Goal: Task Accomplishment & Management: Use online tool/utility

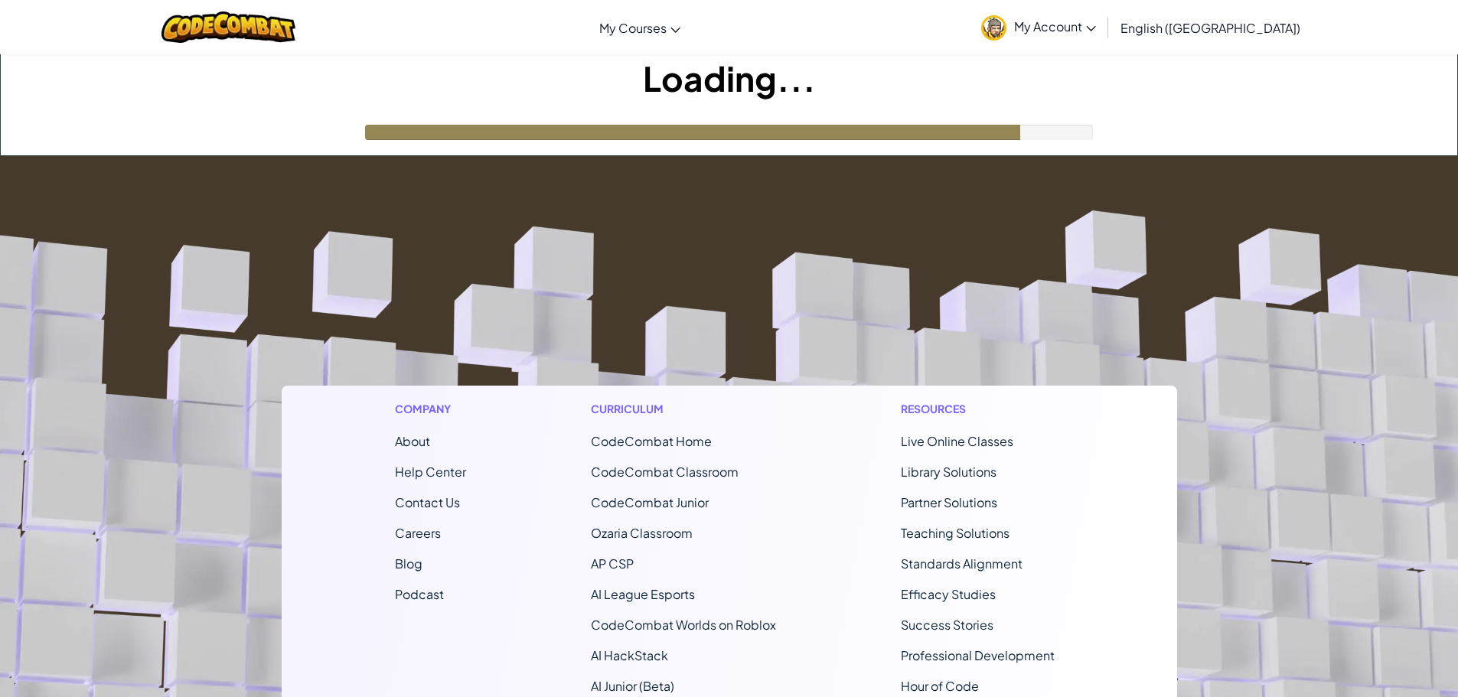
click at [1007, 38] on img at bounding box center [993, 27] width 25 height 25
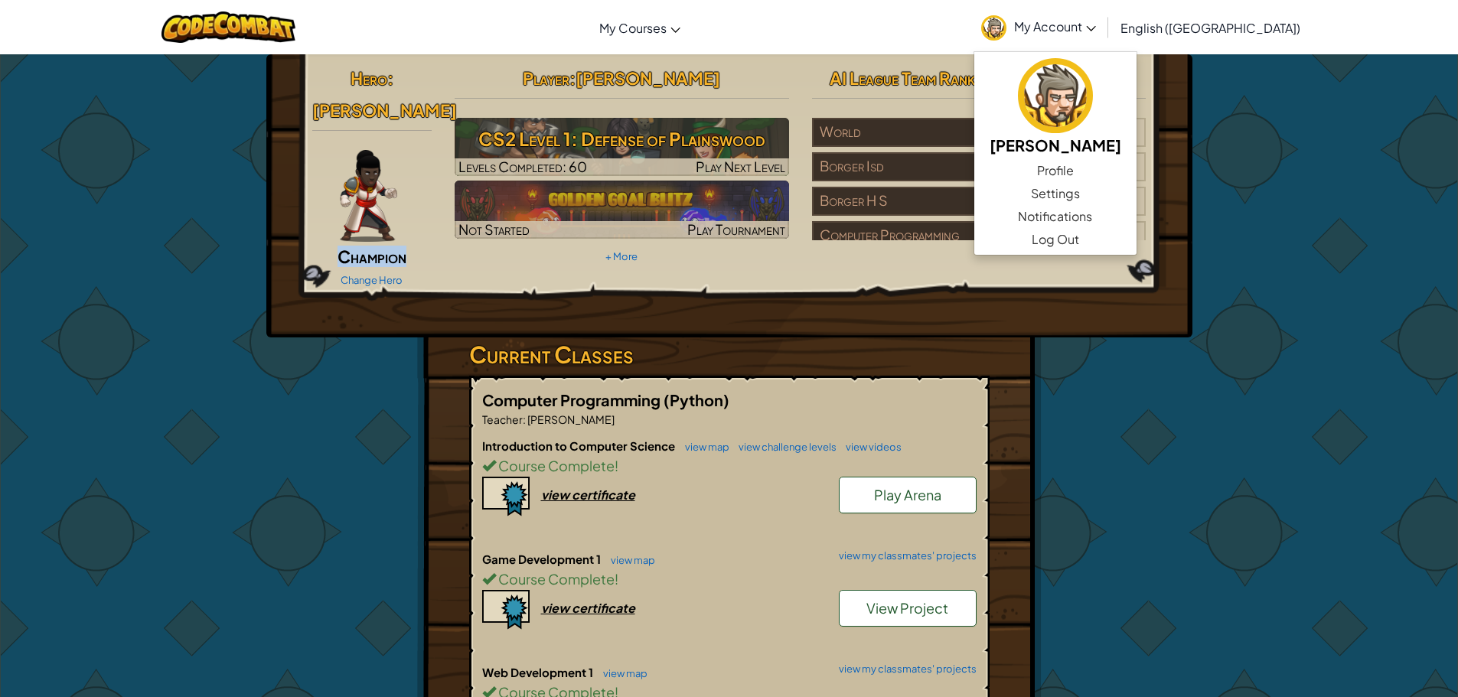
drag, startPoint x: 294, startPoint y: 230, endPoint x: 339, endPoint y: 240, distance: 46.1
click at [315, 235] on div "Hero : [PERSON_NAME] Change Hero Player : [PERSON_NAME] CS2 Level 1: Defense of…" at bounding box center [729, 195] width 926 height 283
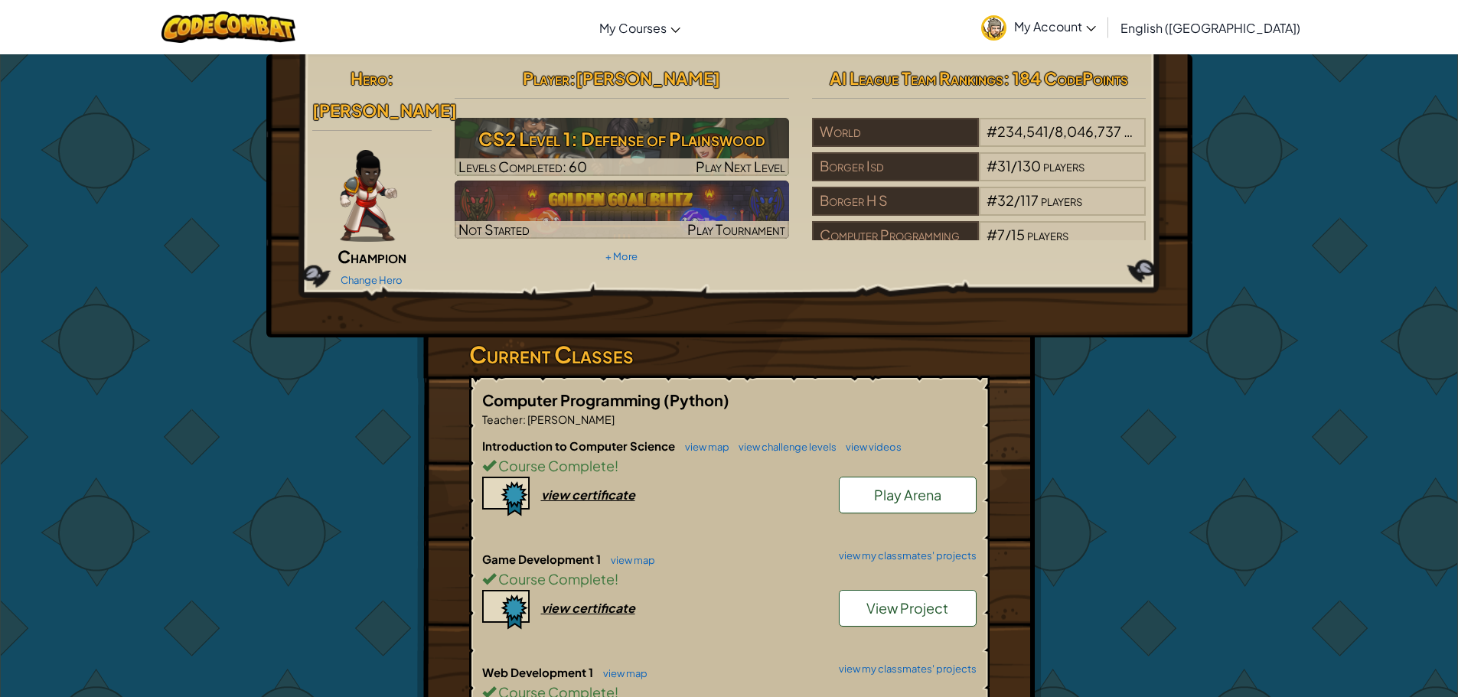
click at [383, 267] on div "Change Hero" at bounding box center [372, 279] width 120 height 24
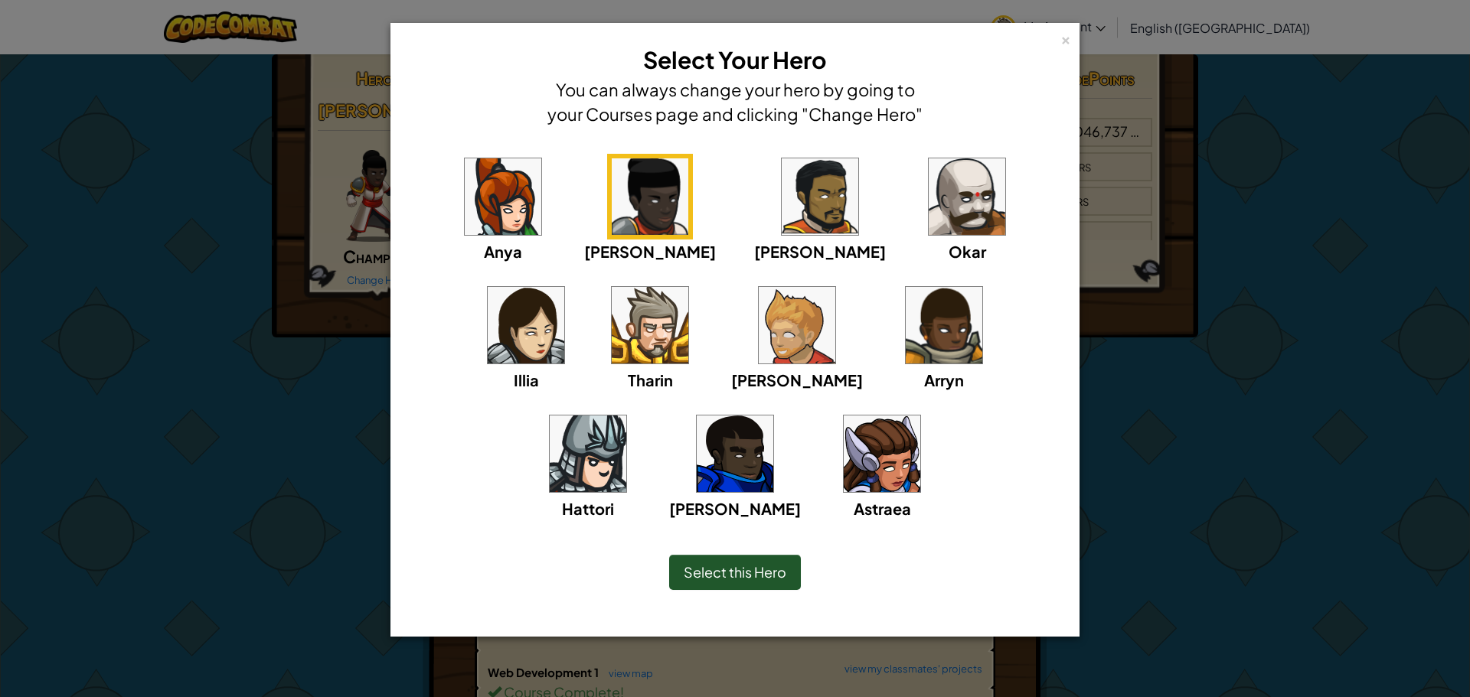
click at [612, 327] on img at bounding box center [650, 325] width 77 height 77
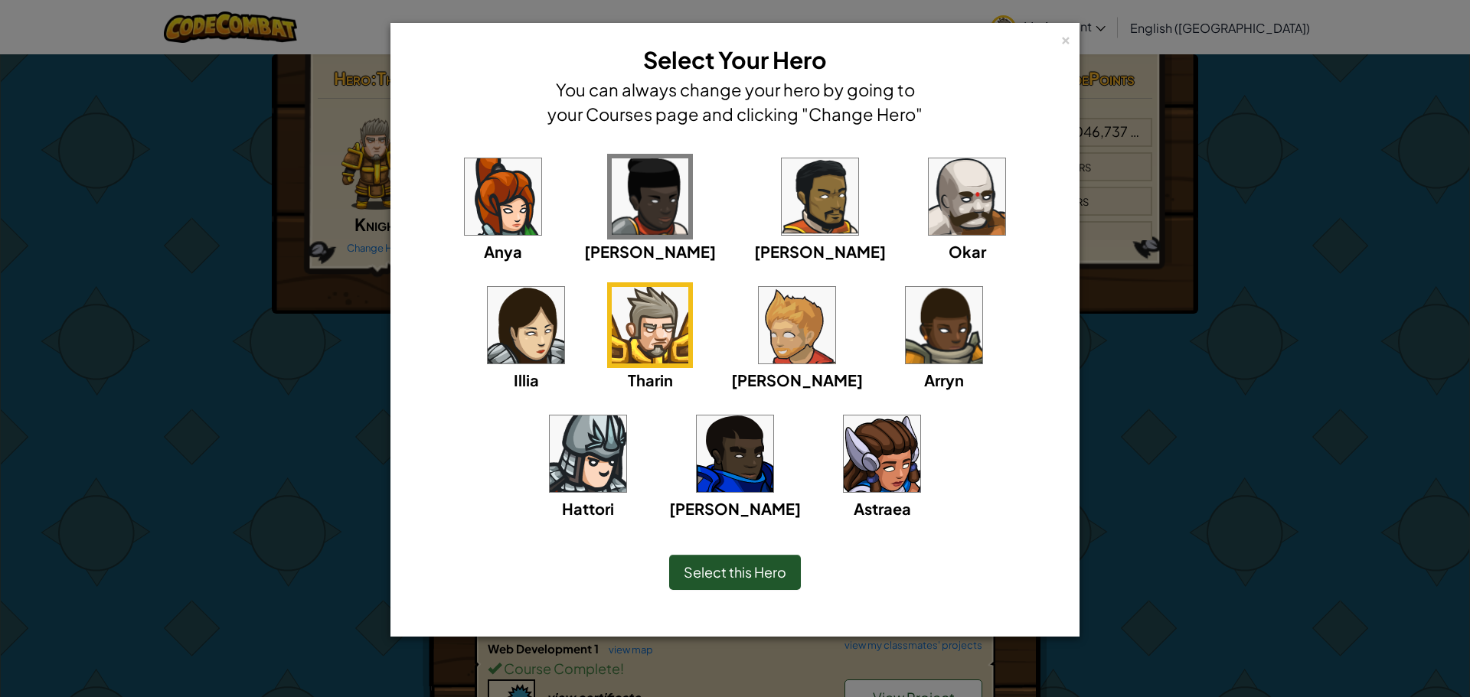
click at [685, 579] on span "Select this Hero" at bounding box center [735, 572] width 103 height 18
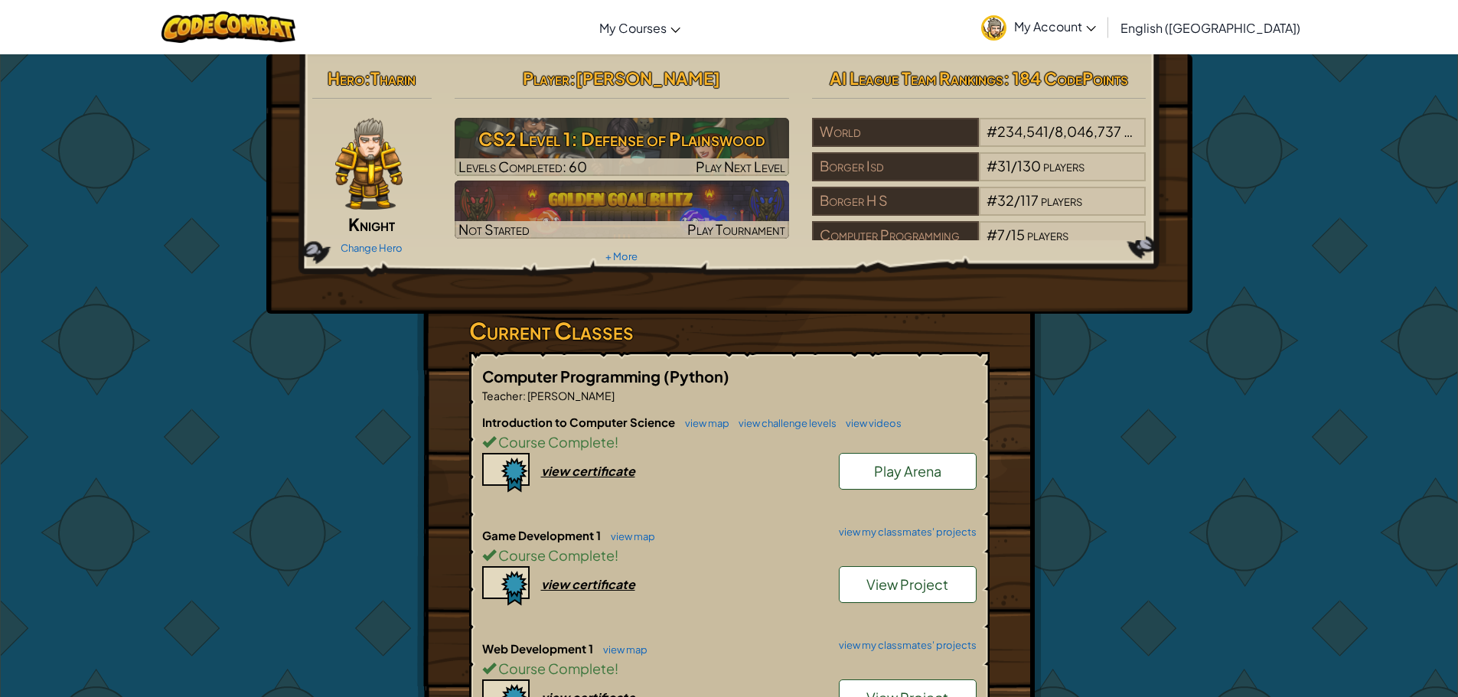
click at [1007, 28] on img at bounding box center [993, 27] width 25 height 25
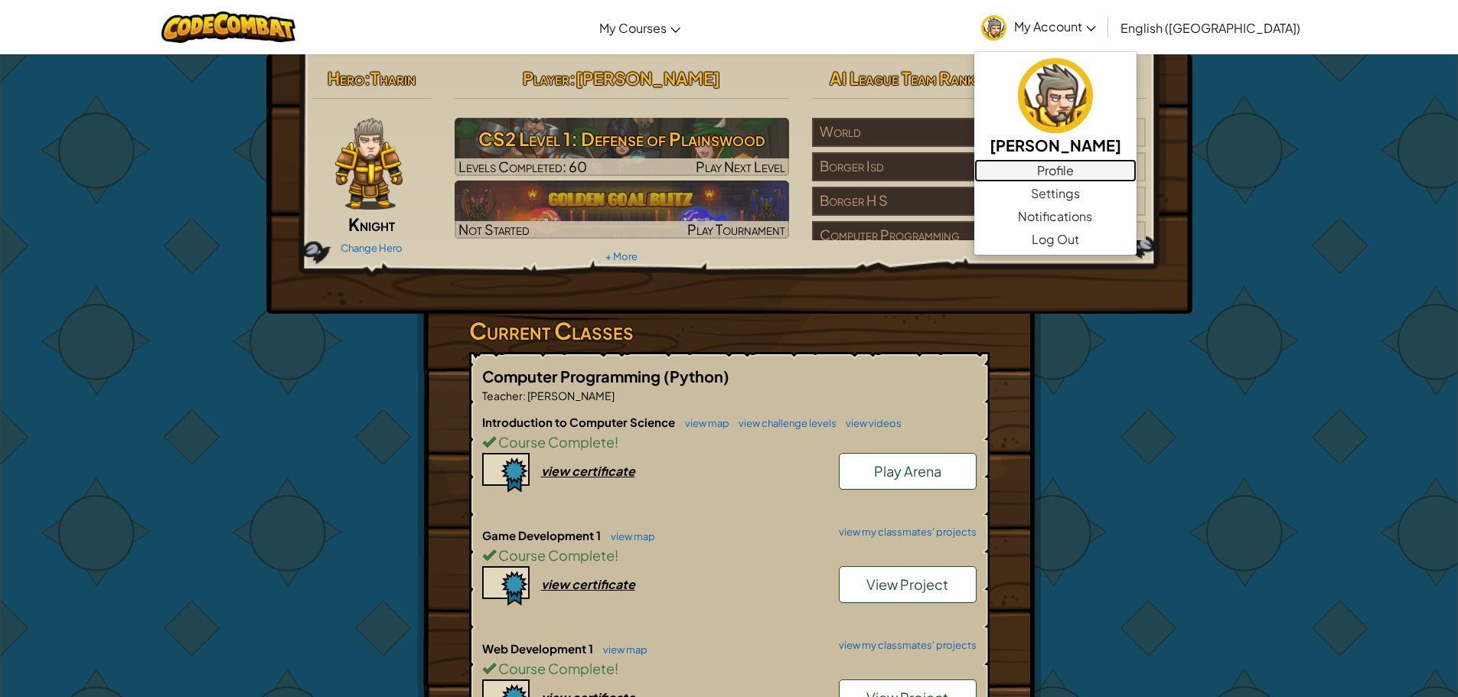
click at [1135, 171] on link "Profile" at bounding box center [1055, 170] width 162 height 23
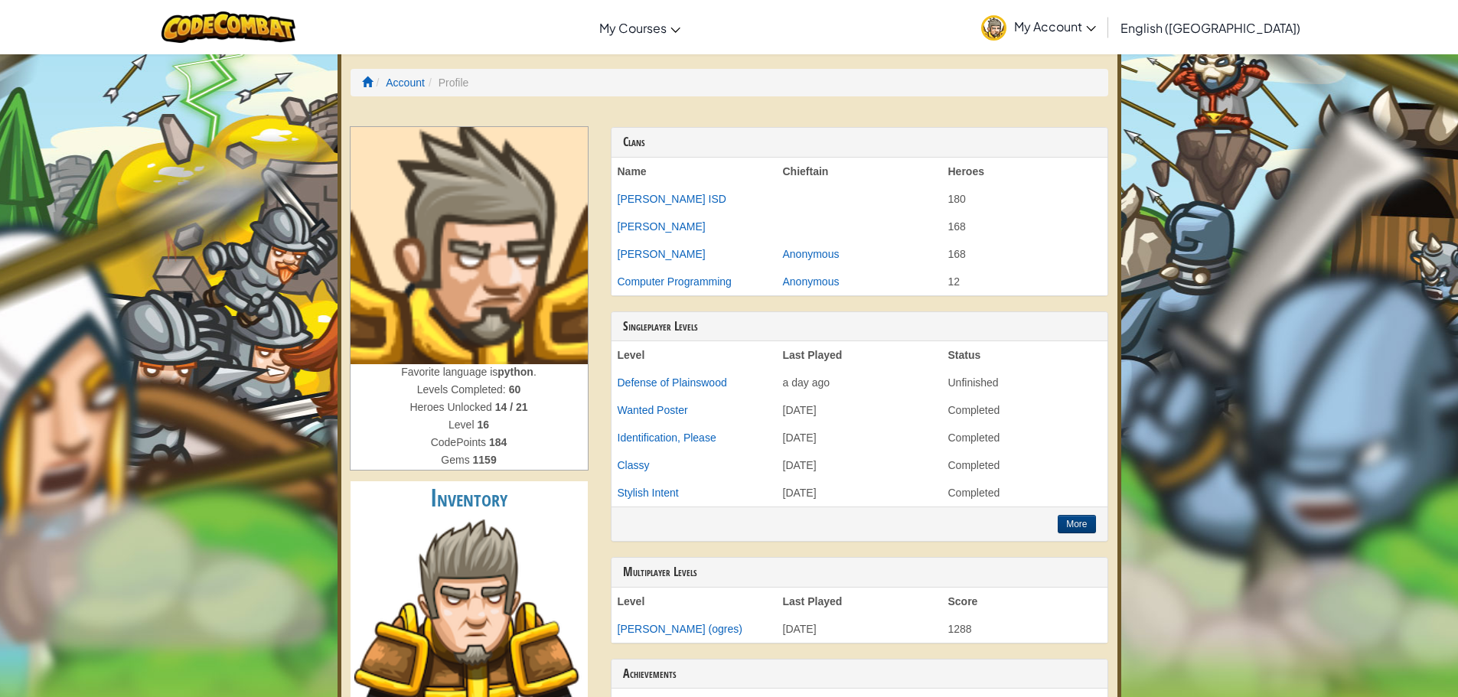
click at [1068, 24] on link "My Account" at bounding box center [1039, 27] width 130 height 48
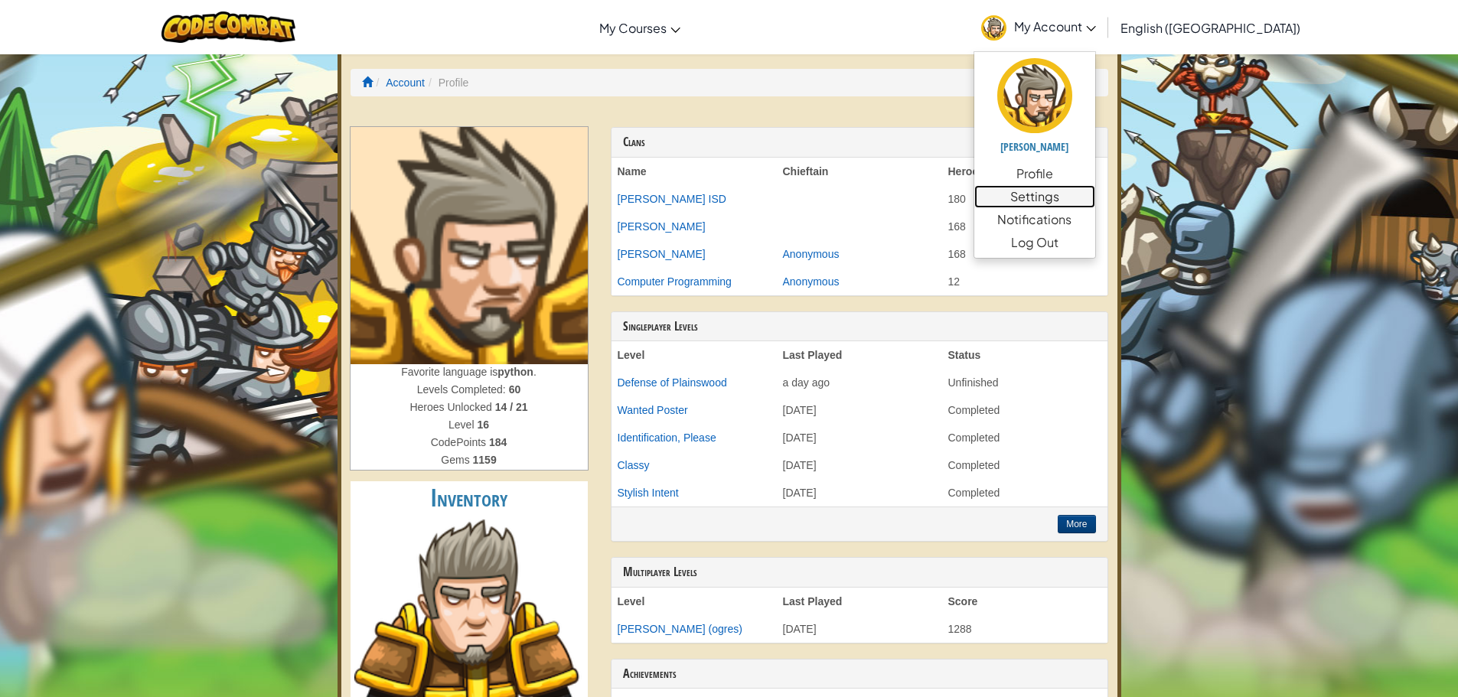
click at [1095, 193] on link "Settings" at bounding box center [1034, 196] width 121 height 23
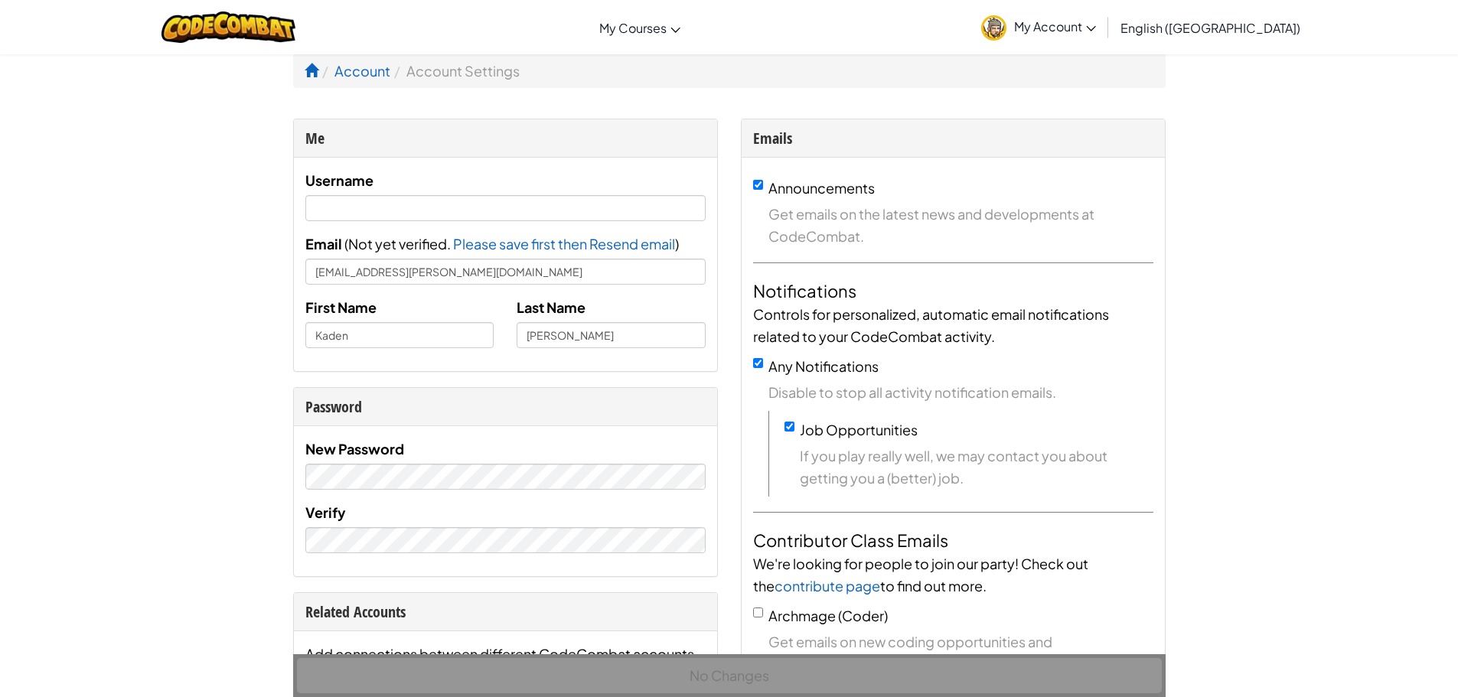
click at [1007, 30] on img at bounding box center [993, 27] width 25 height 25
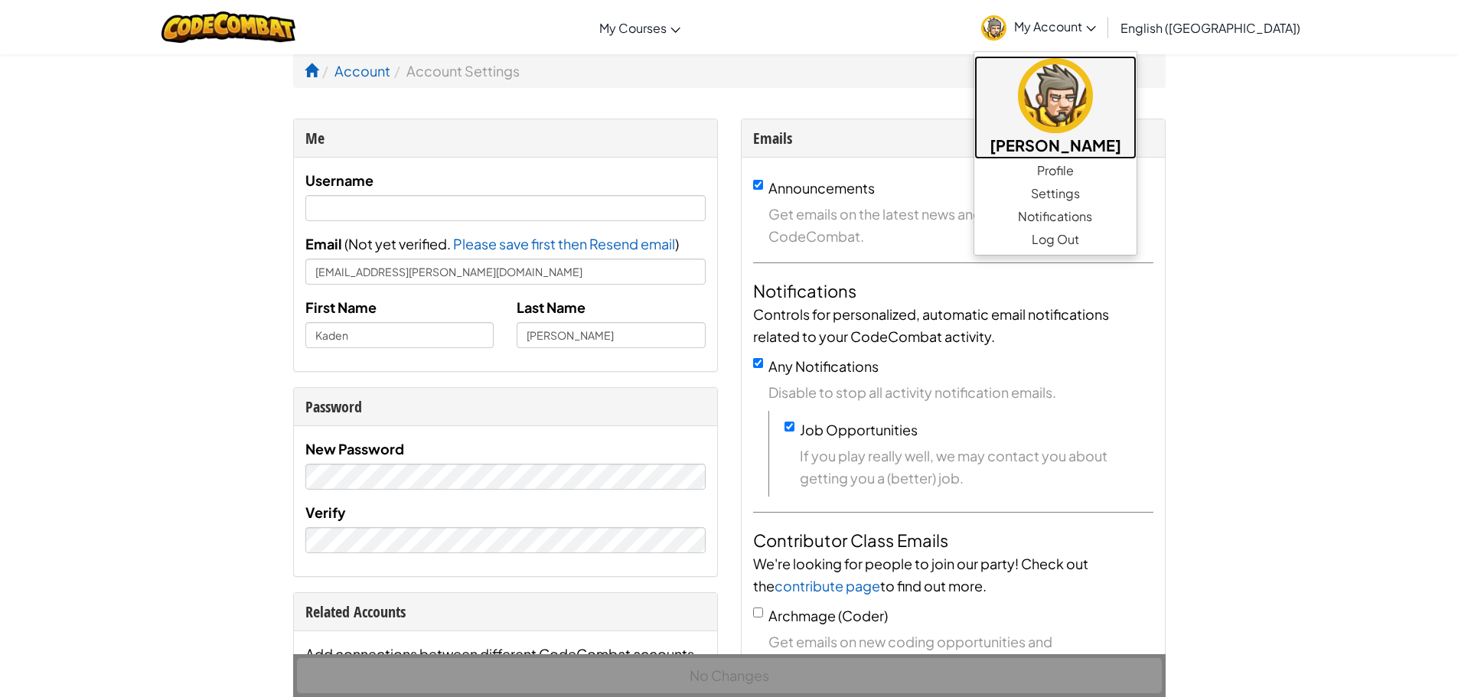
click at [1093, 104] on img at bounding box center [1055, 95] width 75 height 75
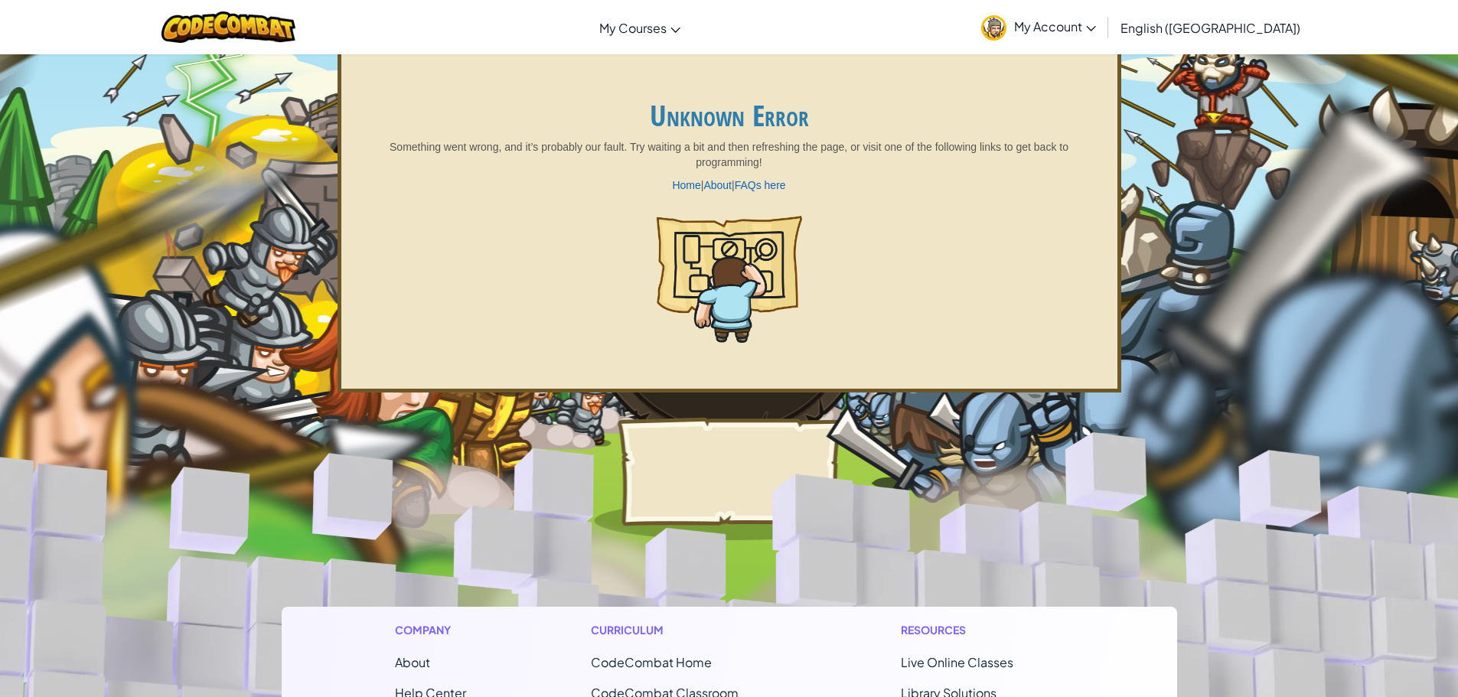
click at [1007, 22] on img at bounding box center [993, 27] width 25 height 25
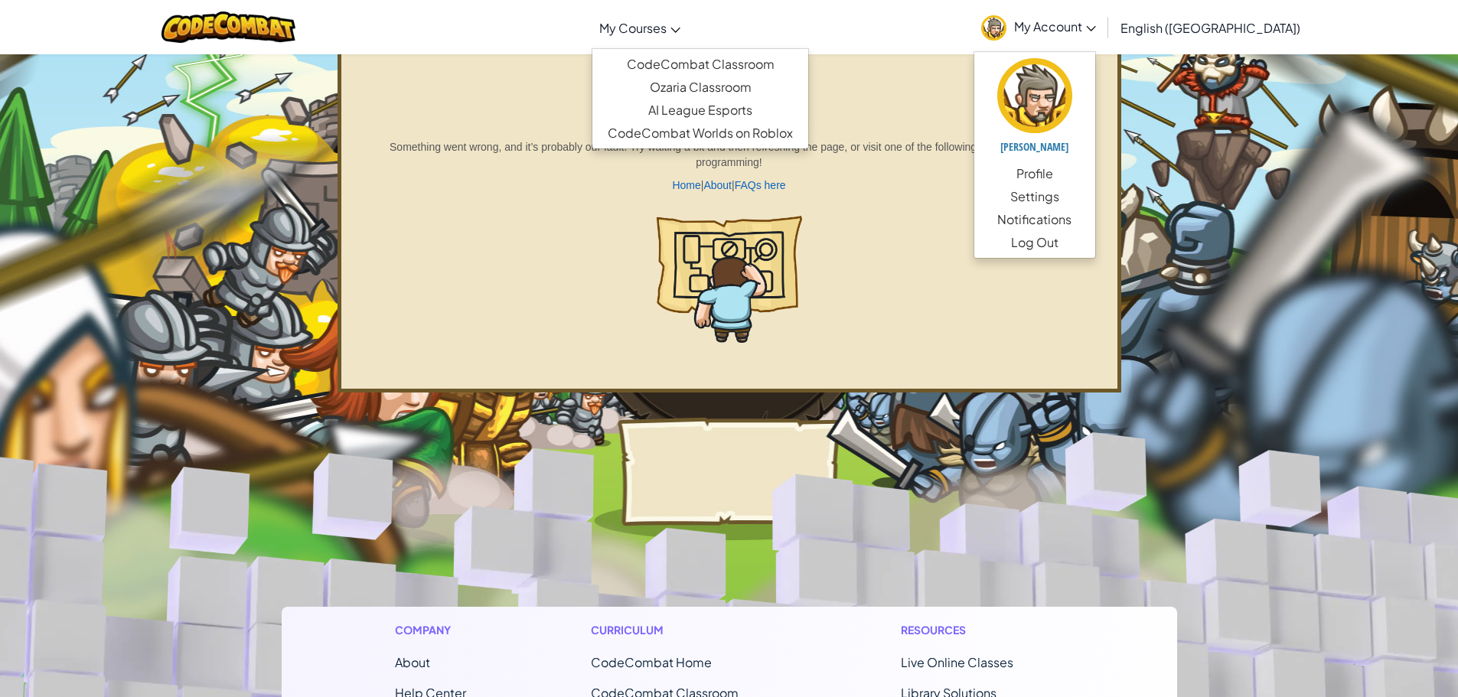
click at [667, 20] on span "My Courses" at bounding box center [632, 28] width 67 height 16
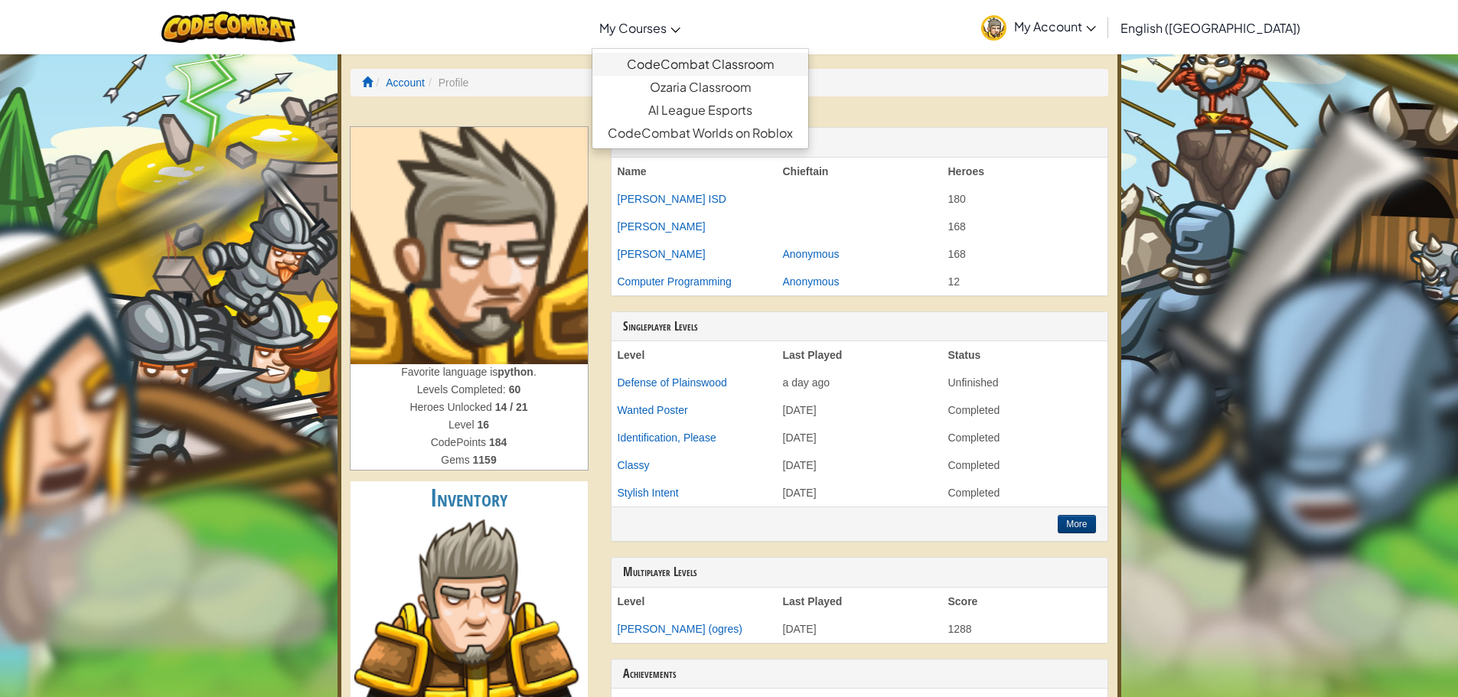
click at [739, 63] on link "CodeCombat Classroom" at bounding box center [700, 64] width 216 height 23
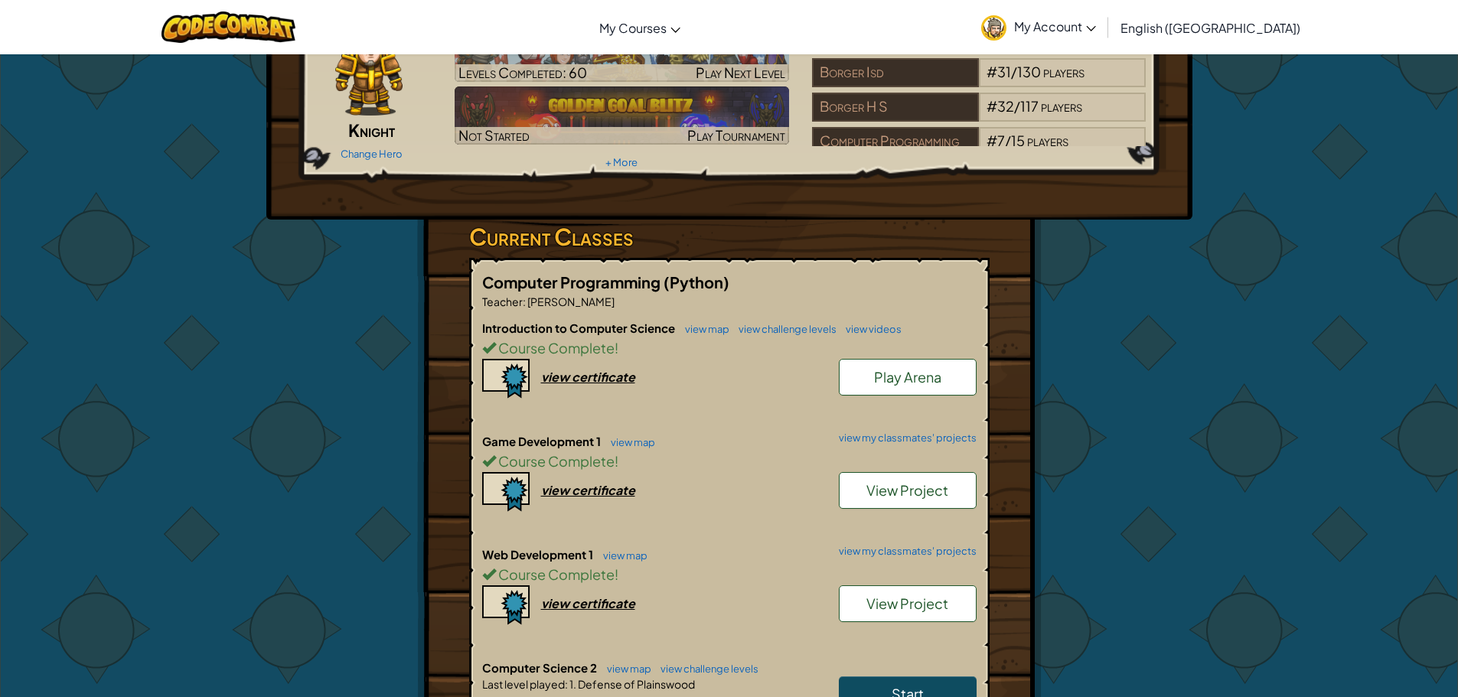
scroll to position [230, 0]
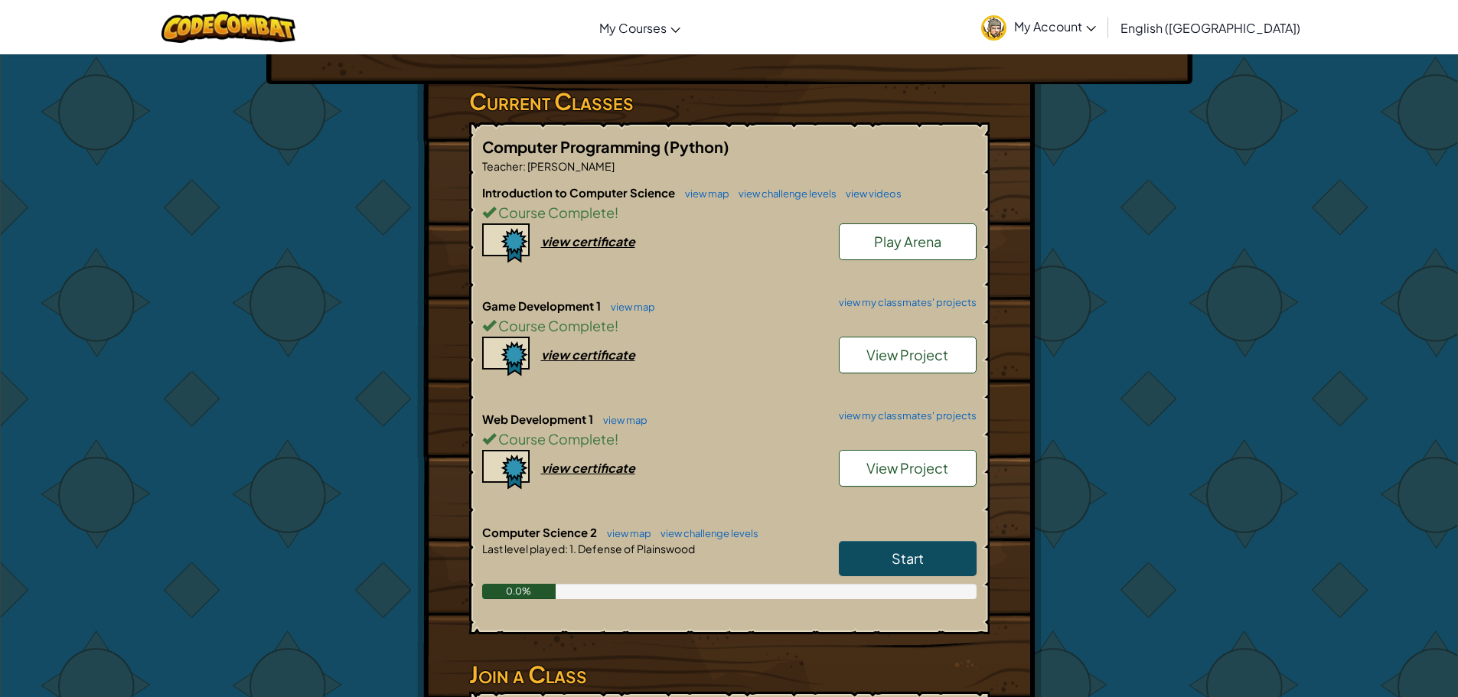
click at [944, 556] on link "Start" at bounding box center [908, 558] width 138 height 35
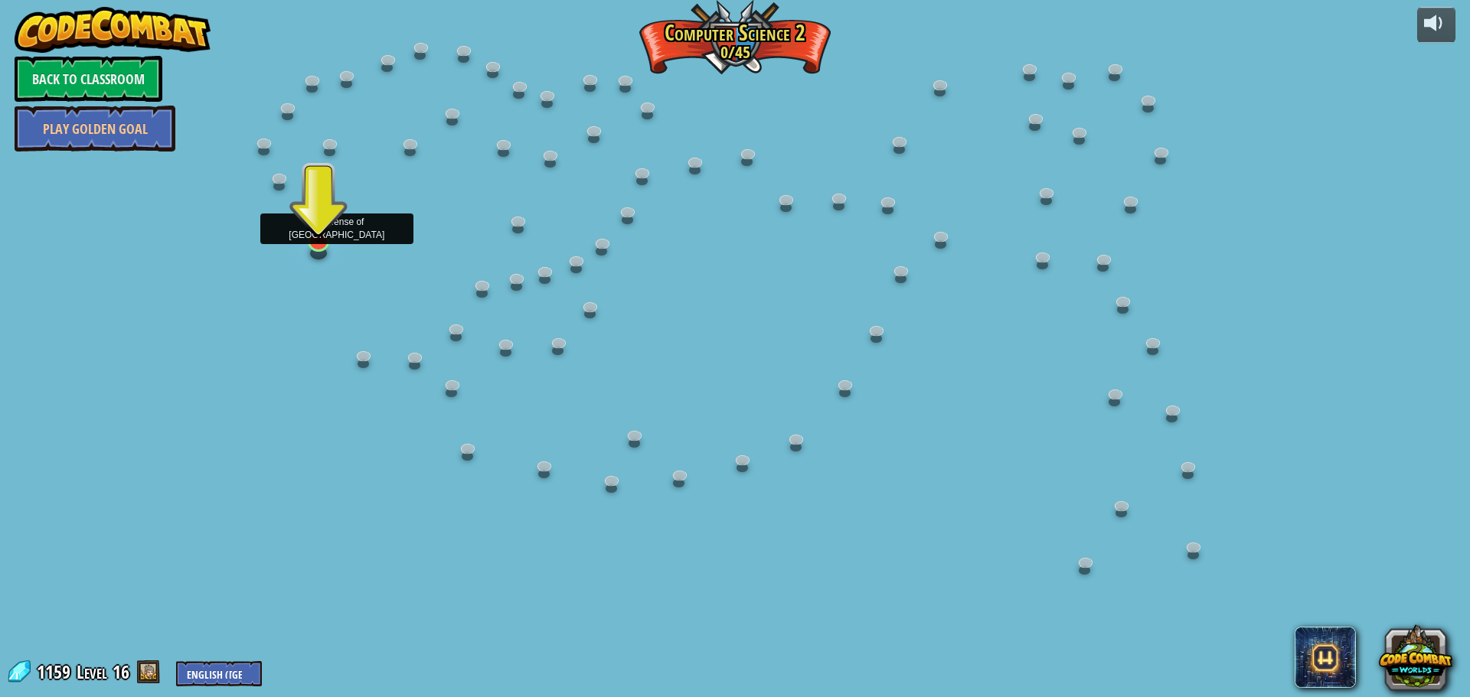
click at [330, 236] on img at bounding box center [318, 210] width 28 height 65
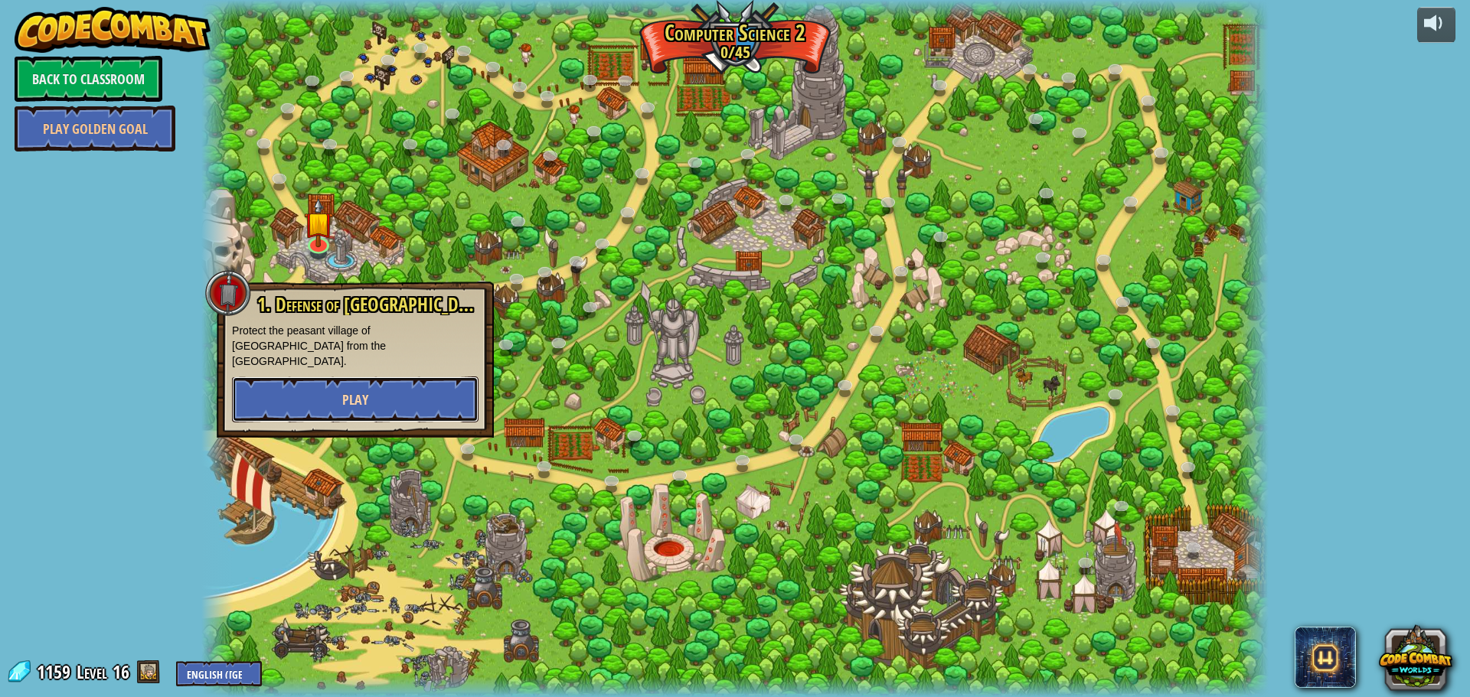
click at [380, 383] on button "Play" at bounding box center [355, 400] width 246 height 46
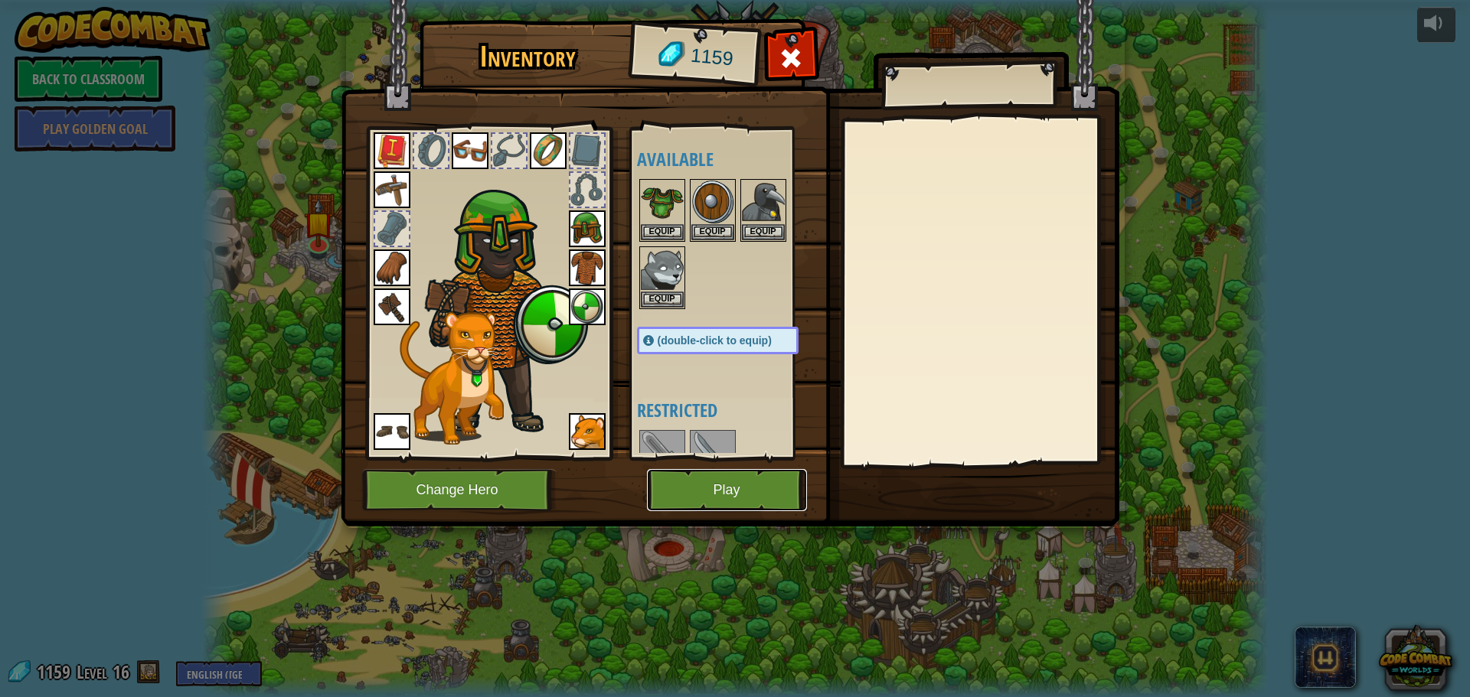
click at [687, 502] on button "Play" at bounding box center [727, 490] width 160 height 42
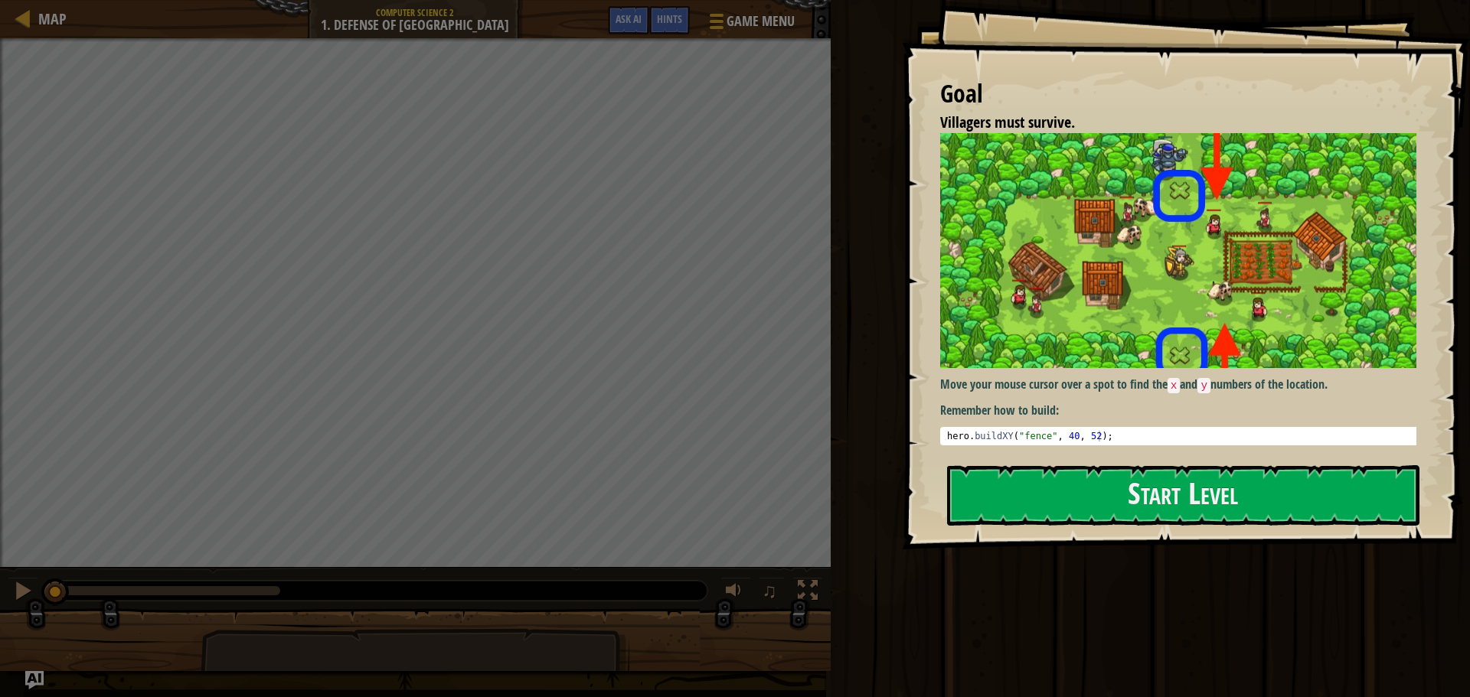
click at [1120, 308] on img at bounding box center [1184, 250] width 488 height 235
click at [1066, 494] on button "Start Level" at bounding box center [1183, 495] width 472 height 60
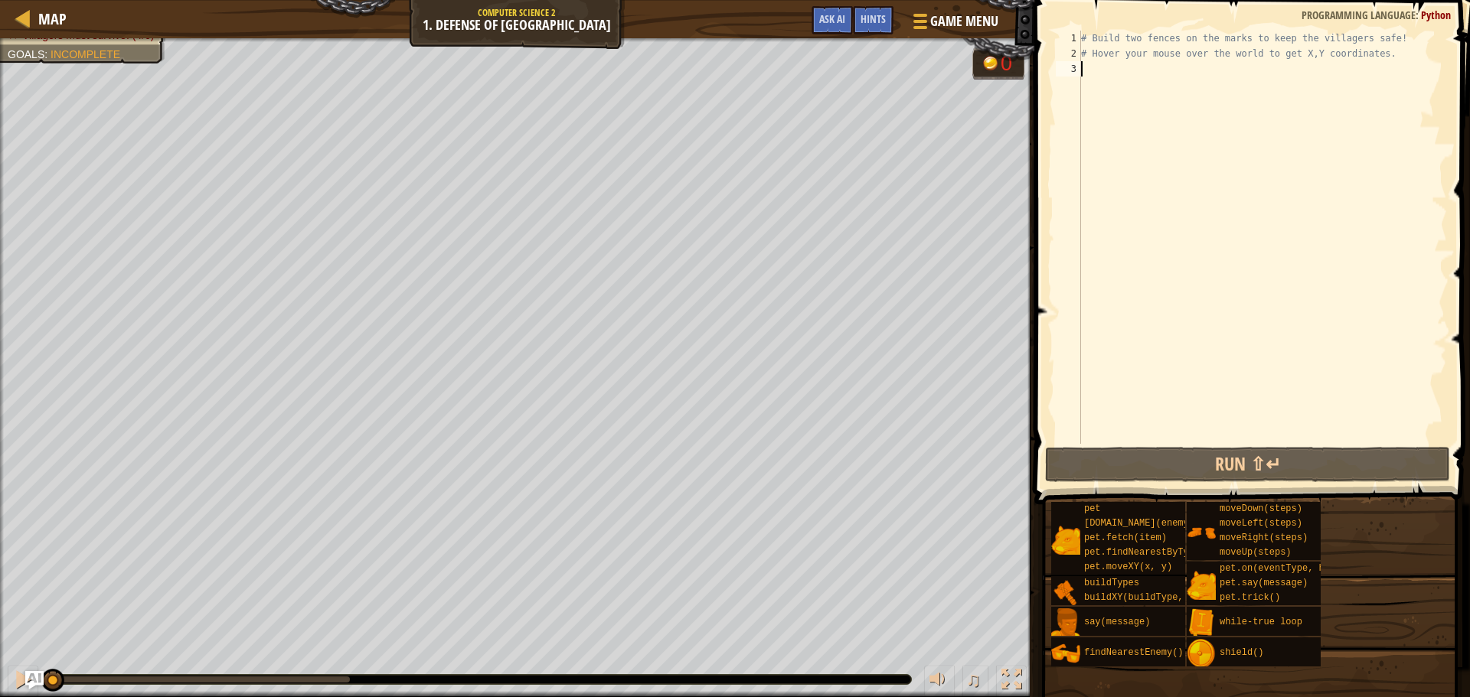
type textarea "g"
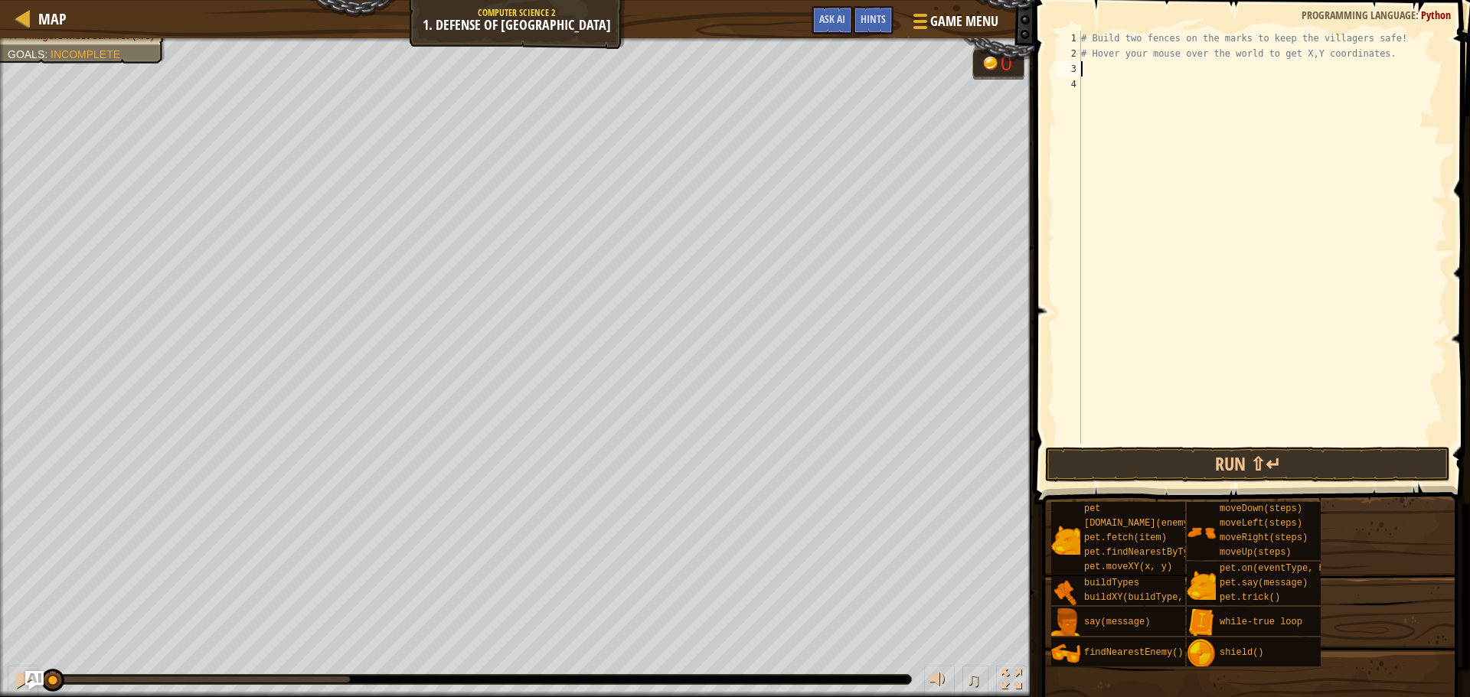
type textarea "t"
type textarea "g"
click at [1159, 80] on div "hero. [PERSON_NAME] ldXY press enter hero. [PERSON_NAME] ldTypes press enter" at bounding box center [1222, 114] width 289 height 73
click at [1199, 72] on div "# Build two fences on the marks to keep the villagers safe! # Hover your mouse …" at bounding box center [1262, 253] width 369 height 444
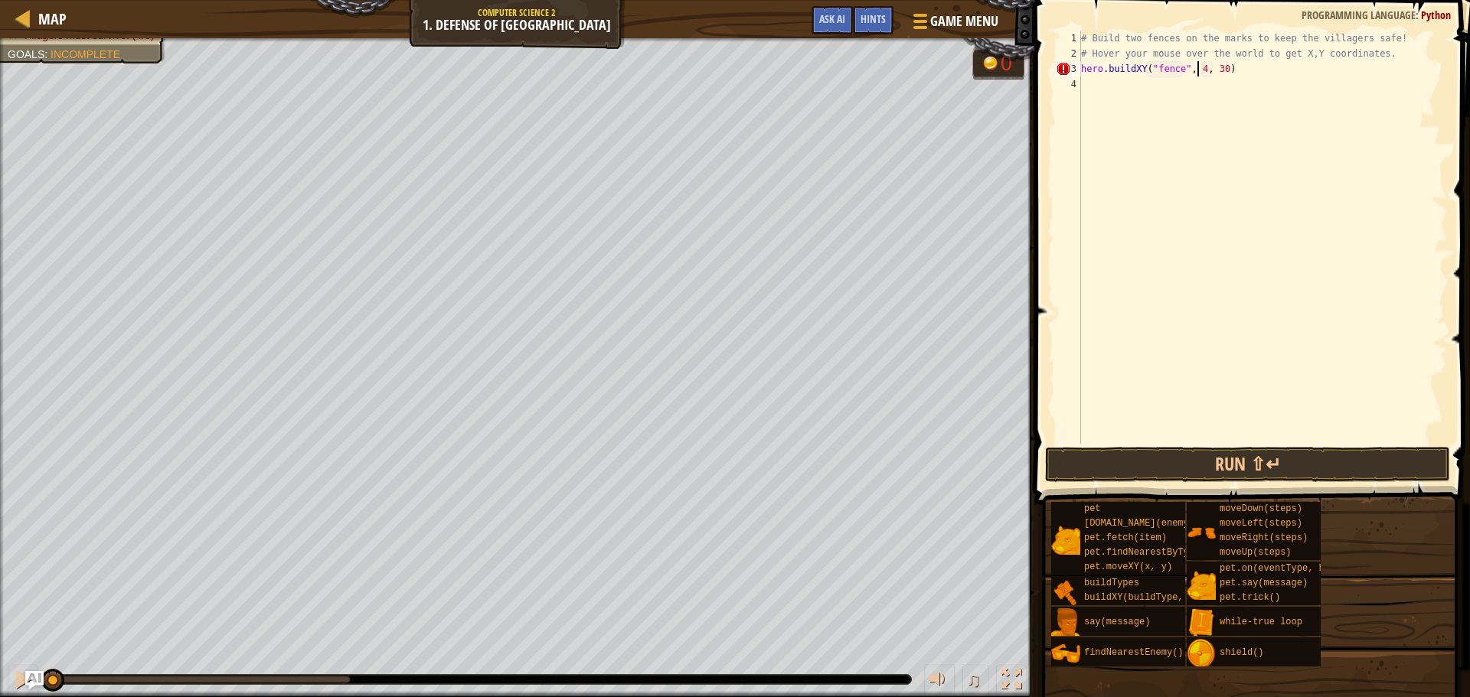
scroll to position [7, 10]
click at [1222, 67] on div "# Build two fences on the marks to keep the villagers safe! # Hover your mouse …" at bounding box center [1262, 253] width 369 height 444
type textarea "hero.buildXY("fence", 40, 52)"
click at [1151, 95] on div "# Build two fences on the marks to keep the villagers safe! # Hover your mouse …" at bounding box center [1262, 253] width 369 height 444
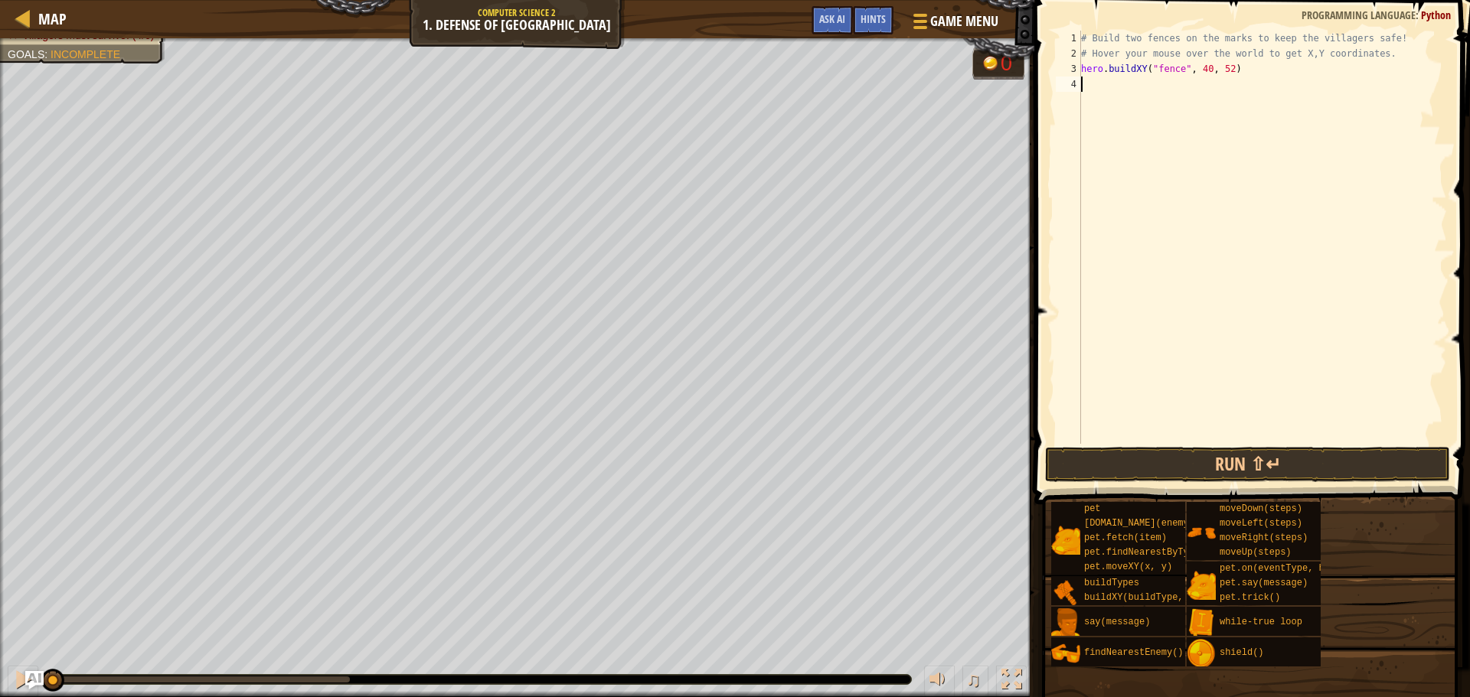
scroll to position [7, 0]
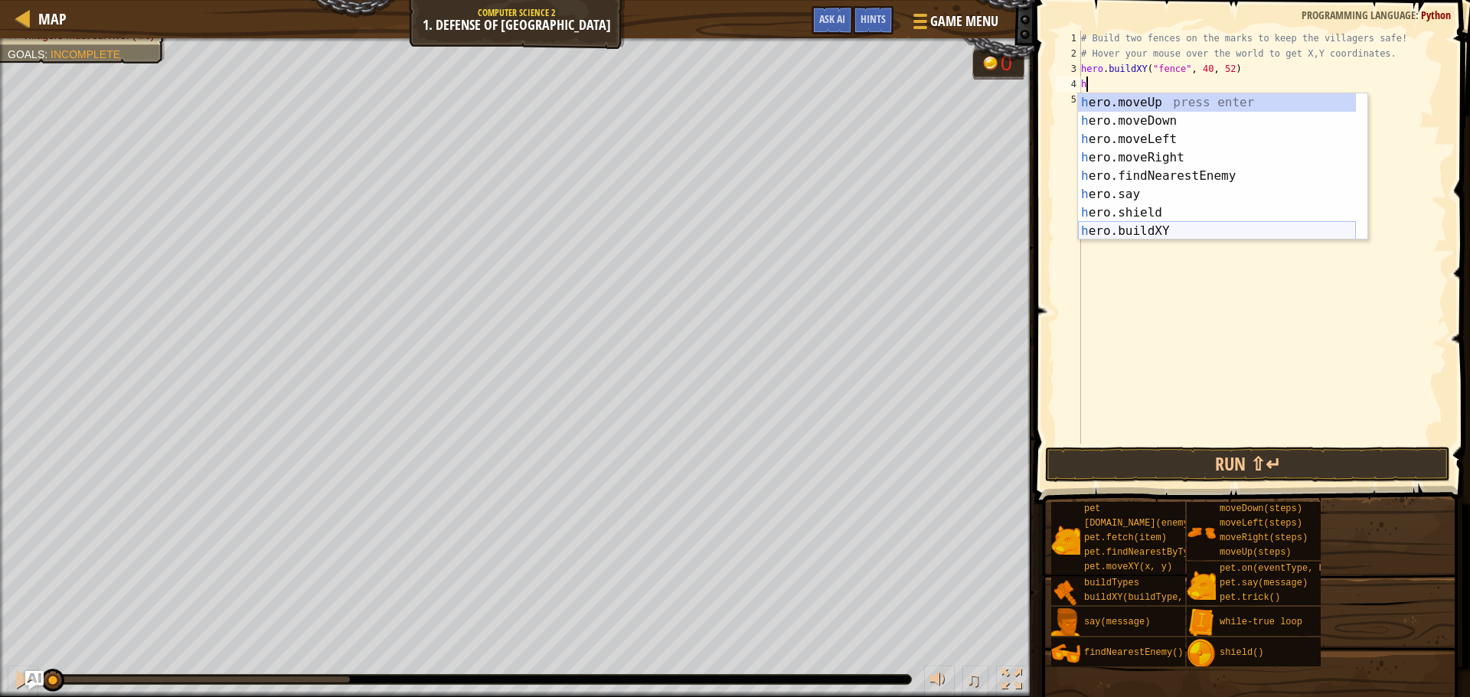
click at [1151, 233] on div "h ero.moveUp press enter h ero.moveDown press enter h ero.moveLeft press enter …" at bounding box center [1217, 185] width 278 height 184
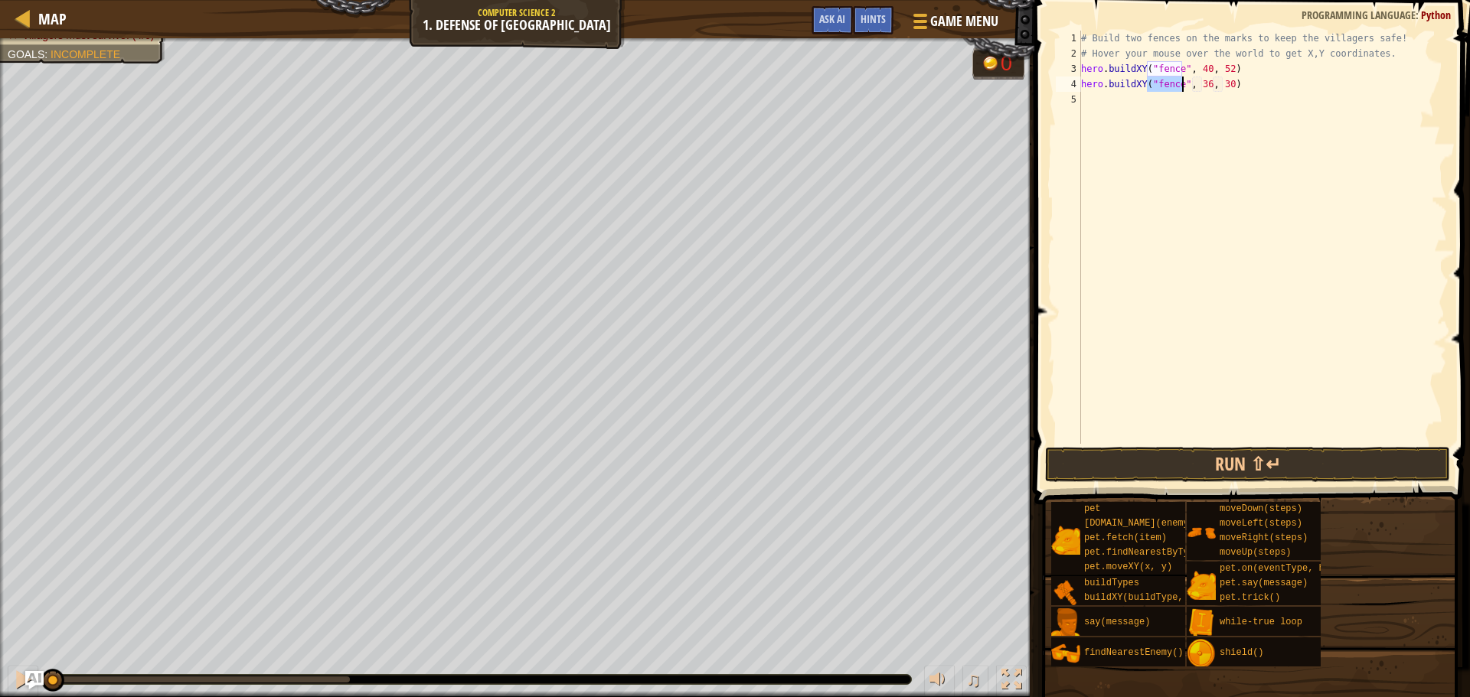
click at [1203, 88] on div "# Build two fences on the marks to keep the villagers safe! # Hover your mouse …" at bounding box center [1262, 253] width 369 height 444
click at [1224, 87] on div "# Build two fences on the marks to keep the villagers safe! # Hover your mouse …" at bounding box center [1262, 253] width 369 height 444
type textarea "hero.buildXY("fence", 40, 20)"
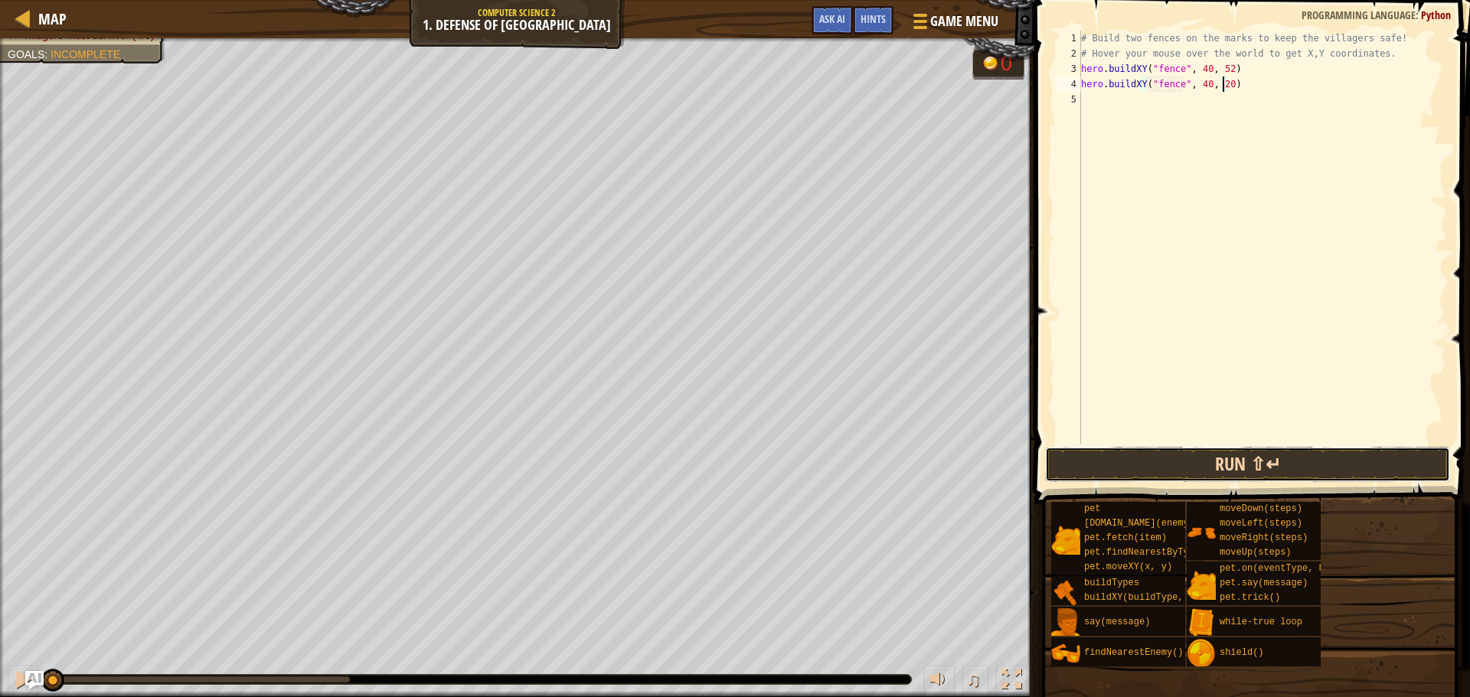
click at [1189, 455] on button "Run ⇧↵" at bounding box center [1247, 464] width 405 height 35
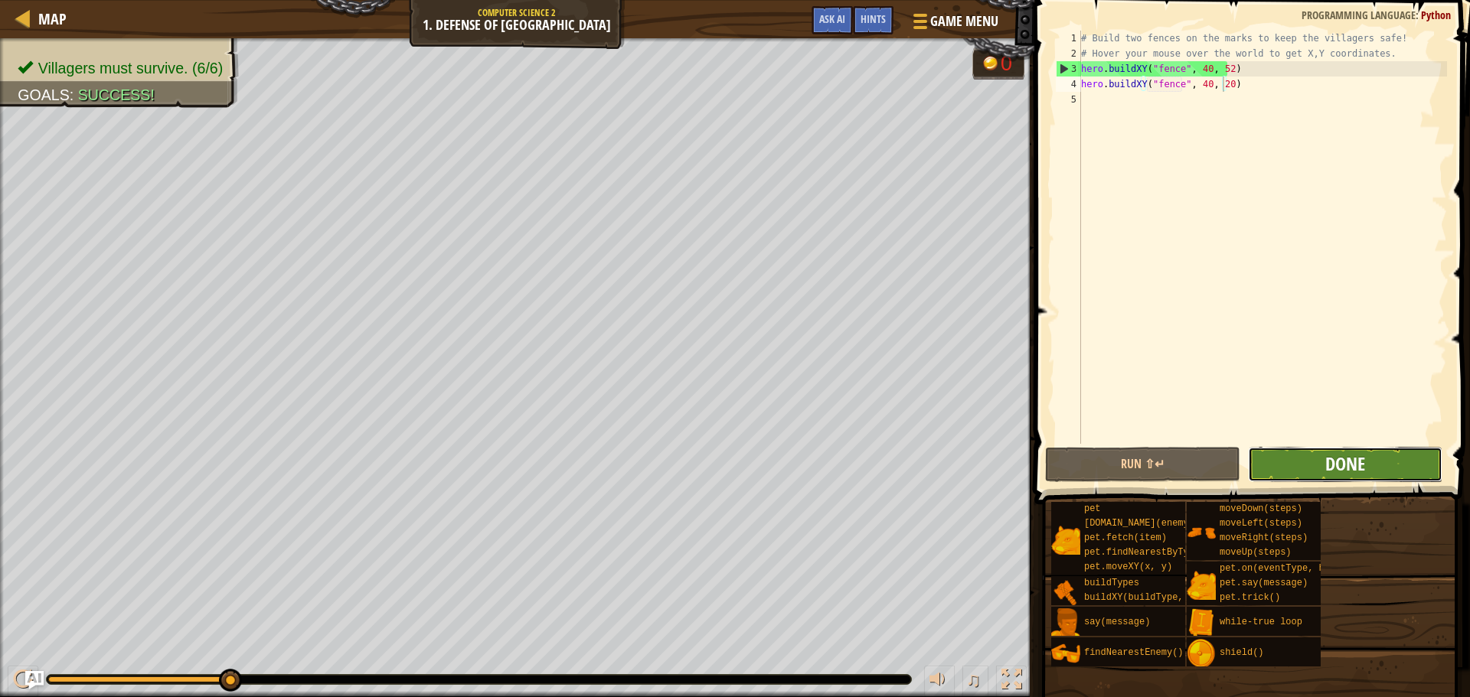
click at [1329, 474] on span "Done" at bounding box center [1345, 464] width 40 height 24
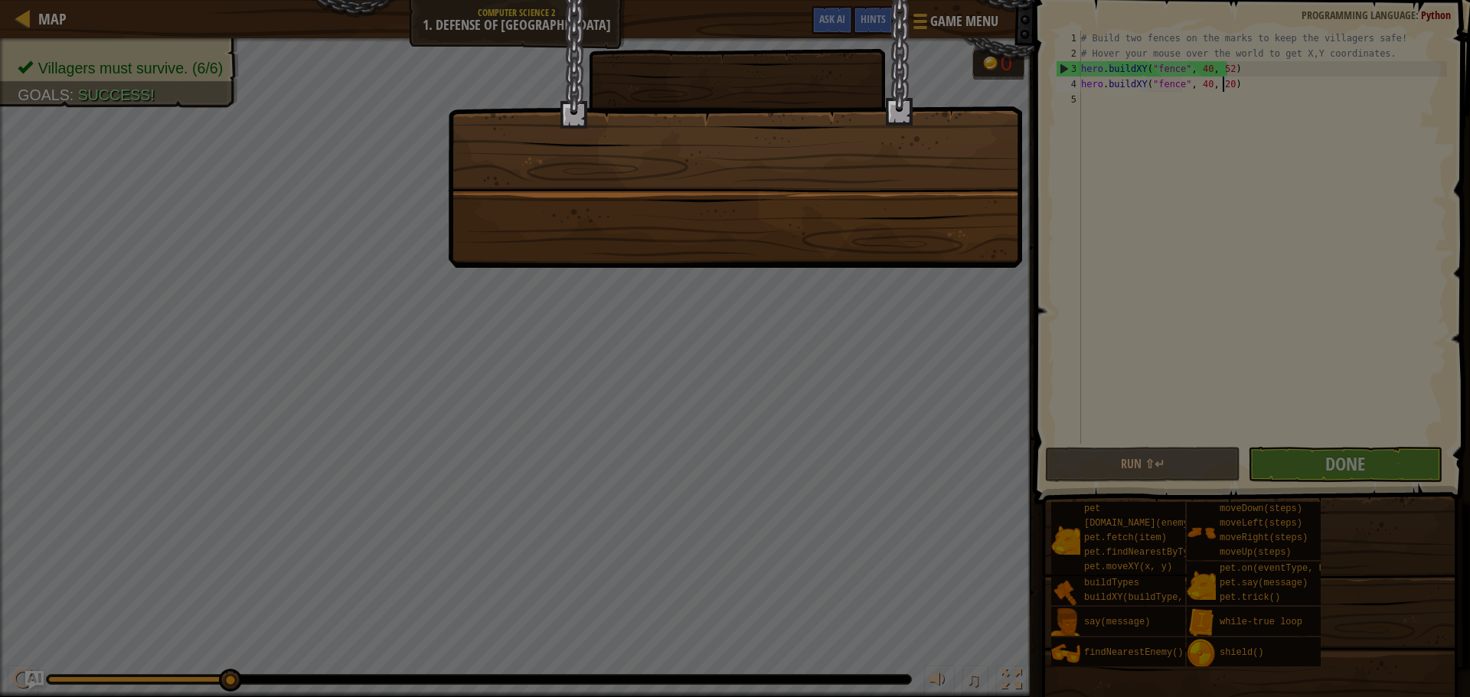
click at [1246, 375] on div at bounding box center [735, 348] width 1470 height 697
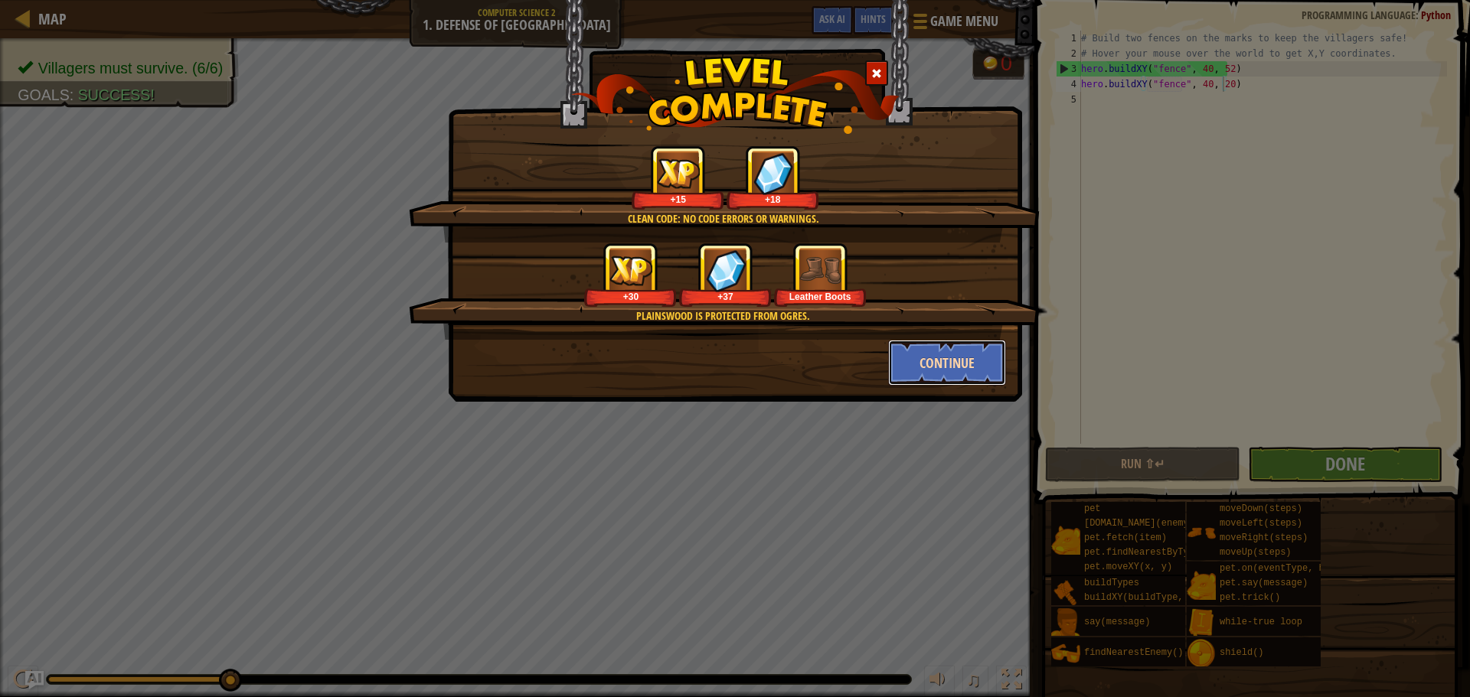
click at [974, 377] on button "Continue" at bounding box center [947, 363] width 119 height 46
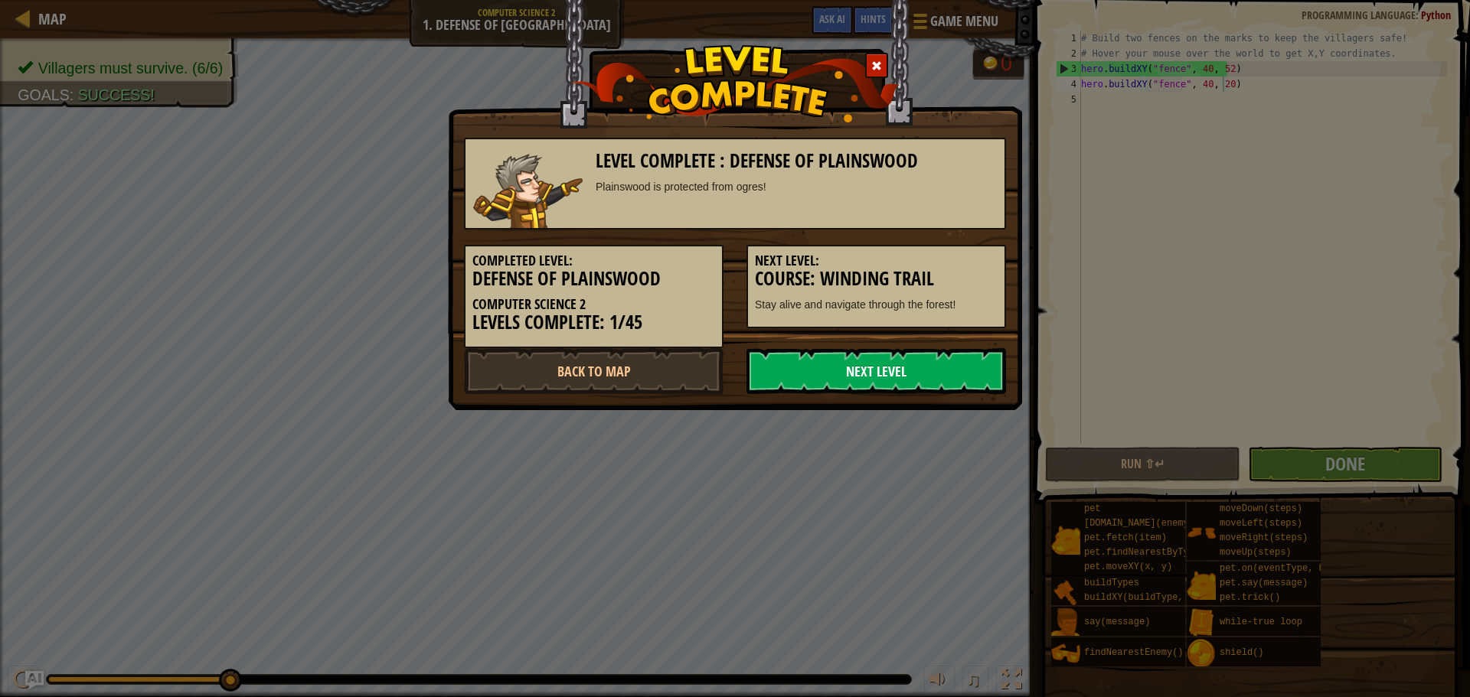
click at [912, 367] on link "Next Level" at bounding box center [875, 371] width 259 height 46
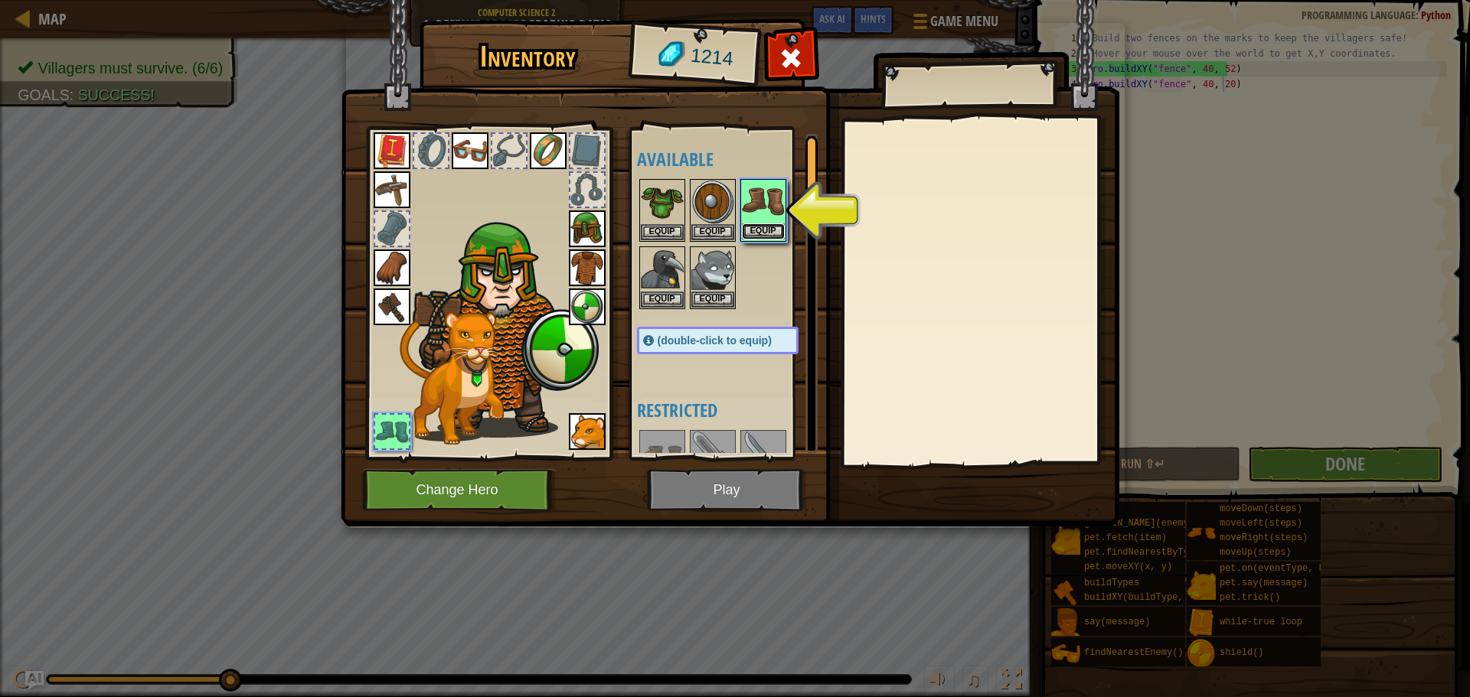
click at [768, 227] on button "Equip" at bounding box center [763, 232] width 43 height 16
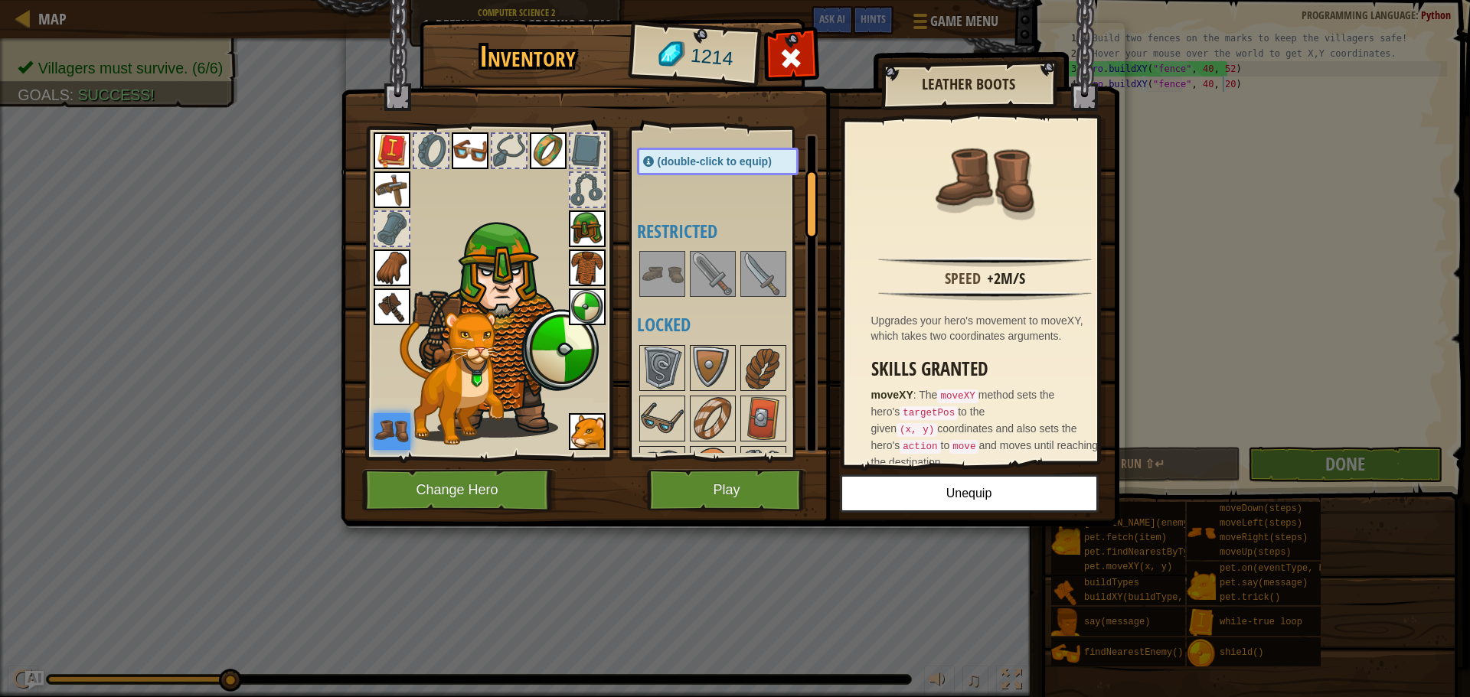
scroll to position [153, 0]
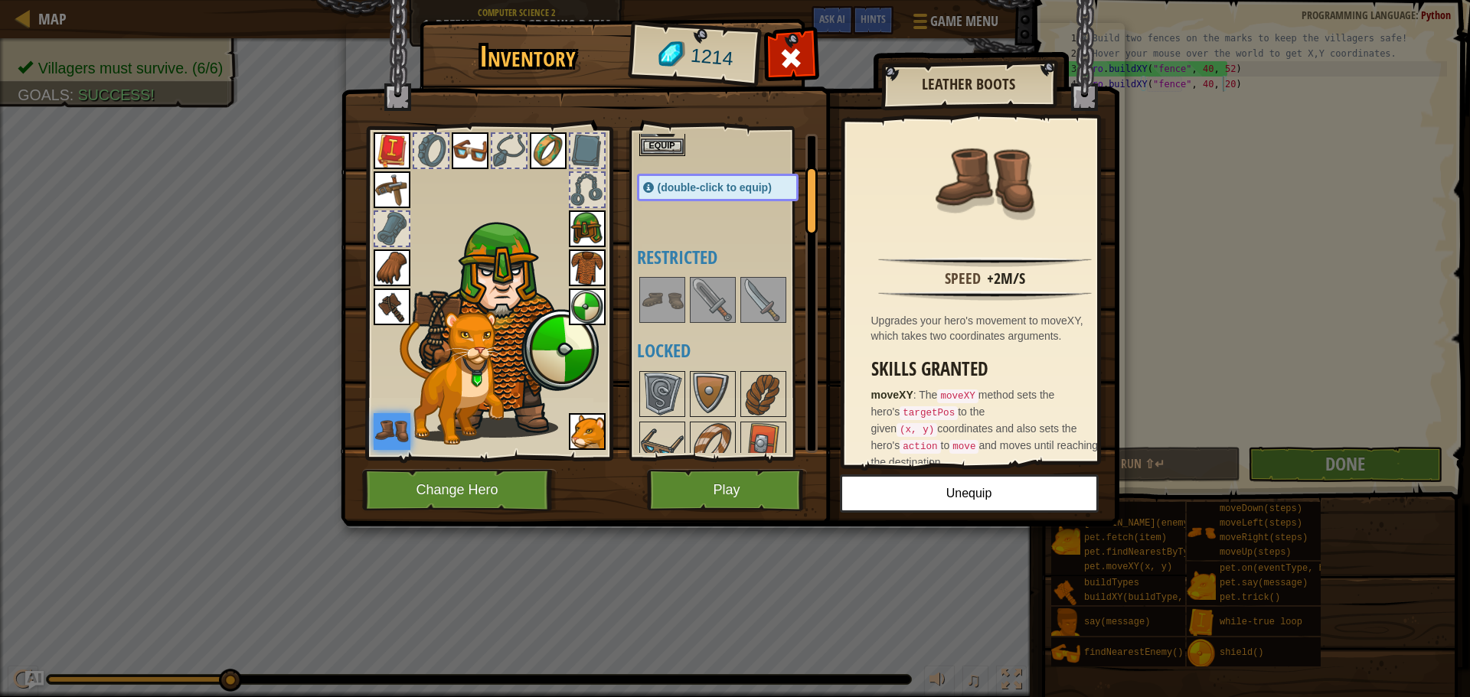
click at [655, 299] on img at bounding box center [662, 300] width 43 height 43
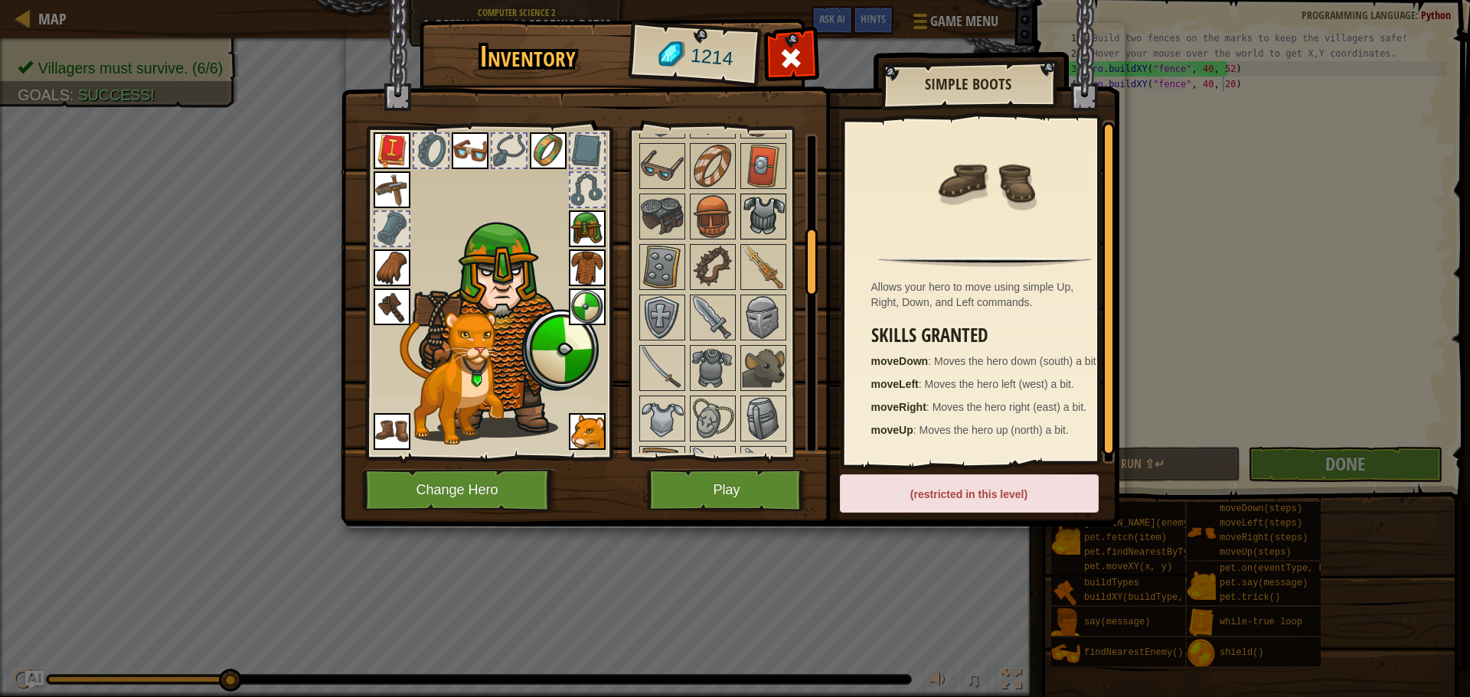
scroll to position [459, 0]
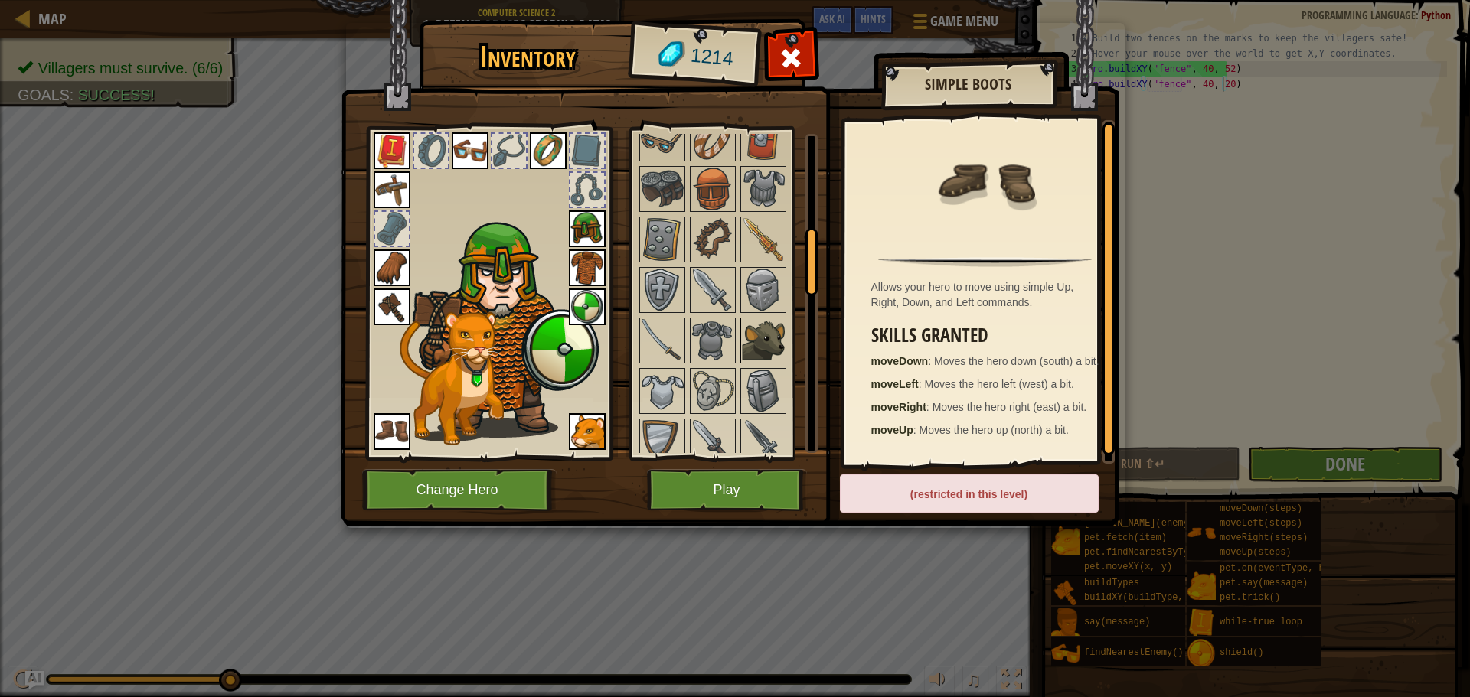
click at [746, 339] on img at bounding box center [763, 340] width 43 height 43
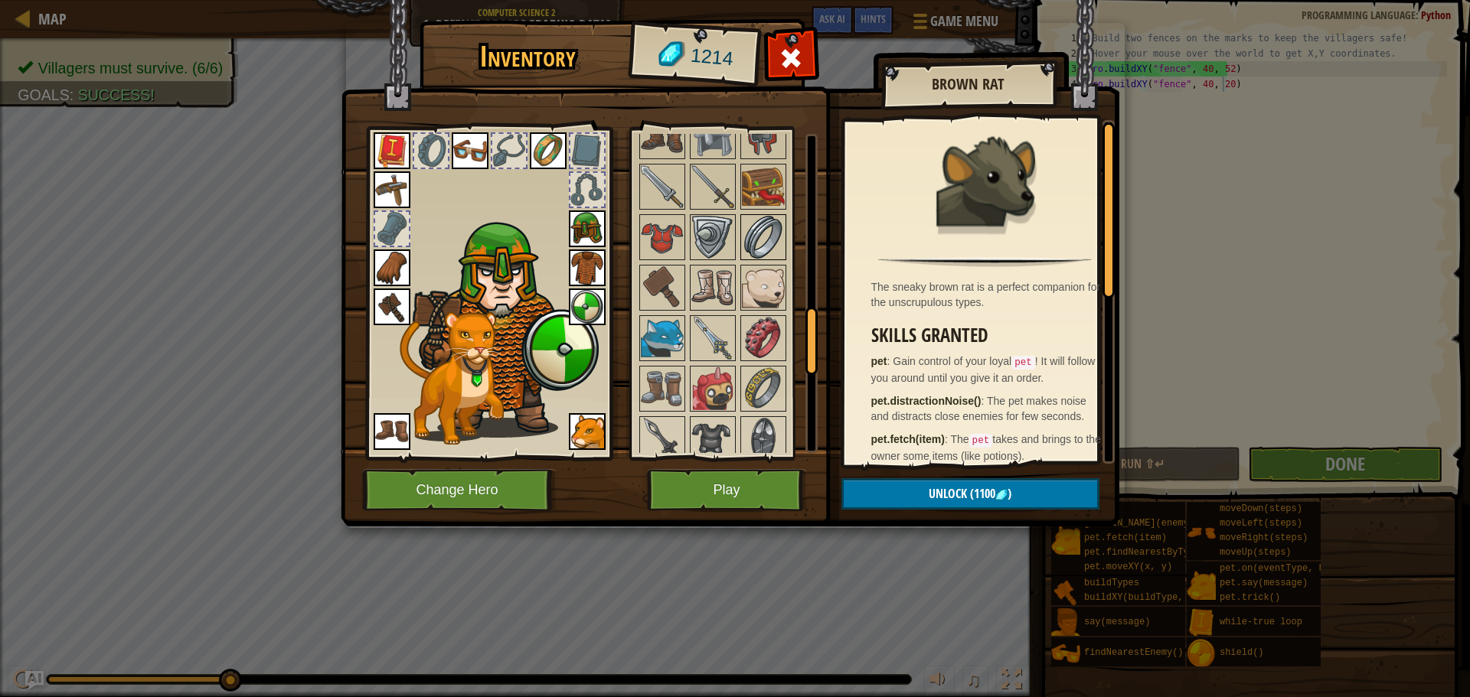
scroll to position [842, 0]
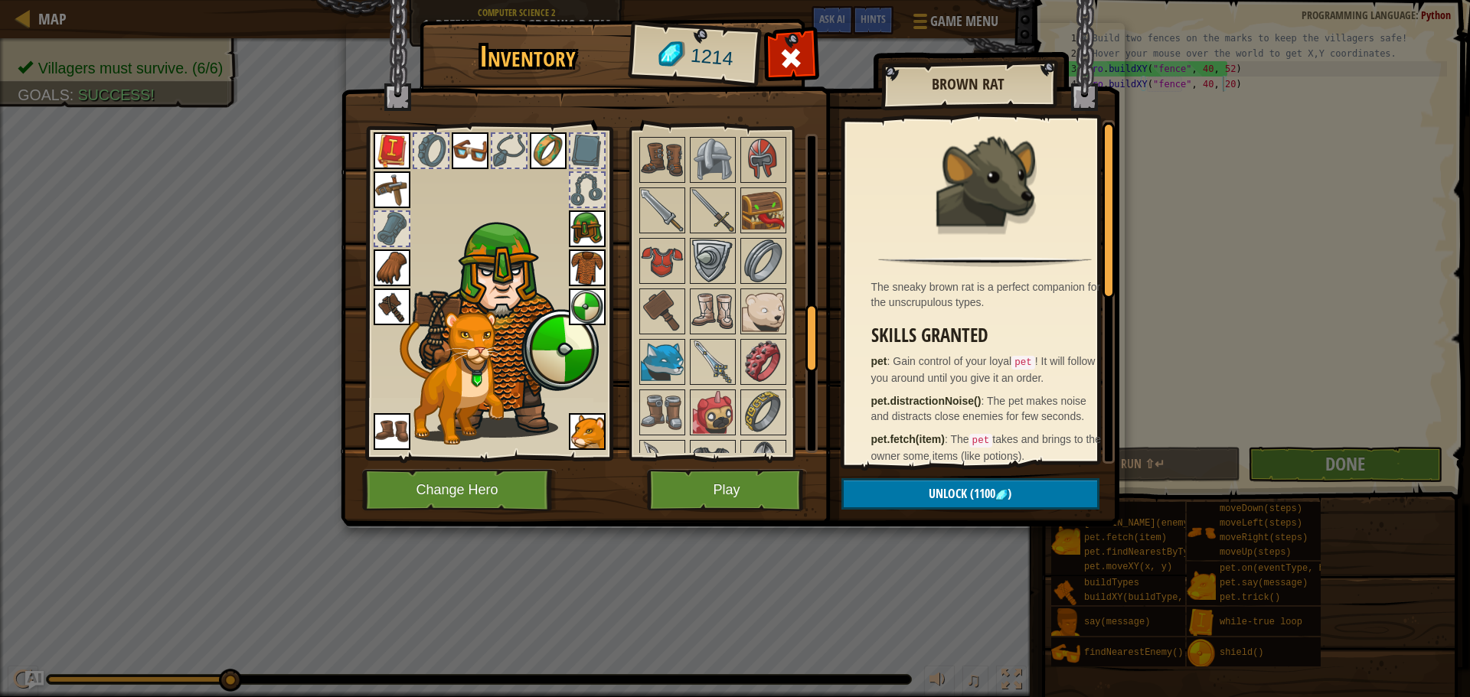
drag, startPoint x: 778, startPoint y: 175, endPoint x: 768, endPoint y: 183, distance: 13.0
click at [775, 175] on img at bounding box center [763, 160] width 43 height 43
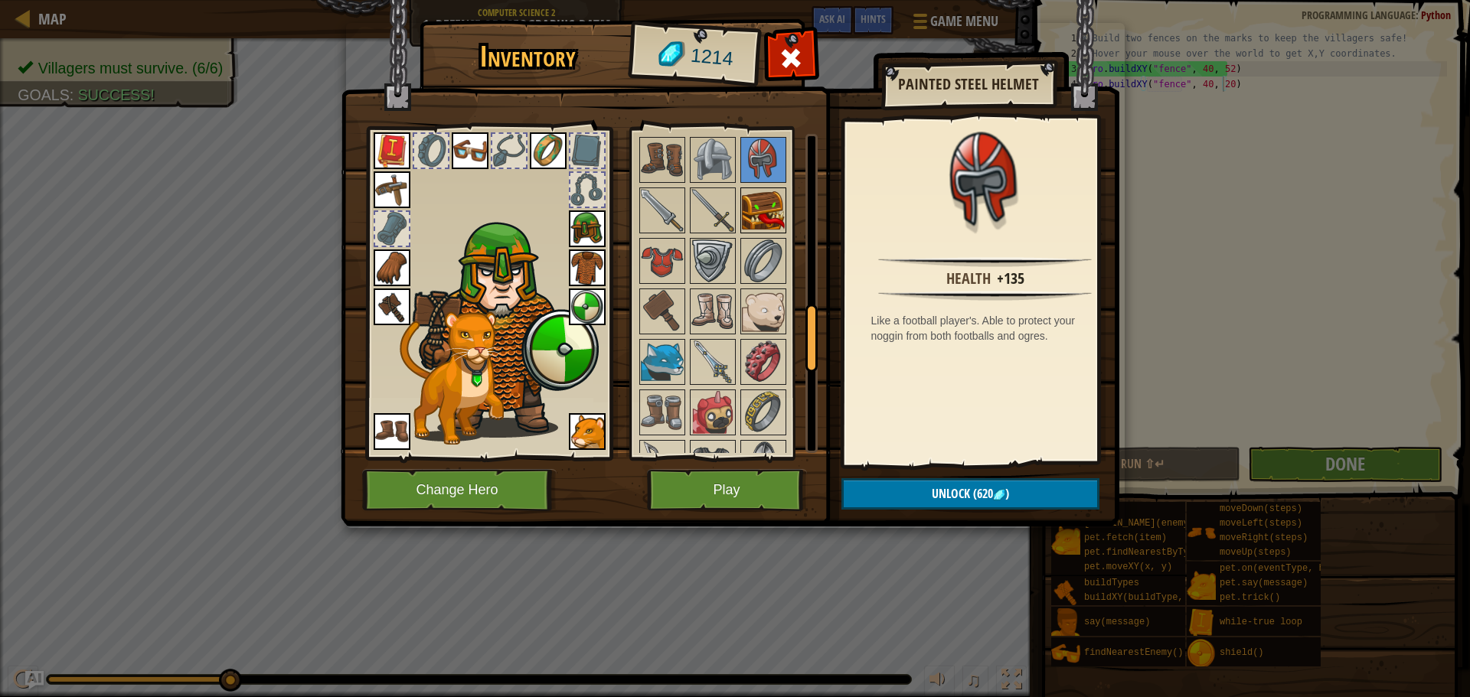
click at [759, 192] on img at bounding box center [763, 210] width 43 height 43
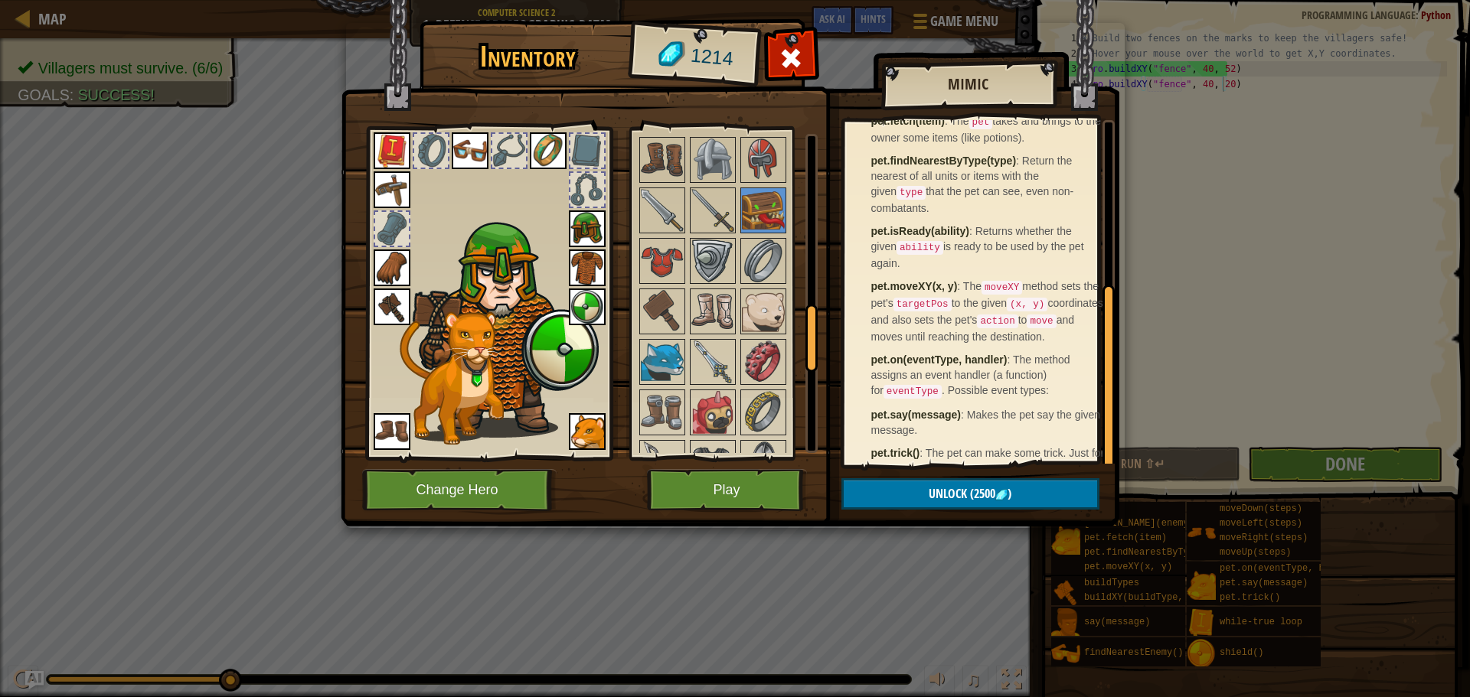
scroll to position [295, 0]
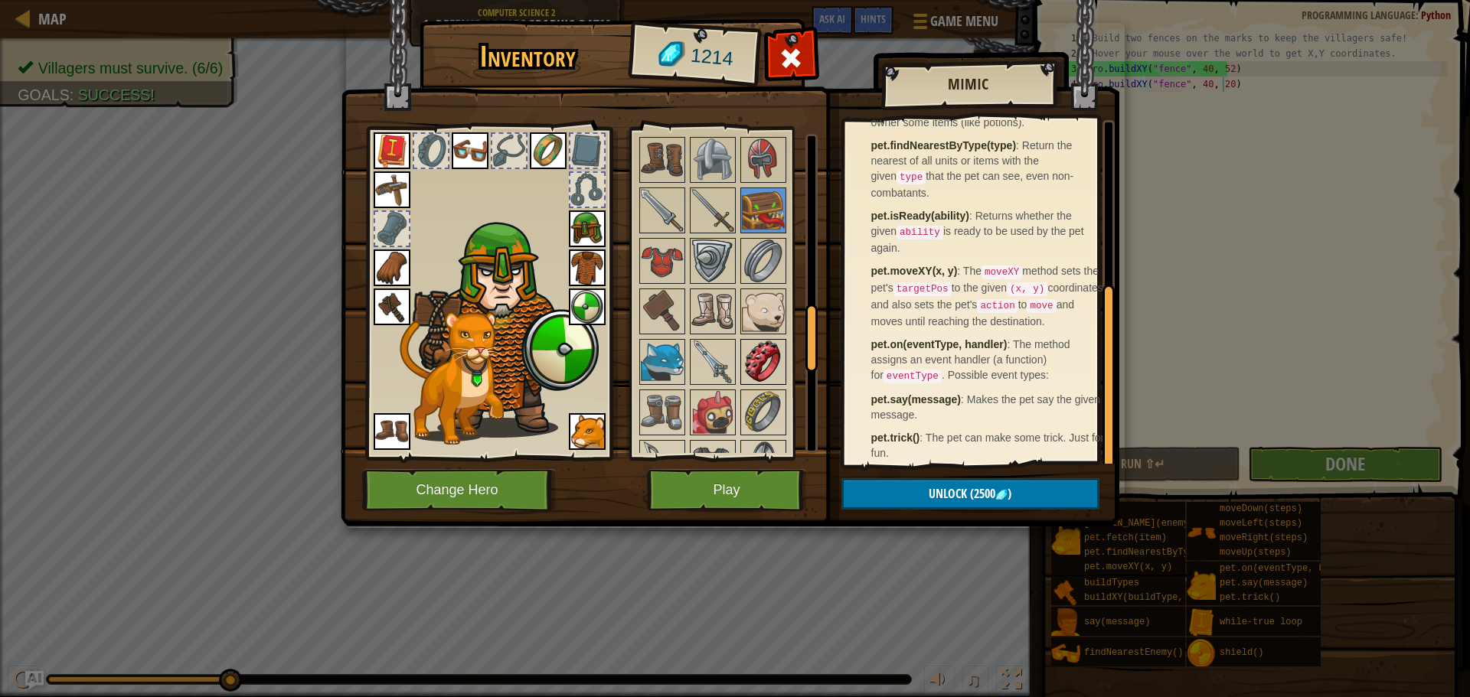
click at [747, 374] on img at bounding box center [763, 362] width 43 height 43
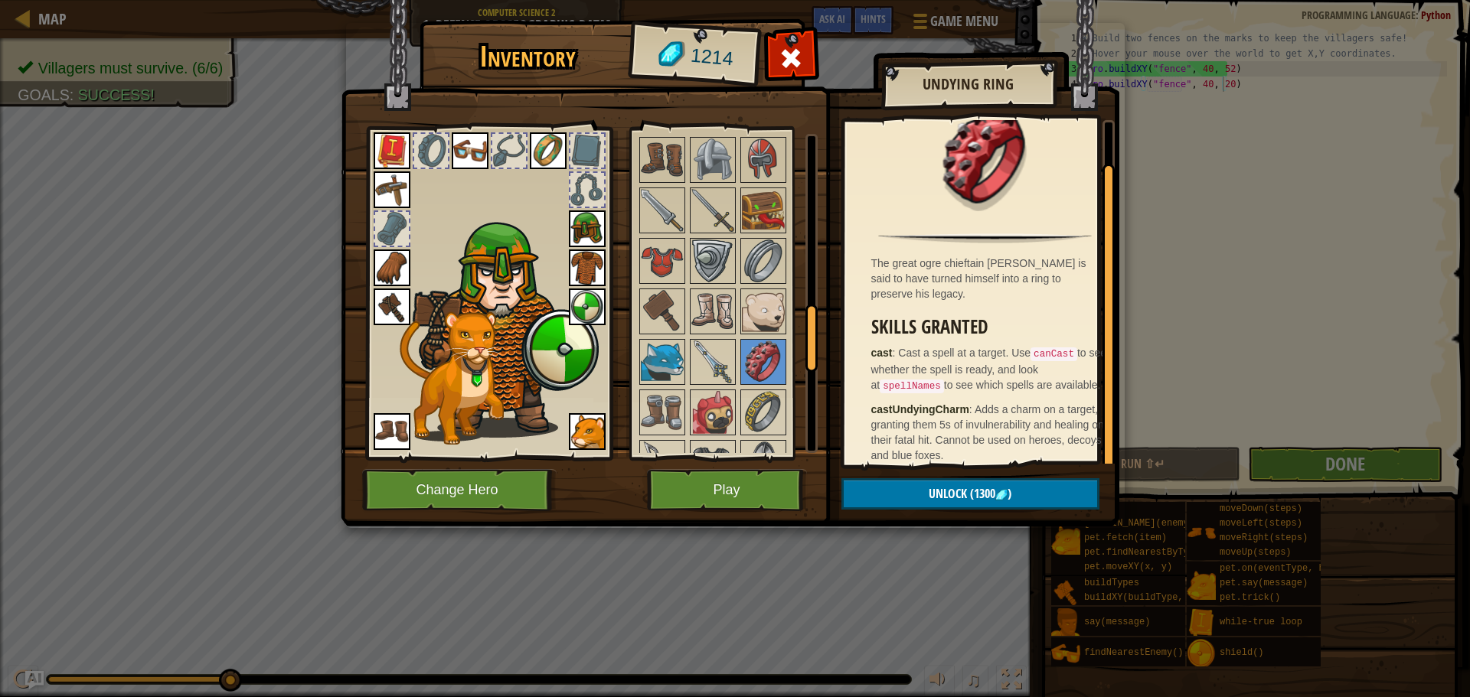
scroll to position [35, 0]
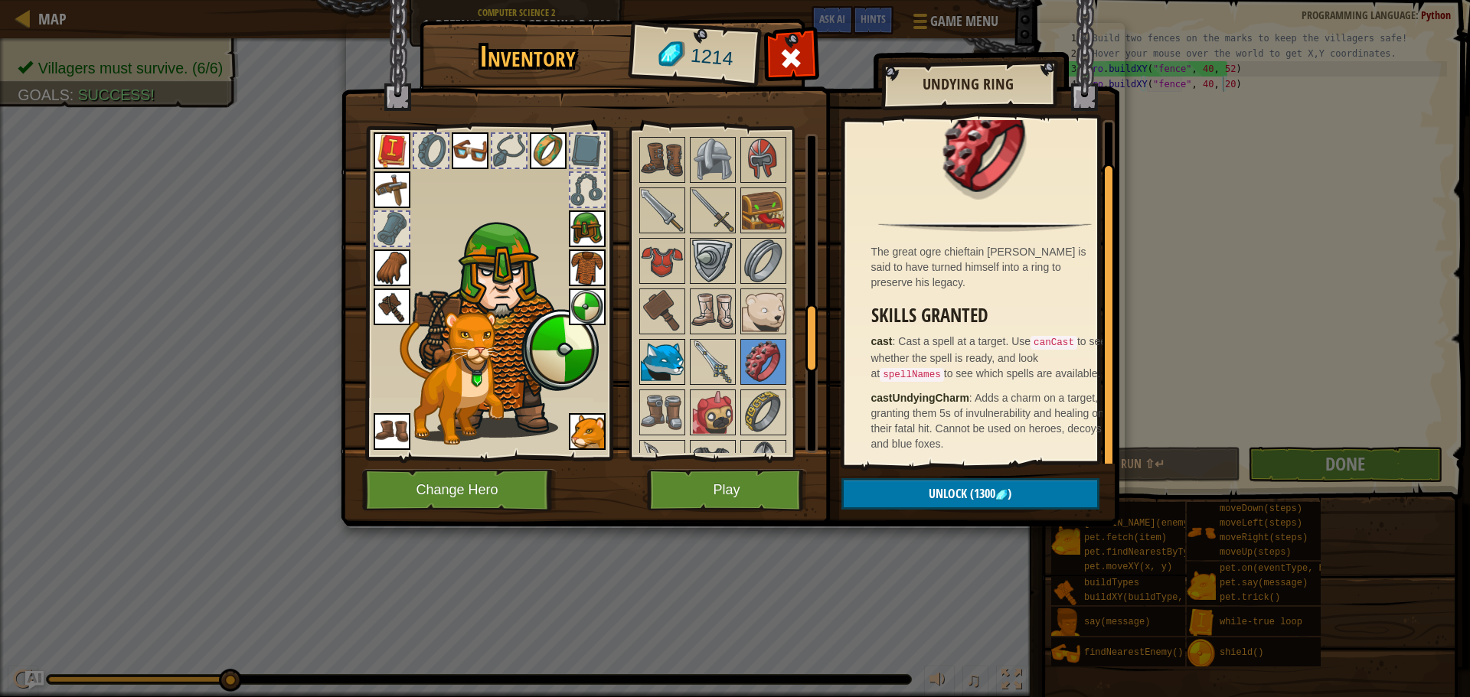
click at [667, 357] on img at bounding box center [662, 362] width 43 height 43
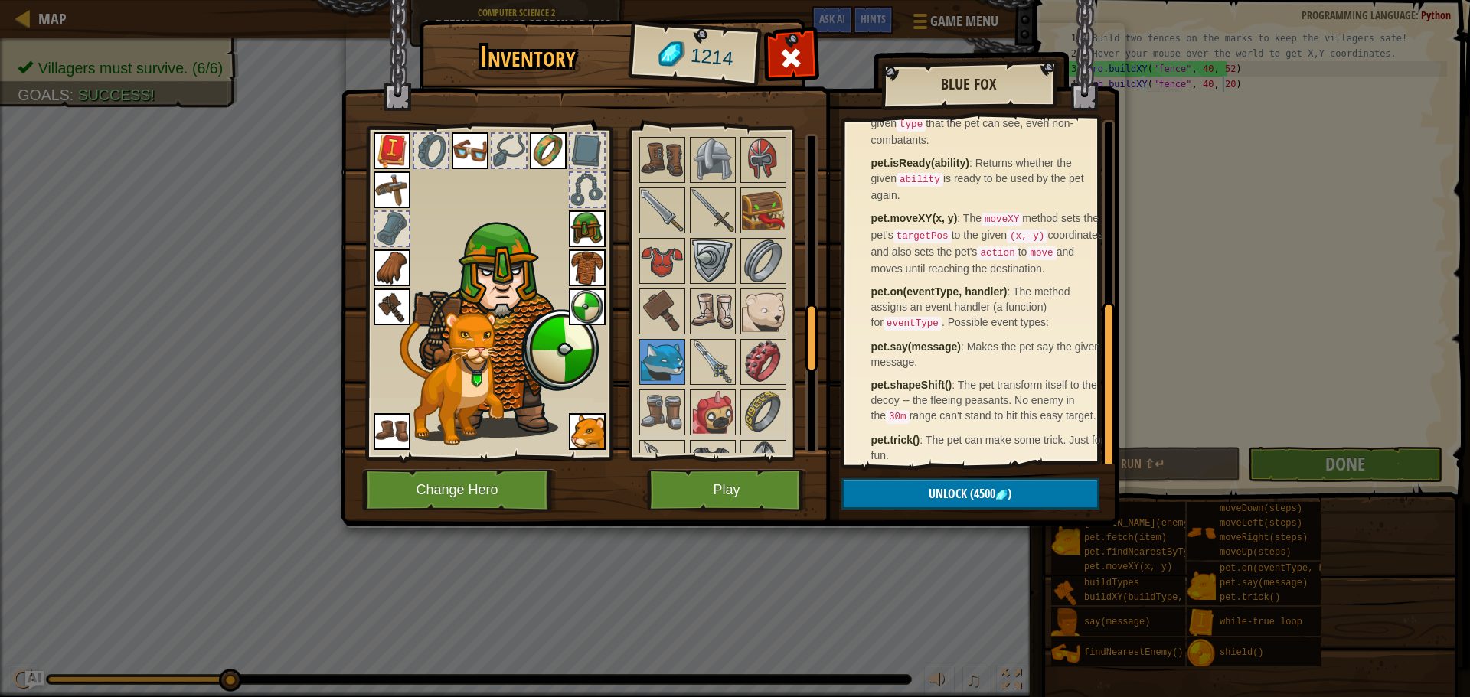
scroll to position [364, 0]
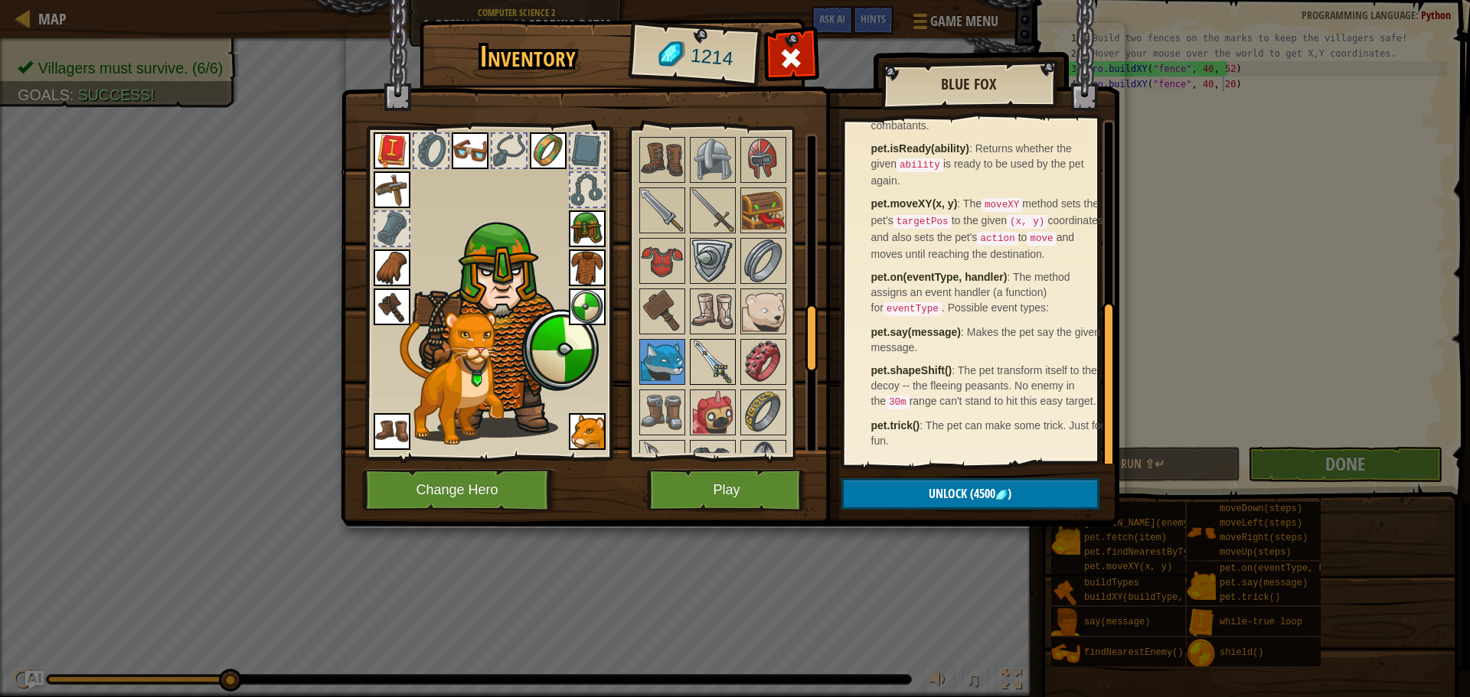
click at [699, 360] on img at bounding box center [712, 362] width 43 height 43
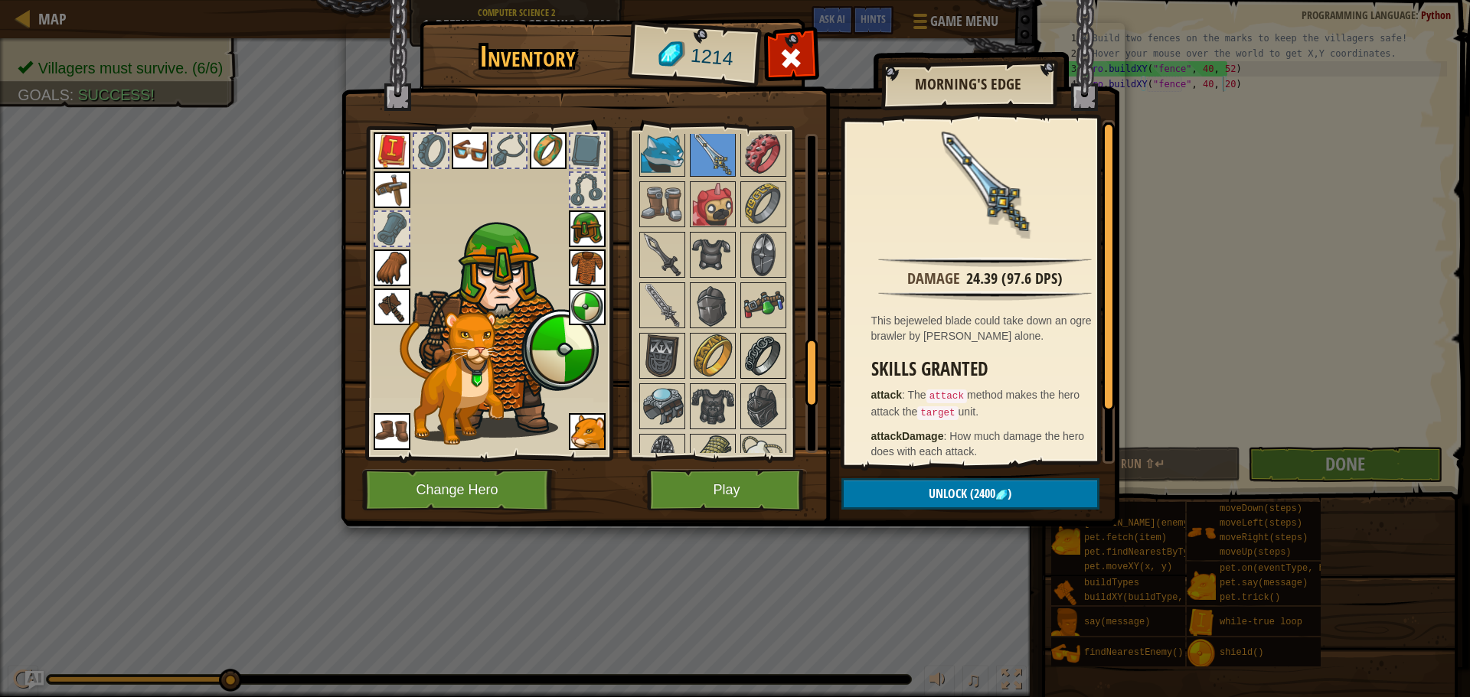
scroll to position [1072, 0]
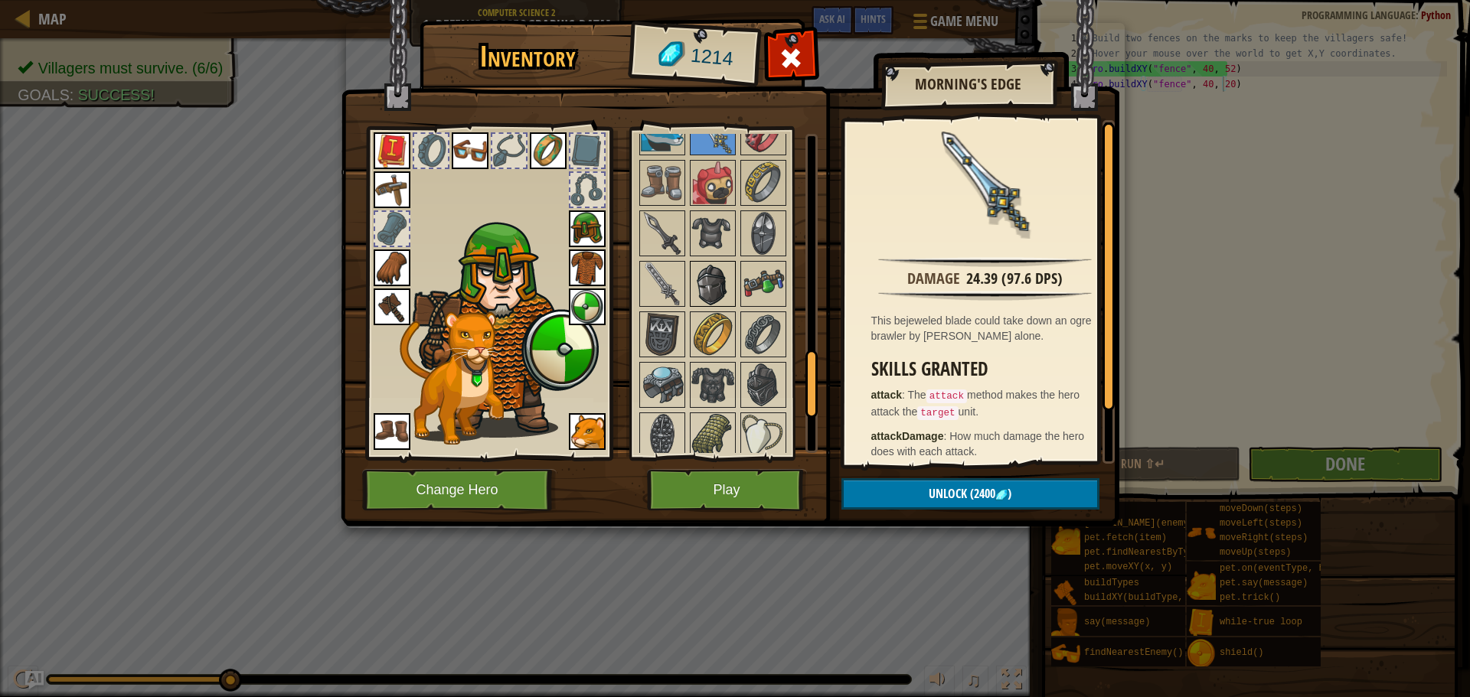
click at [707, 295] on img at bounding box center [712, 284] width 43 height 43
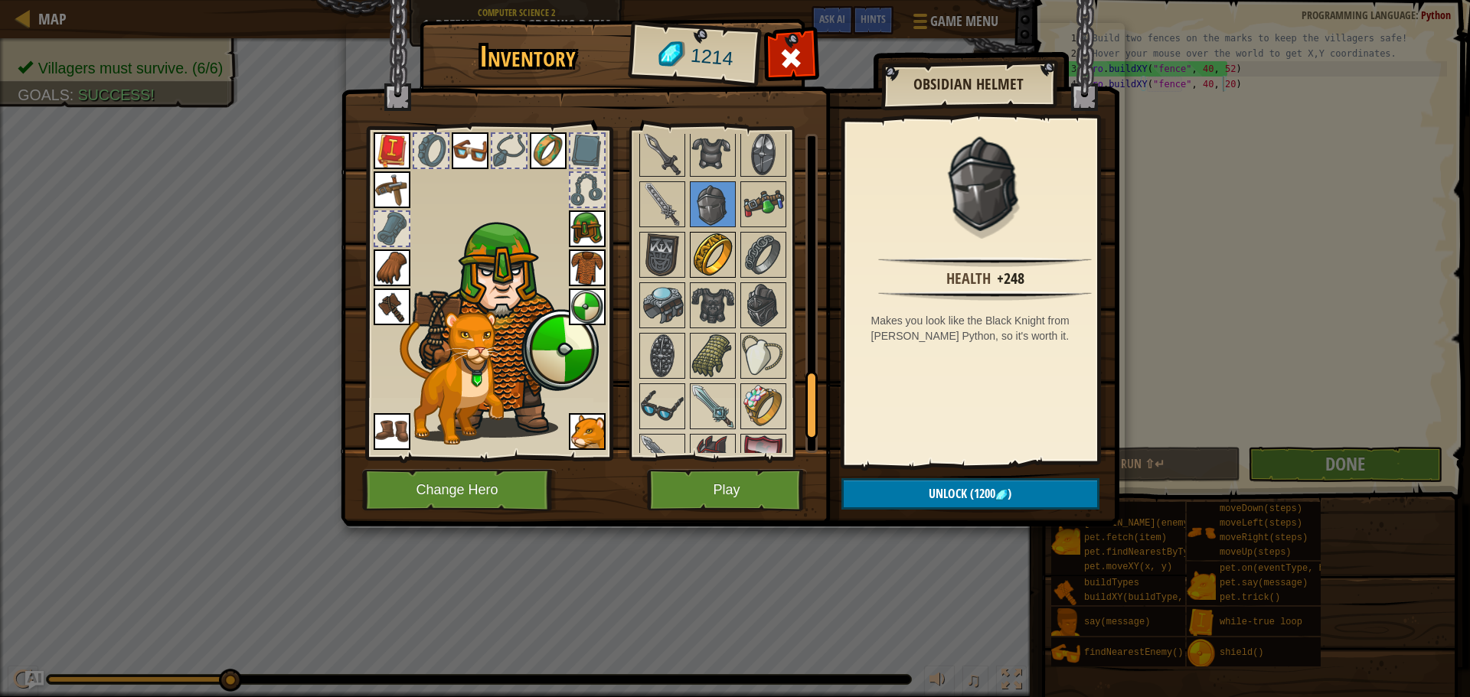
scroll to position [1281, 0]
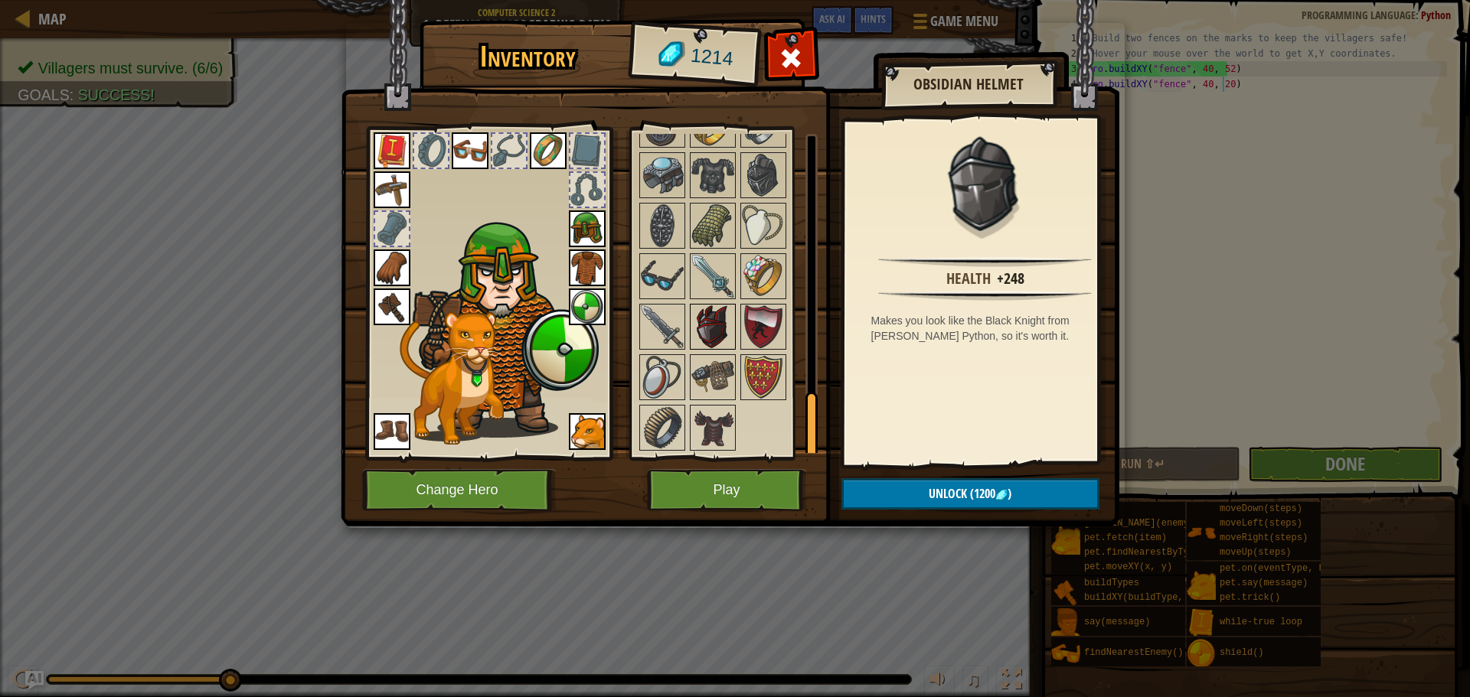
click at [709, 324] on img at bounding box center [712, 326] width 43 height 43
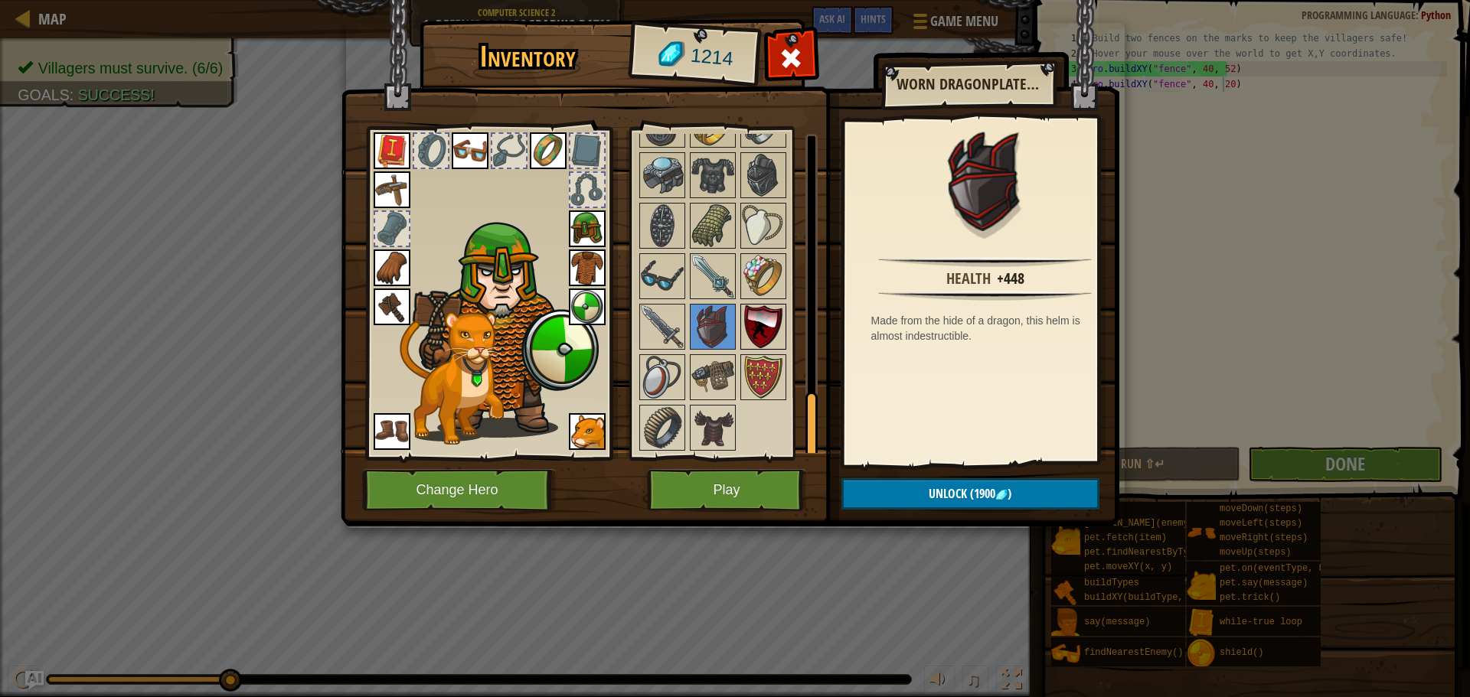
click at [759, 330] on img at bounding box center [763, 326] width 43 height 43
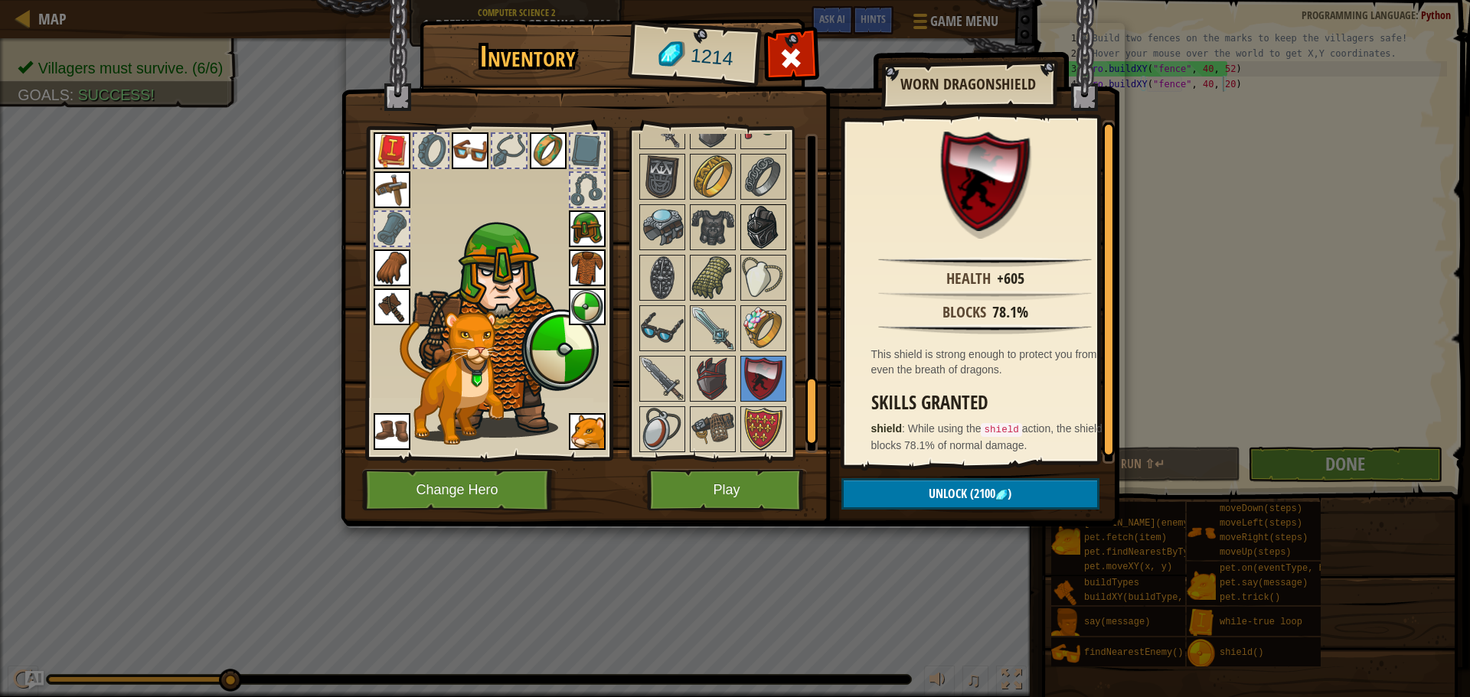
scroll to position [1205, 0]
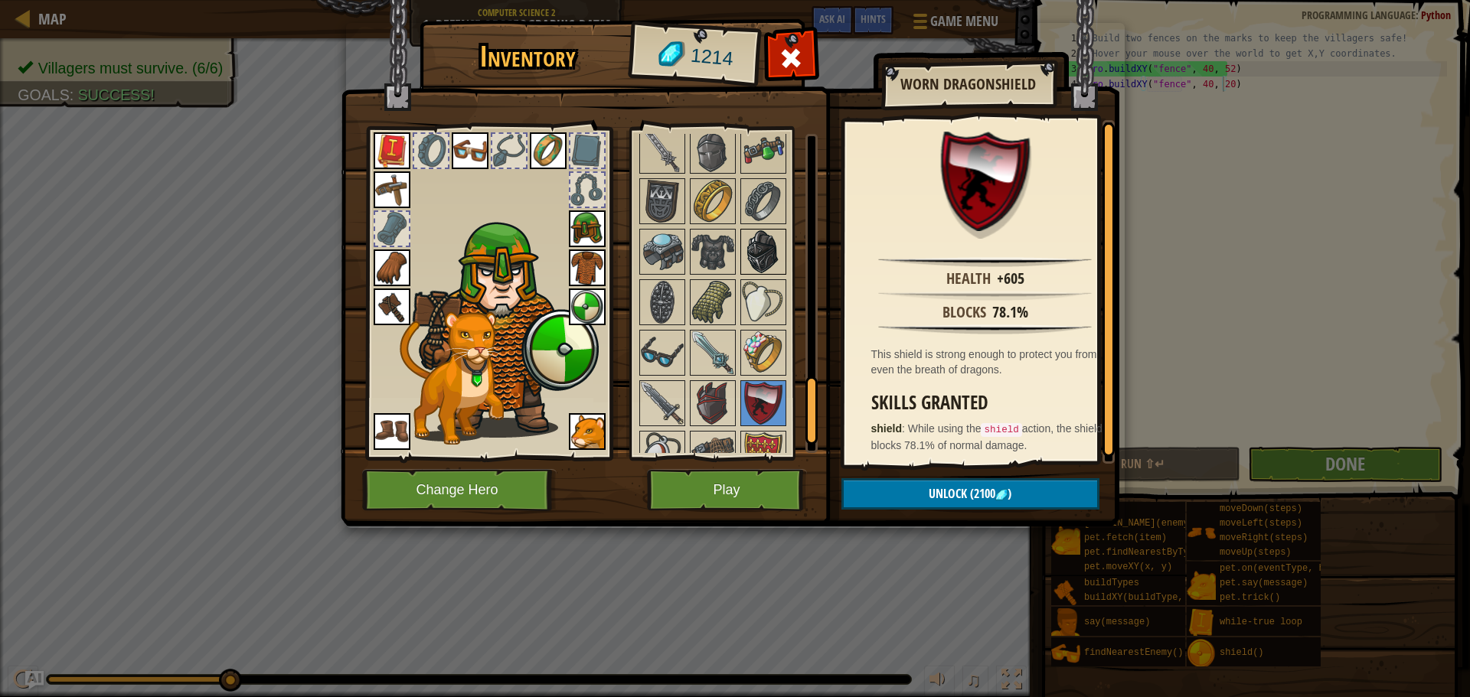
click at [769, 268] on img at bounding box center [763, 251] width 43 height 43
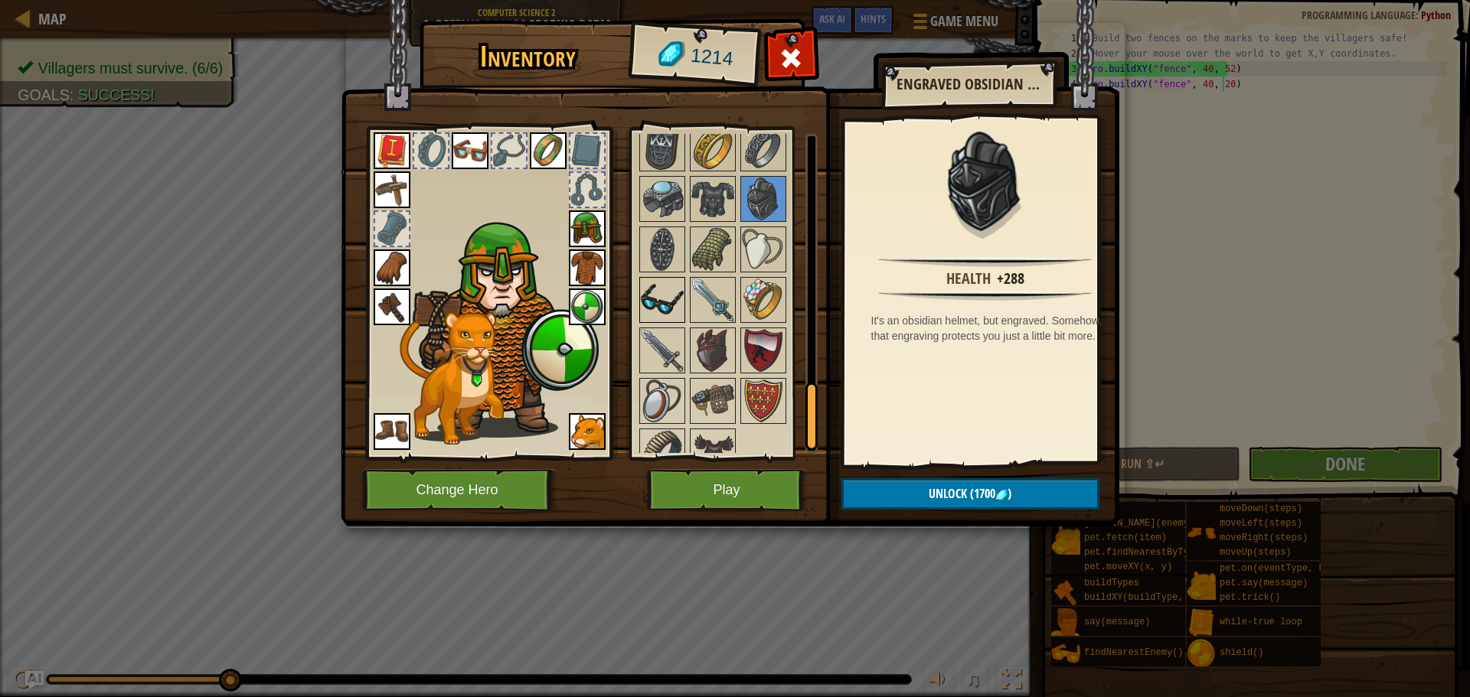
scroll to position [1281, 0]
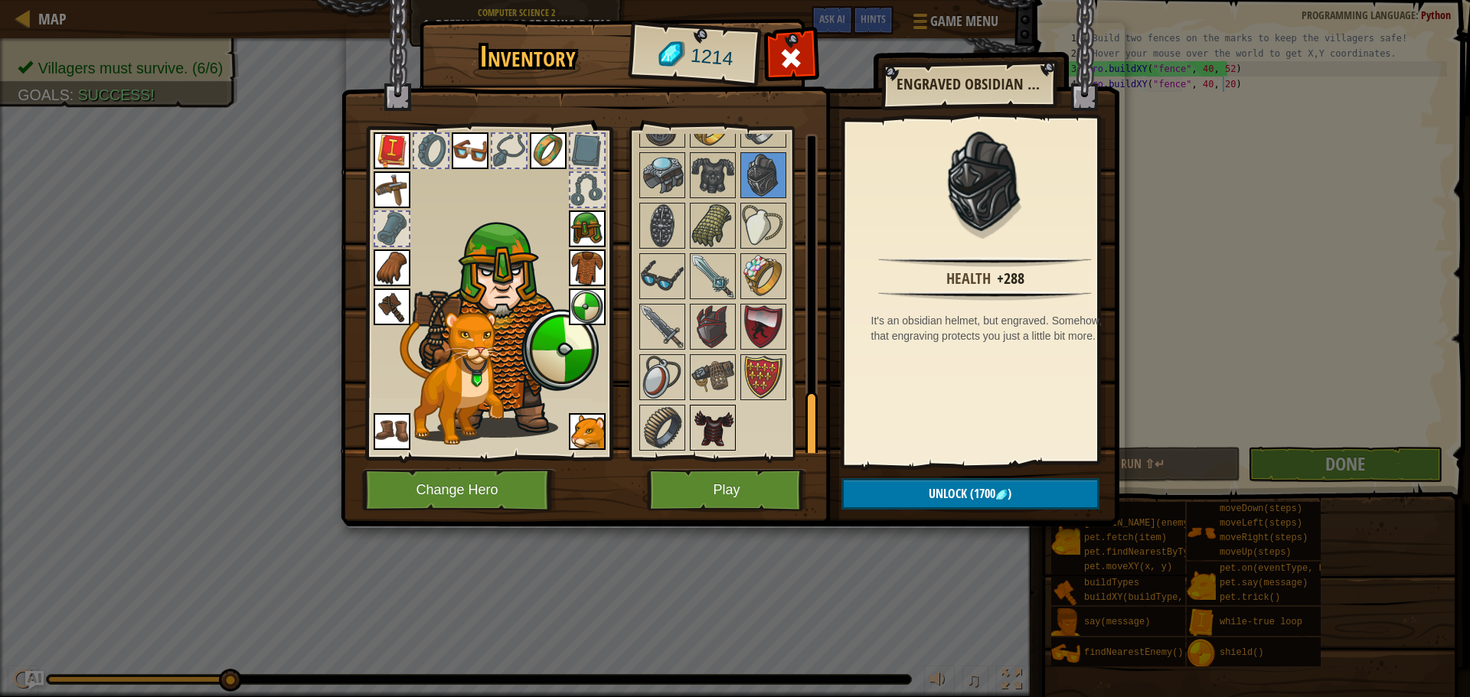
click at [716, 418] on img at bounding box center [712, 427] width 43 height 43
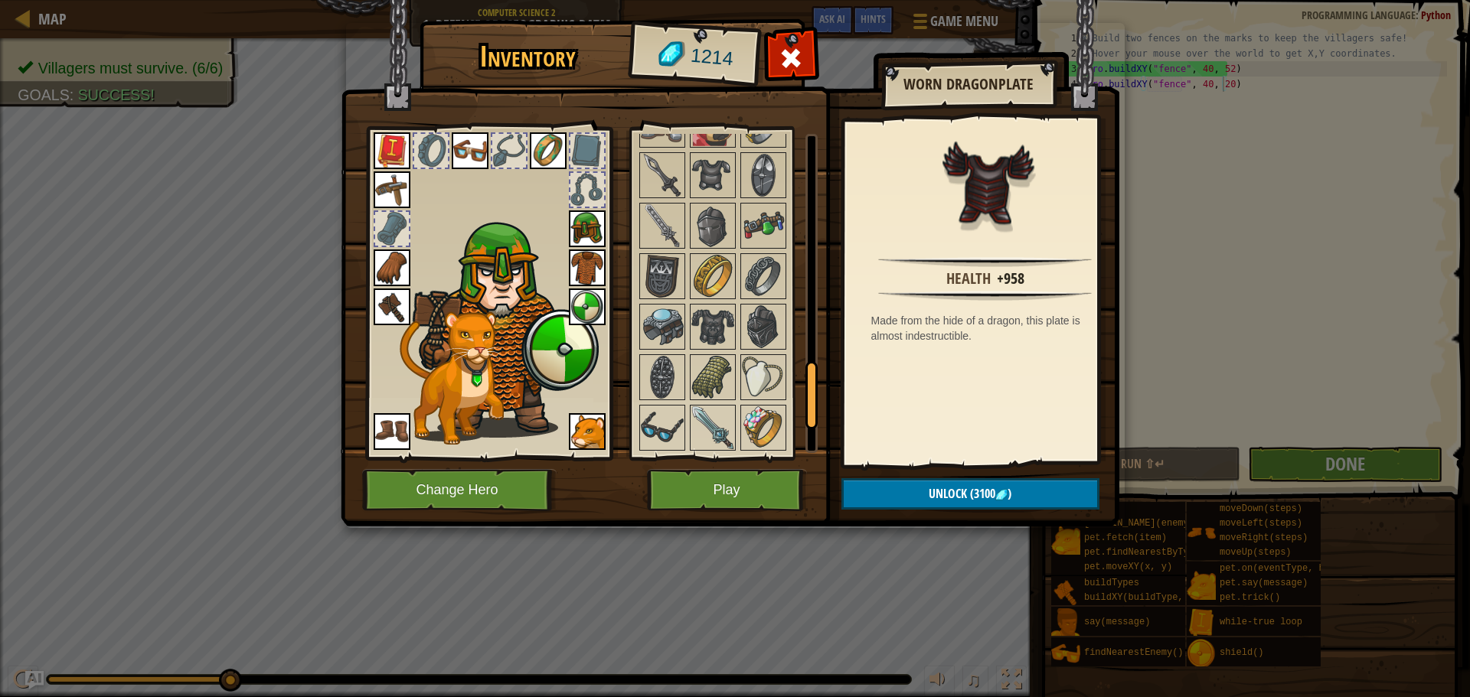
scroll to position [1128, 0]
click at [699, 375] on img at bounding box center [712, 378] width 43 height 43
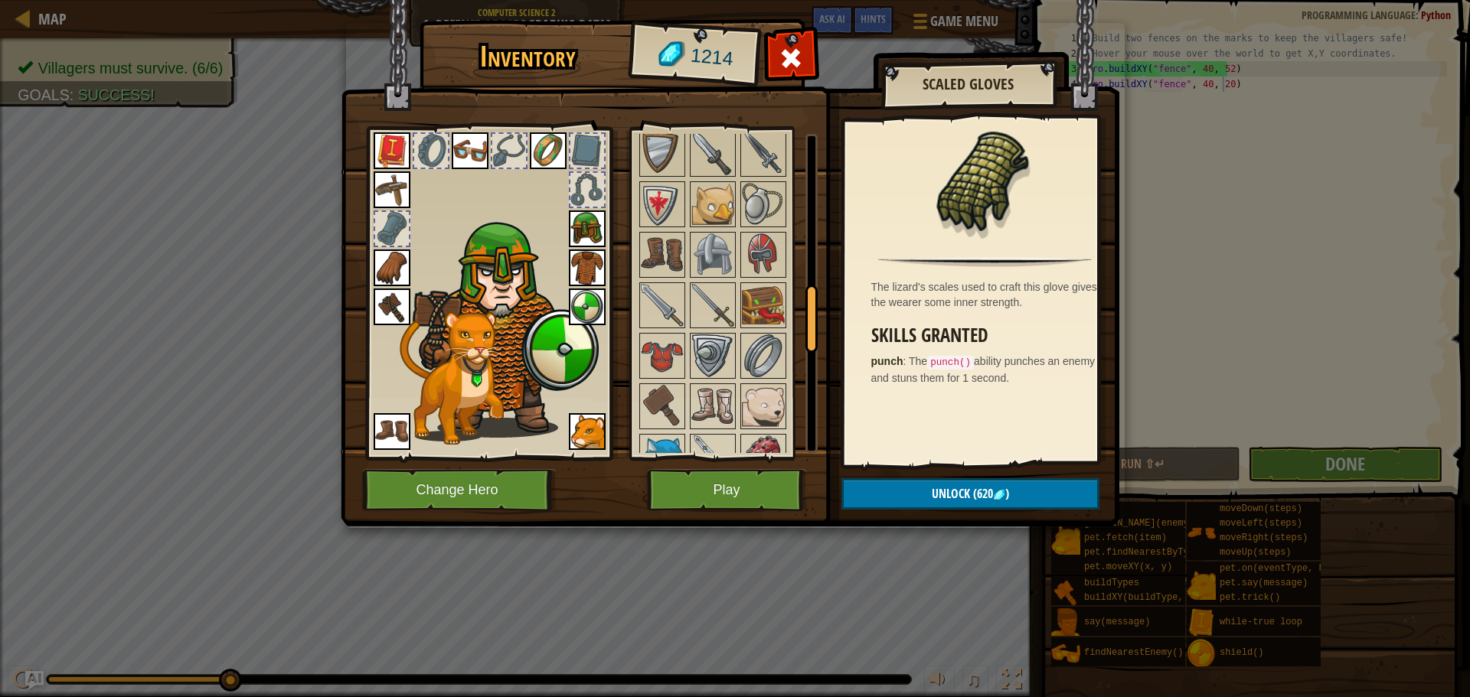
scroll to position [746, 0]
click at [759, 366] on img at bounding box center [763, 357] width 43 height 43
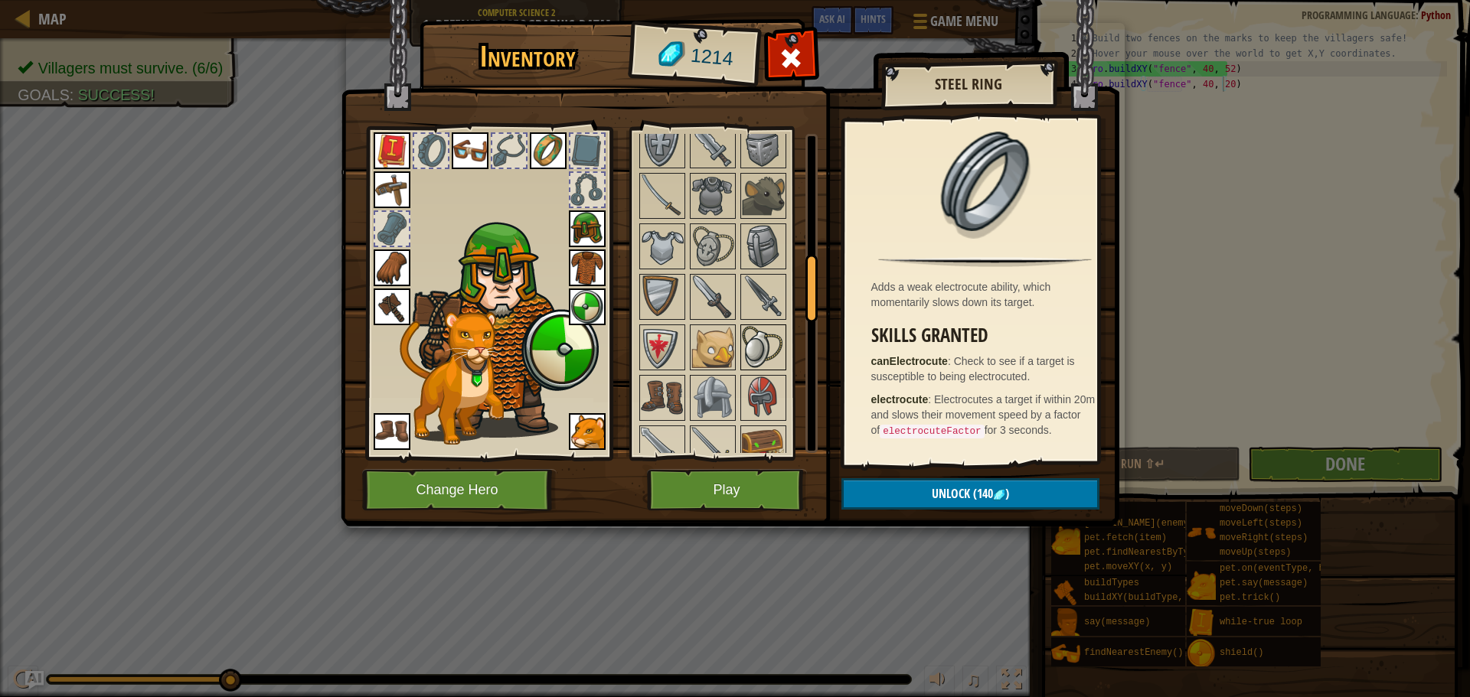
scroll to position [592, 0]
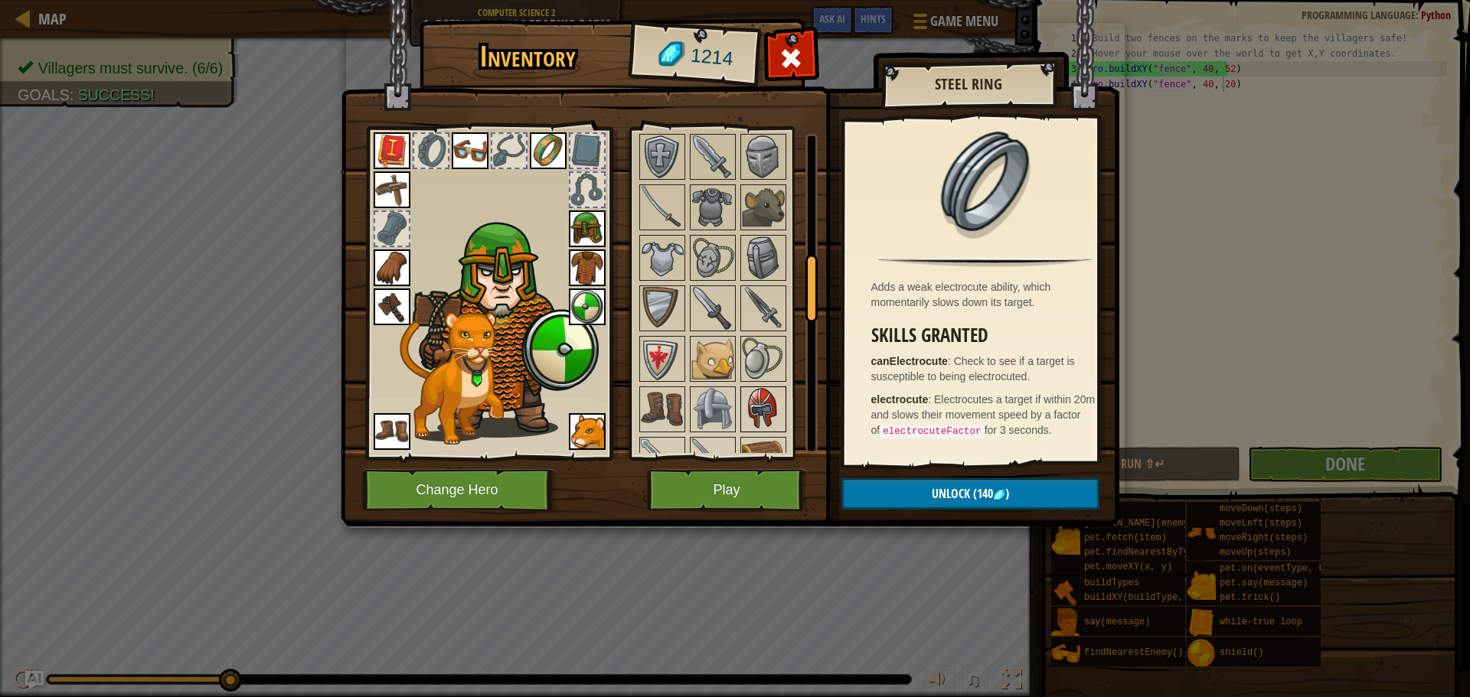
click at [749, 390] on img at bounding box center [763, 409] width 43 height 43
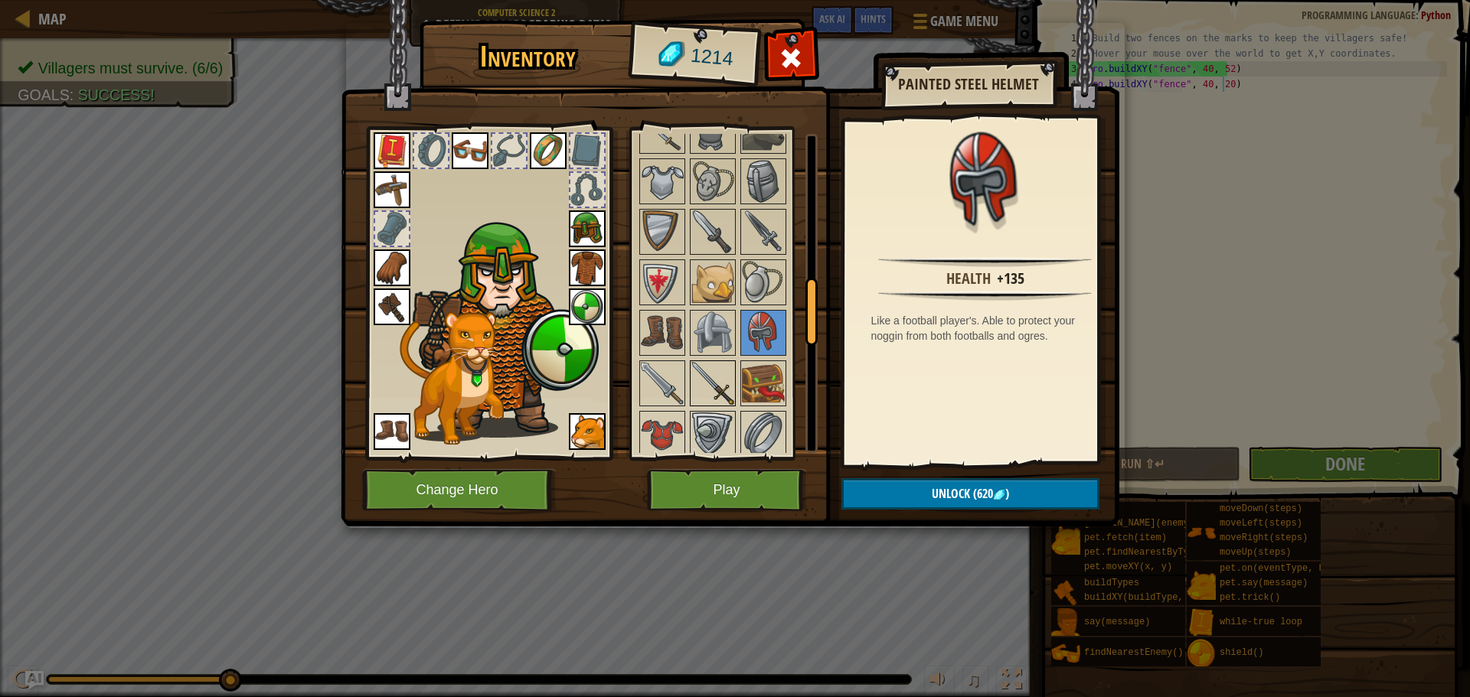
scroll to position [746, 0]
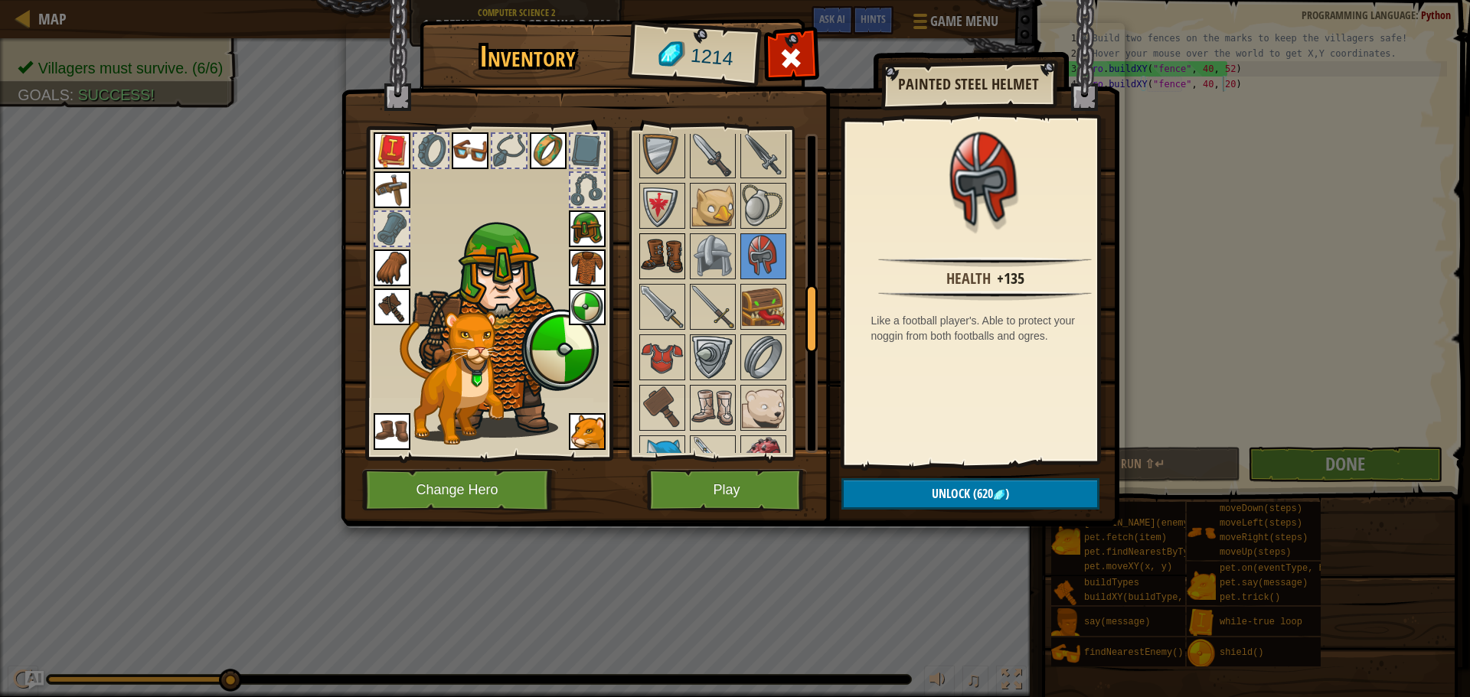
click at [669, 267] on img at bounding box center [662, 256] width 43 height 43
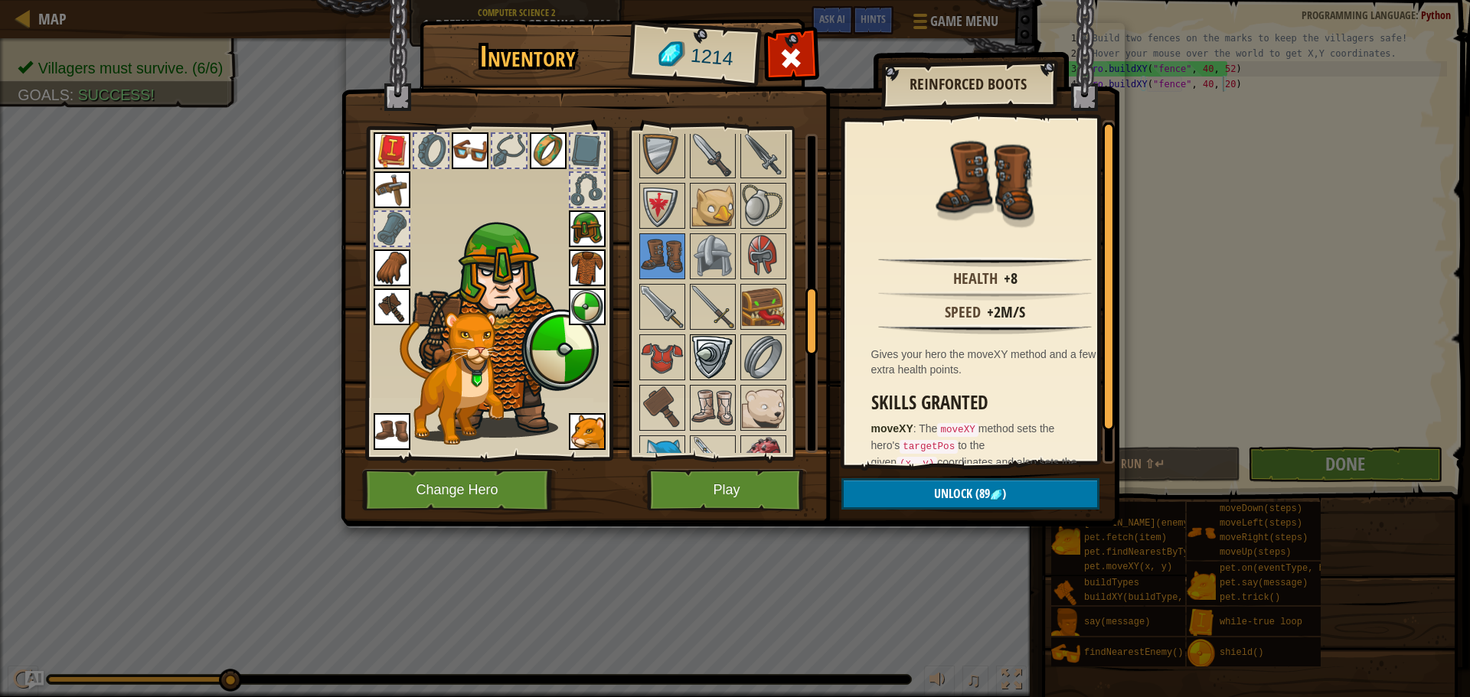
scroll to position [822, 0]
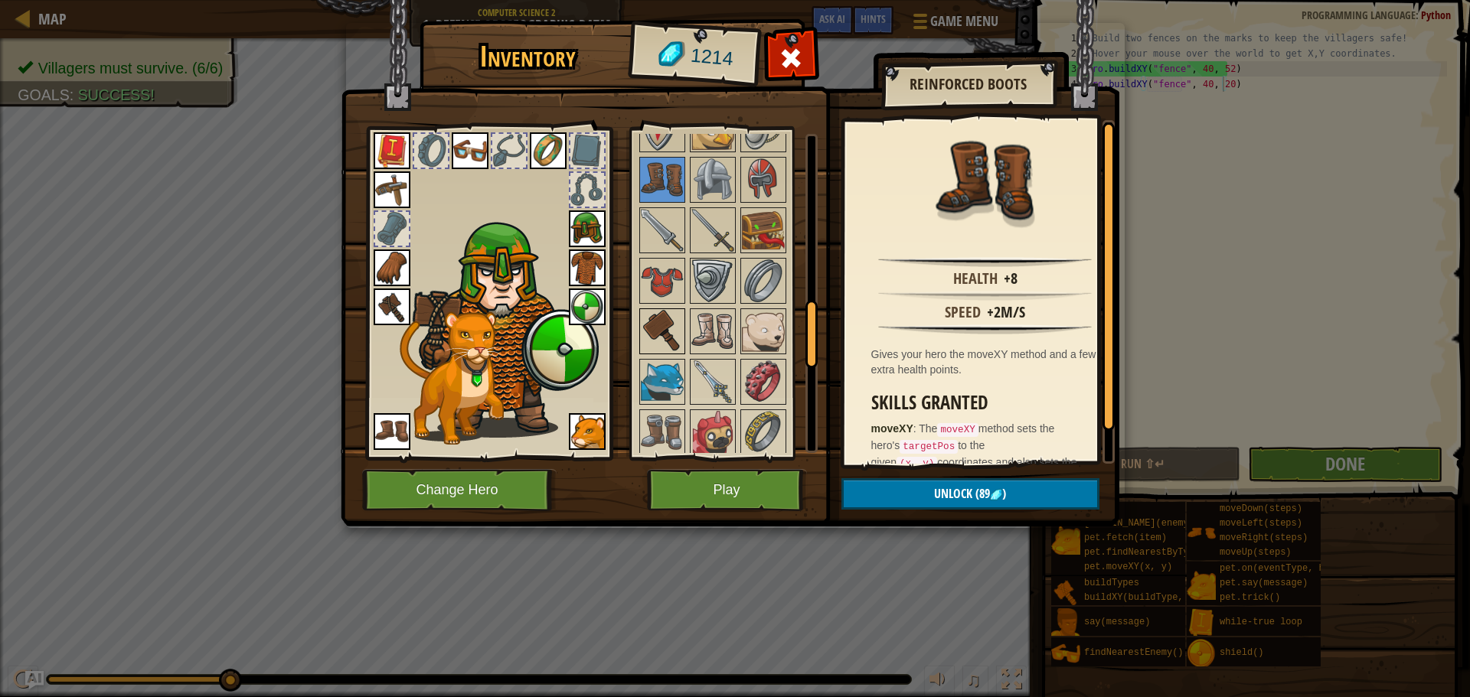
click at [665, 340] on img at bounding box center [662, 331] width 43 height 43
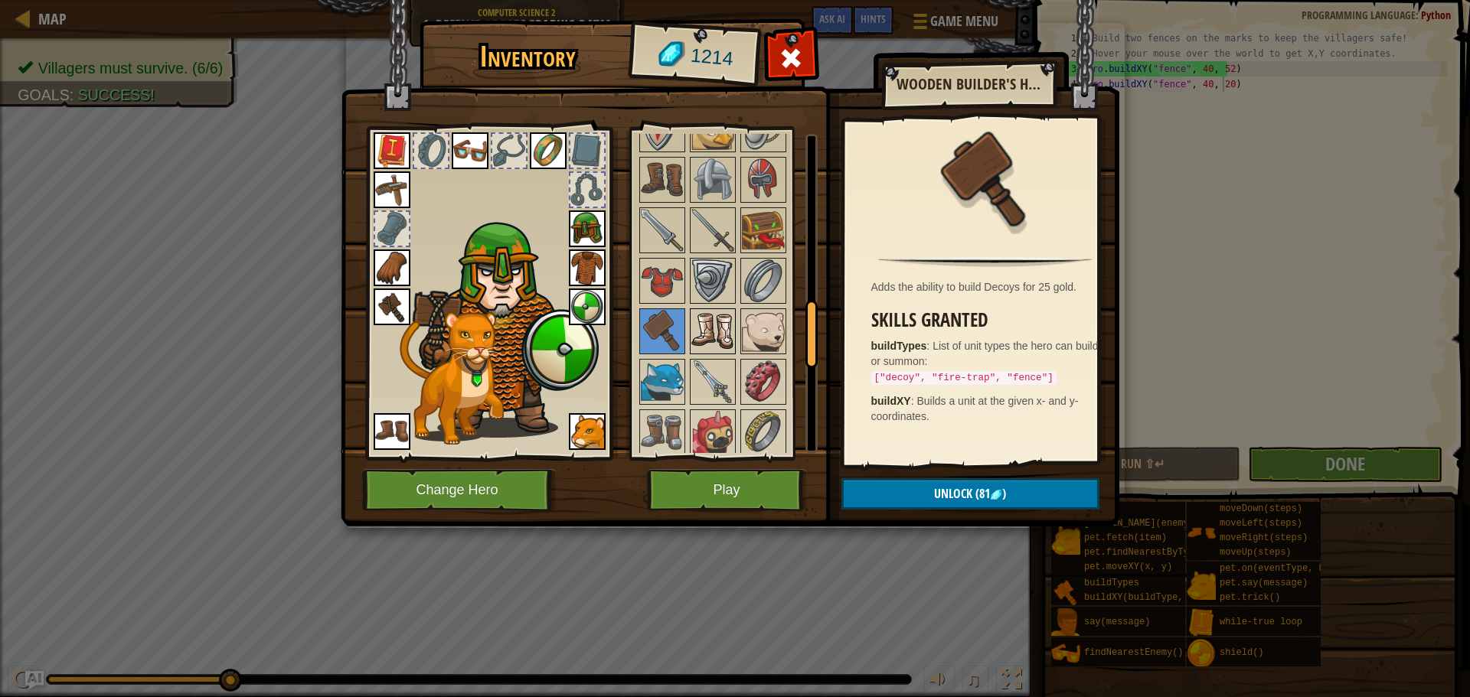
click at [707, 324] on img at bounding box center [712, 331] width 43 height 43
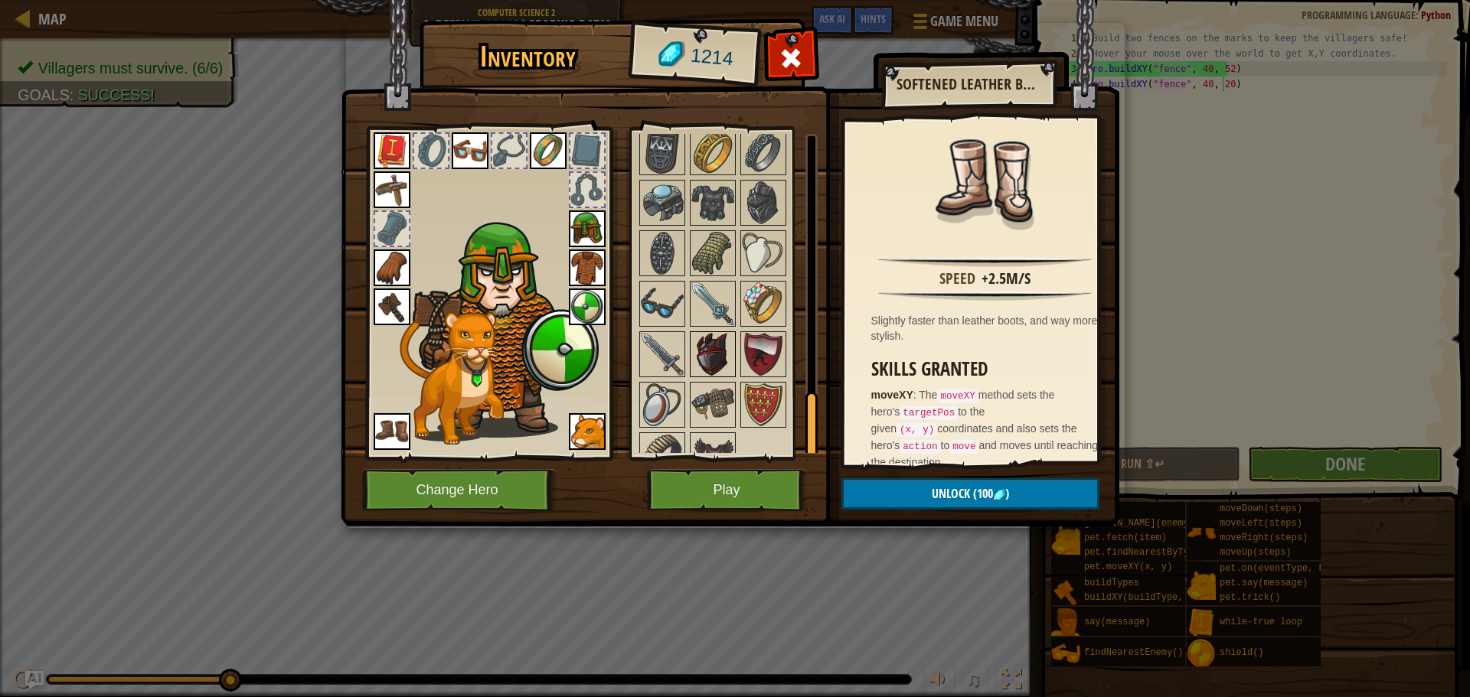
scroll to position [1281, 0]
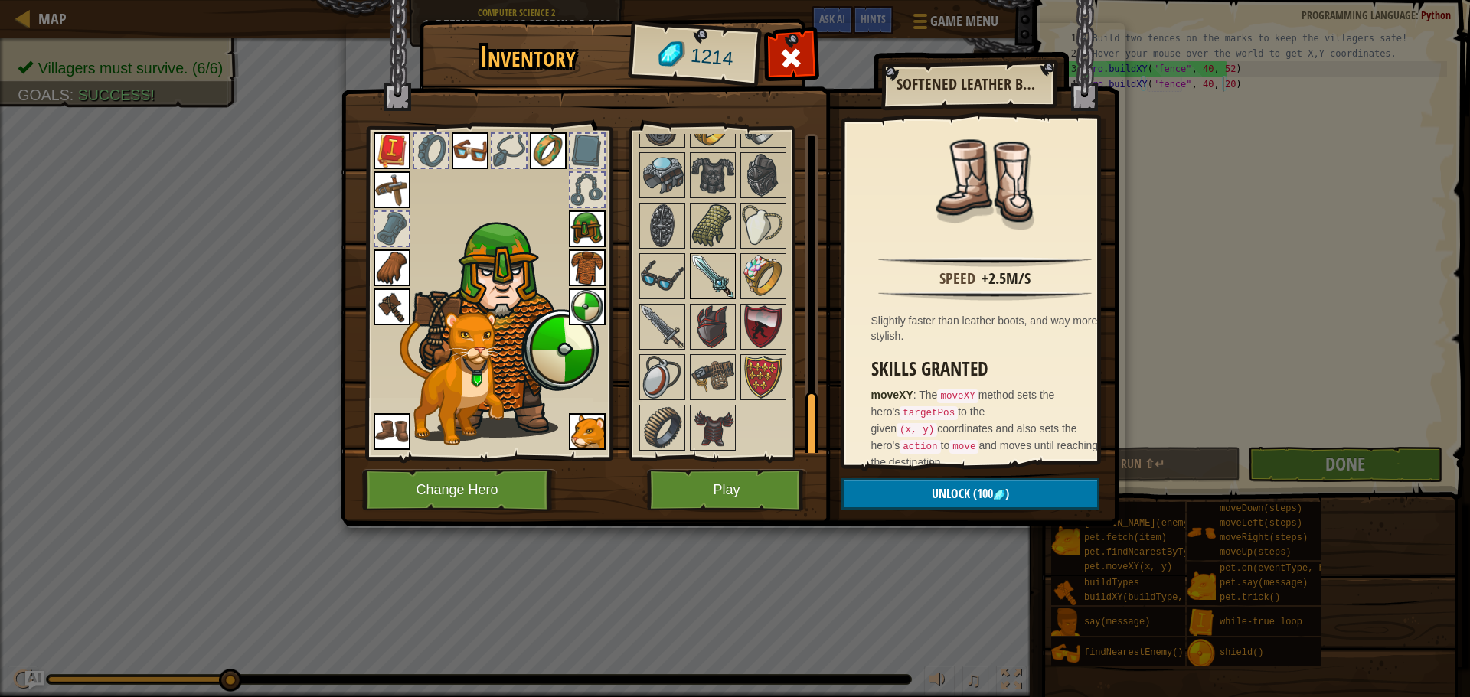
click at [723, 292] on img at bounding box center [712, 276] width 43 height 43
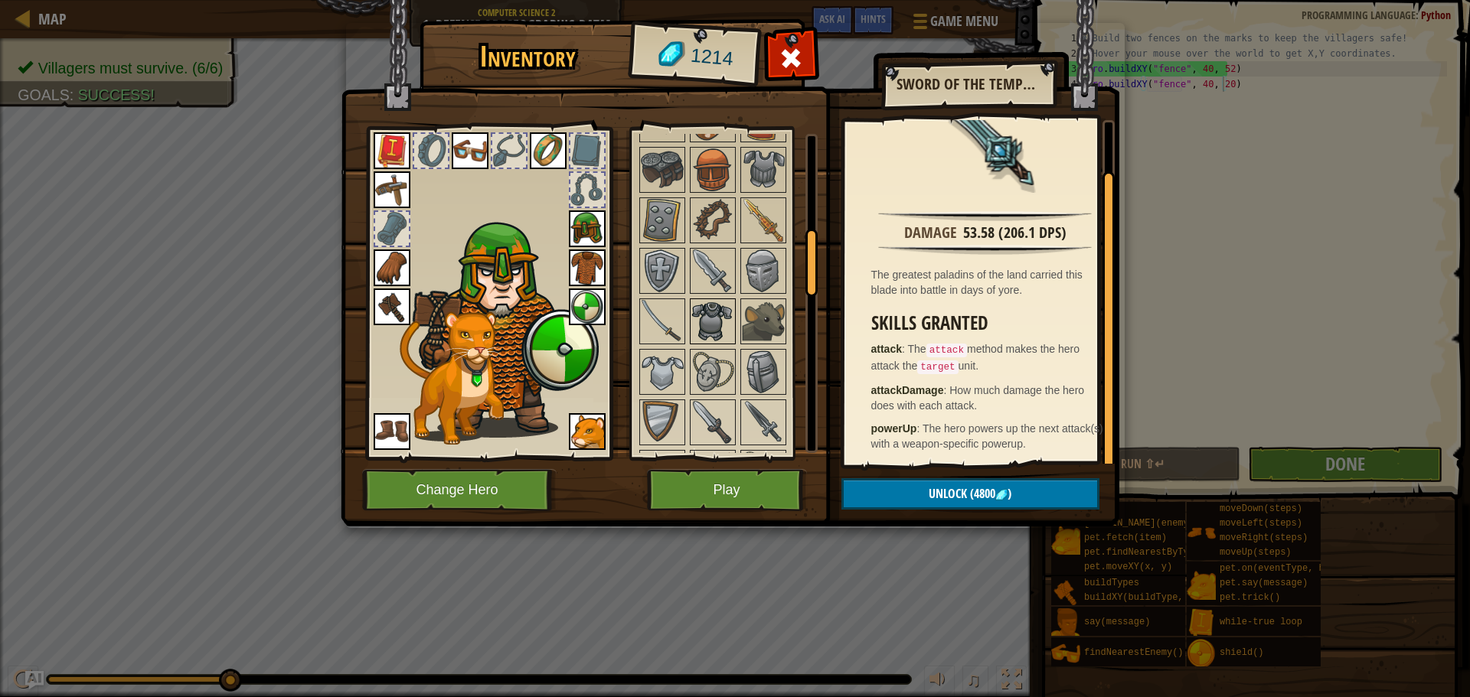
scroll to position [363, 0]
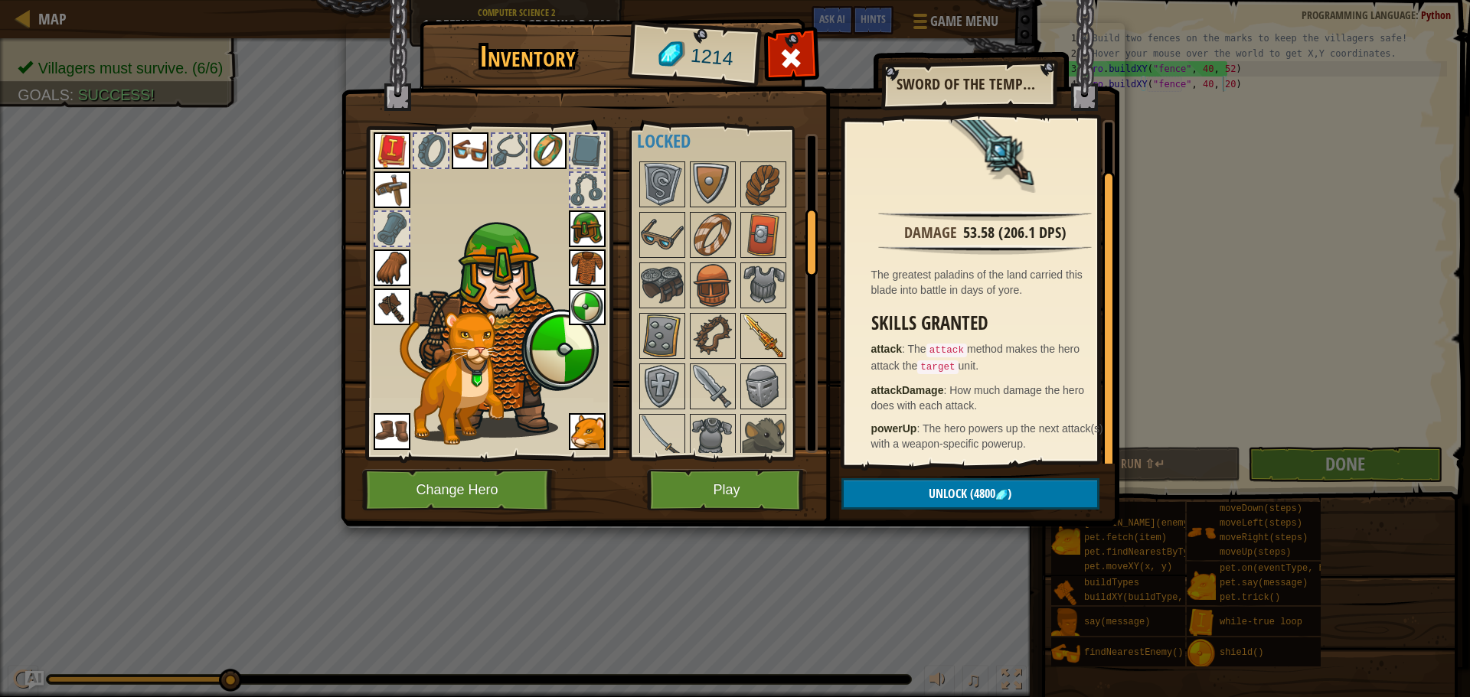
click at [745, 331] on img at bounding box center [763, 336] width 43 height 43
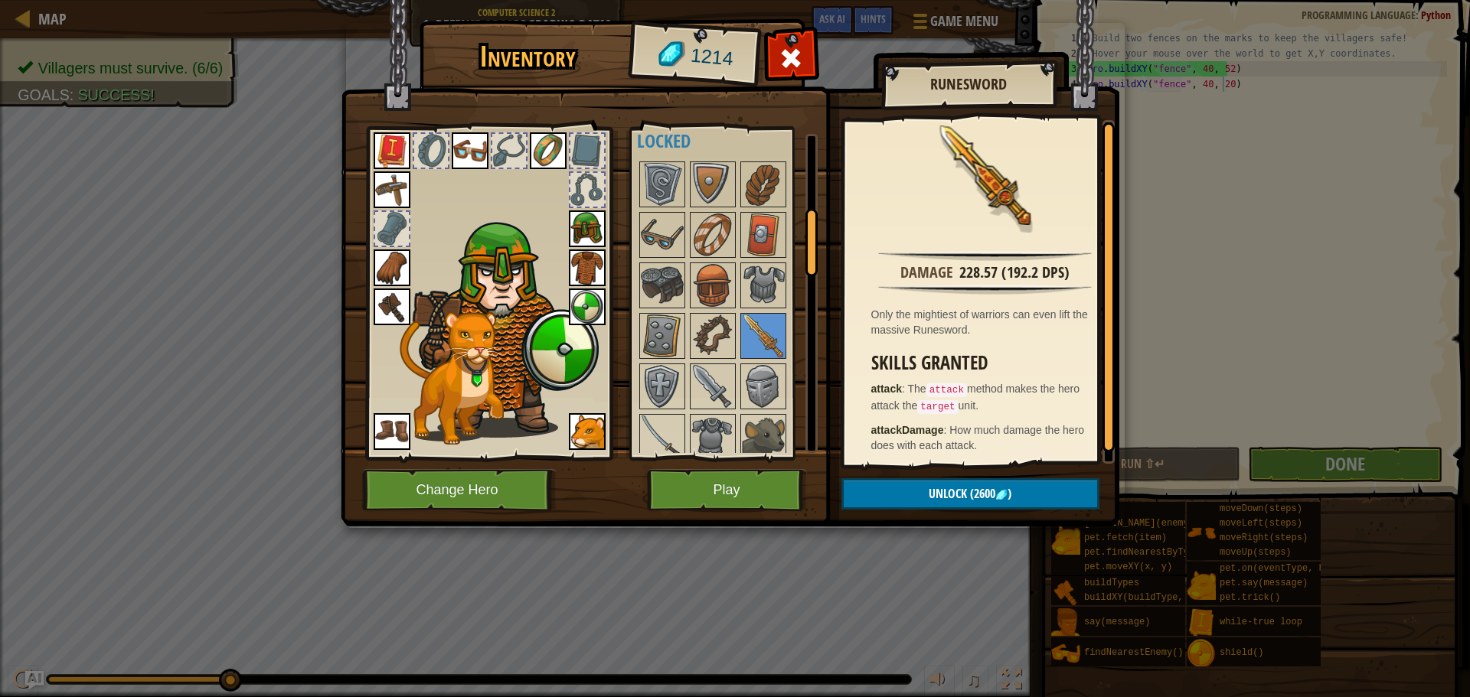
scroll to position [8, 0]
click at [722, 380] on img at bounding box center [712, 386] width 43 height 43
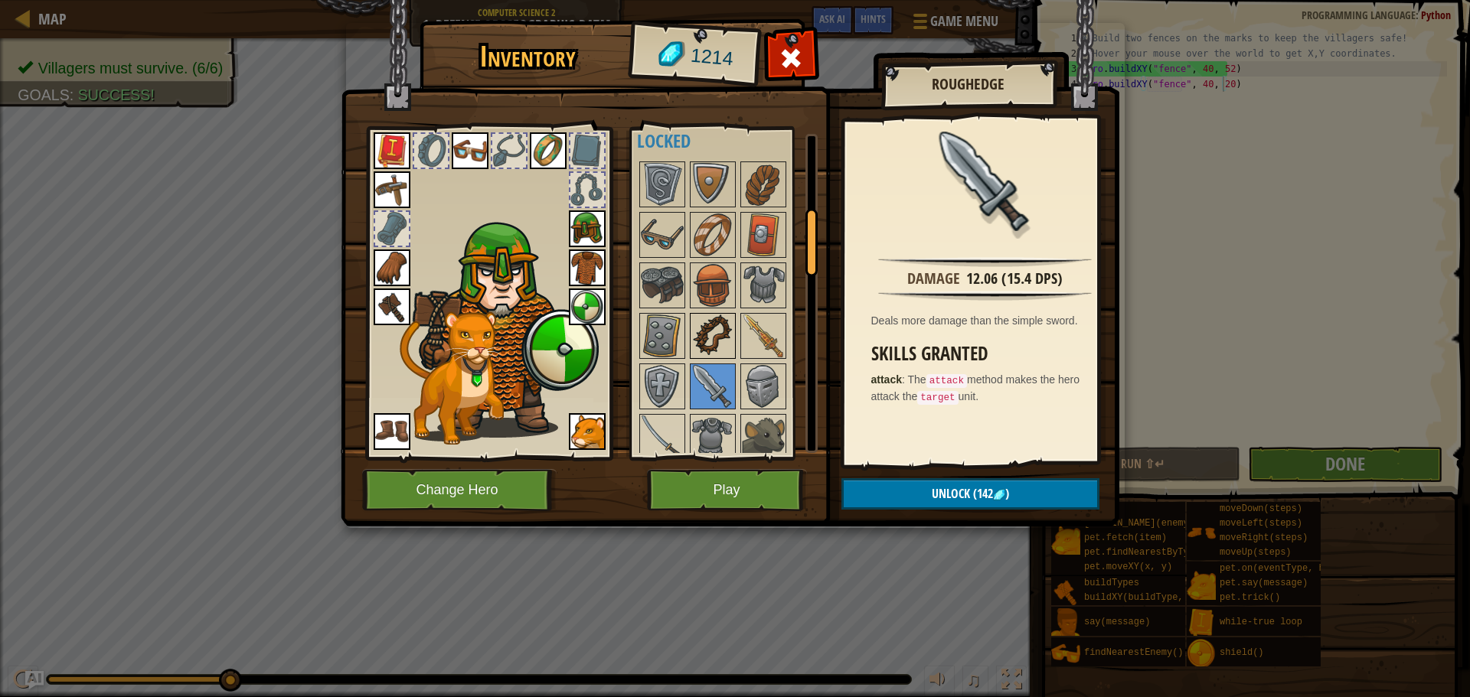
click at [724, 323] on img at bounding box center [712, 336] width 43 height 43
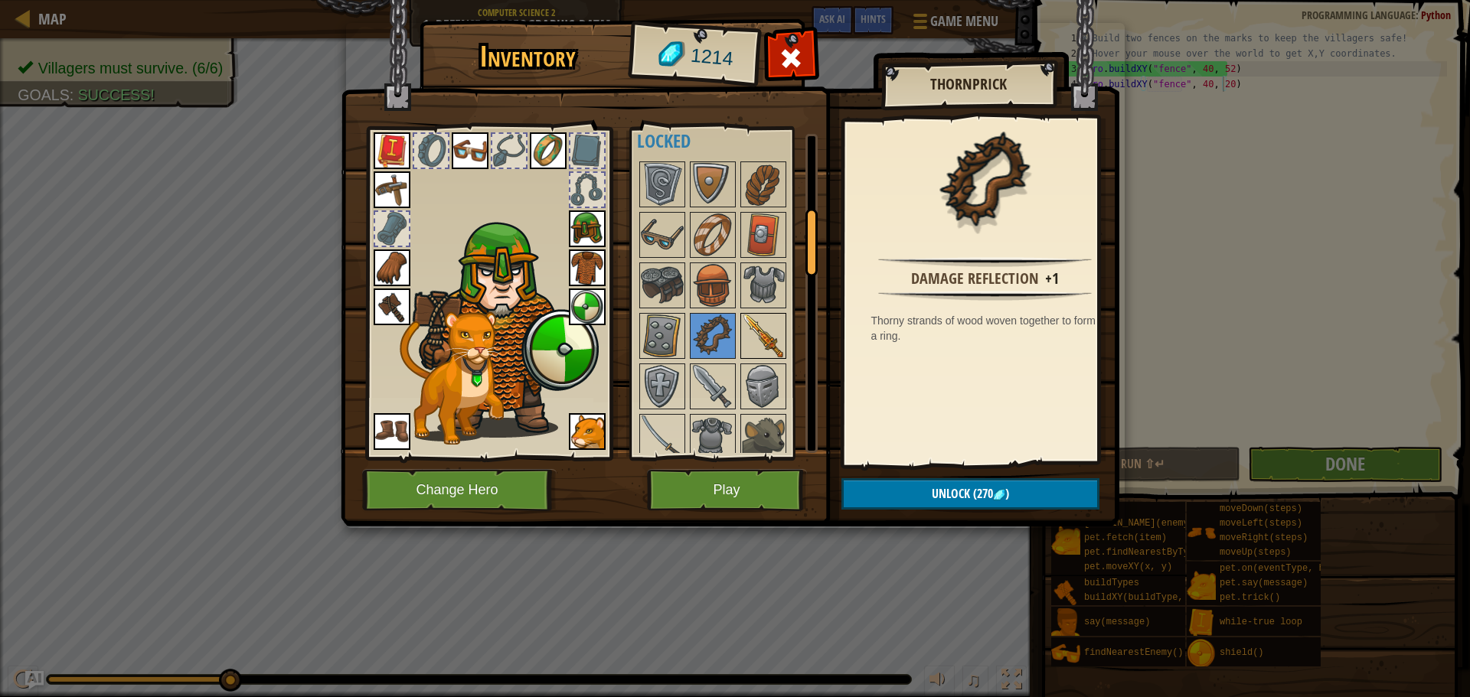
click at [758, 321] on img at bounding box center [763, 336] width 43 height 43
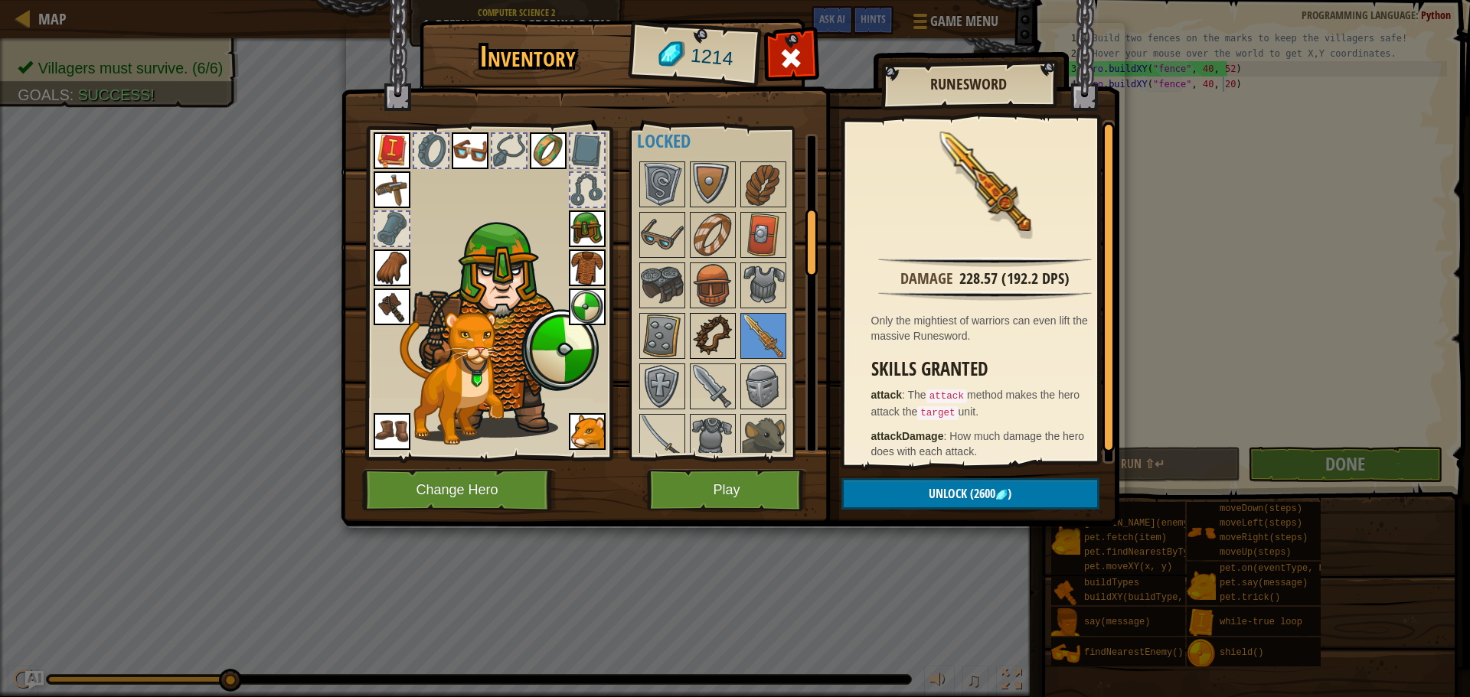
click at [724, 326] on img at bounding box center [712, 336] width 43 height 43
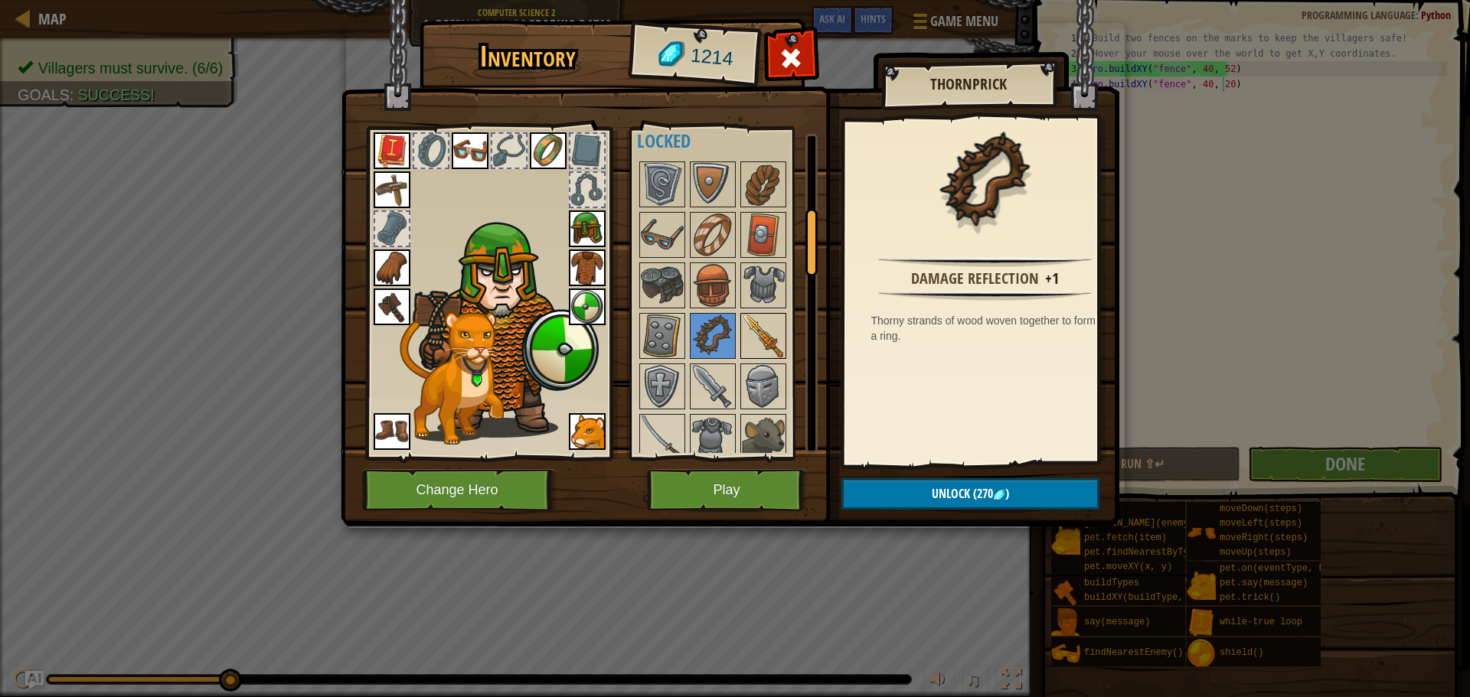
click at [754, 329] on img at bounding box center [763, 336] width 43 height 43
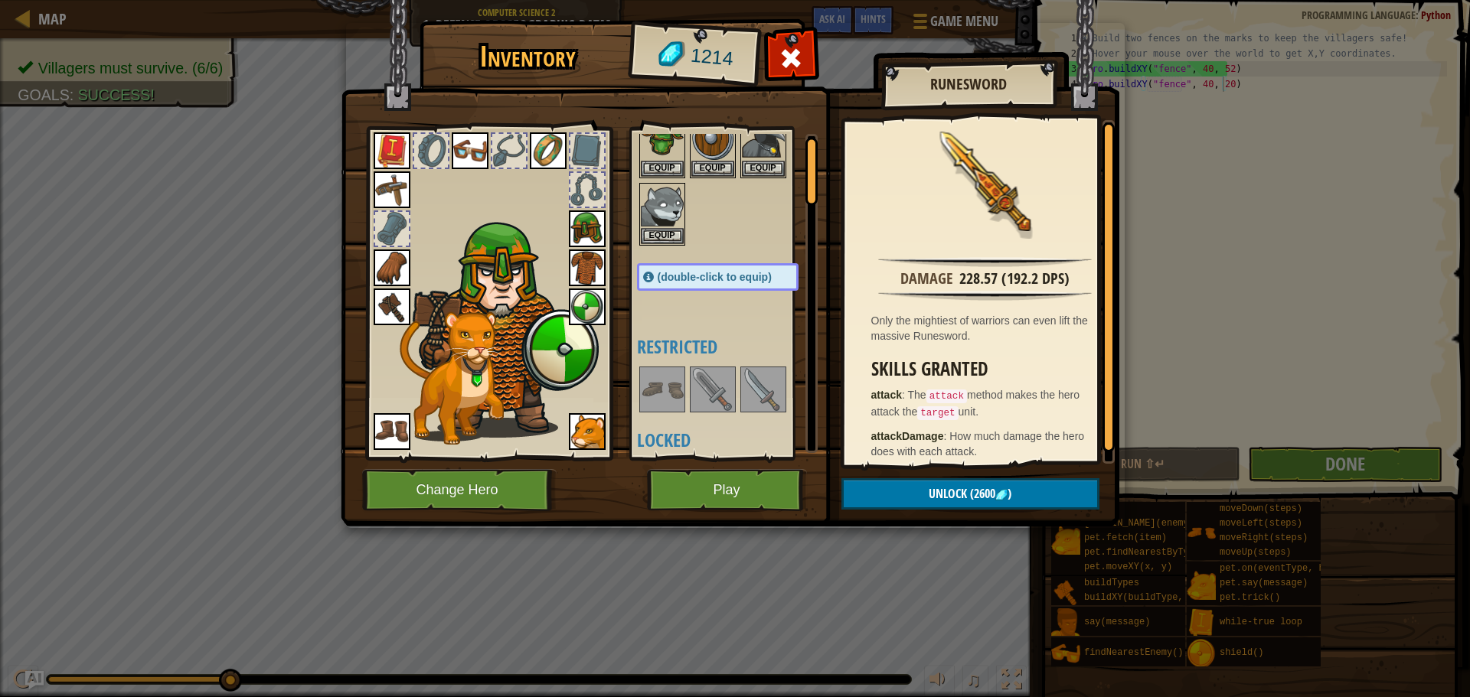
scroll to position [0, 0]
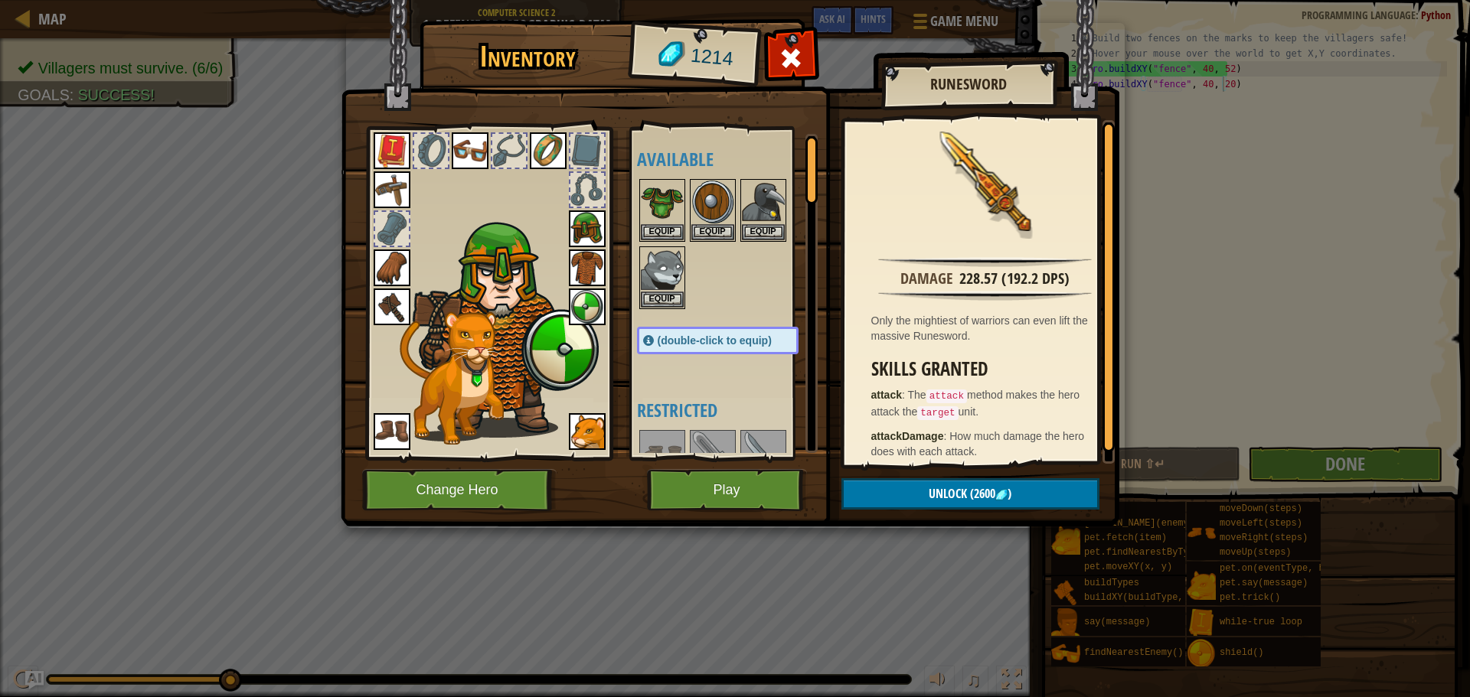
click at [589, 421] on img at bounding box center [587, 431] width 37 height 37
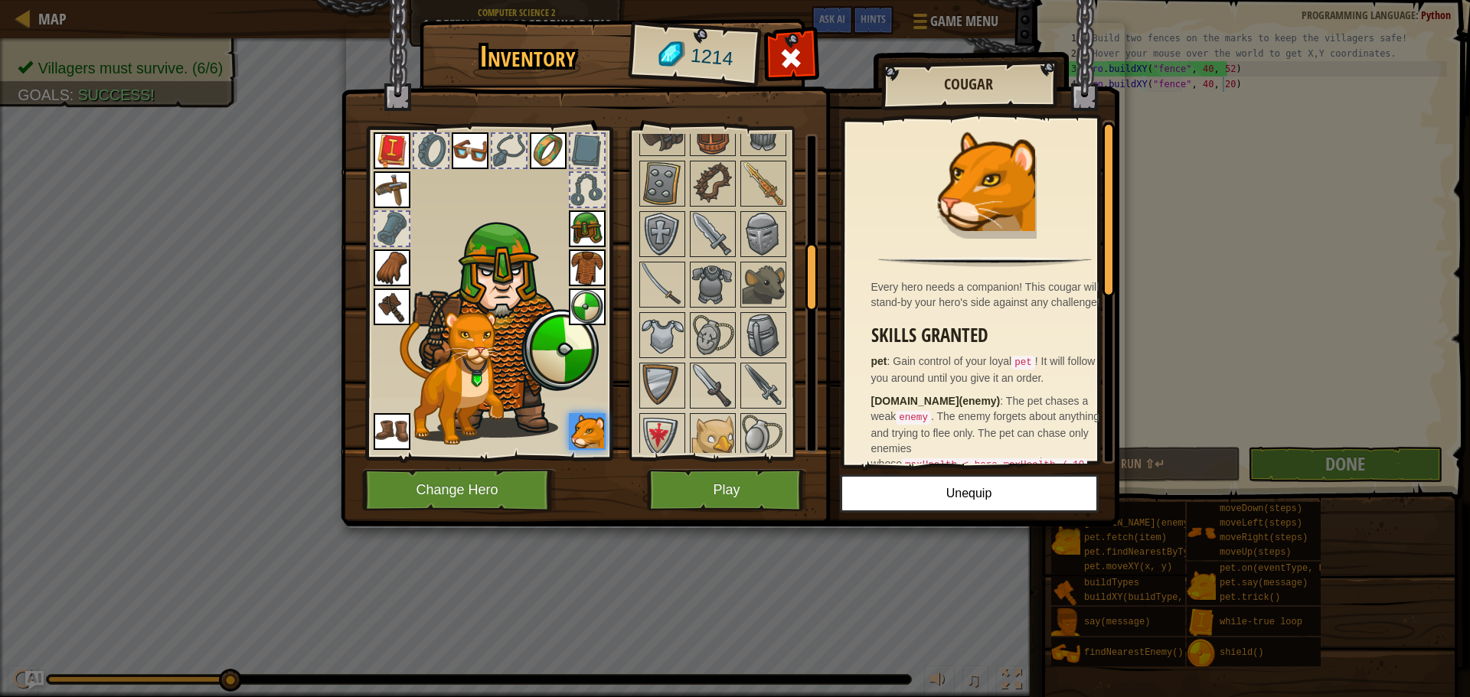
scroll to position [536, 0]
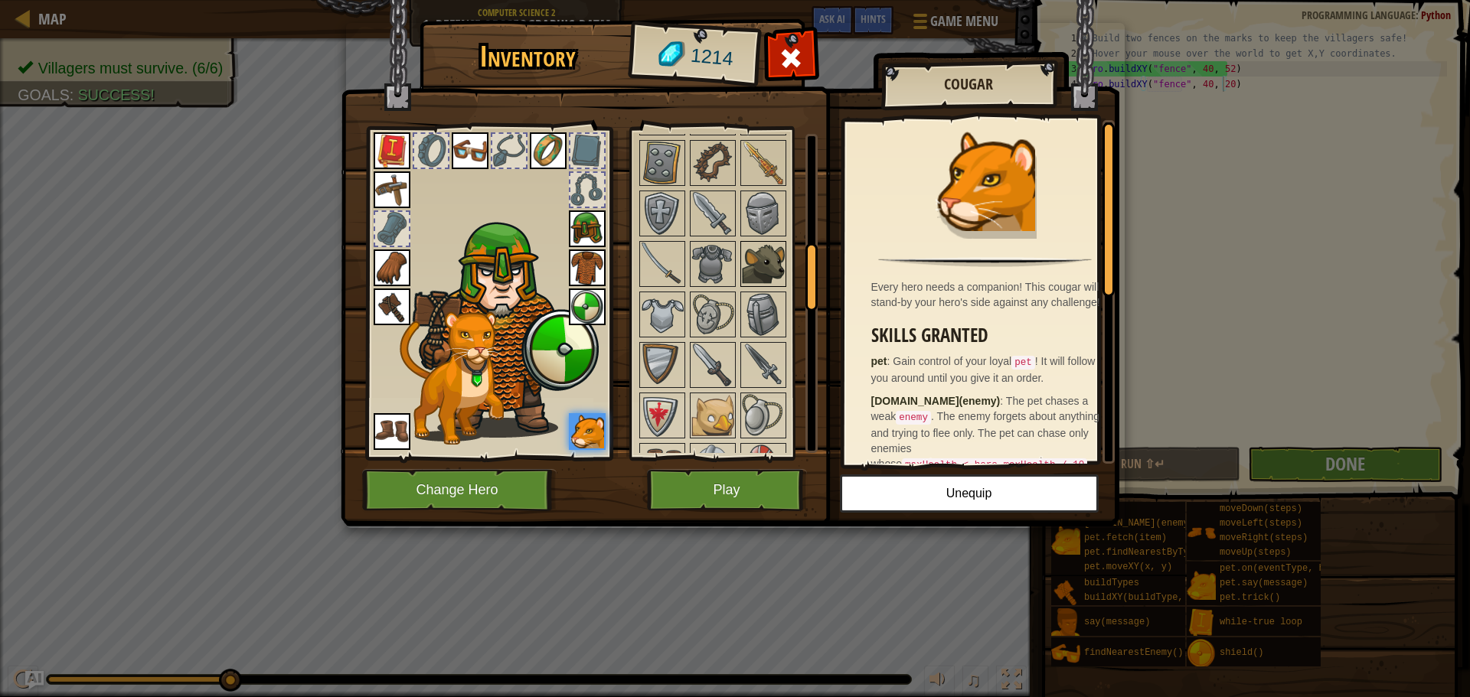
click at [759, 258] on img at bounding box center [763, 264] width 43 height 43
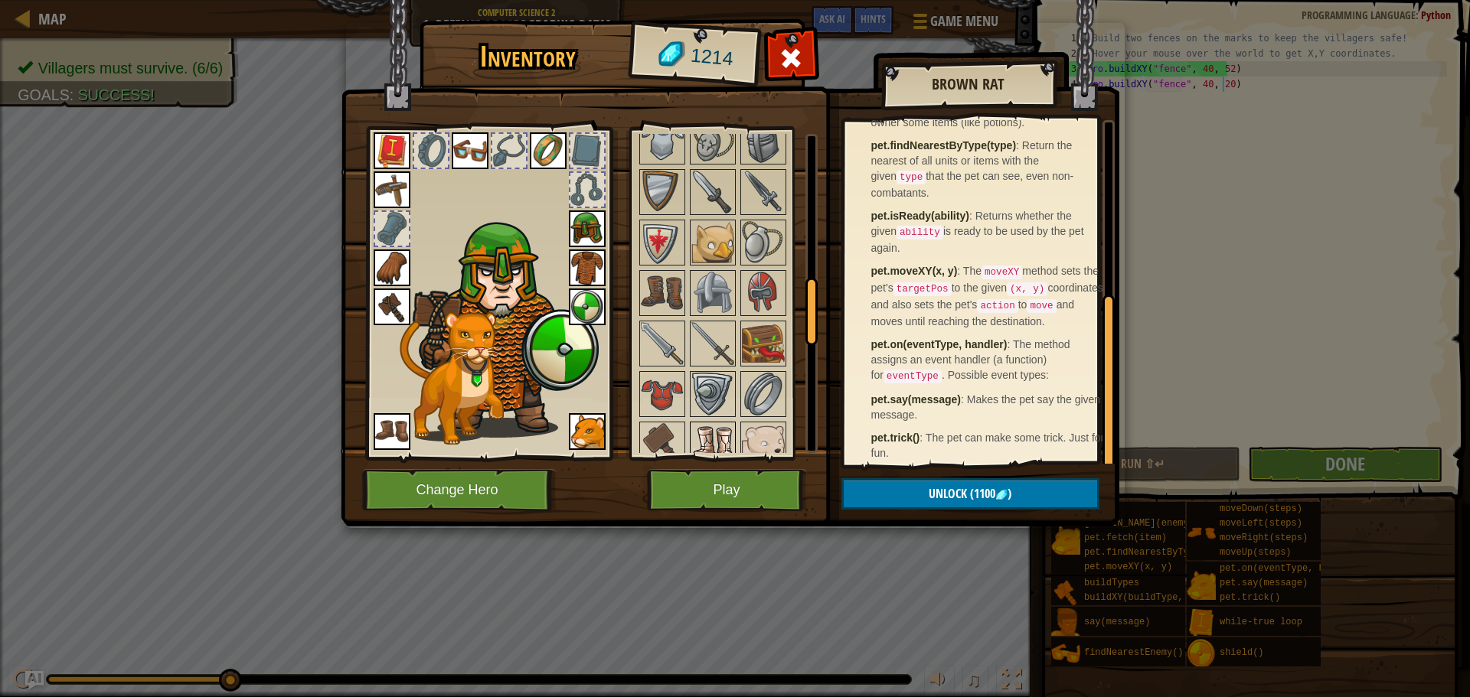
scroll to position [689, 0]
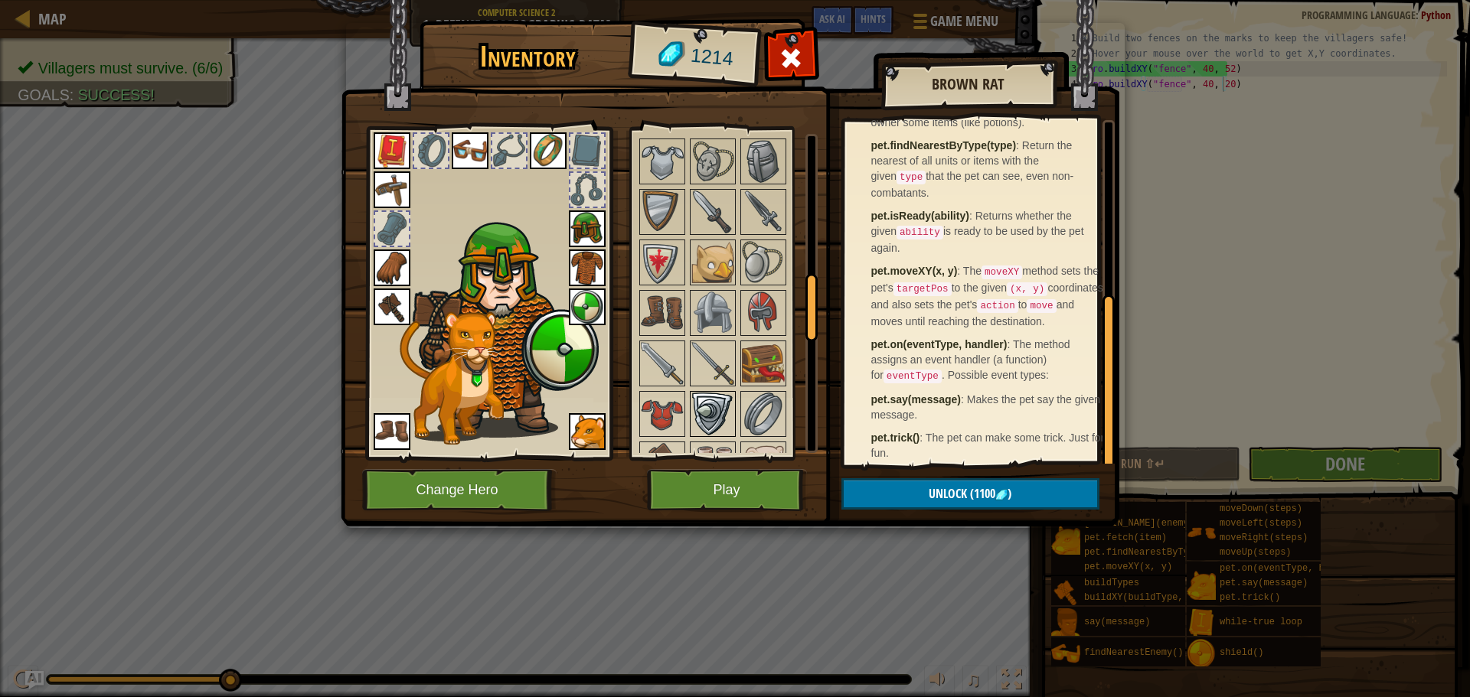
click at [726, 395] on img at bounding box center [712, 414] width 43 height 43
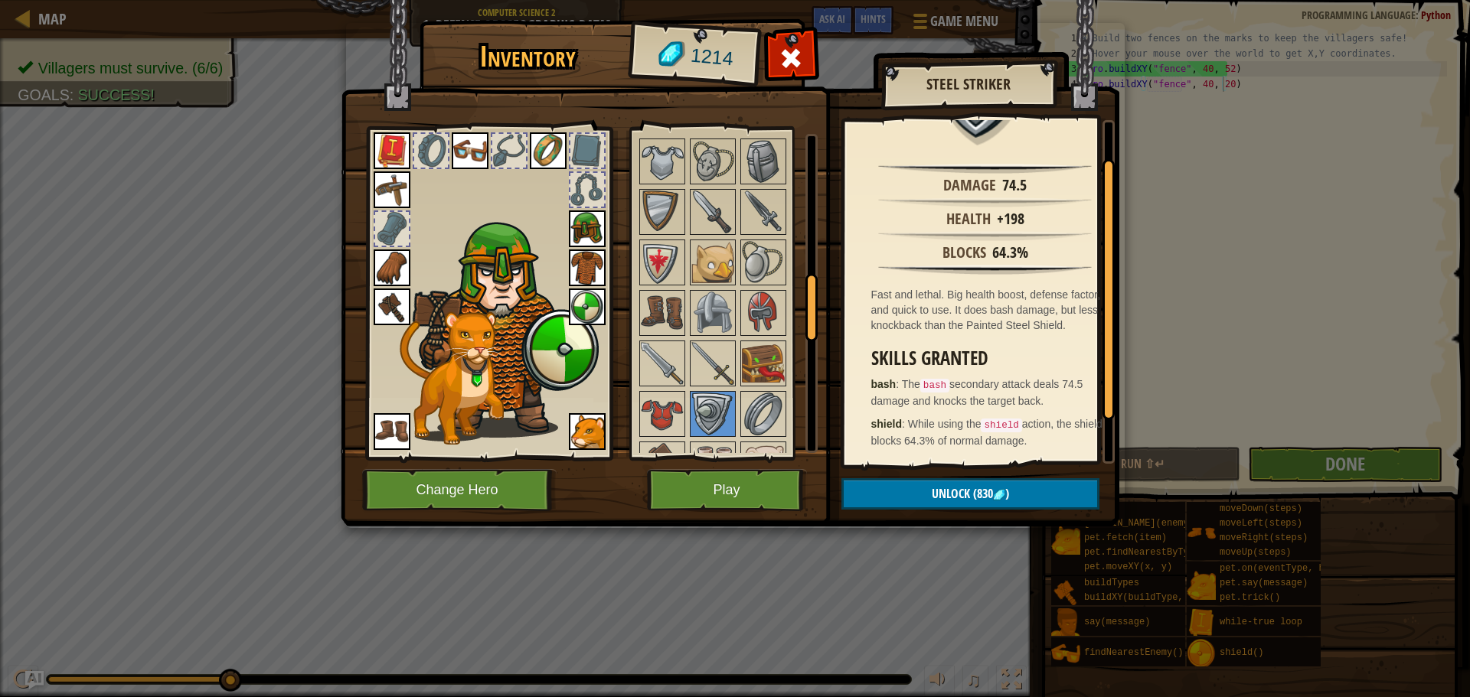
scroll to position [106, 0]
click at [497, 489] on button "Change Hero" at bounding box center [459, 490] width 194 height 42
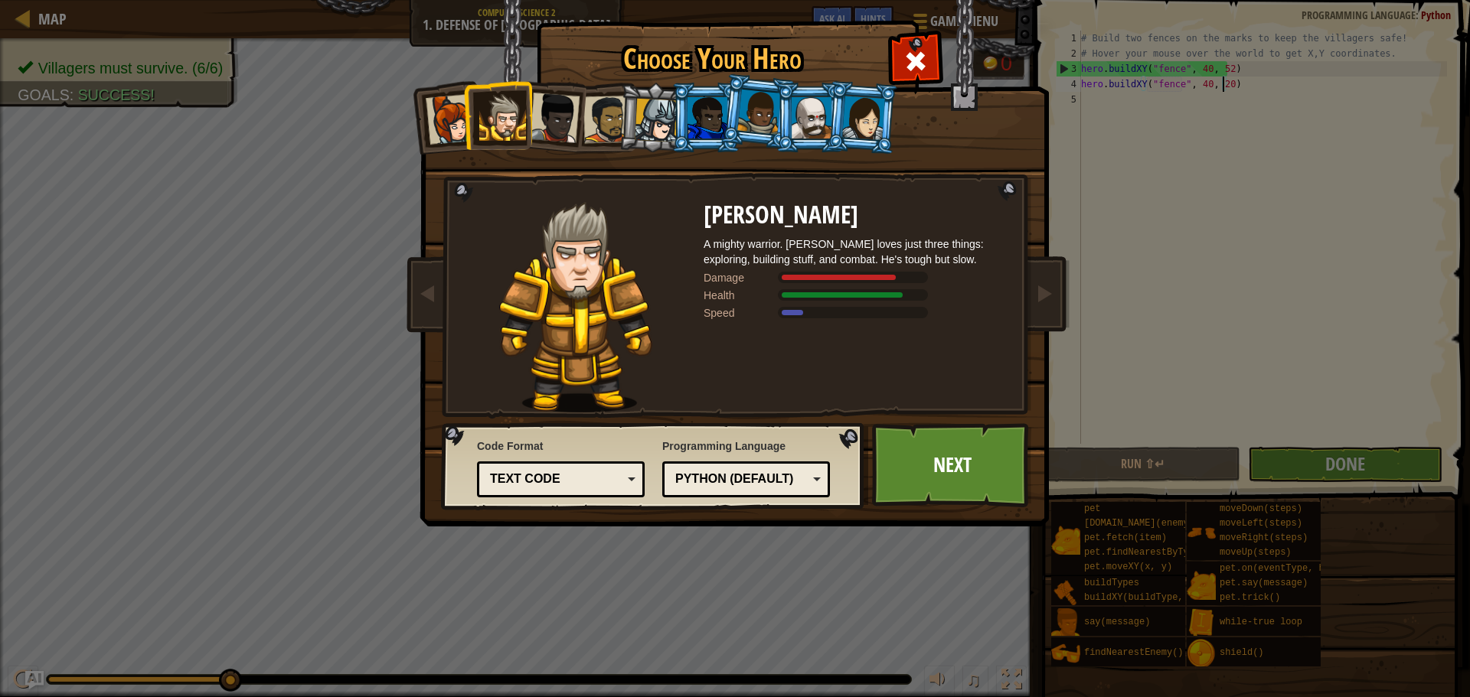
click at [494, 114] on div at bounding box center [502, 117] width 47 height 47
click at [952, 468] on link "Next" at bounding box center [952, 465] width 160 height 84
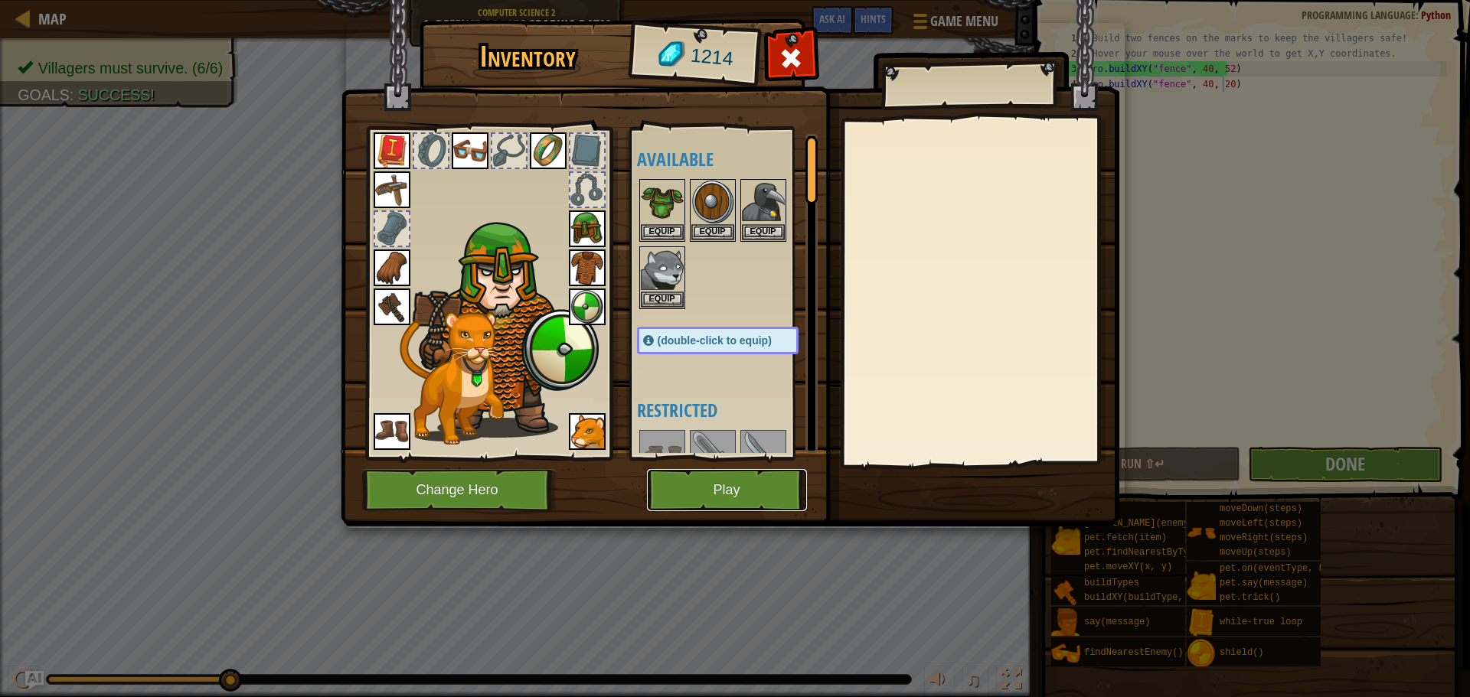
click at [761, 488] on button "Play" at bounding box center [727, 490] width 160 height 42
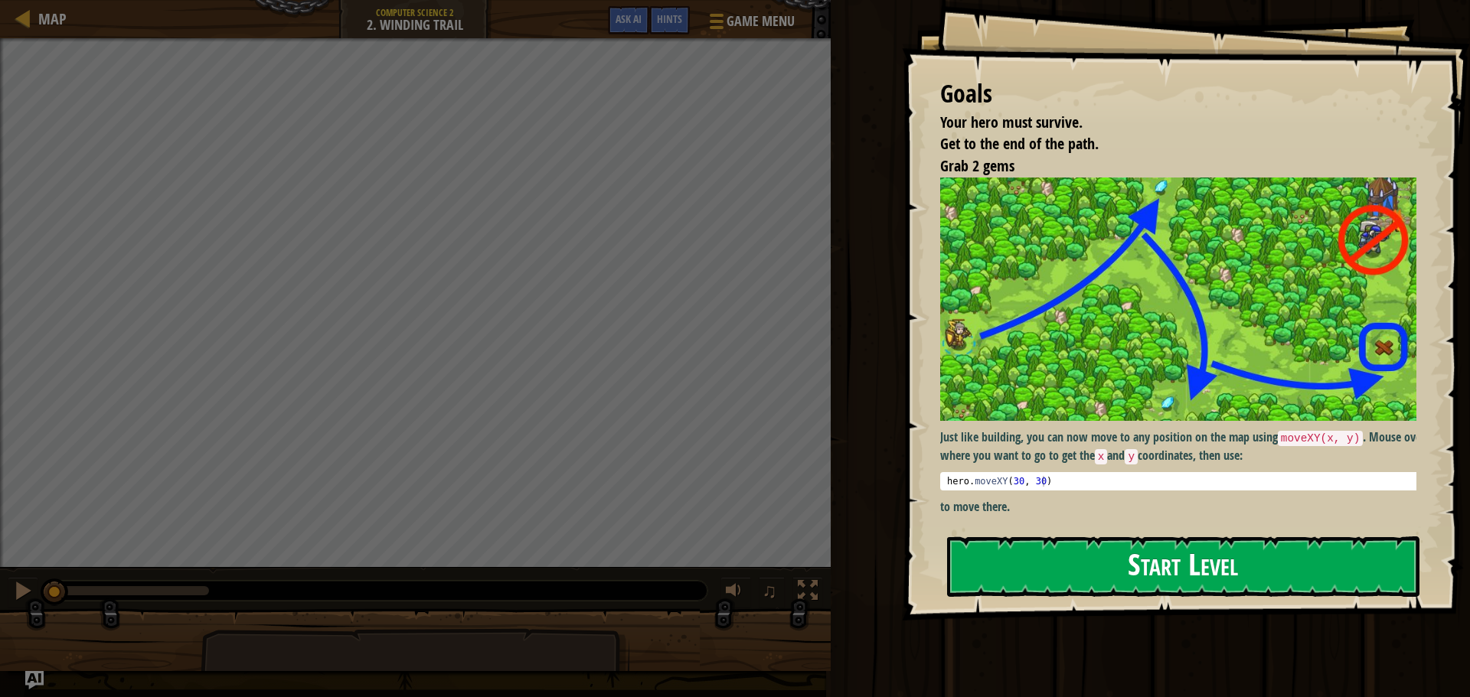
drag, startPoint x: 1030, startPoint y: 579, endPoint x: 1023, endPoint y: 571, distance: 10.8
click at [1030, 576] on button "Start Level" at bounding box center [1183, 567] width 472 height 60
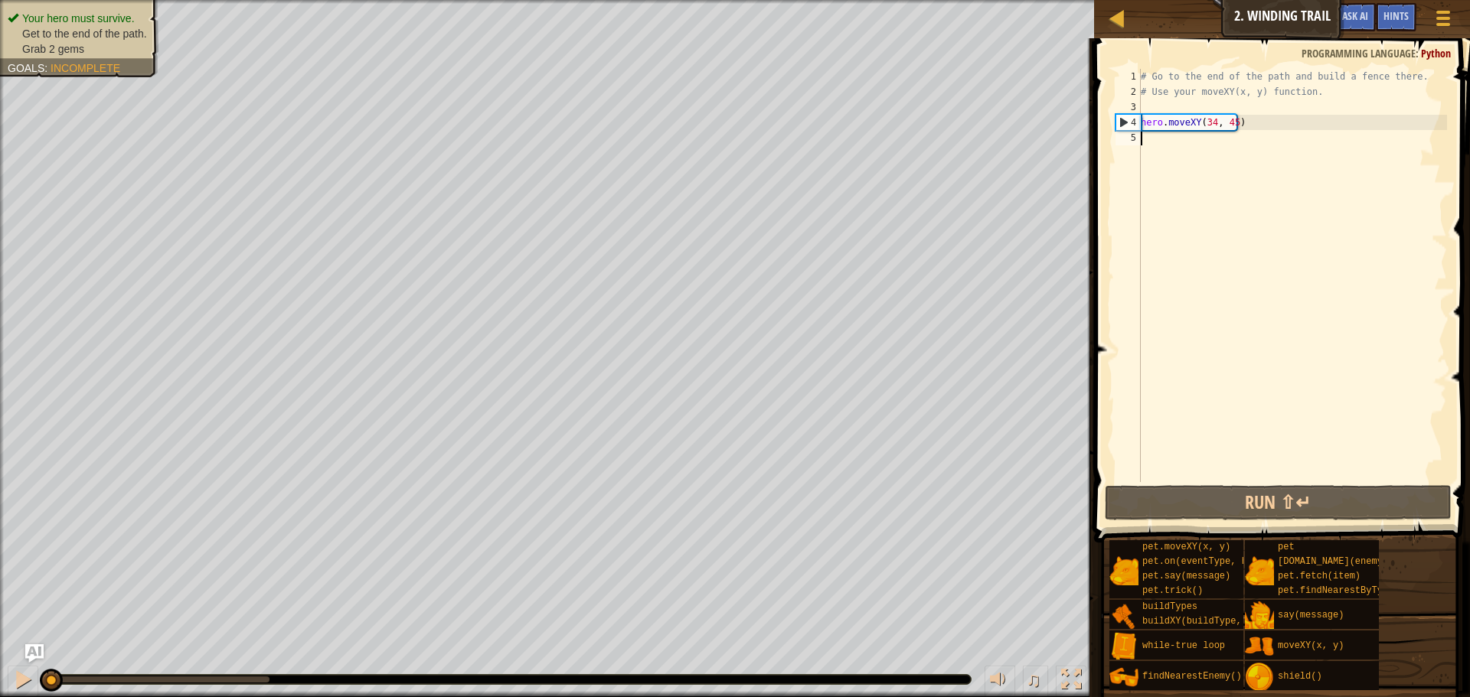
scroll to position [7, 0]
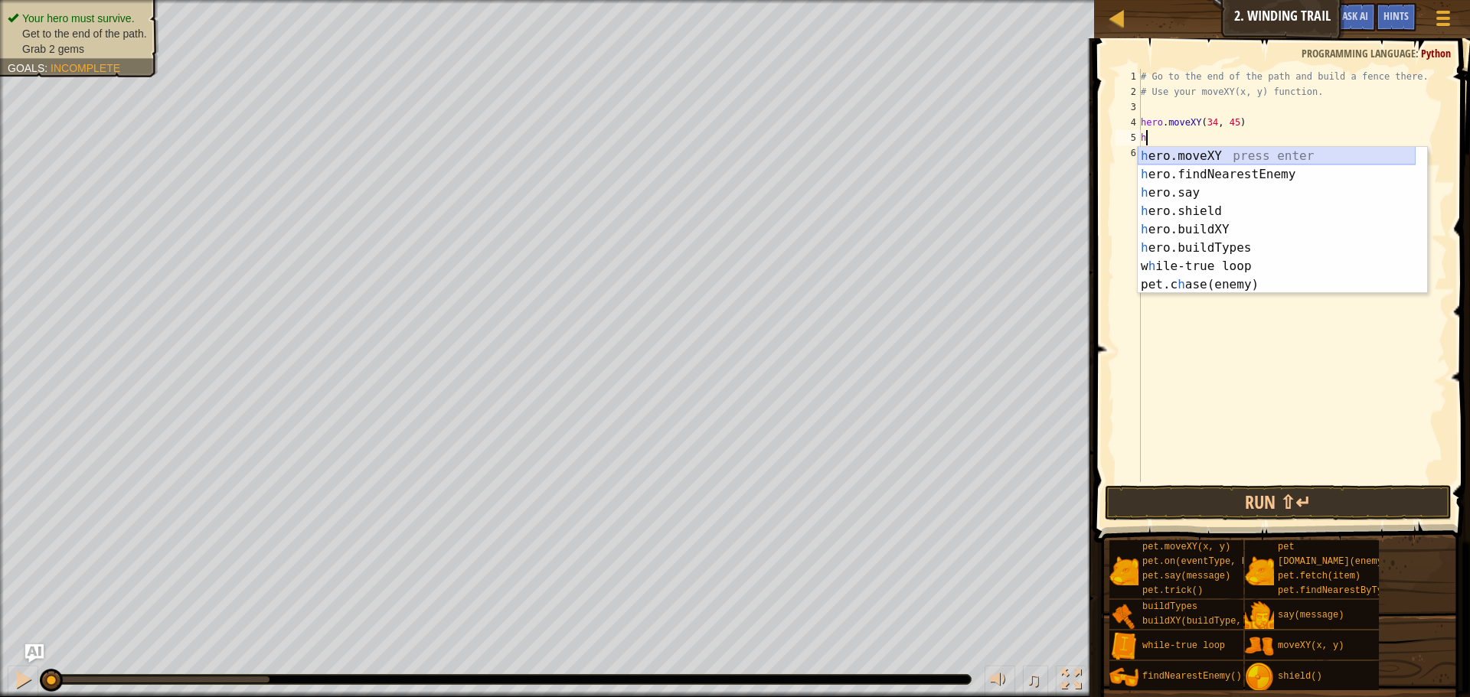
drag, startPoint x: 1257, startPoint y: 155, endPoint x: 1245, endPoint y: 160, distance: 13.4
click at [1255, 155] on div "h ero.moveXY press enter h ero.findNearestEnemy press enter h ero.say press ent…" at bounding box center [1276, 239] width 278 height 184
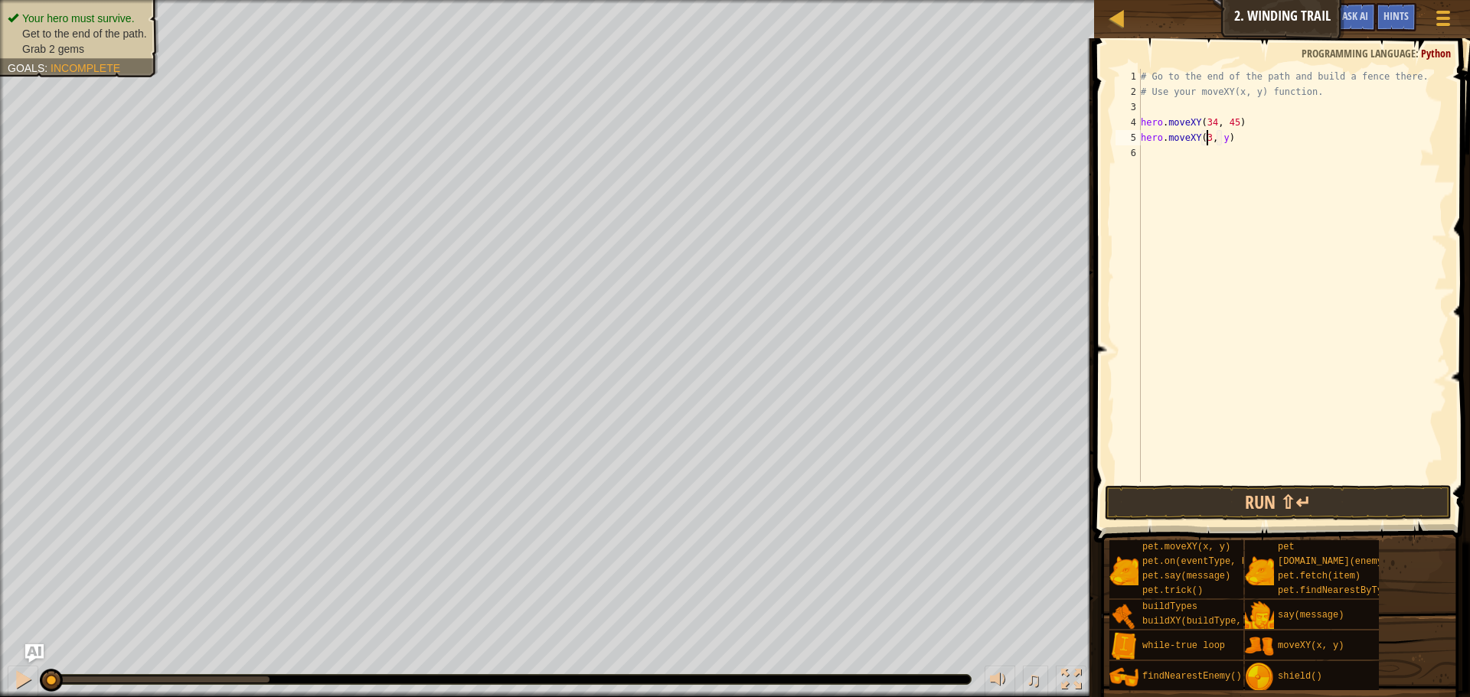
scroll to position [7, 6]
click at [1225, 138] on div "# Go to the end of the path and build a fence there. # Use your moveXY(x, y) fu…" at bounding box center [1291, 291] width 309 height 444
type textarea "hero.moveXY(36, 60)"
click at [1166, 152] on div "# Go to the end of the path and build a fence there. # Use your moveXY(x, y) fu…" at bounding box center [1291, 291] width 309 height 444
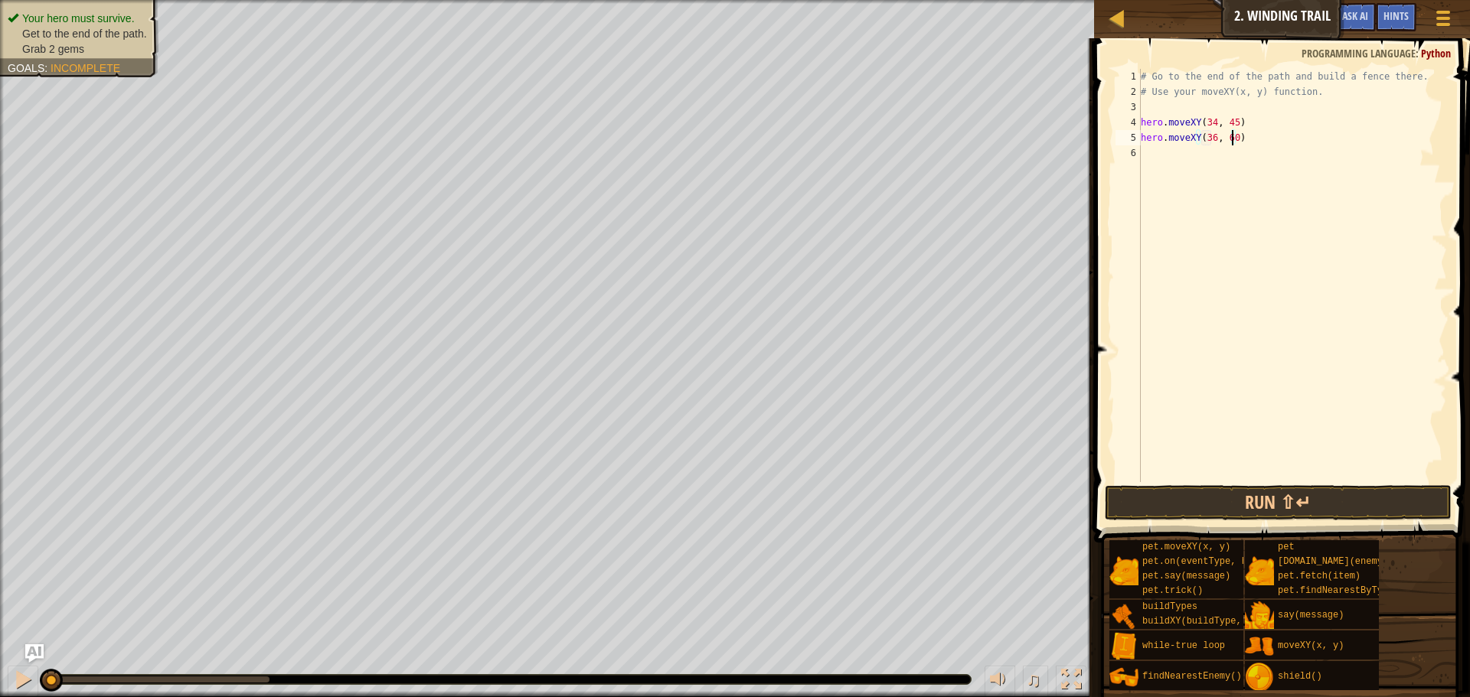
scroll to position [7, 0]
click at [1270, 504] on button "Run ⇧↵" at bounding box center [1278, 502] width 347 height 35
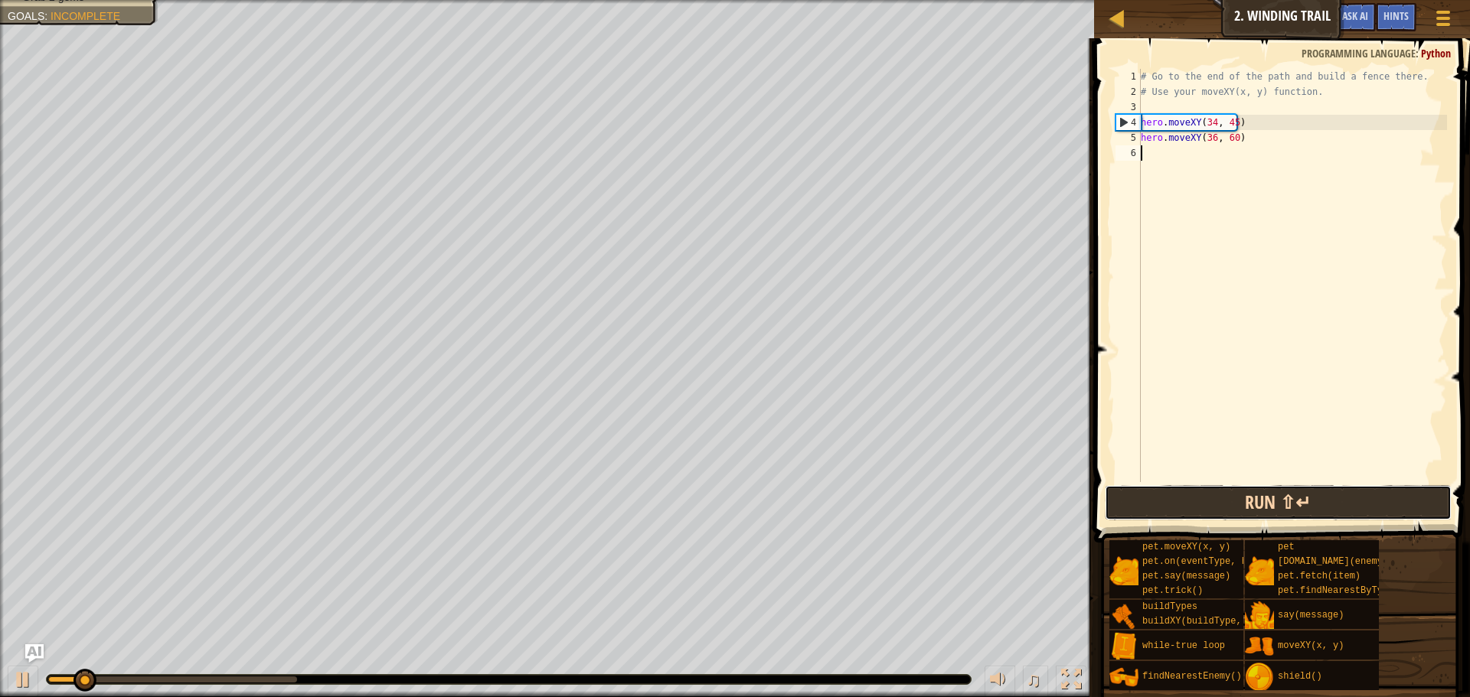
click at [1281, 519] on button "Run ⇧↵" at bounding box center [1278, 502] width 347 height 35
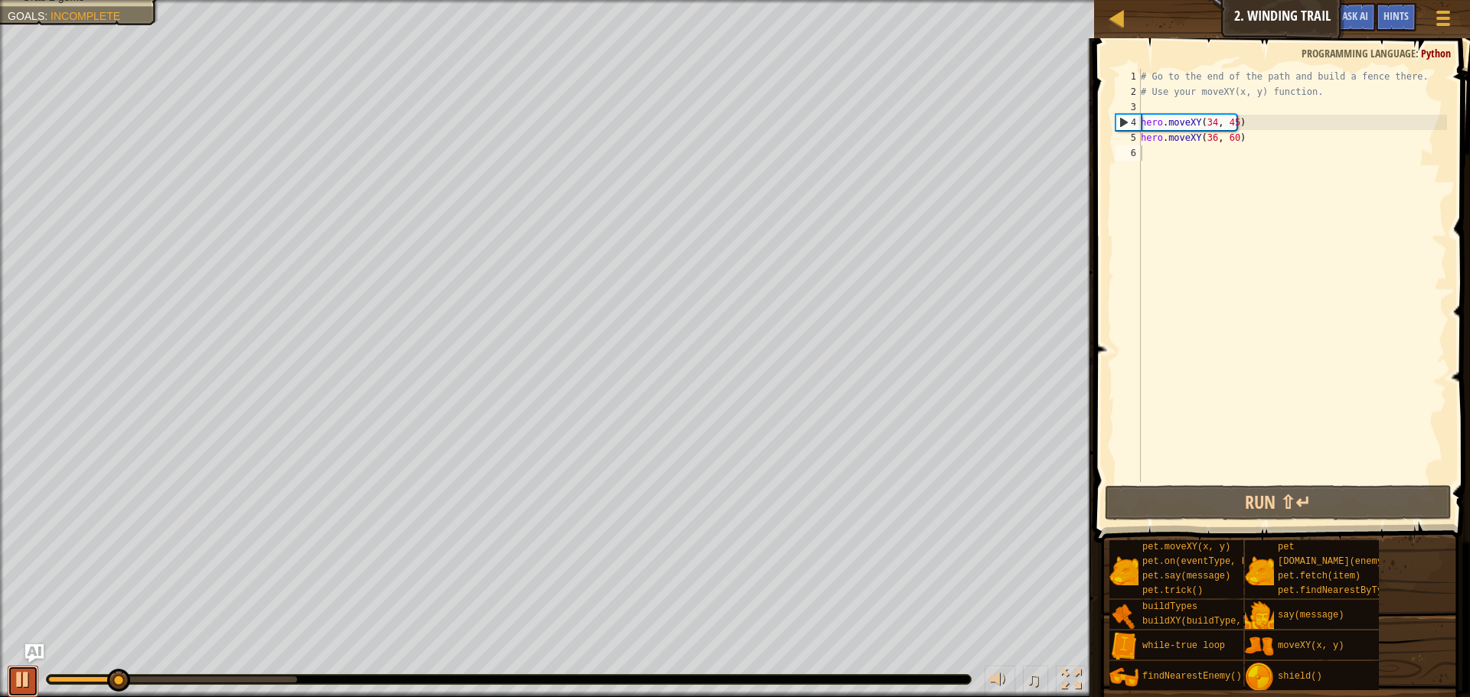
click at [20, 671] on div at bounding box center [23, 680] width 20 height 20
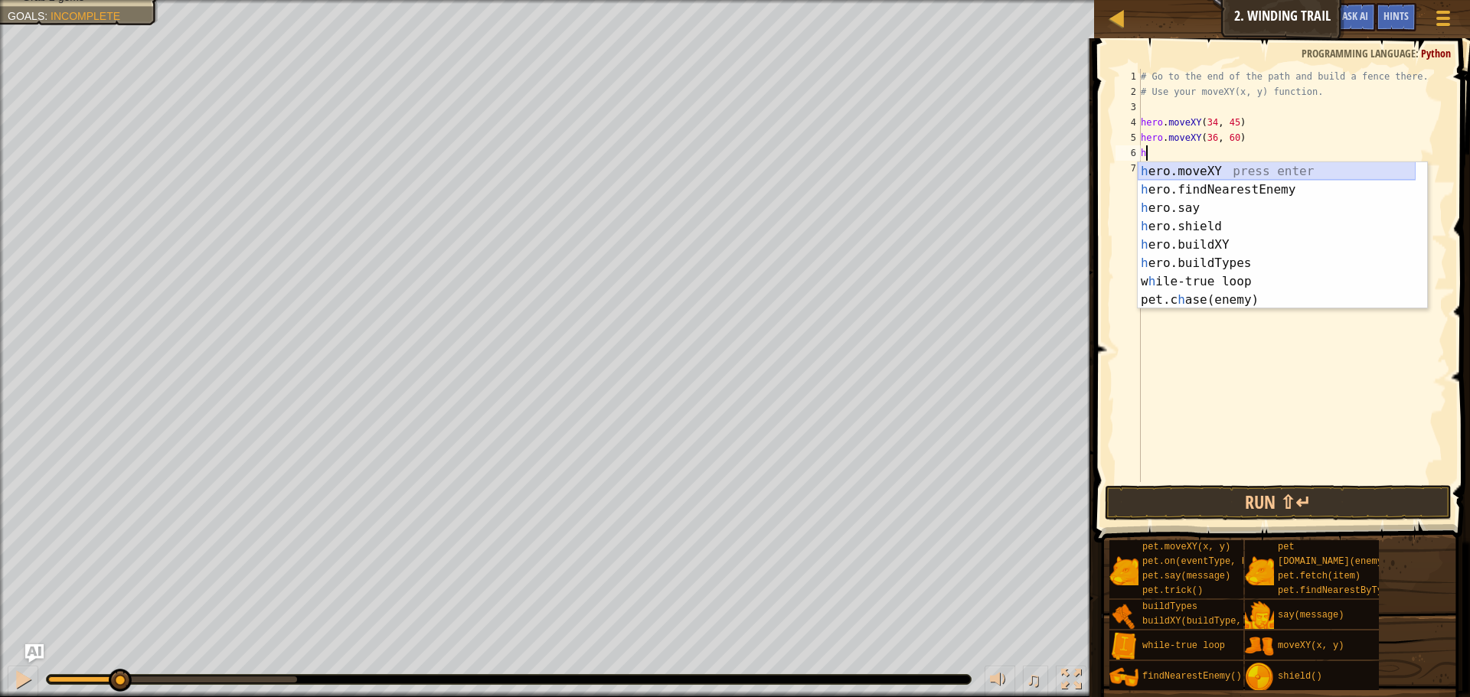
click at [1196, 177] on div "h ero.moveXY press enter h ero.findNearestEnemy press enter h ero.say press ent…" at bounding box center [1276, 254] width 278 height 184
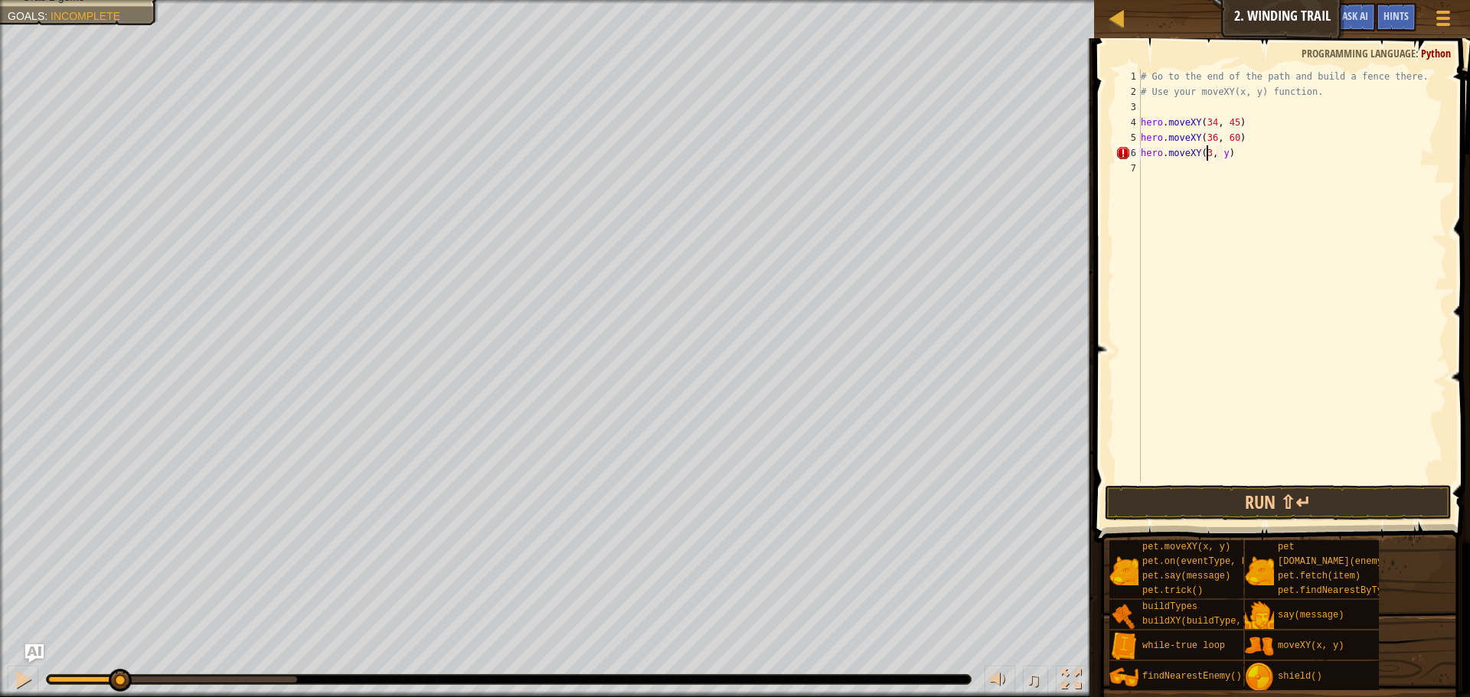
scroll to position [7, 6]
click at [1225, 154] on div "# Go to the end of the path and build a fence there. # Use your moveXY(x, y) fu…" at bounding box center [1291, 291] width 309 height 444
type textarea "hero.moveXY(34, 45)"
click at [1186, 175] on div "# Go to the end of the path and build a fence there. # Use your moveXY(x, y) fu…" at bounding box center [1291, 291] width 309 height 444
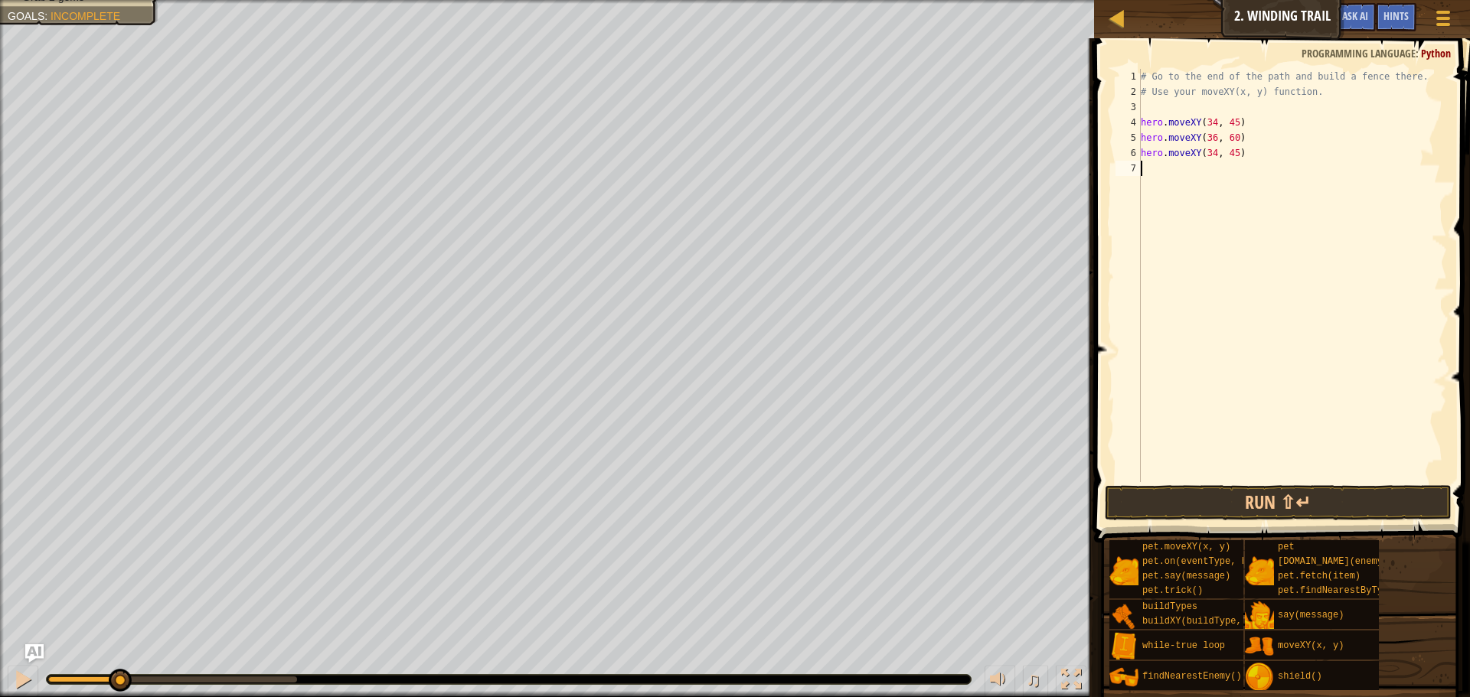
scroll to position [7, 0]
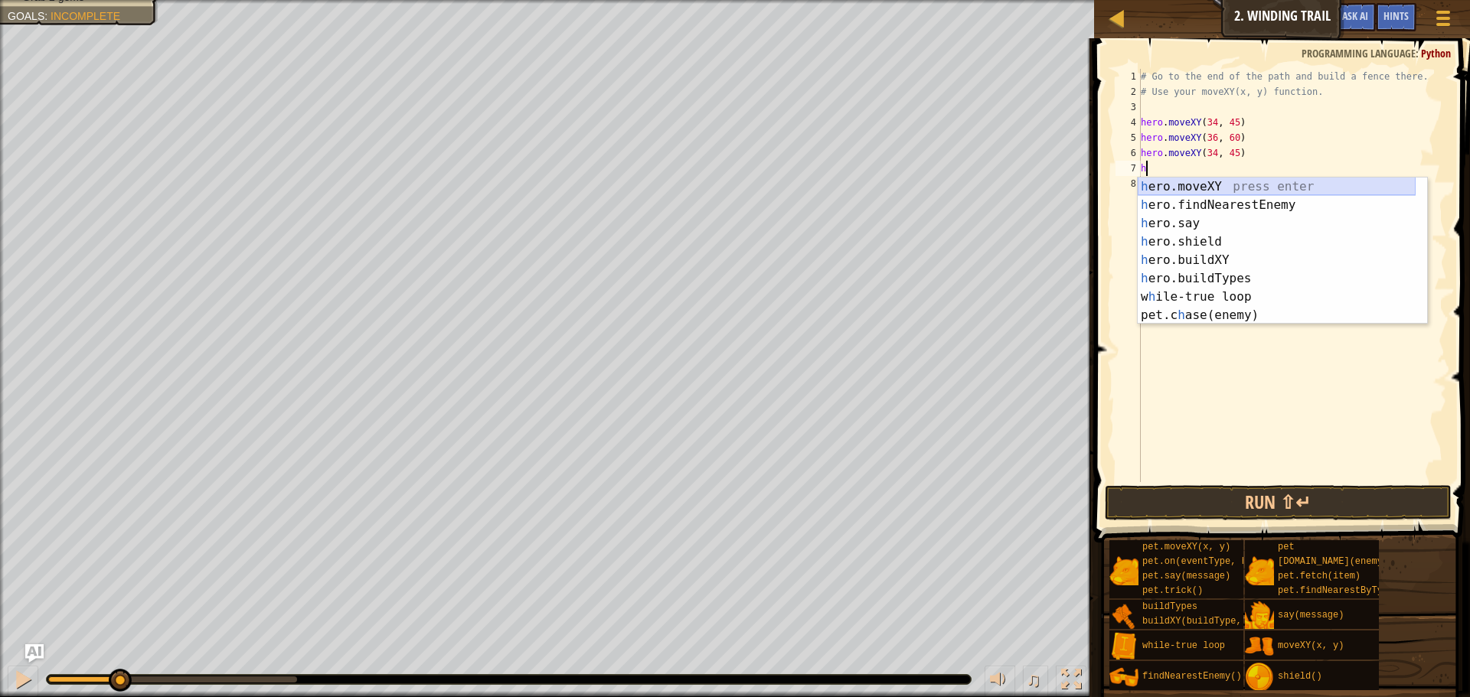
click at [1248, 188] on div "h ero.moveXY press enter h ero.findNearestEnemy press enter h ero.say press ent…" at bounding box center [1276, 270] width 278 height 184
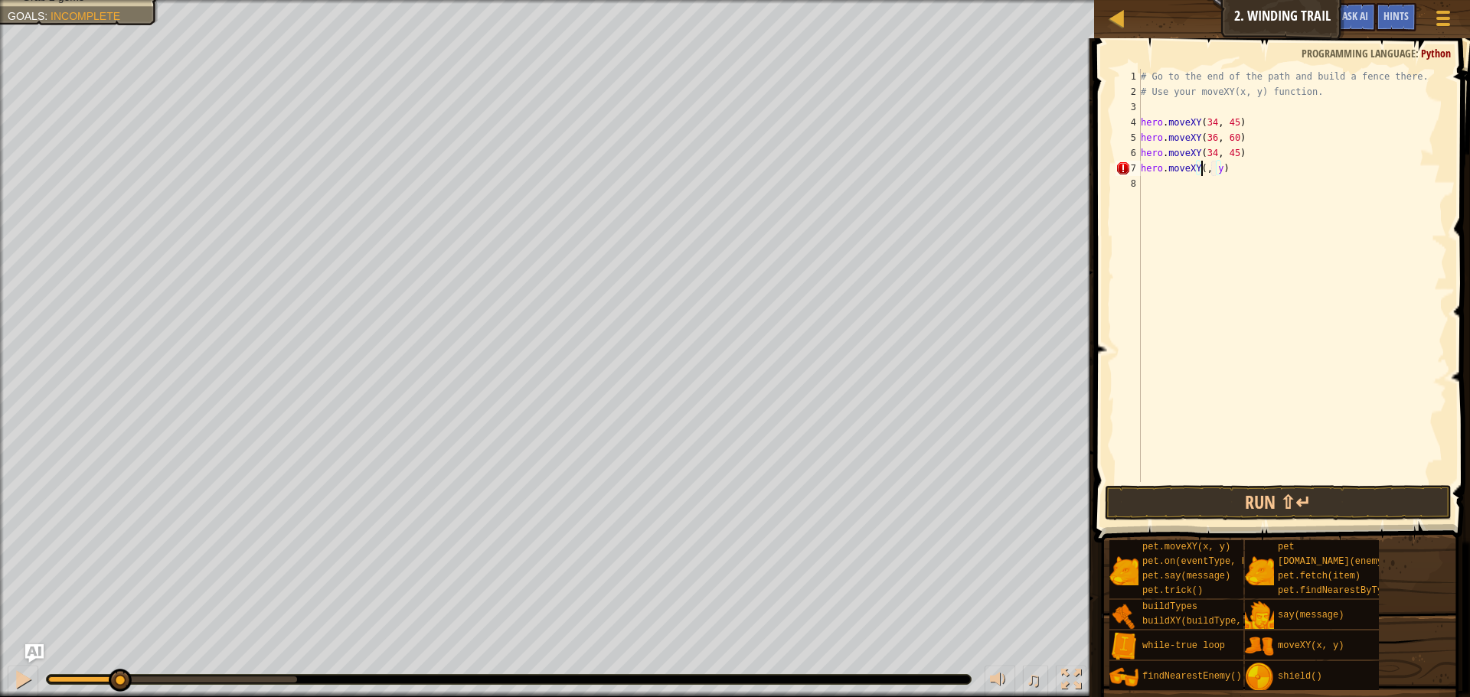
scroll to position [7, 6]
click at [1226, 166] on div "# Go to the end of the path and build a fence there. # Use your moveXY(x, y) fu…" at bounding box center [1291, 291] width 309 height 444
type textarea "hero.moveXY(47, 23)"
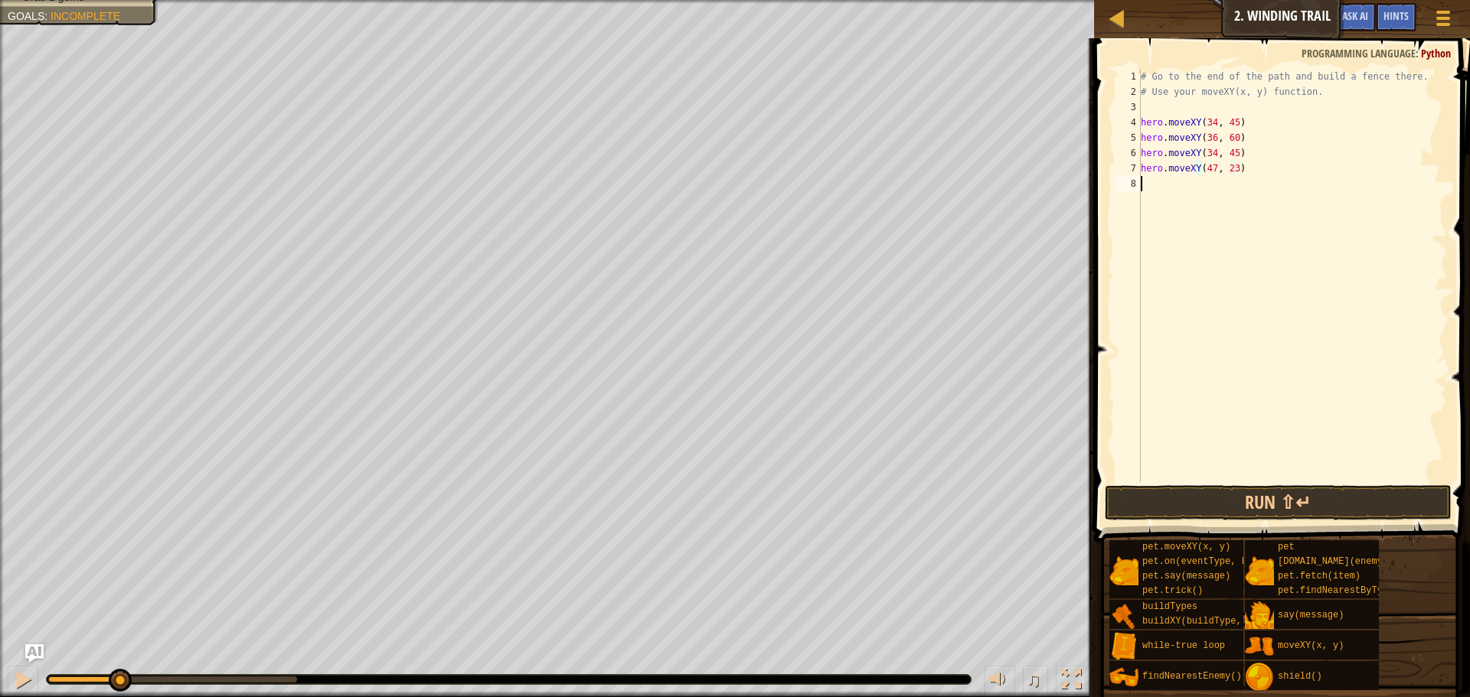
click at [1154, 188] on div "# Go to the end of the path and build a fence there. # Use your moveXY(x, y) fu…" at bounding box center [1291, 291] width 309 height 444
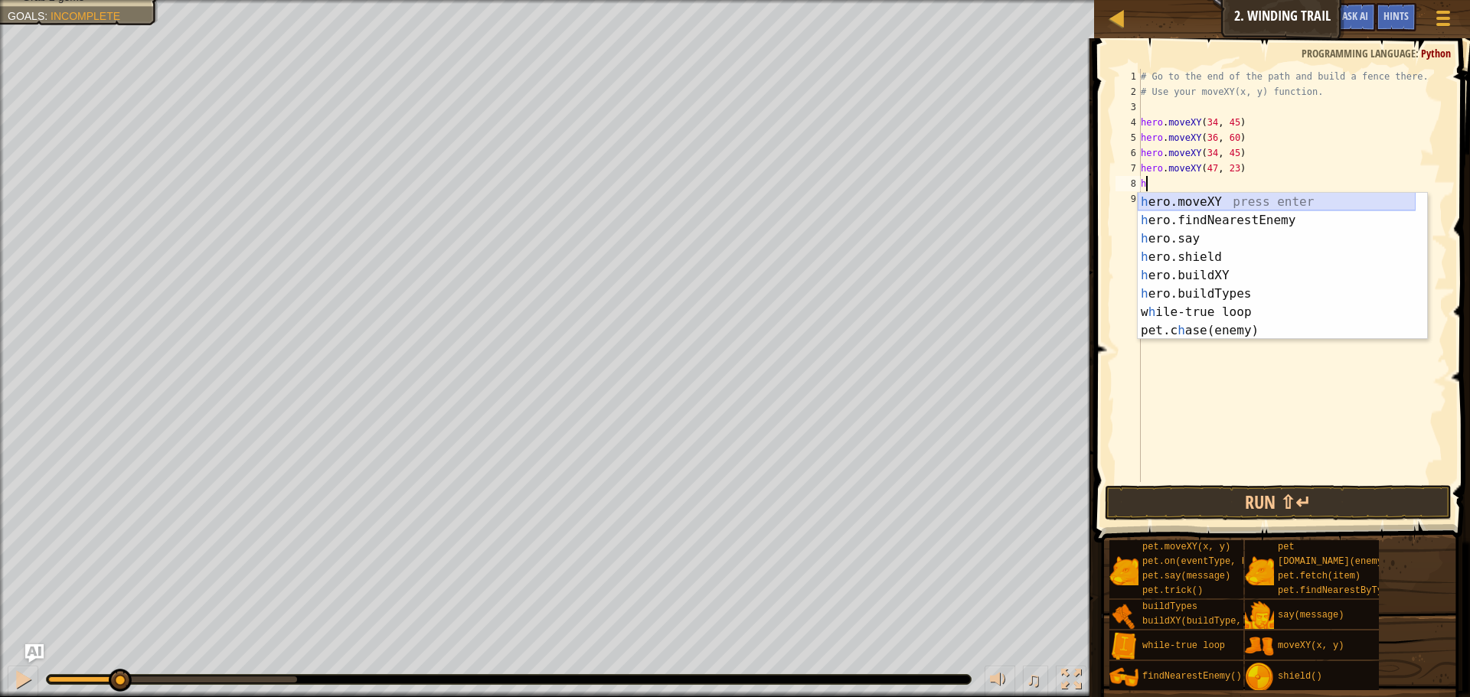
click at [1201, 201] on div "h ero.moveXY press enter h ero.findNearestEnemy press enter h ero.say press ent…" at bounding box center [1276, 285] width 278 height 184
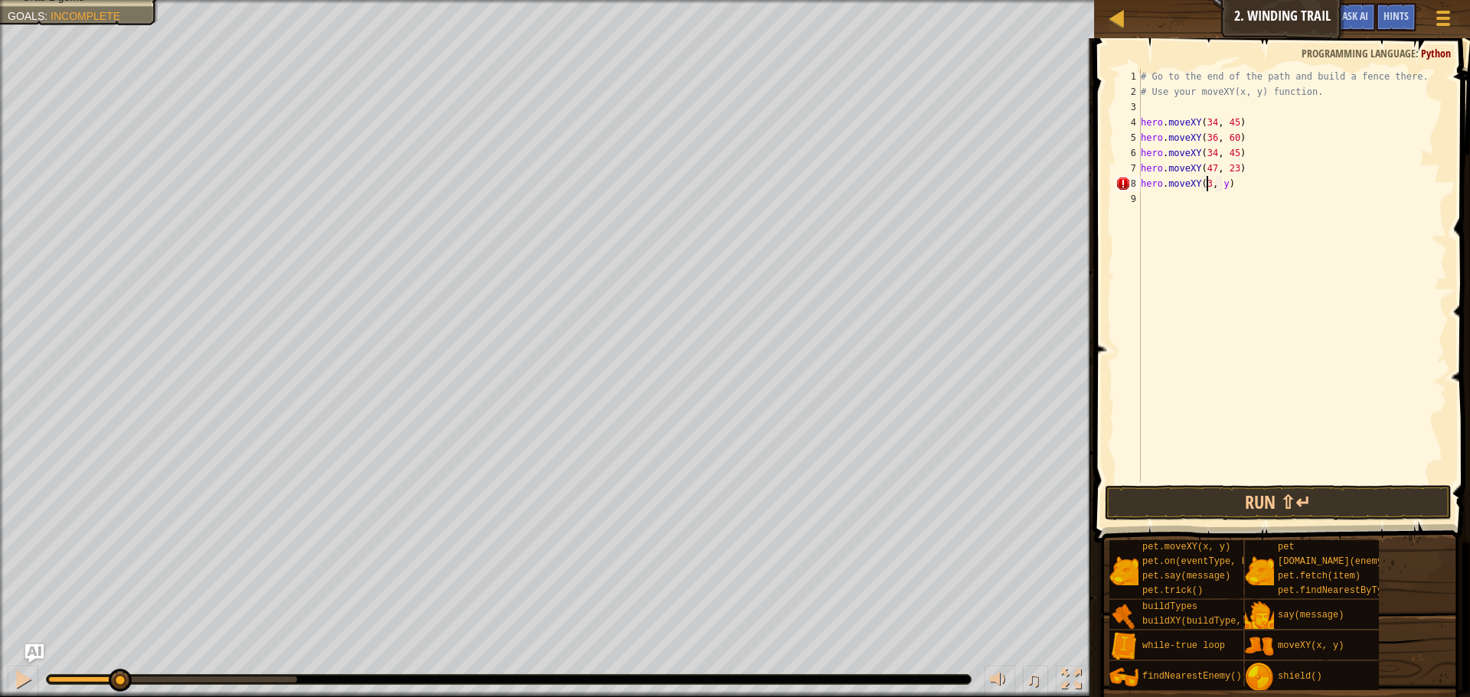
scroll to position [7, 6]
click at [1226, 184] on div "# Go to the end of the path and build a fence there. # Use your moveXY(x, y) fu…" at bounding box center [1291, 291] width 309 height 444
type textarea "hero.moveXY(37, 13)"
click at [1177, 197] on div "# Go to the end of the path and build a fence there. # Use your moveXY(x, y) fu…" at bounding box center [1291, 291] width 309 height 444
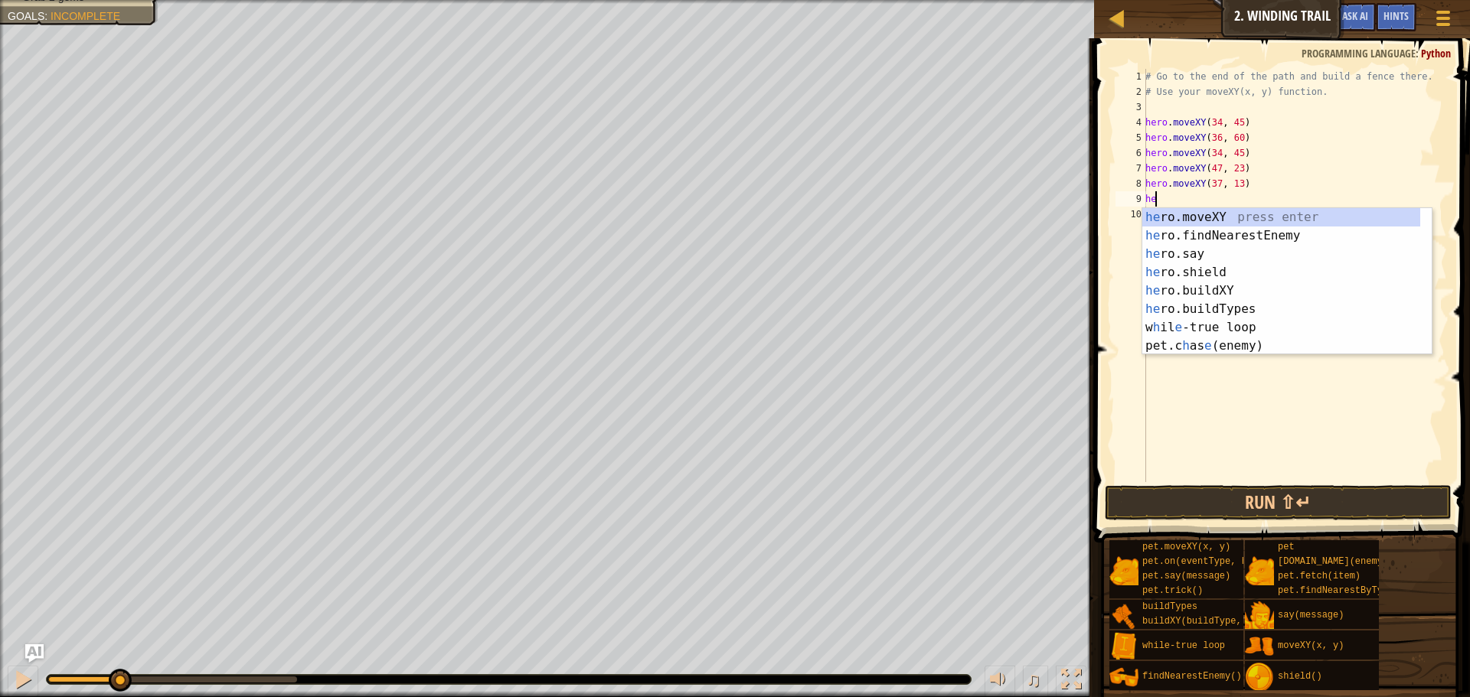
scroll to position [7, 1]
click at [1198, 221] on div "hero .moveXY press enter hero .findNearestEnemy press enter hero .say press ent…" at bounding box center [1286, 290] width 289 height 165
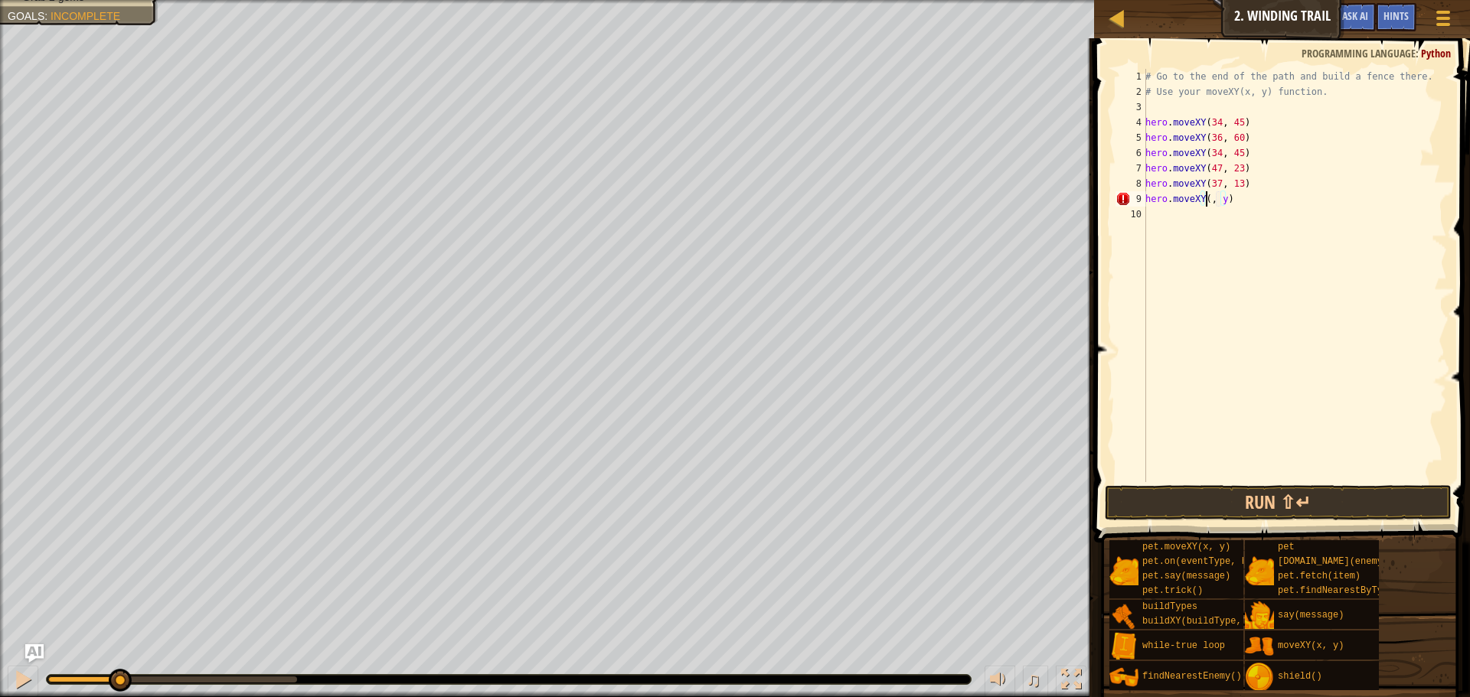
scroll to position [7, 6]
click at [1229, 203] on div "# Go to the end of the path and build a fence there. # Use your moveXY(x, y) fu…" at bounding box center [1294, 291] width 305 height 444
click at [1232, 201] on div "# Go to the end of the path and build a fence there. # Use your moveXY(x, y) fu…" at bounding box center [1294, 291] width 305 height 444
type textarea "hero.moveXY(47, 23)"
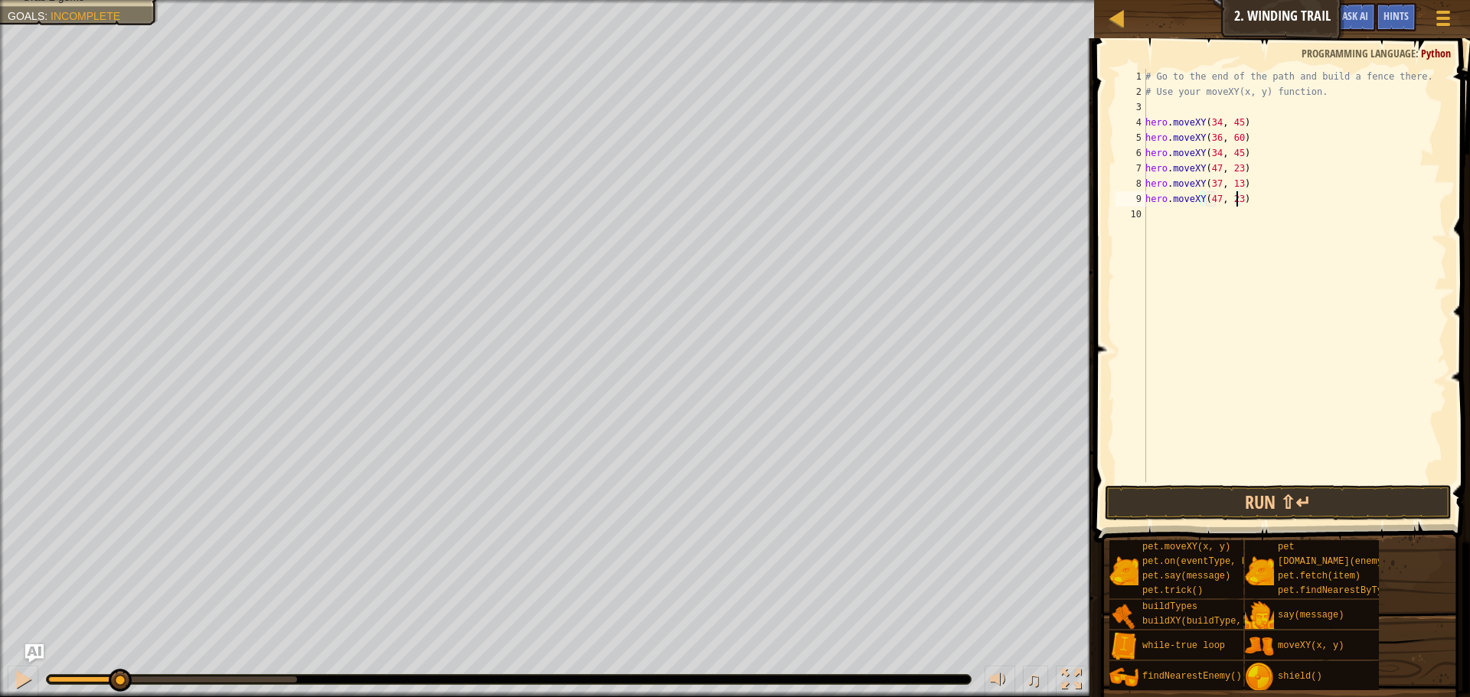
click at [1184, 213] on div "# Go to the end of the path and build a fence there. # Use your moveXY(x, y) fu…" at bounding box center [1294, 291] width 305 height 444
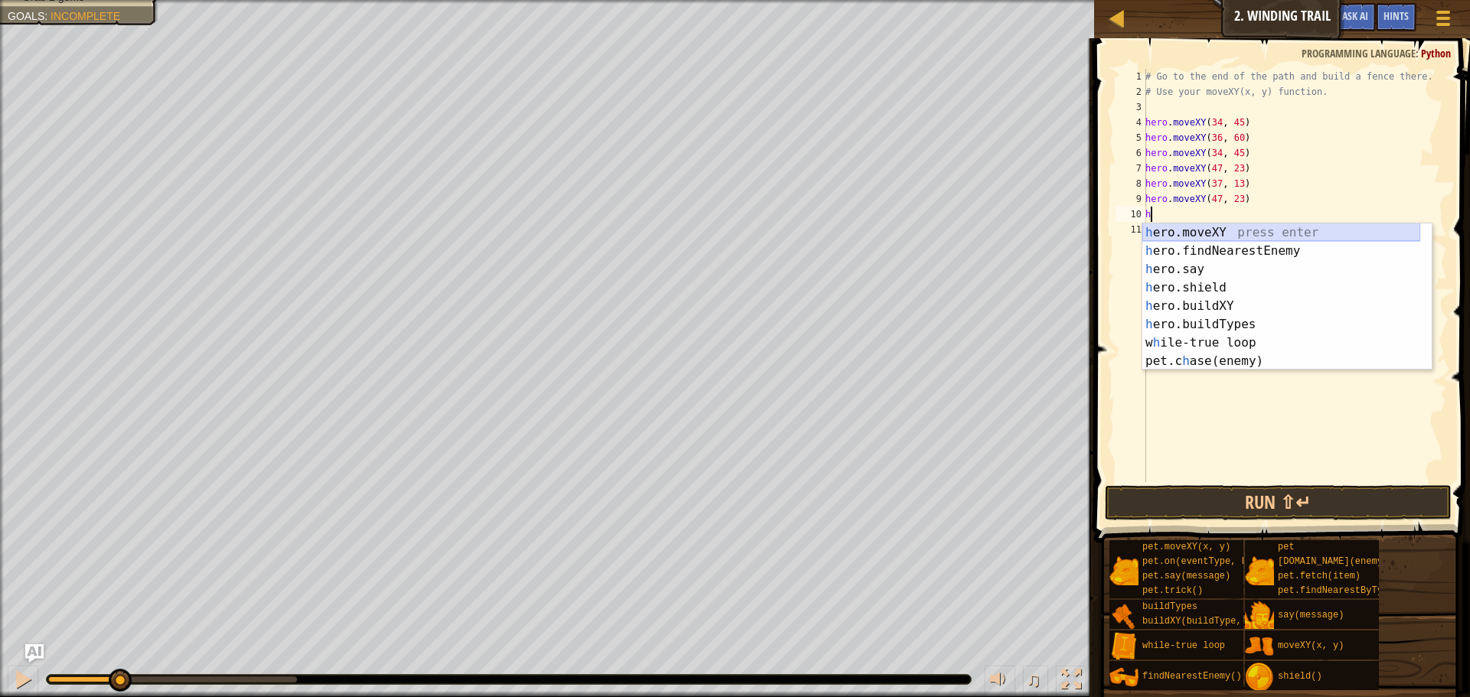
click at [1224, 227] on div "h ero.moveXY press enter h ero.findNearestEnemy press enter h ero.say press ent…" at bounding box center [1281, 316] width 278 height 184
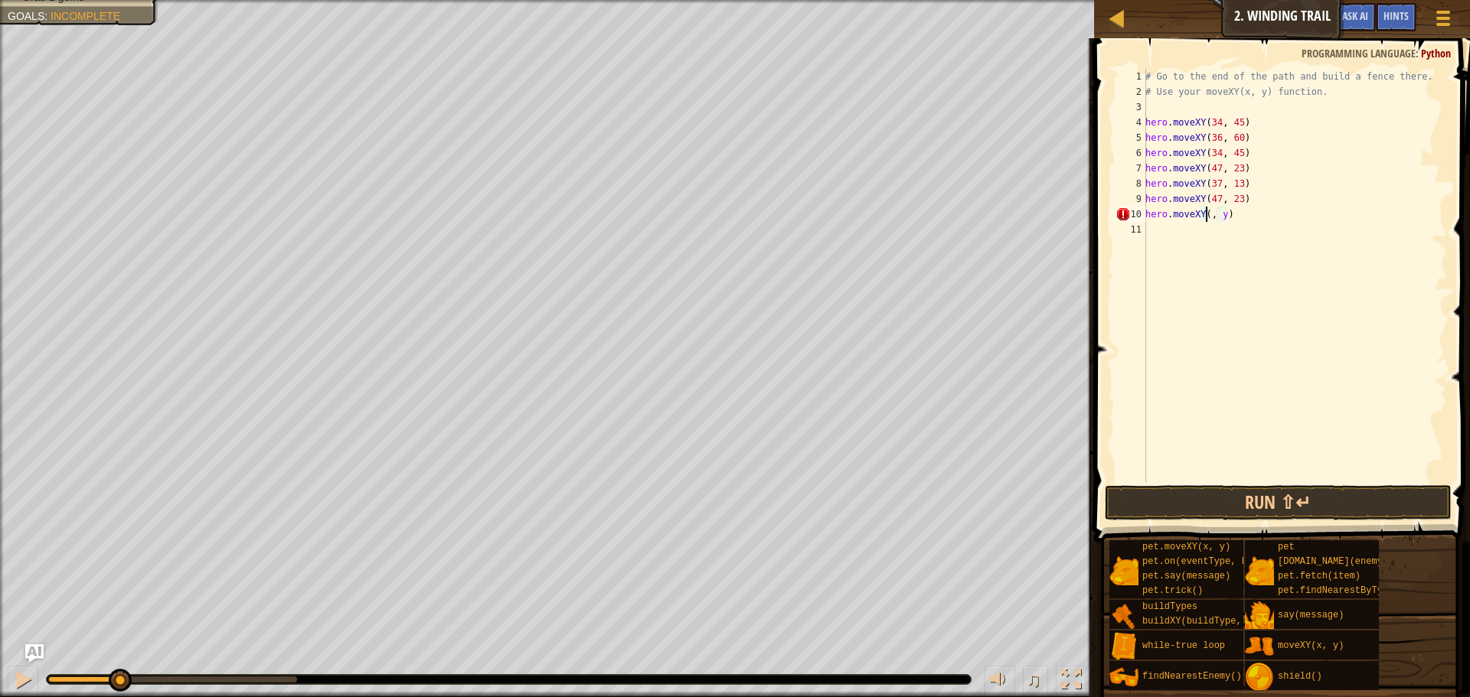
scroll to position [7, 6]
click at [1231, 216] on div "# Go to the end of the path and build a fence there. # Use your moveXY(x, y) fu…" at bounding box center [1294, 291] width 305 height 444
type textarea "hero.moveXY(72, 18)"
click at [1150, 229] on div "# Go to the end of the path and build a fence there. # Use your moveXY(x, y) fu…" at bounding box center [1294, 291] width 305 height 444
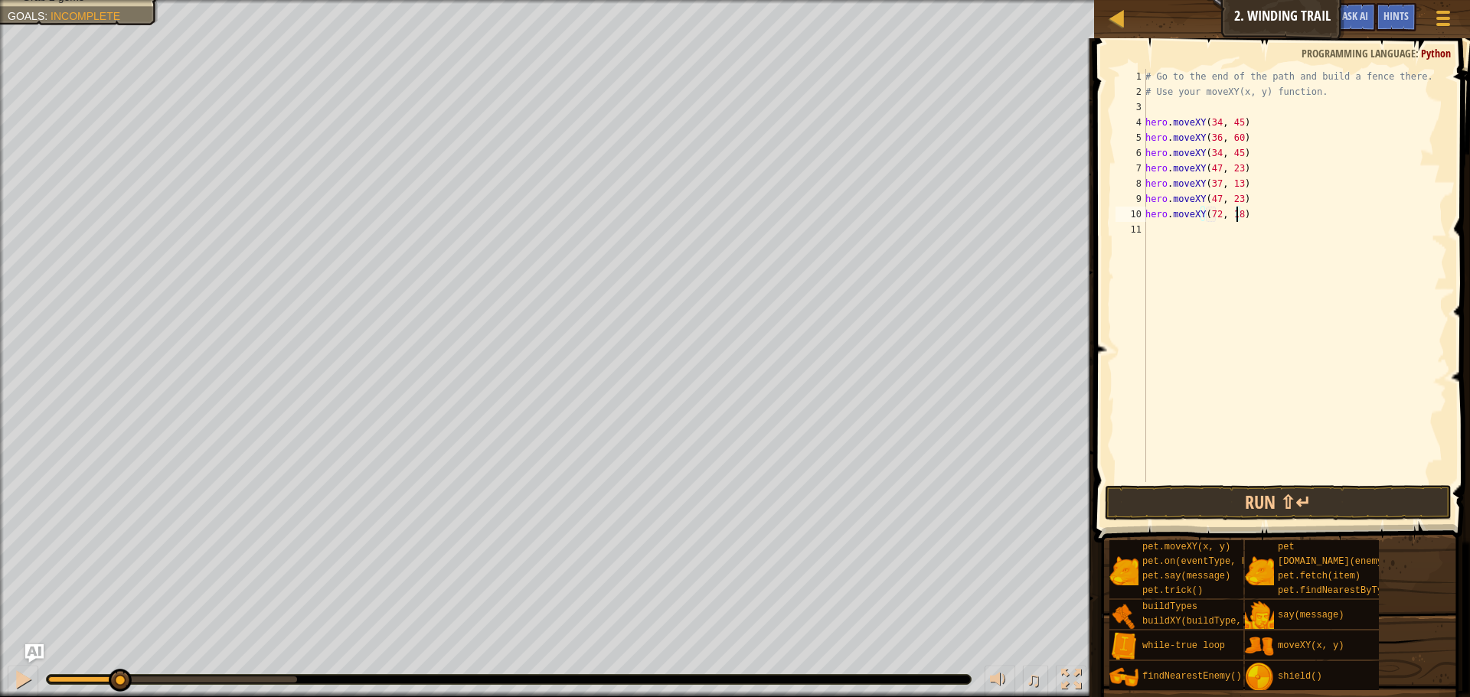
scroll to position [7, 0]
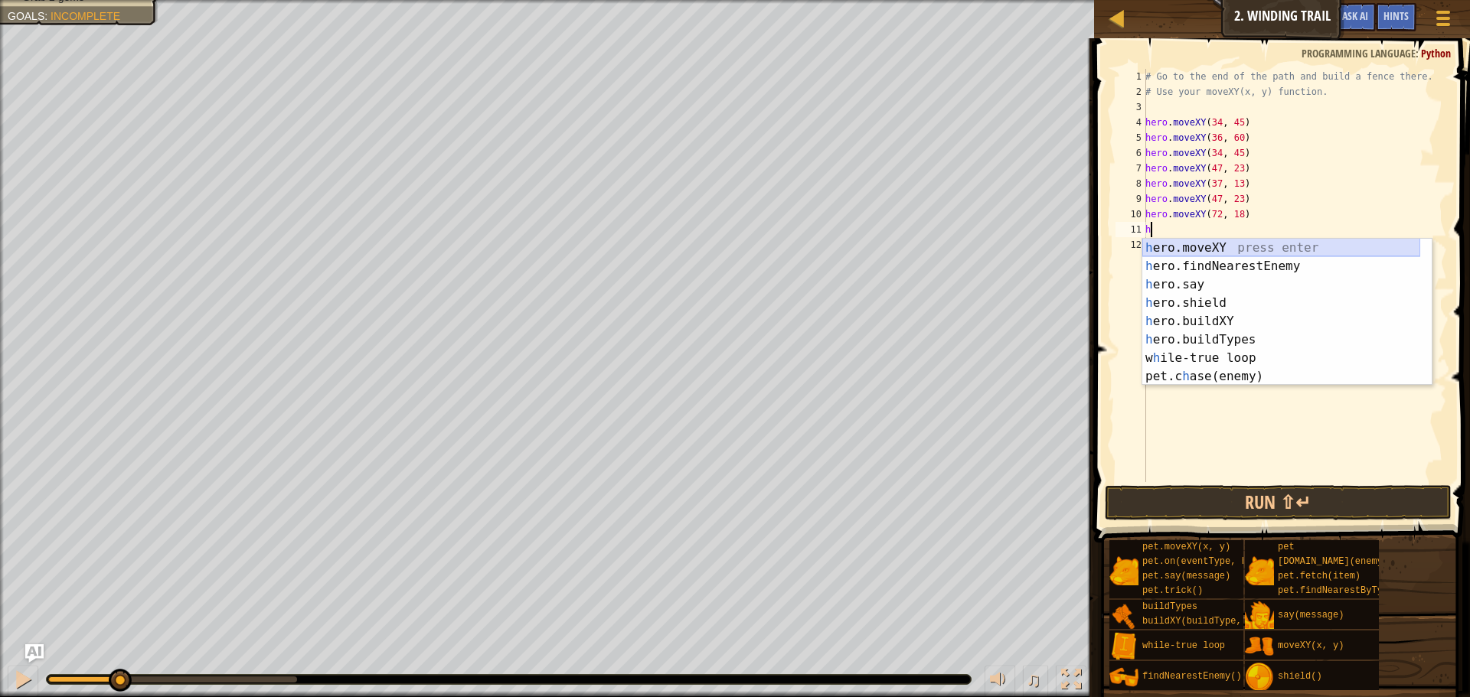
click at [1189, 250] on div "h ero.moveXY press enter h ero.findNearestEnemy press enter h ero.say press ent…" at bounding box center [1281, 331] width 278 height 184
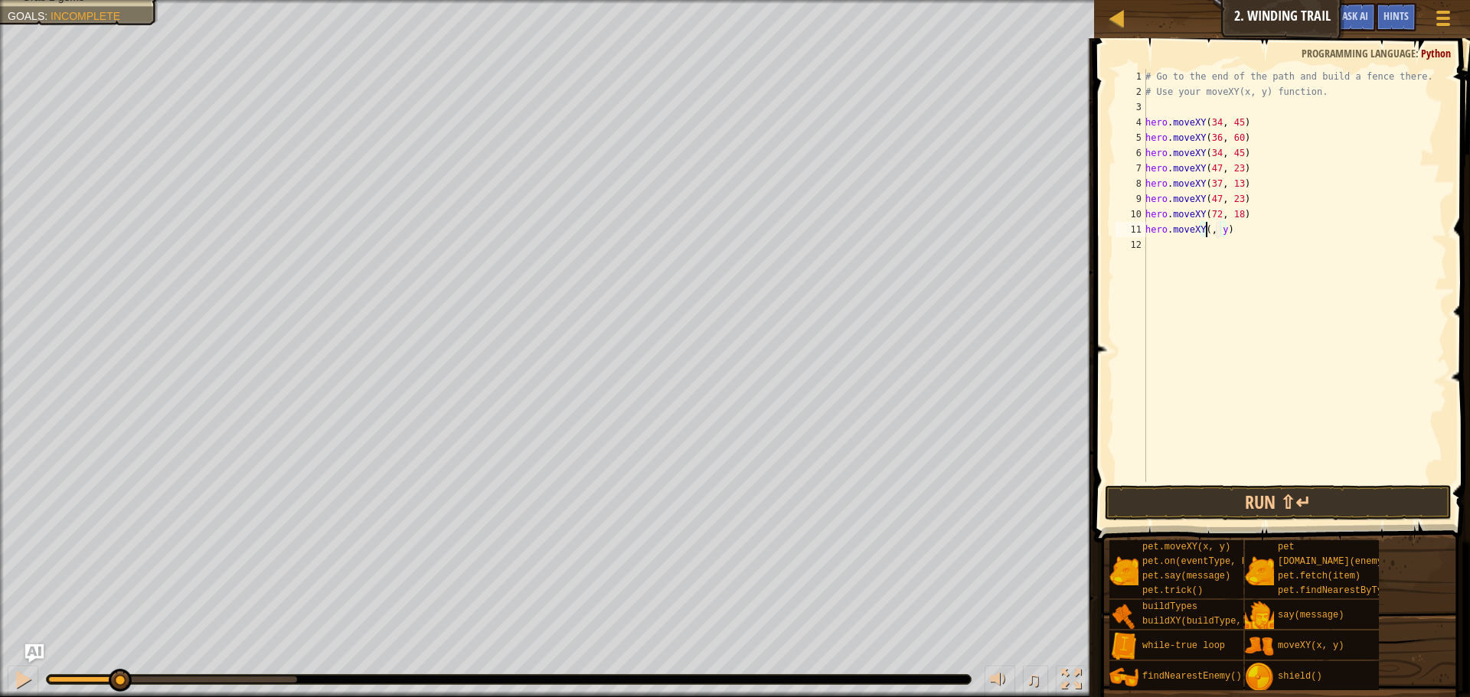
scroll to position [7, 6]
click at [1229, 230] on div "# Go to the end of the path and build a fence there. # Use your moveXY(x, y) fu…" at bounding box center [1294, 291] width 305 height 444
click at [1232, 229] on div "# Go to the end of the path and build a fence there. # Use your moveXY(x, y) fu…" at bounding box center [1294, 275] width 305 height 413
type textarea "hero.moveXY(72, 25)"
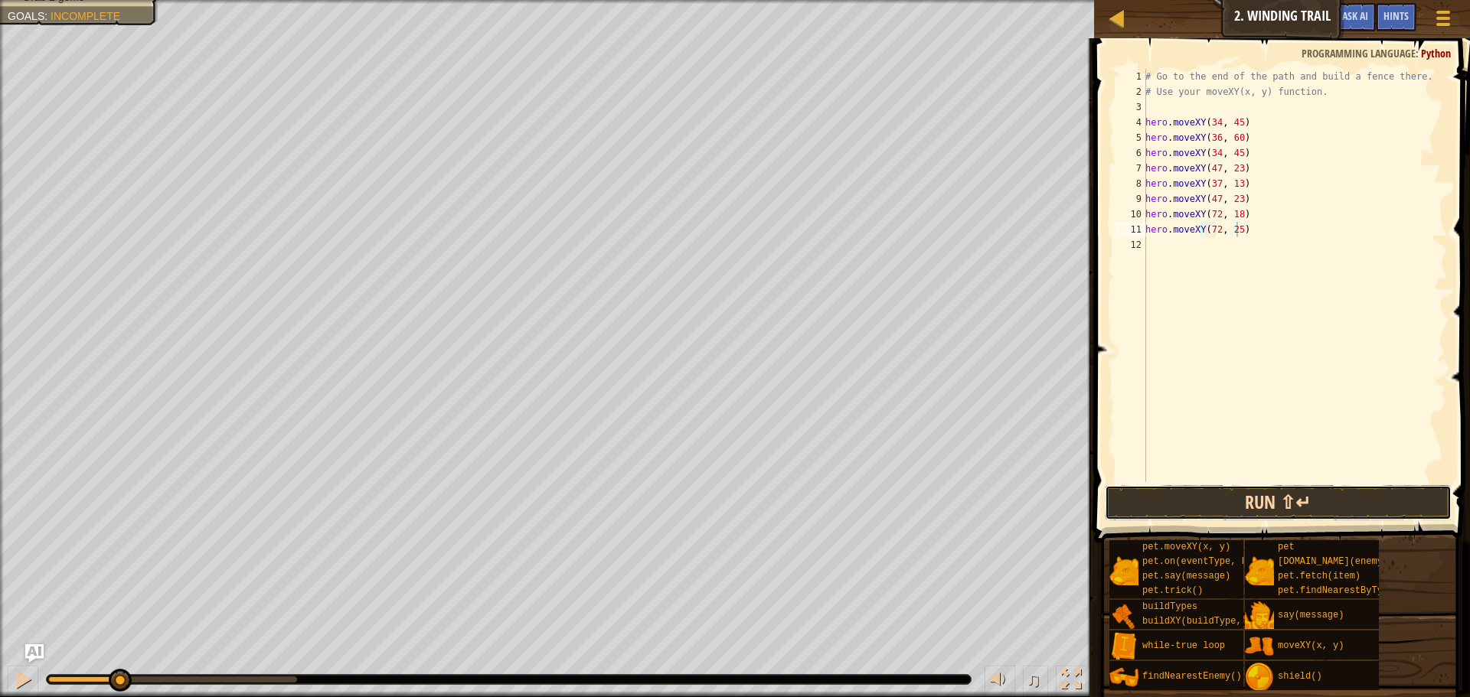
click at [1304, 494] on button "Run ⇧↵" at bounding box center [1278, 502] width 347 height 35
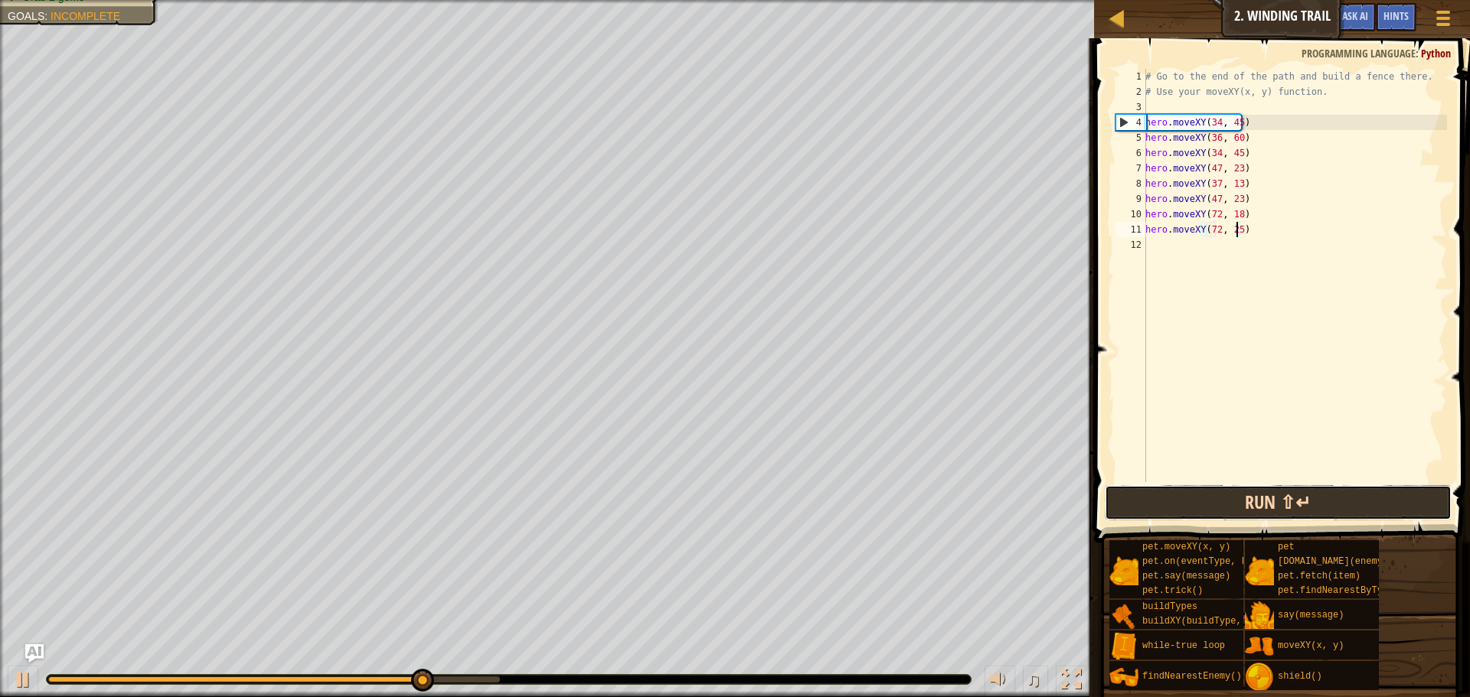
click at [1174, 505] on button "Run ⇧↵" at bounding box center [1278, 502] width 347 height 35
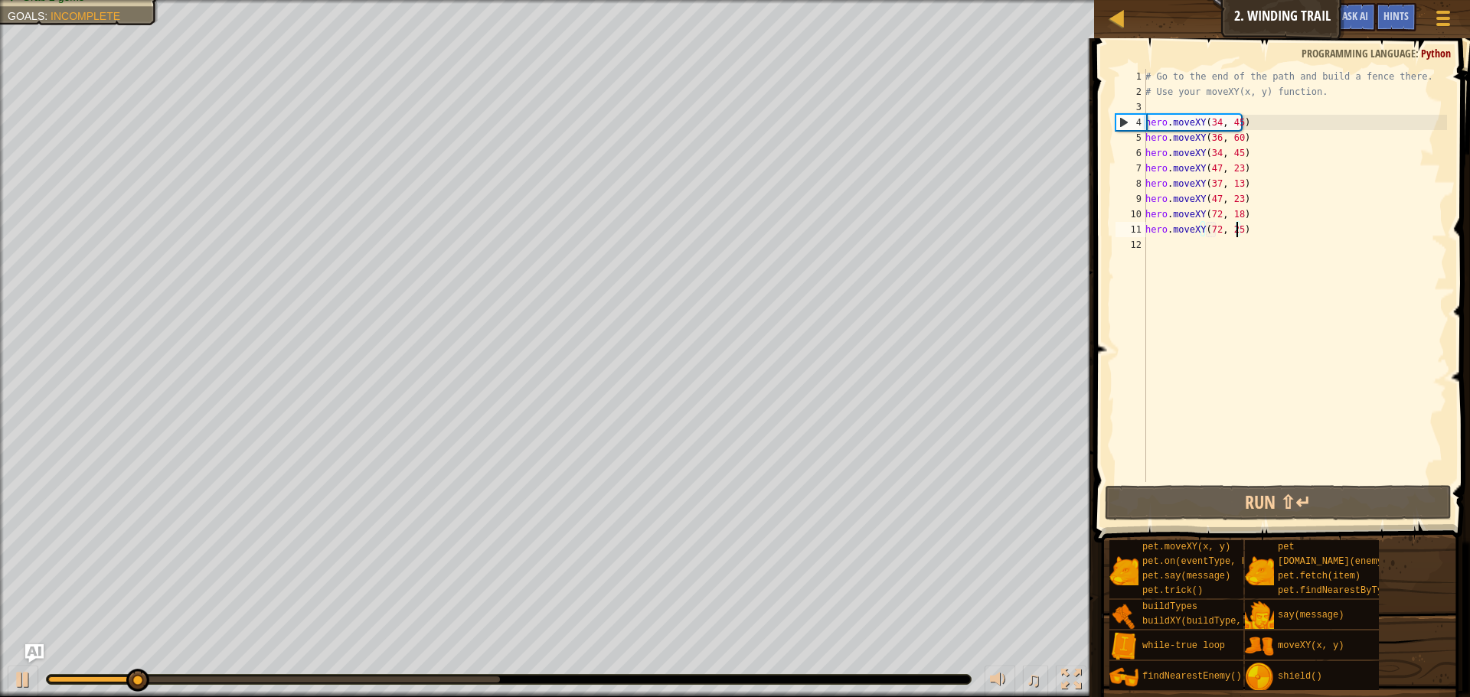
click at [0, 642] on div "Your hero must survive. Get to the end of the path. Grab 2 gems Goals : Incompl…" at bounding box center [547, 348] width 1094 height 697
click at [28, 670] on div at bounding box center [23, 680] width 20 height 20
click at [1209, 257] on div "# Go to the end of the path and build a fence there. # Use your moveXY(x, y) fu…" at bounding box center [1294, 291] width 305 height 444
click at [1264, 224] on div "# Go to the end of the path and build a fence there. # Use your moveXY(x, y) fu…" at bounding box center [1294, 291] width 305 height 444
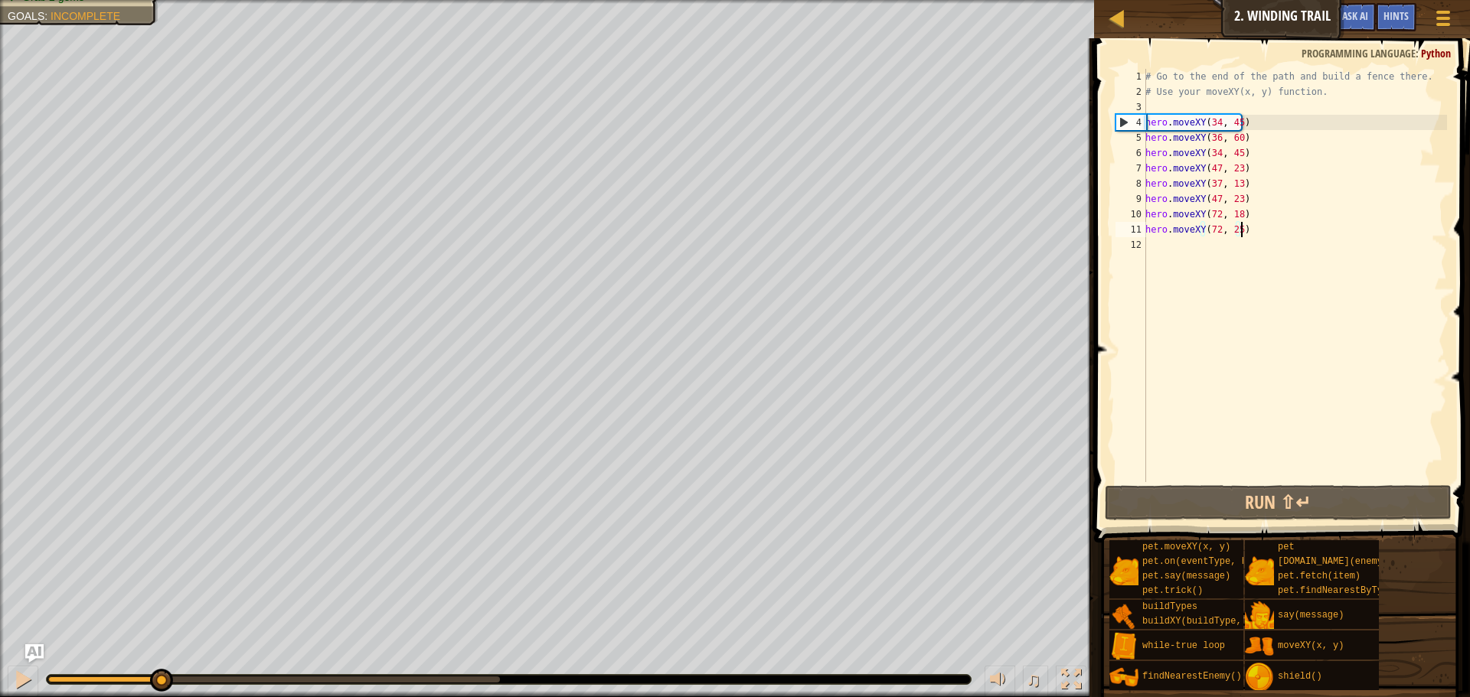
click at [1199, 231] on div "# Go to the end of the path and build a fence there. # Use your moveXY(x, y) fu…" at bounding box center [1294, 291] width 305 height 444
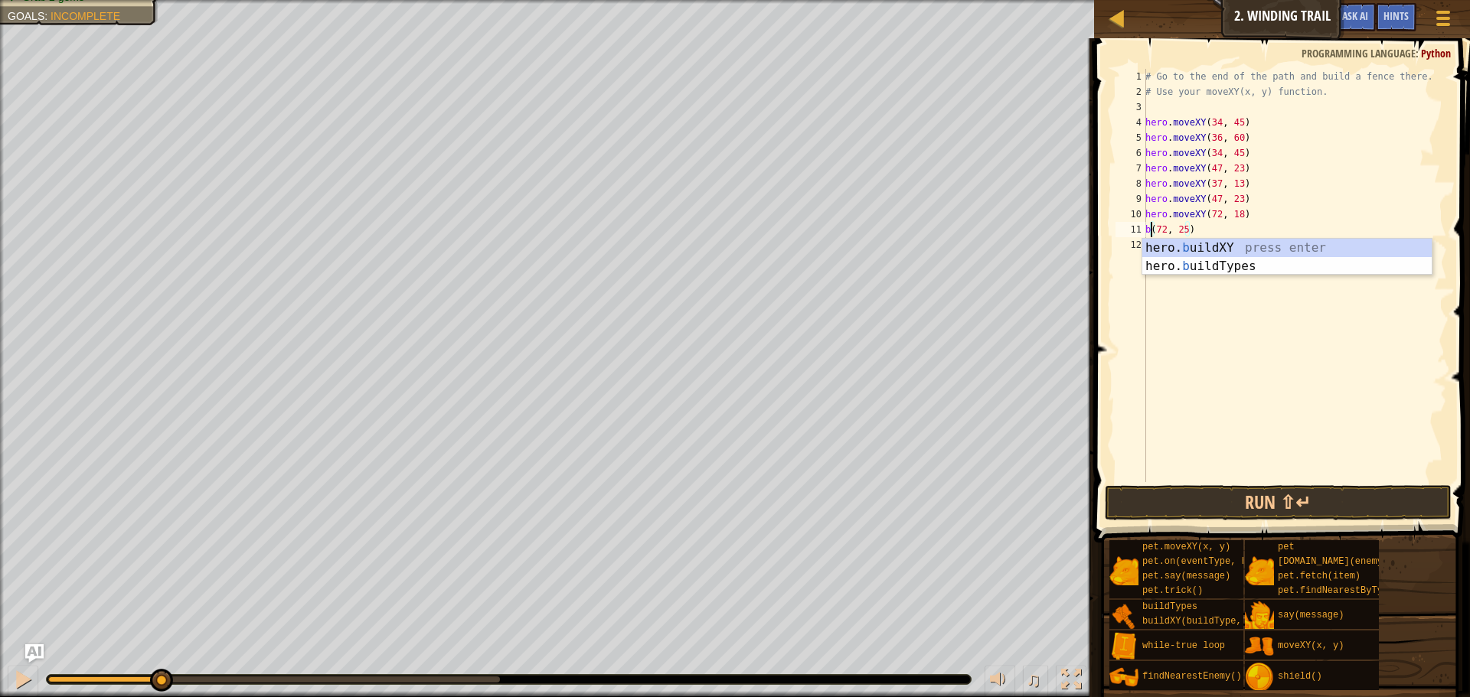
scroll to position [7, 2]
click at [1251, 244] on div "hero. bu ildXY press enter hero. bu ildTypes press enter" at bounding box center [1286, 275] width 289 height 73
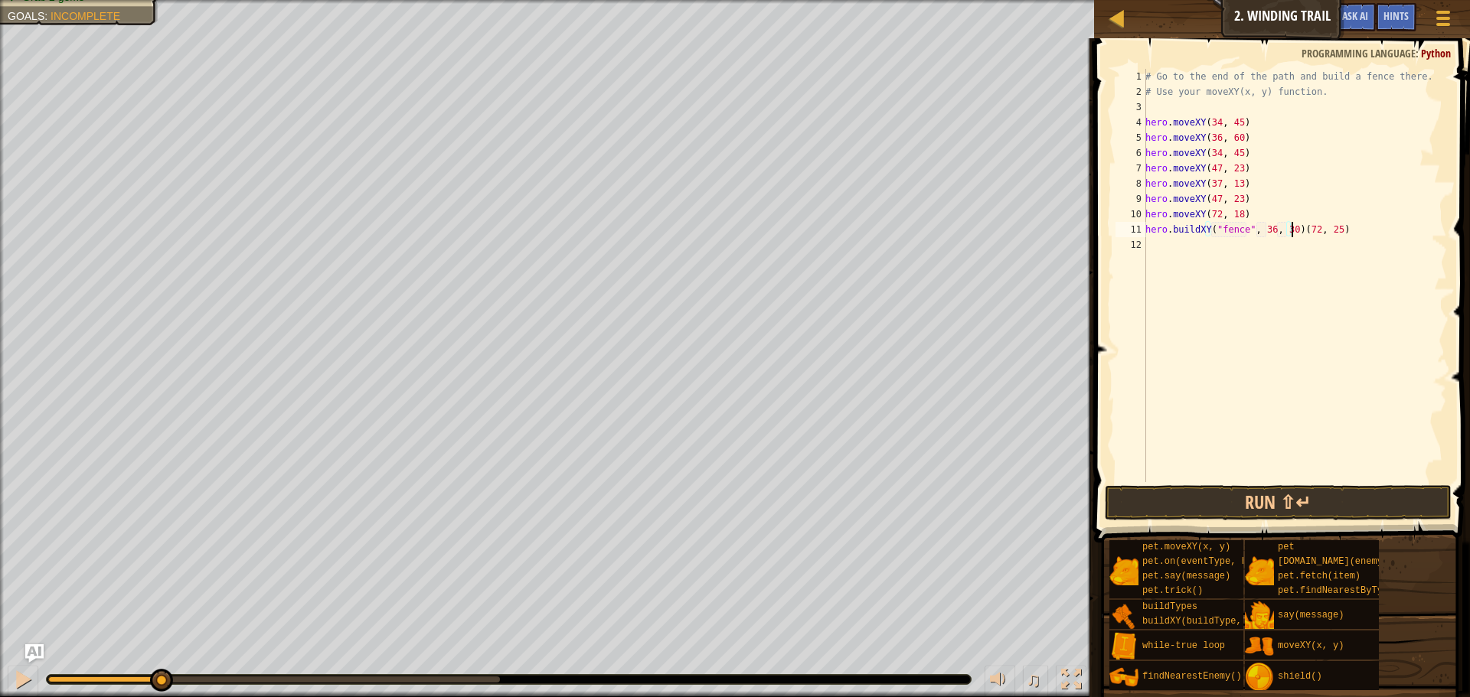
click at [1291, 230] on div "# Go to the end of the path and build a fence there. # Use your moveXY(x, y) fu…" at bounding box center [1294, 291] width 305 height 444
click at [1313, 229] on div "# Go to the end of the path and build a fence there. # Use your moveXY(x, y) fu…" at bounding box center [1294, 291] width 305 height 444
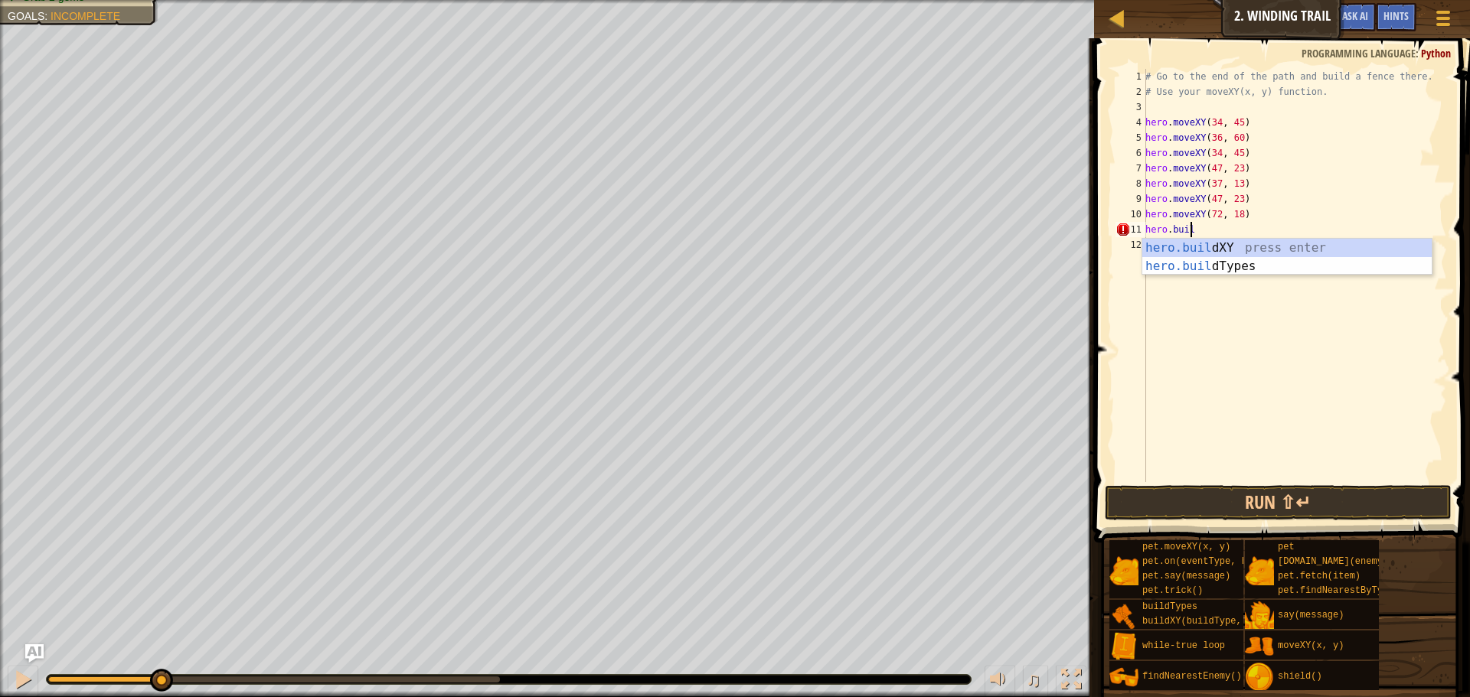
scroll to position [7, 0]
type textarea "h"
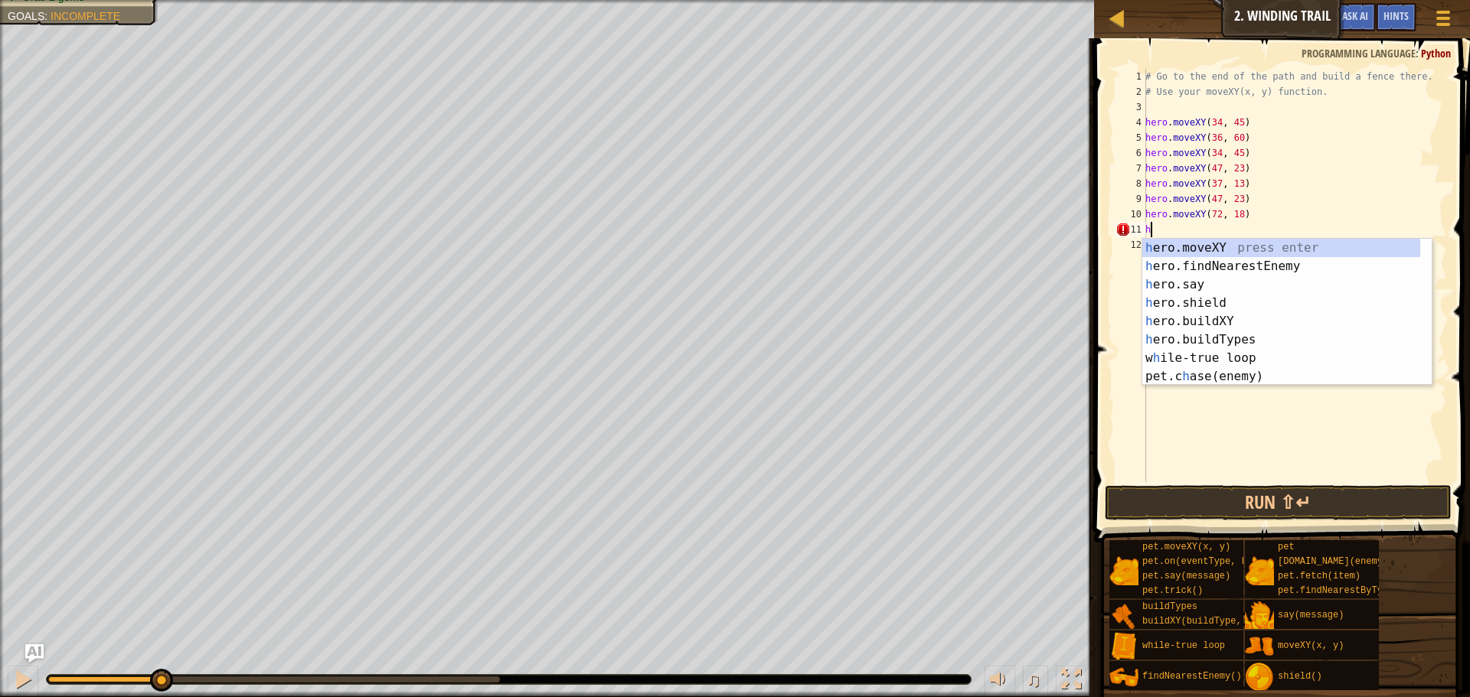
type textarea "hero.moveXY(72, 18)"
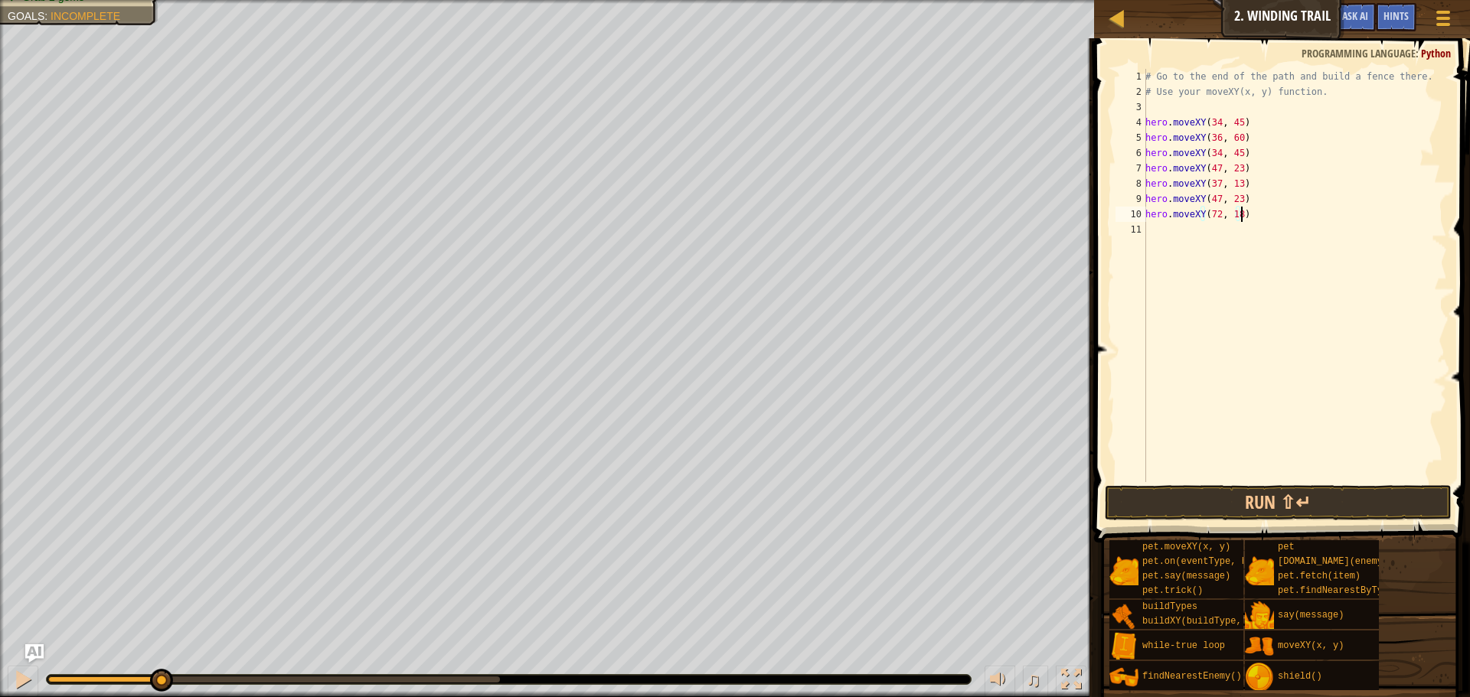
click at [1187, 233] on div "# Go to the end of the path and build a fence there. # Use your moveXY(x, y) fu…" at bounding box center [1294, 291] width 305 height 444
type textarea "h"
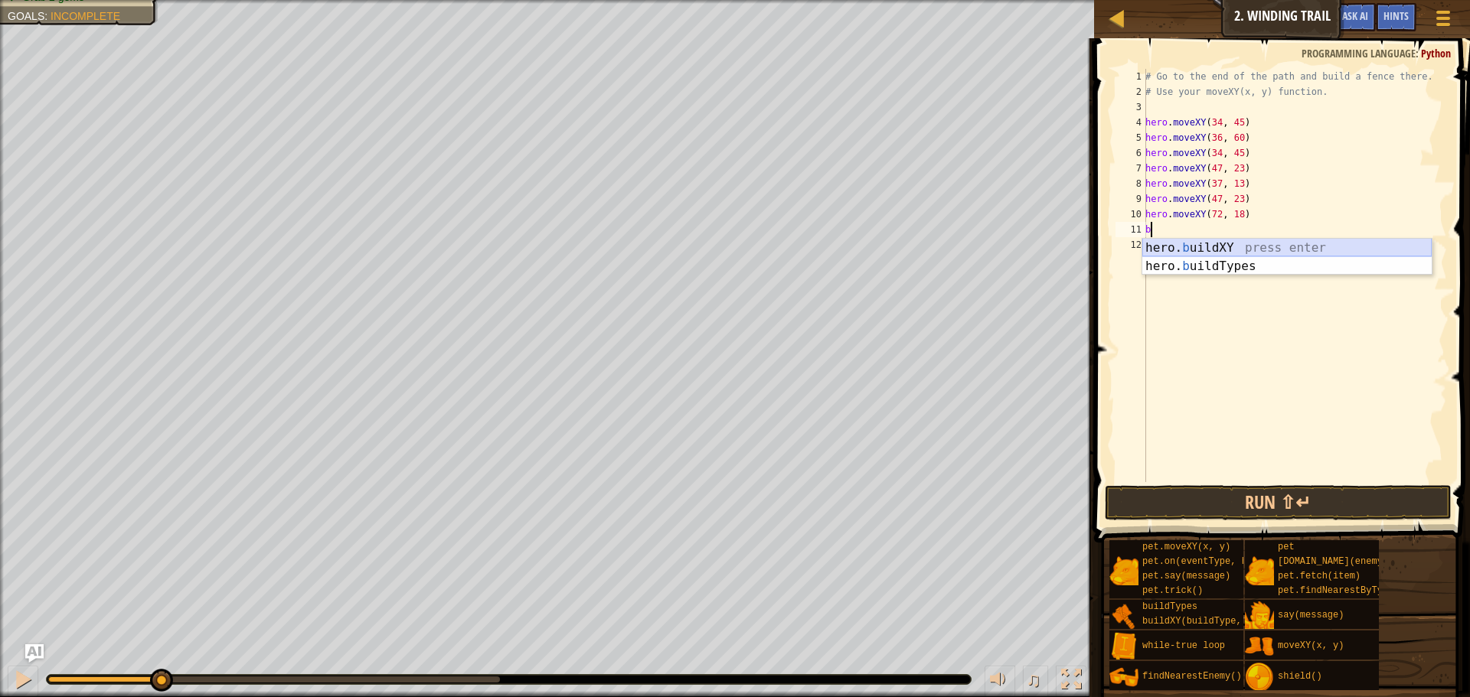
click at [1209, 252] on div "hero. b uildXY press enter hero. b uildTypes press enter" at bounding box center [1286, 275] width 289 height 73
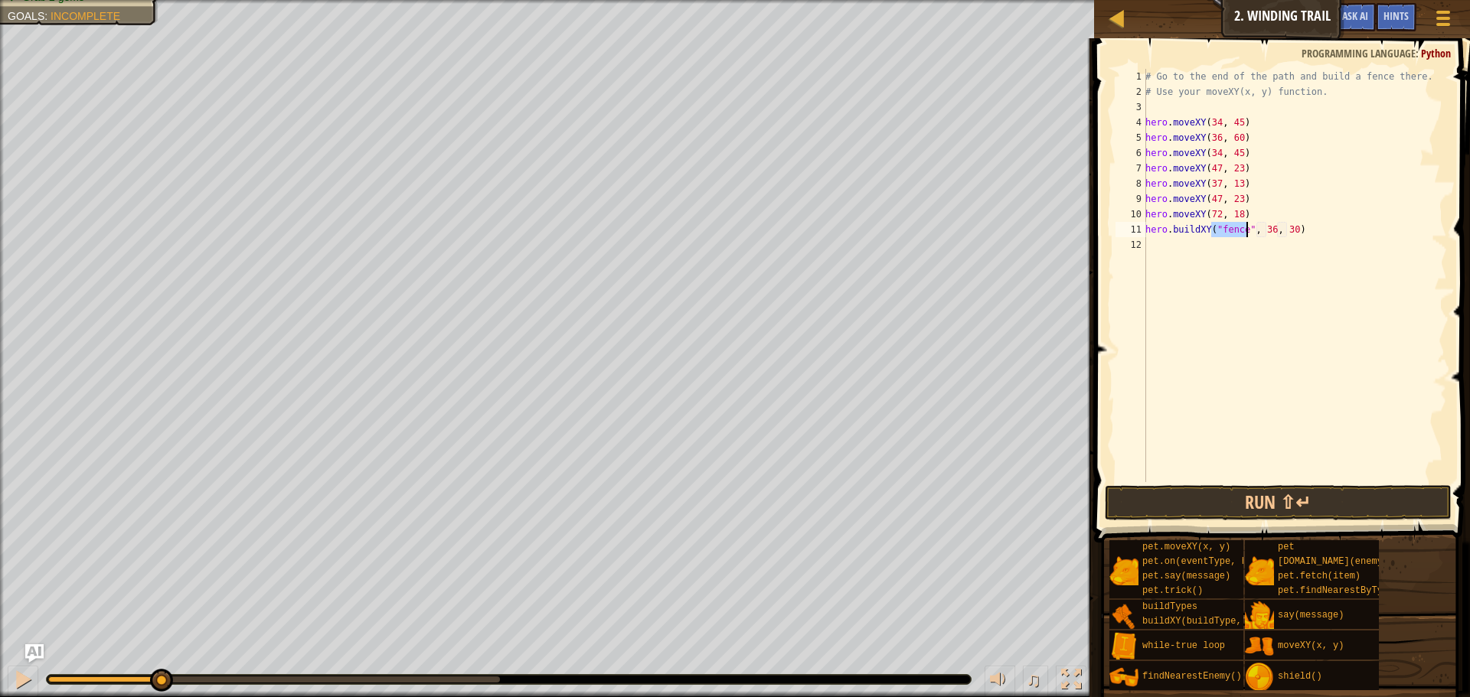
click at [1265, 231] on div "# Go to the end of the path and build a fence there. # Use your moveXY(x, y) fu…" at bounding box center [1294, 291] width 305 height 444
click at [1292, 228] on div "# Go to the end of the path and build a fence there. # Use your moveXY(x, y) fu…" at bounding box center [1294, 291] width 305 height 444
click at [1284, 233] on div "# Go to the end of the path and build a fence there. # Use your moveXY(x, y) fu…" at bounding box center [1294, 291] width 305 height 444
click at [1288, 230] on div "# Go to the end of the path and build a fence there. # Use your moveXY(x, y) fu…" at bounding box center [1294, 291] width 305 height 444
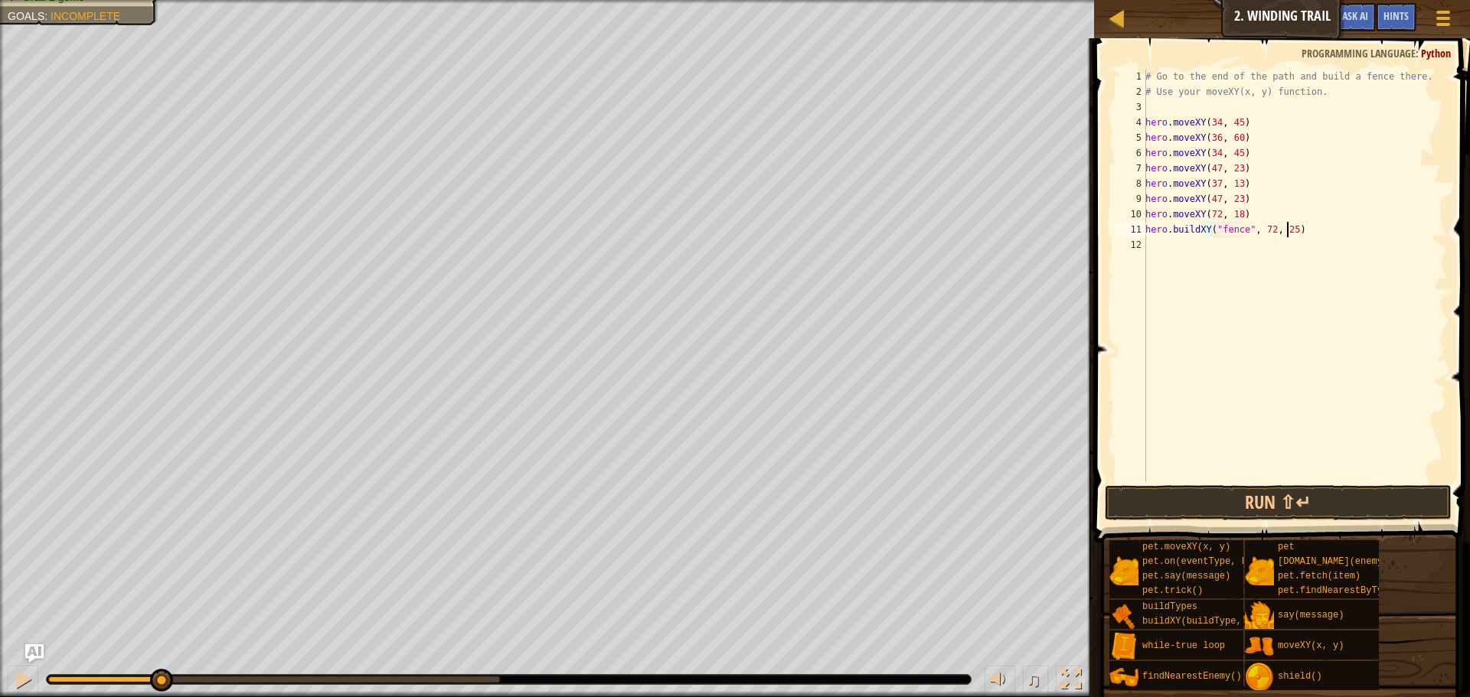
scroll to position [7, 11]
type textarea "hero.buildXY("fence", 72, 25)"
click at [1248, 502] on button "Run ⇧↵" at bounding box center [1278, 502] width 347 height 35
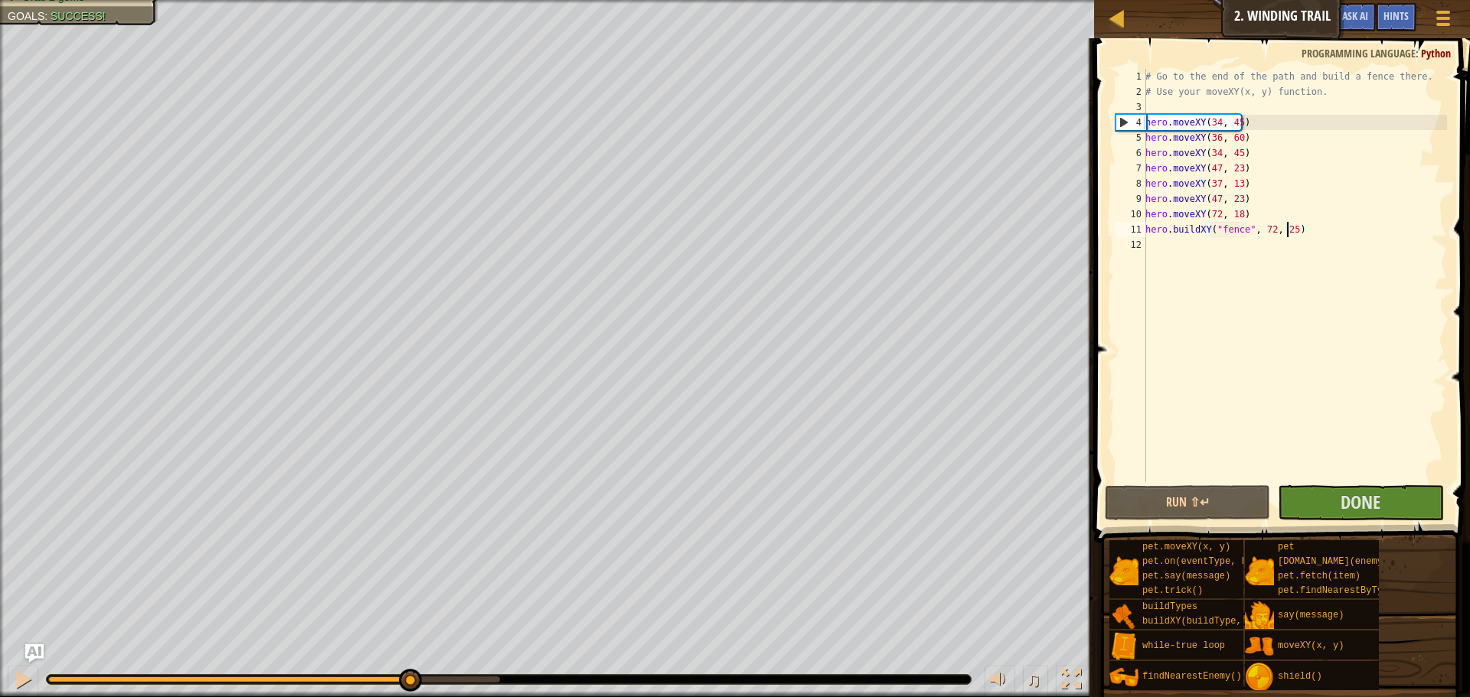
drag, startPoint x: 296, startPoint y: 687, endPoint x: 410, endPoint y: 695, distance: 113.5
click at [410, 695] on div "♫" at bounding box center [547, 676] width 1094 height 46
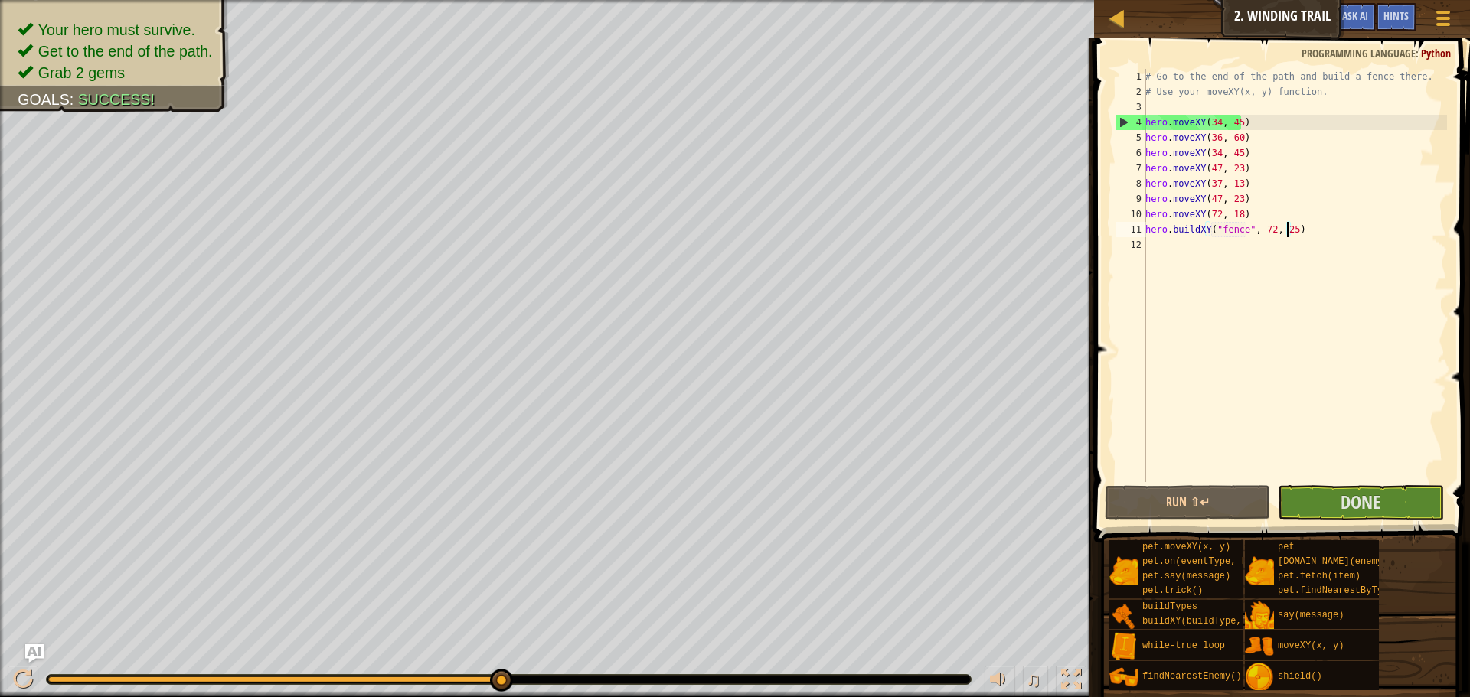
drag, startPoint x: 449, startPoint y: 680, endPoint x: 531, endPoint y: 693, distance: 82.9
click at [531, 693] on div "♫" at bounding box center [547, 676] width 1094 height 46
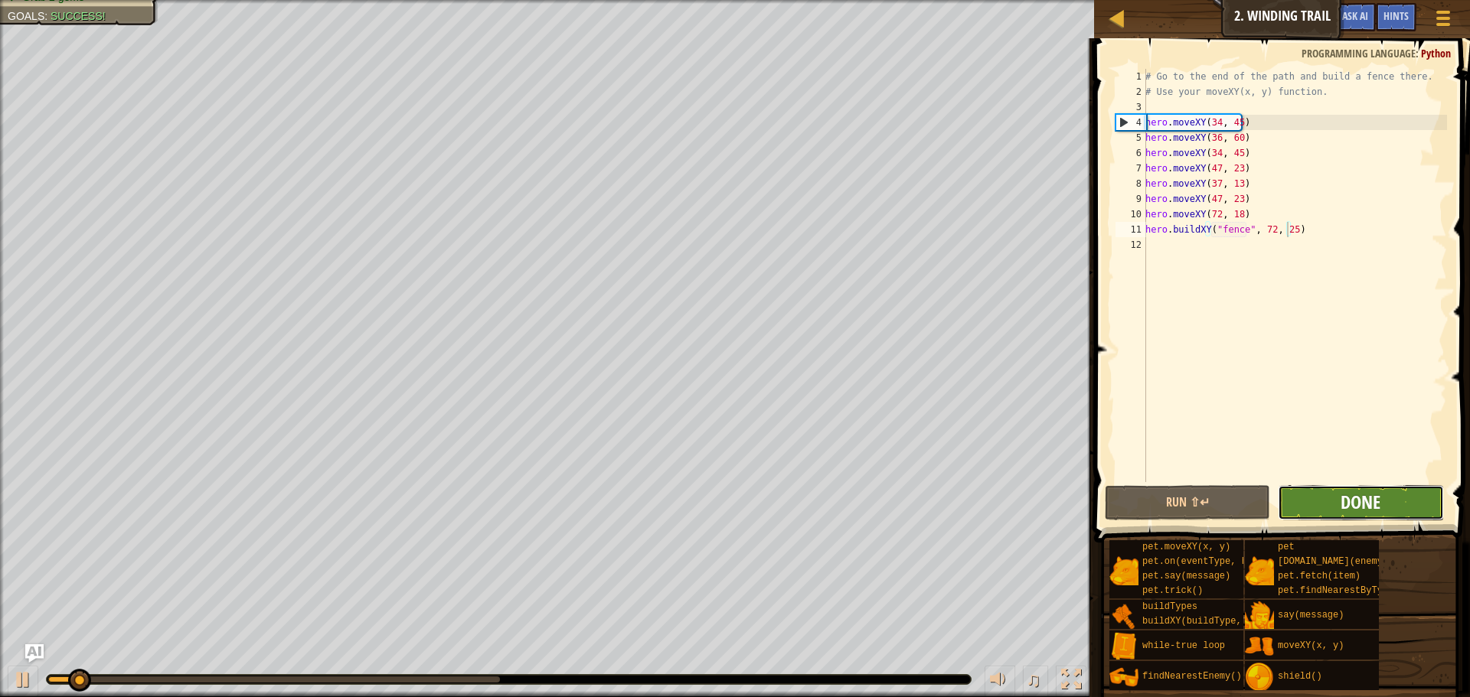
click at [1353, 500] on span "Done" at bounding box center [1360, 502] width 40 height 24
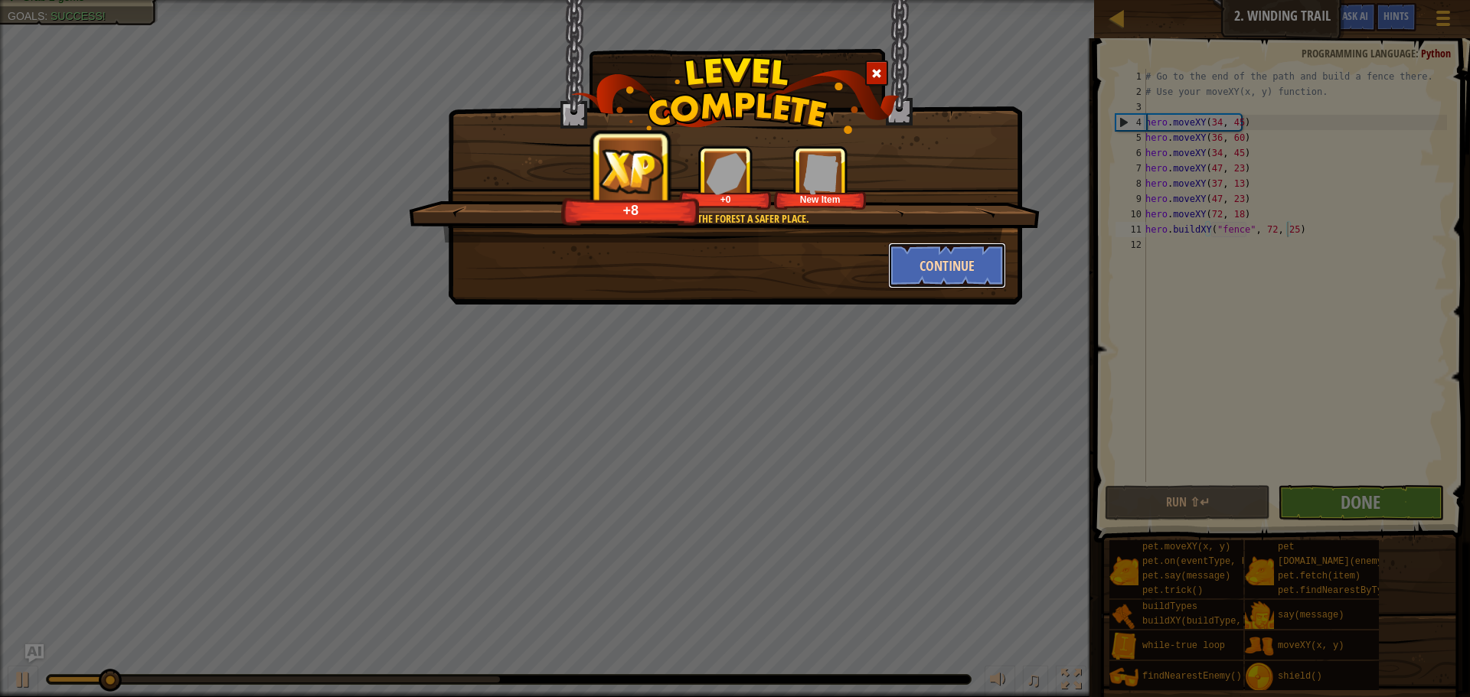
click at [954, 269] on button "Continue" at bounding box center [947, 266] width 119 height 46
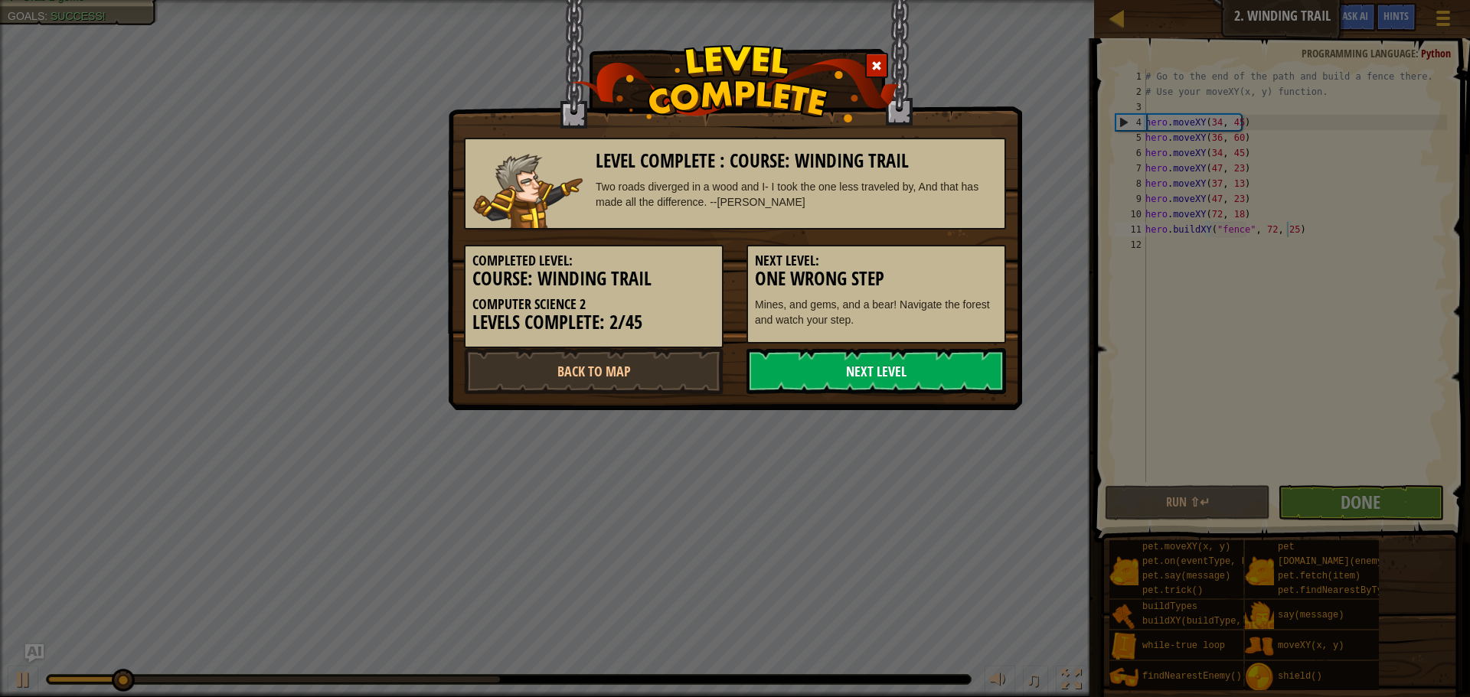
click at [866, 364] on link "Next Level" at bounding box center [875, 371] width 259 height 46
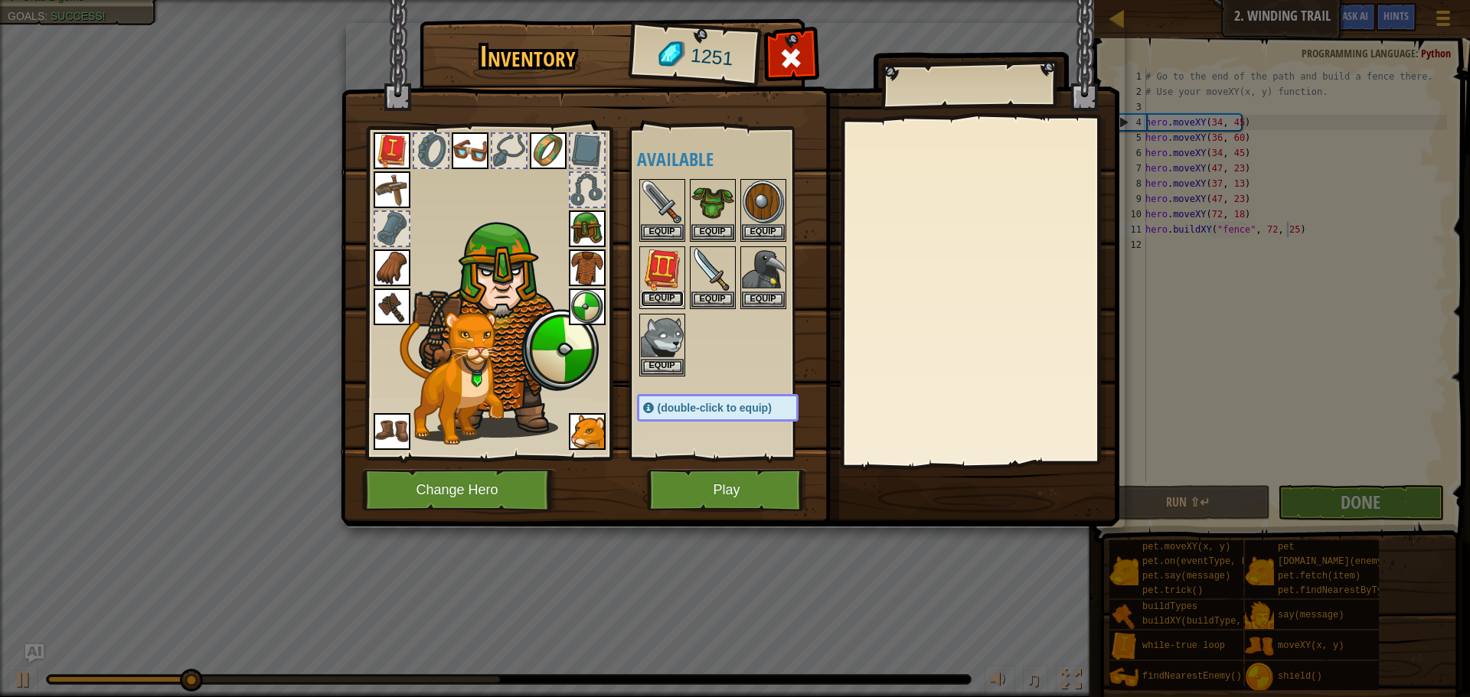
click at [661, 294] on button "Equip" at bounding box center [662, 299] width 43 height 16
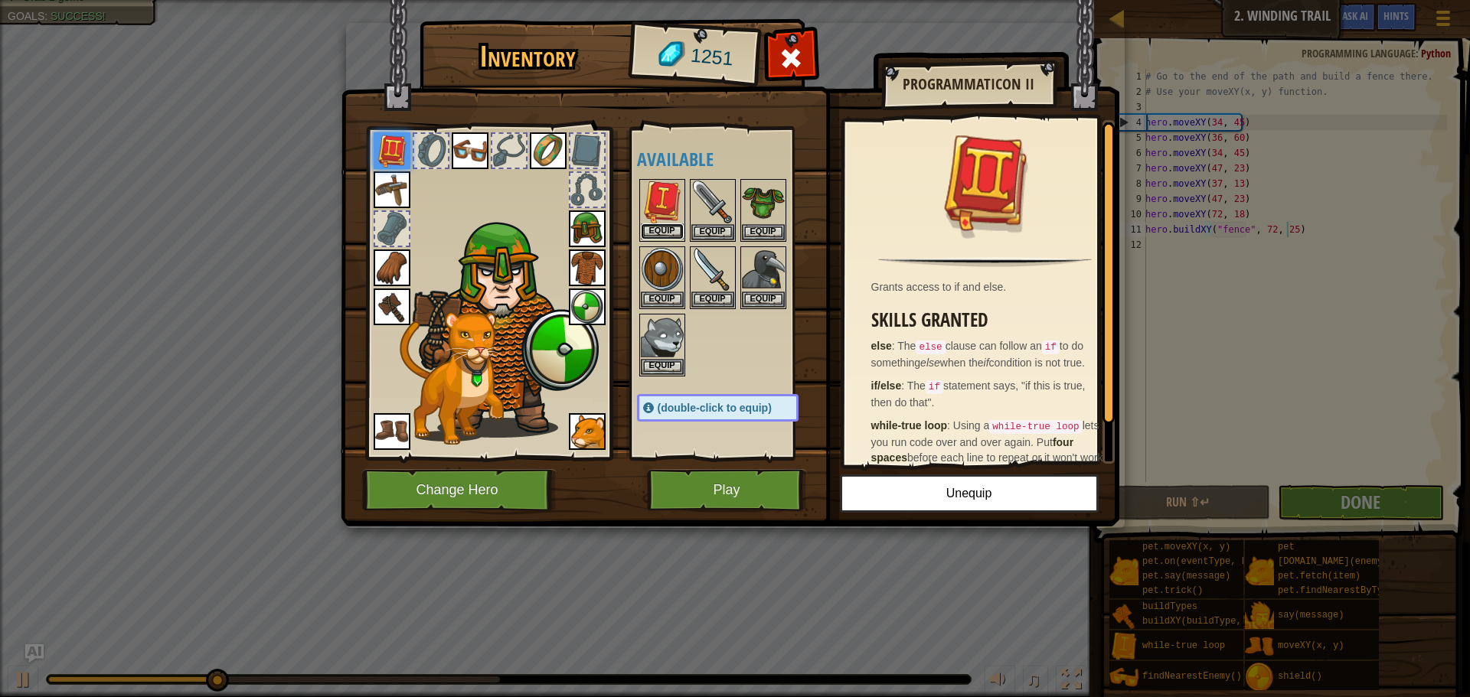
click at [674, 228] on button "Equip" at bounding box center [662, 232] width 43 height 16
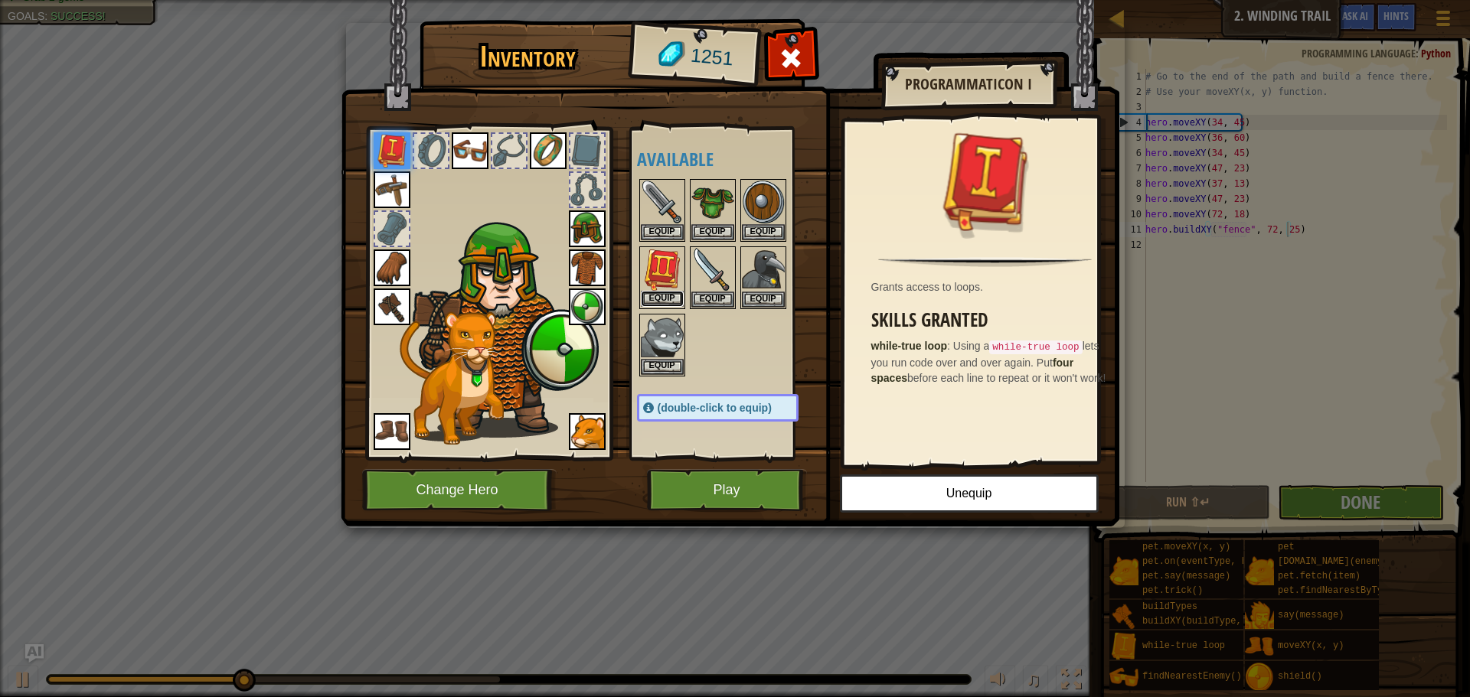
click at [664, 292] on button "Equip" at bounding box center [662, 299] width 43 height 16
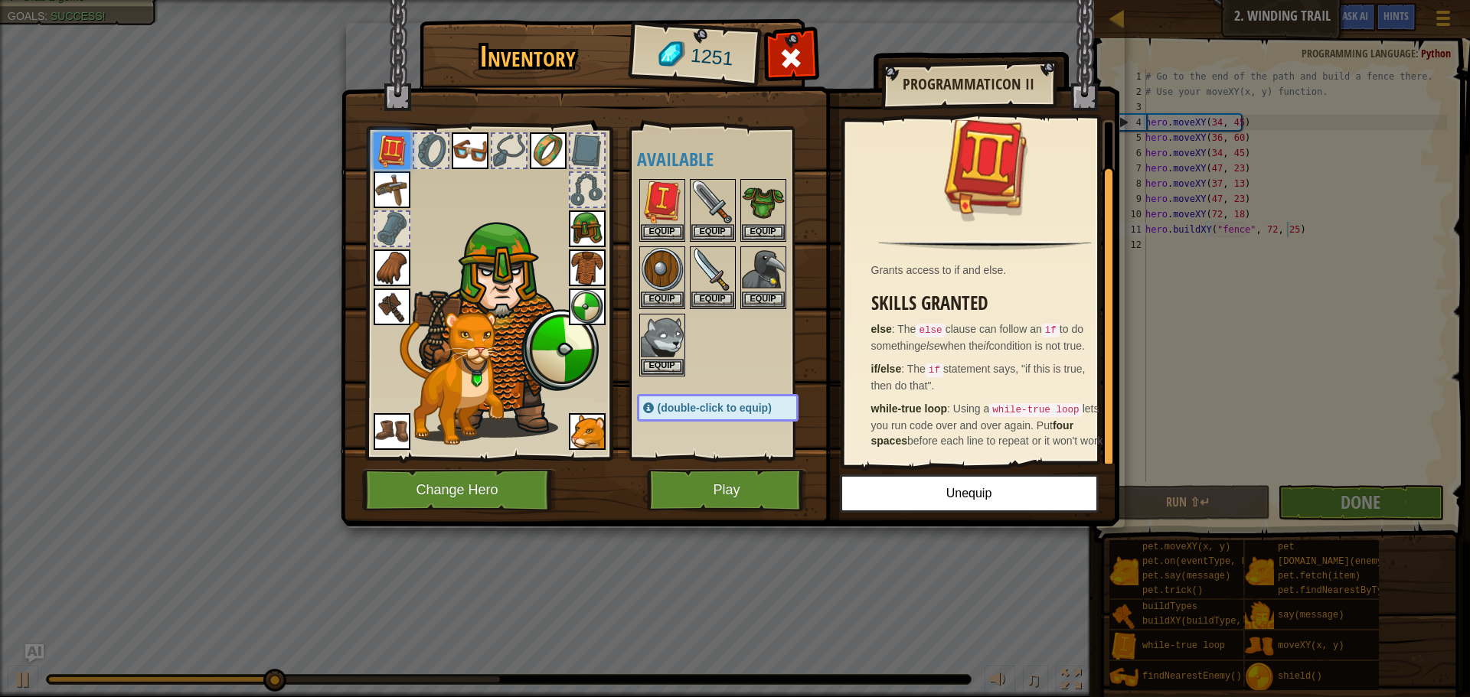
scroll to position [43, 0]
click at [664, 232] on button "Equip" at bounding box center [662, 232] width 43 height 16
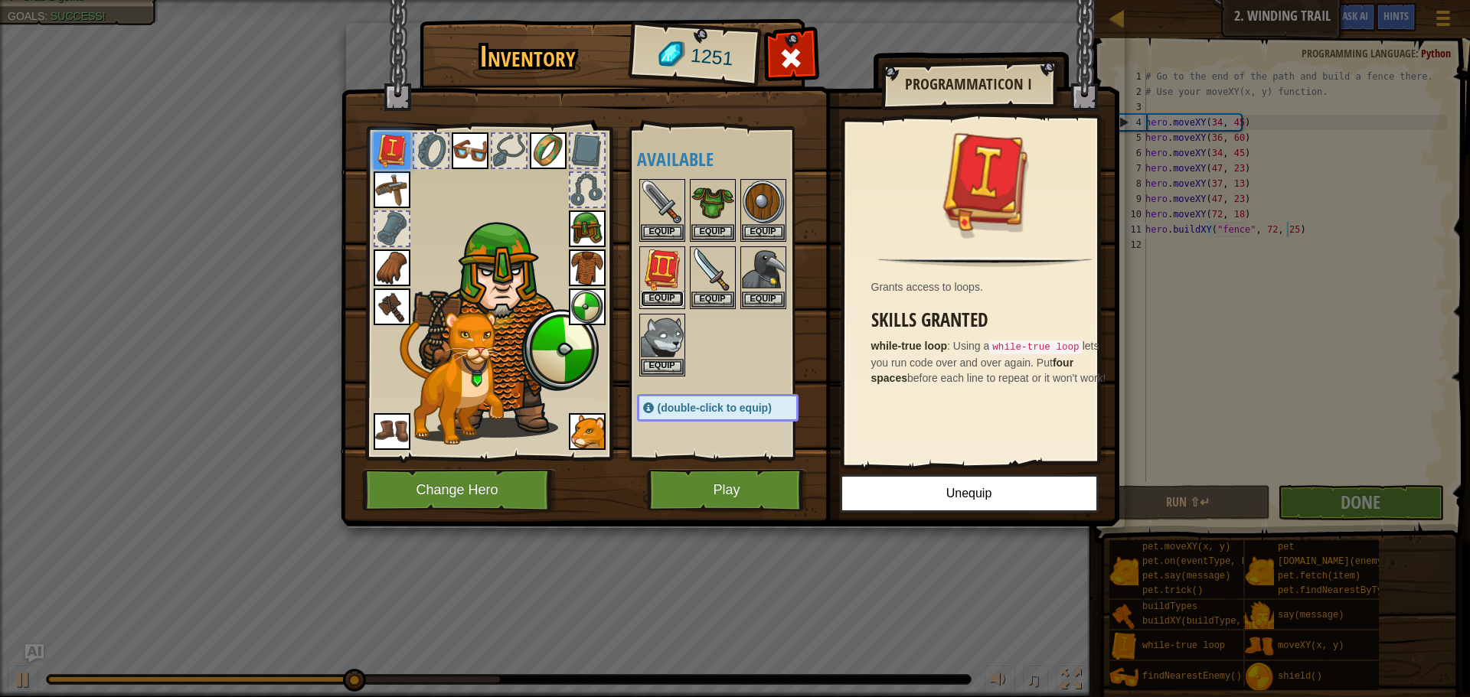
click at [680, 296] on button "Equip" at bounding box center [662, 299] width 43 height 16
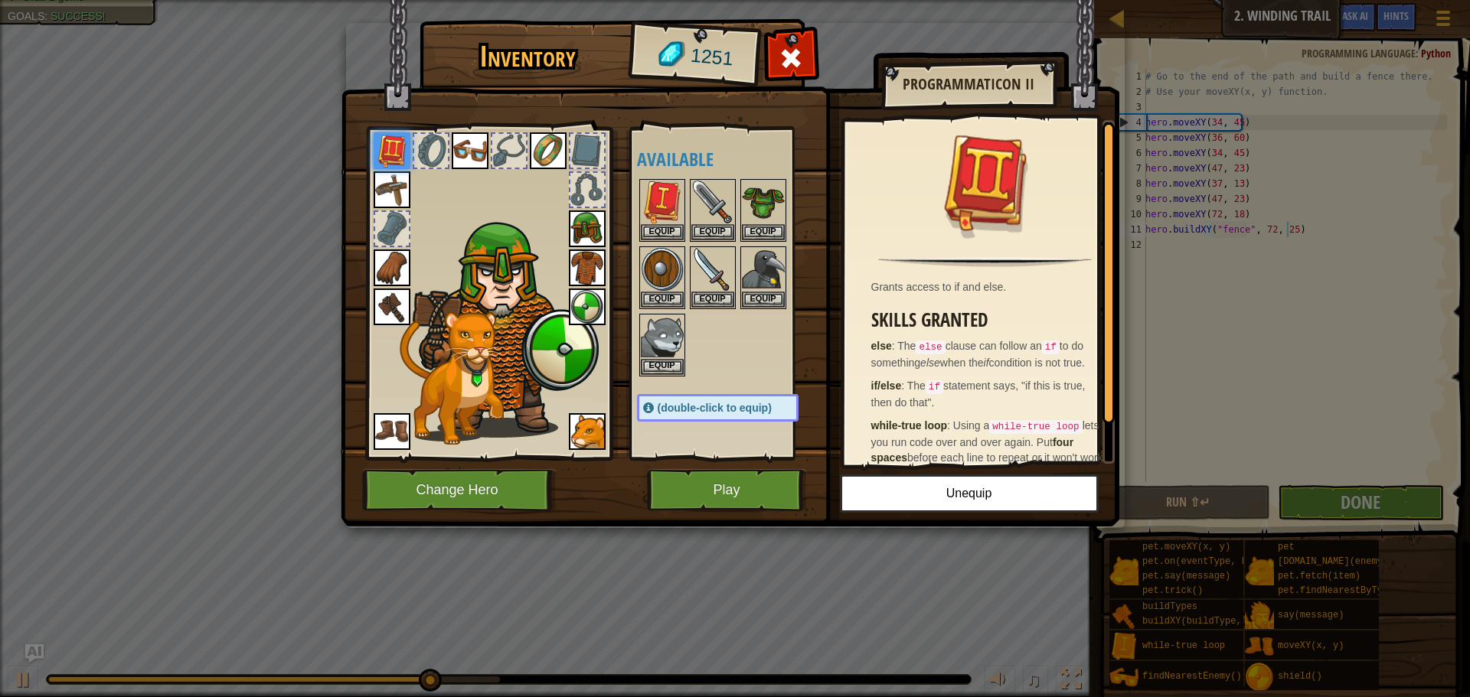
click at [594, 262] on img at bounding box center [587, 268] width 37 height 37
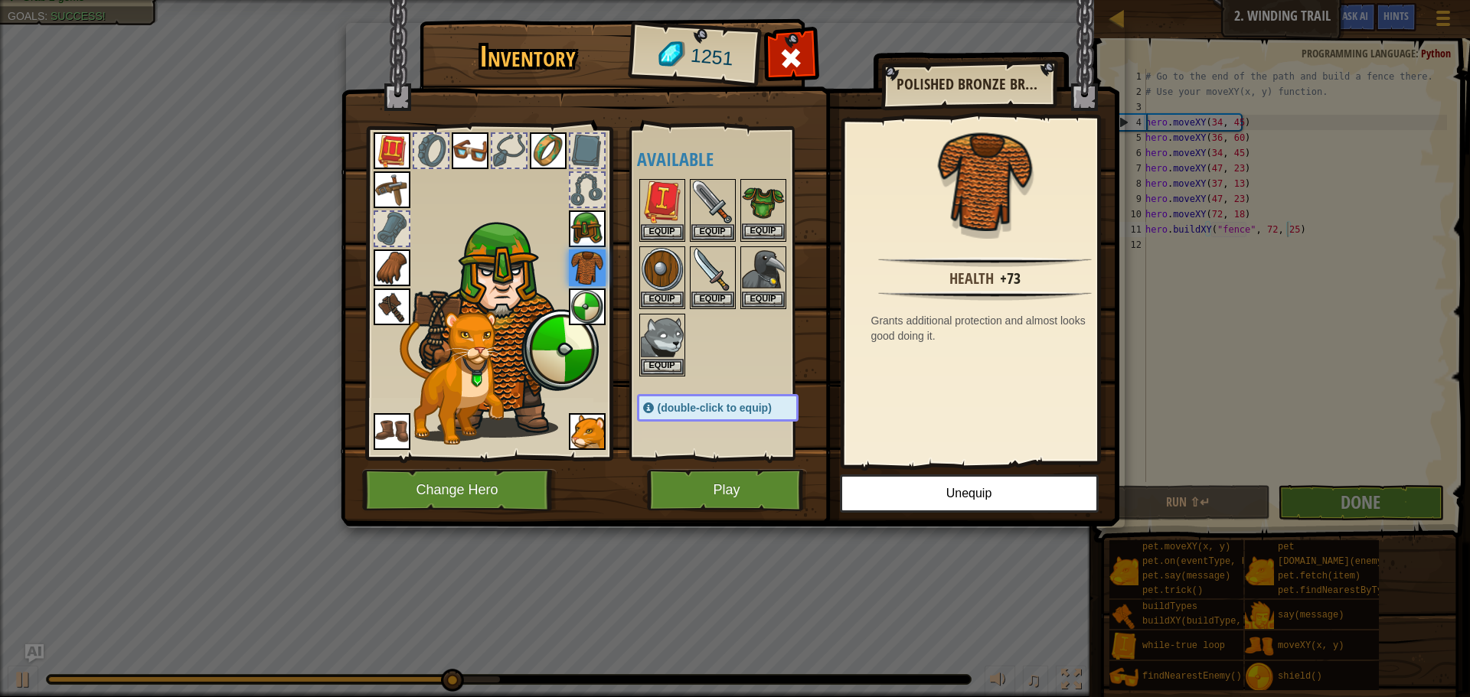
click at [774, 208] on img at bounding box center [763, 202] width 43 height 43
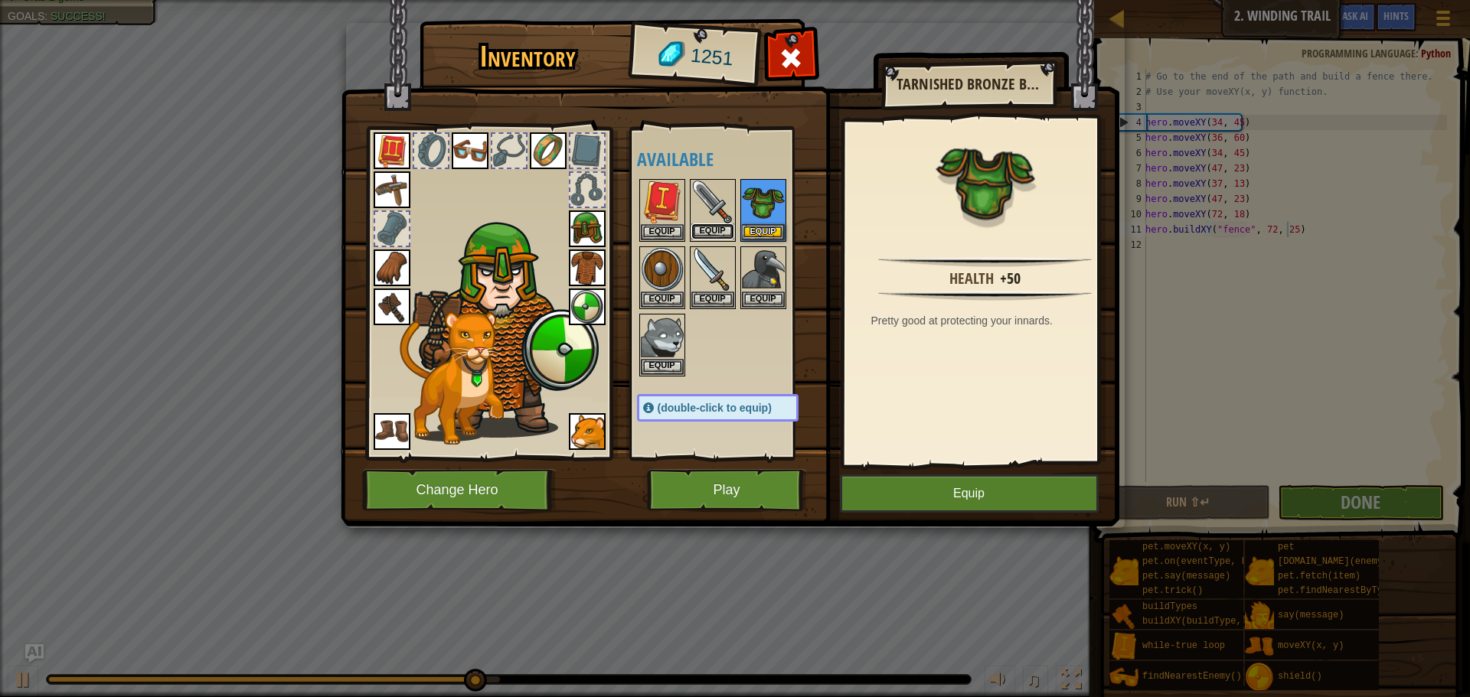
click at [713, 230] on button "Equip" at bounding box center [712, 232] width 43 height 16
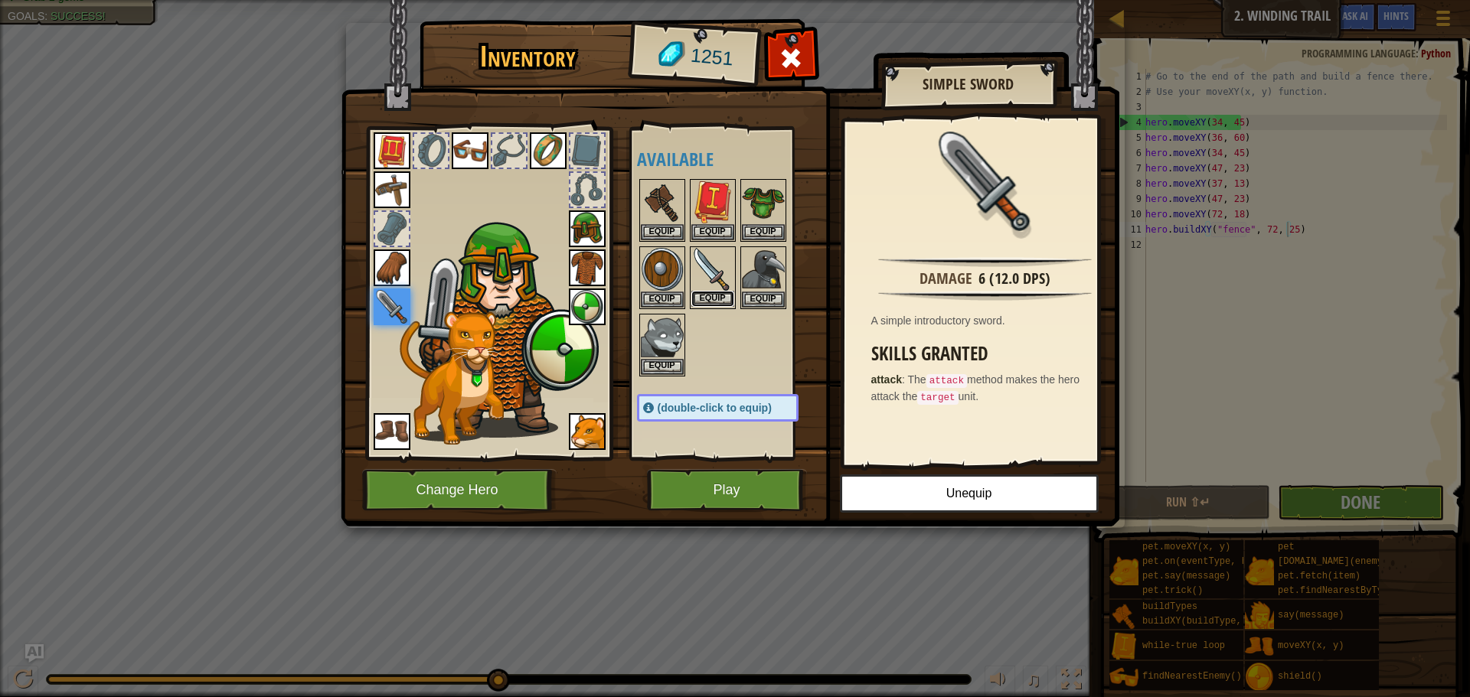
click at [710, 292] on button "Equip" at bounding box center [712, 299] width 43 height 16
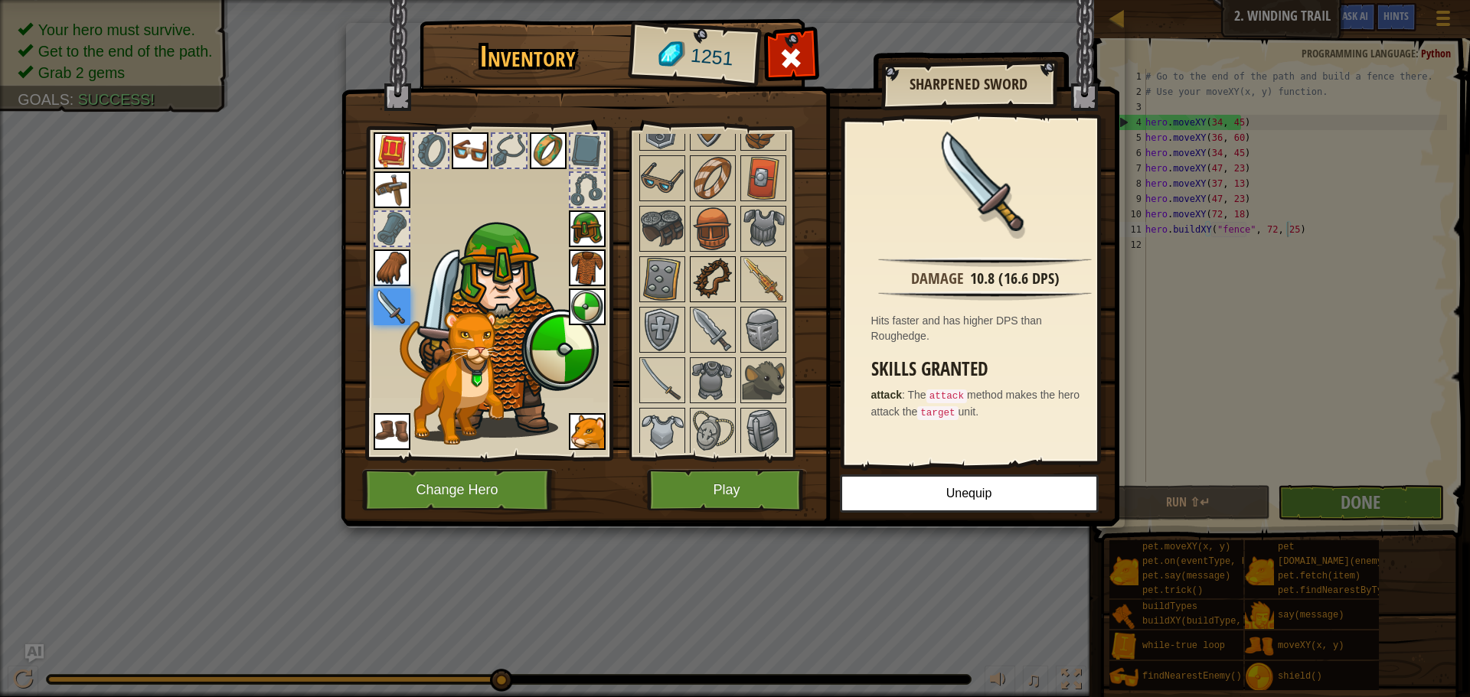
scroll to position [459, 0]
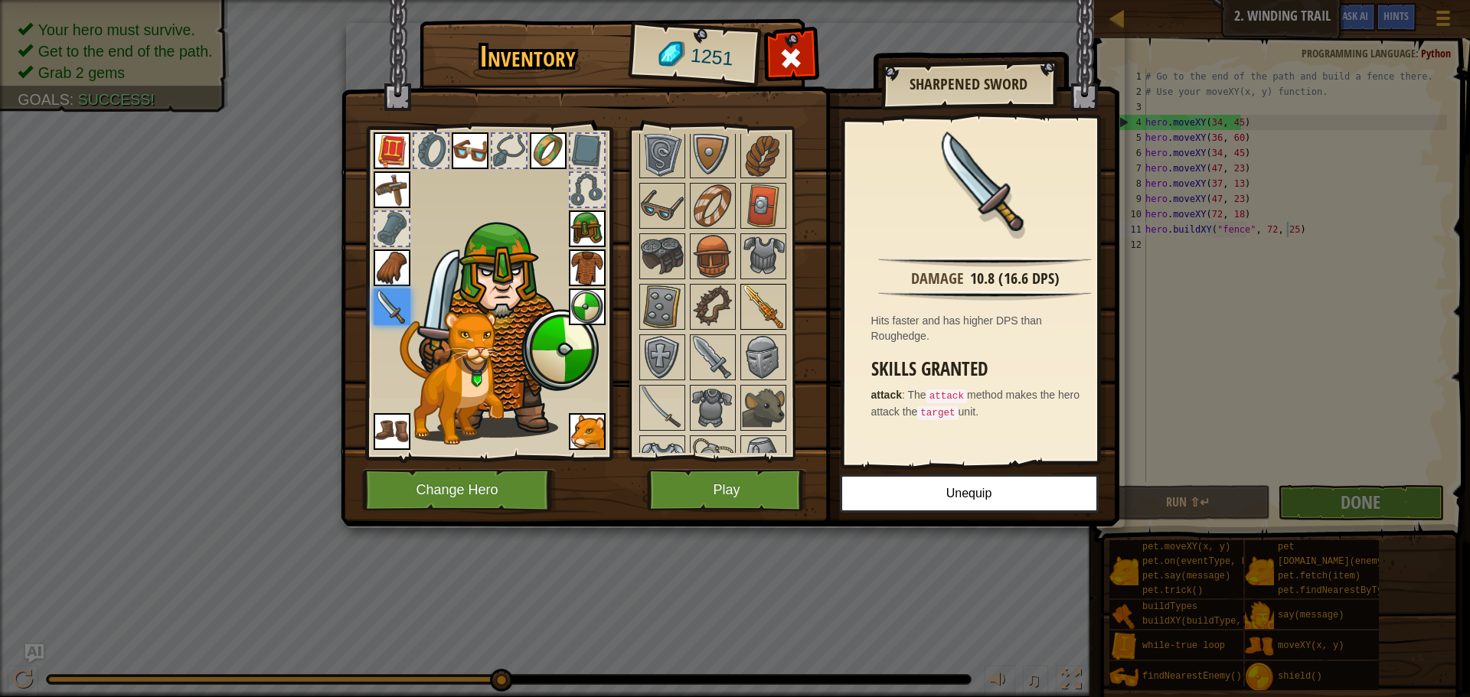
click at [760, 312] on img at bounding box center [763, 307] width 43 height 43
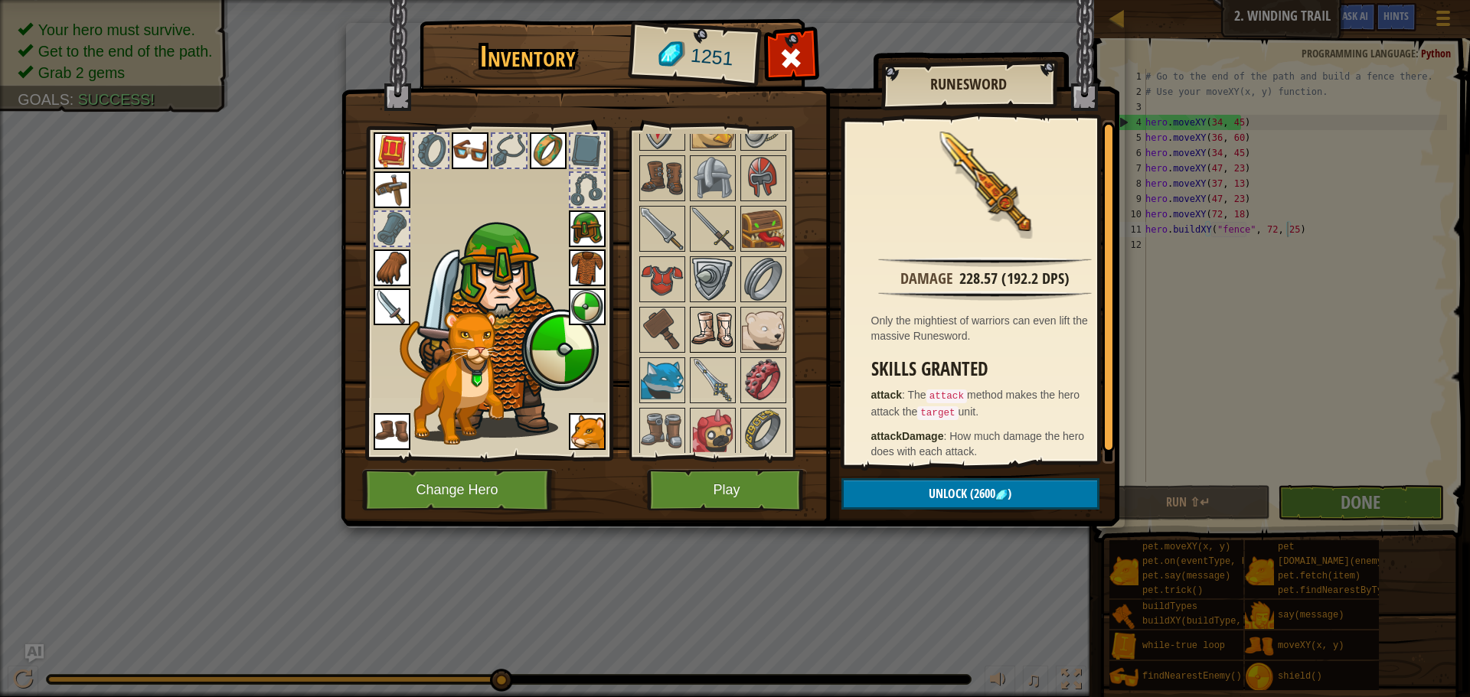
scroll to position [919, 0]
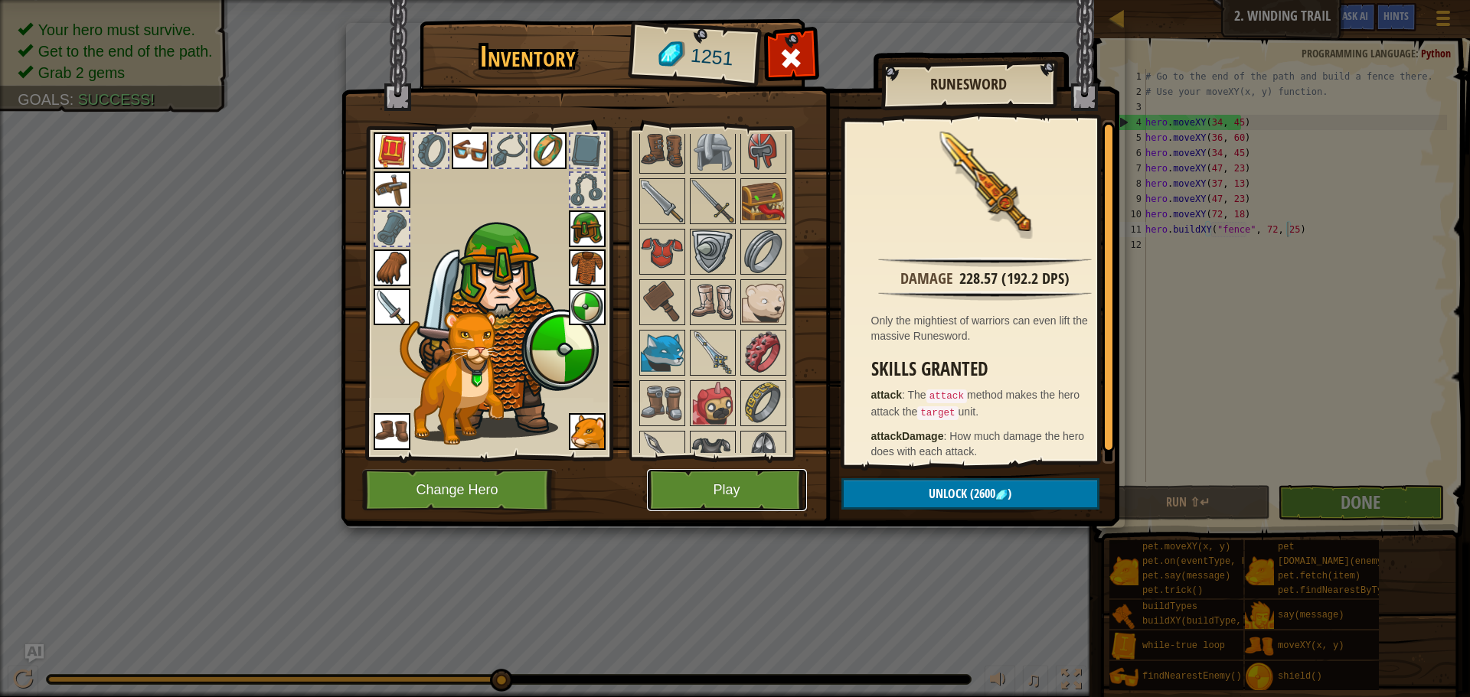
click at [732, 485] on button "Play" at bounding box center [727, 490] width 160 height 42
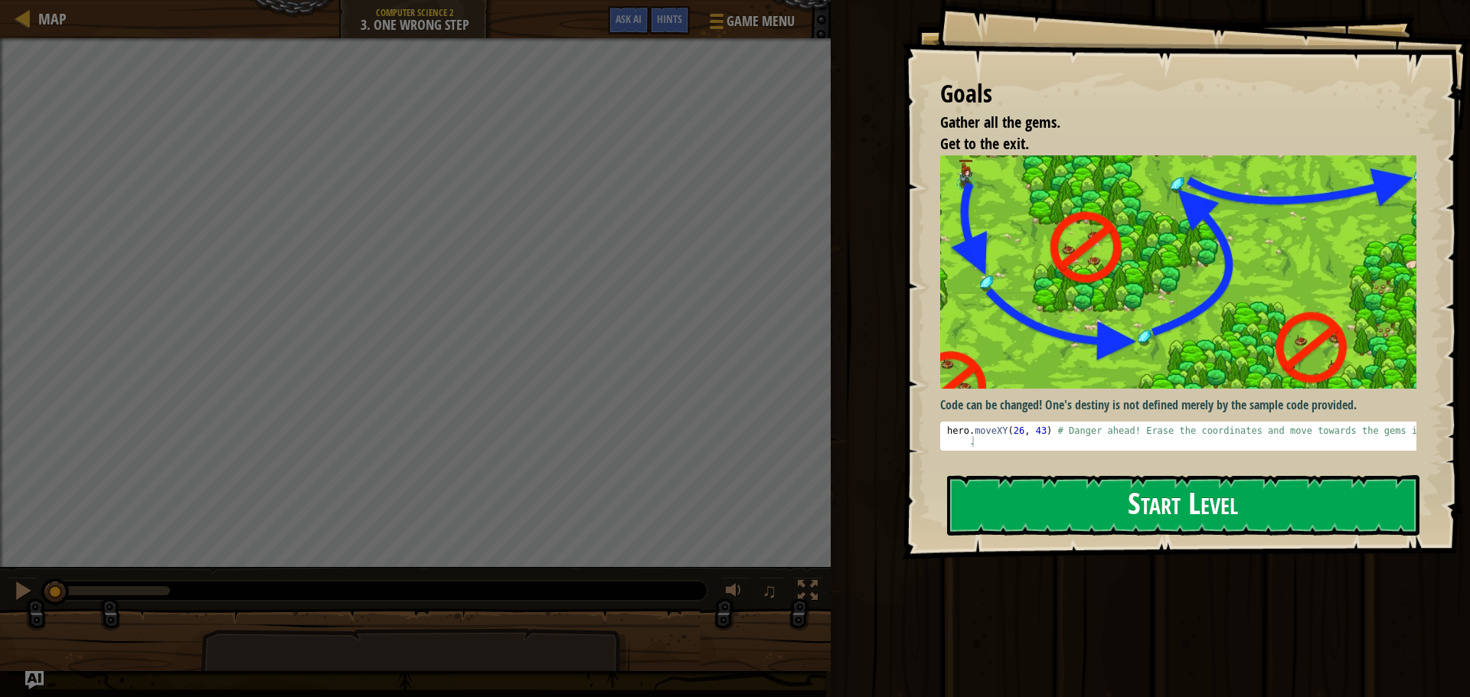
click at [1054, 498] on button "Start Level" at bounding box center [1183, 505] width 472 height 60
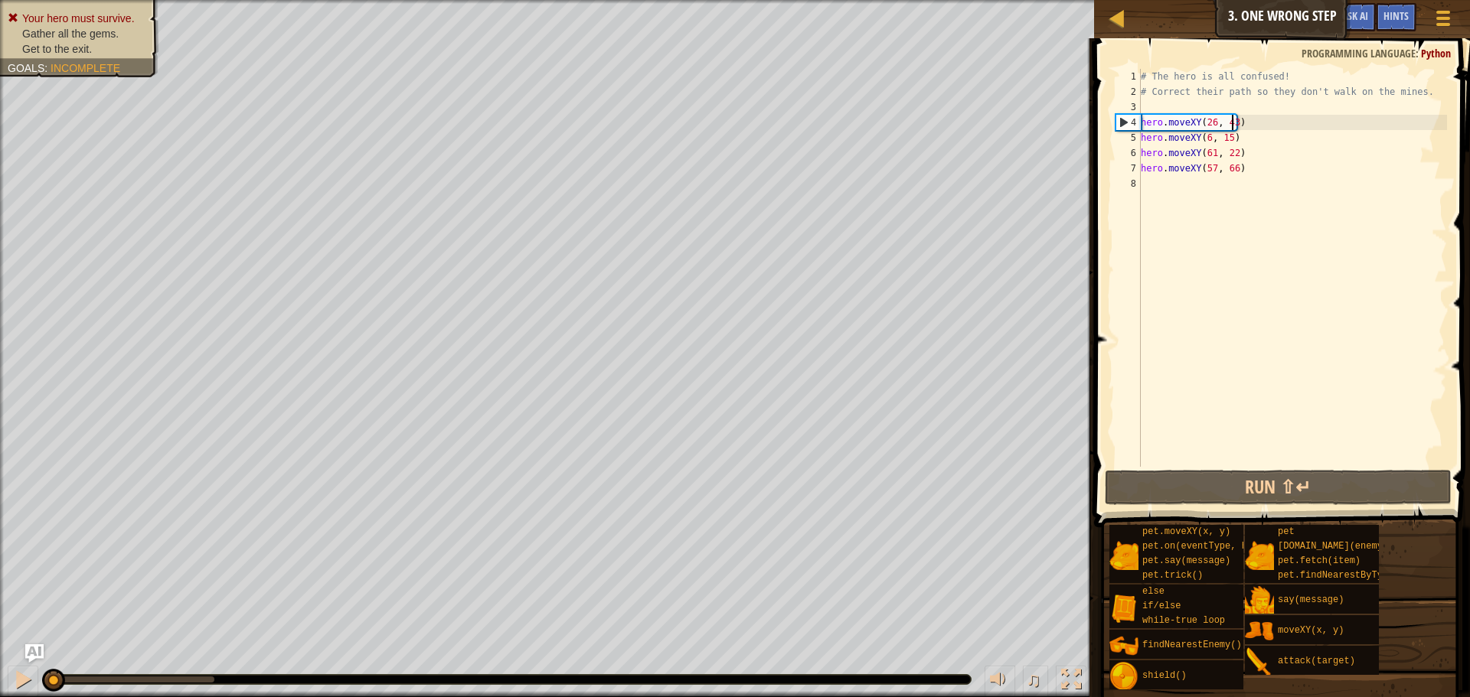
click at [1232, 121] on div "# The hero is all confused! # Correct their path so they don't walk on the mine…" at bounding box center [1291, 283] width 309 height 429
click at [1211, 122] on div "# The hero is all confused! # Correct their path so they don't walk on the mine…" at bounding box center [1291, 283] width 309 height 429
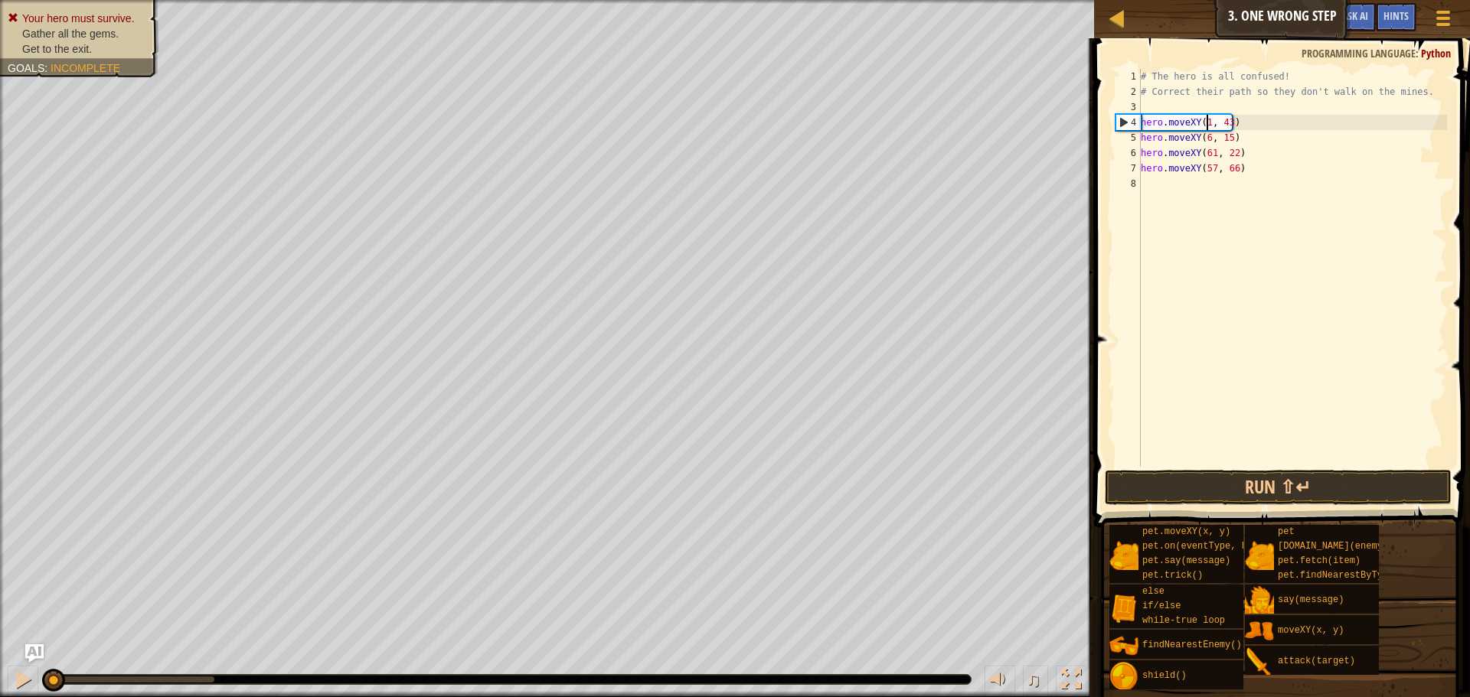
scroll to position [7, 6]
click at [1228, 118] on div "# The hero is all confused! # Correct their path so they don't walk on the mine…" at bounding box center [1291, 283] width 309 height 429
click at [1230, 118] on div "# The hero is all confused! # Correct their path so they don't walk on the mine…" at bounding box center [1291, 283] width 309 height 429
click at [1256, 484] on button "Run ⇧↵" at bounding box center [1278, 487] width 347 height 35
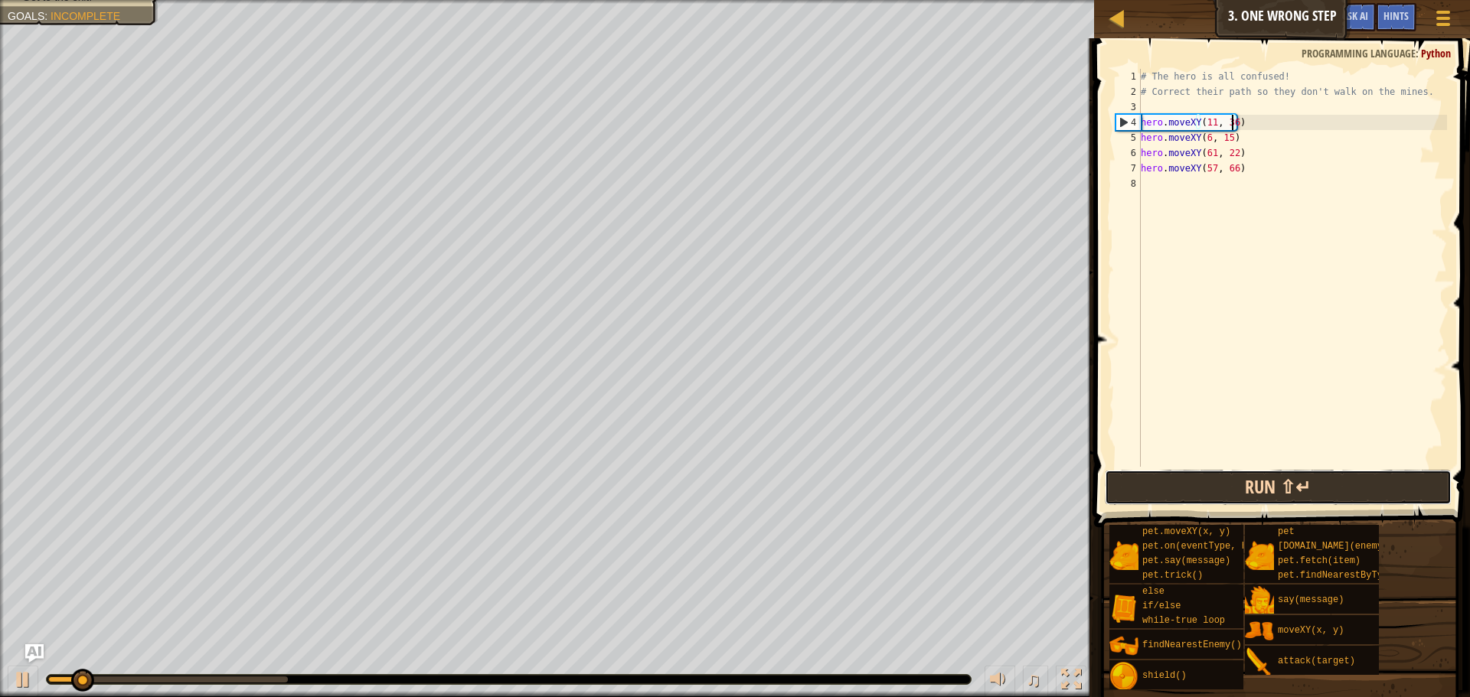
click at [1213, 485] on button "Run ⇧↵" at bounding box center [1278, 487] width 347 height 35
click at [7, 675] on div "♫" at bounding box center [547, 676] width 1094 height 46
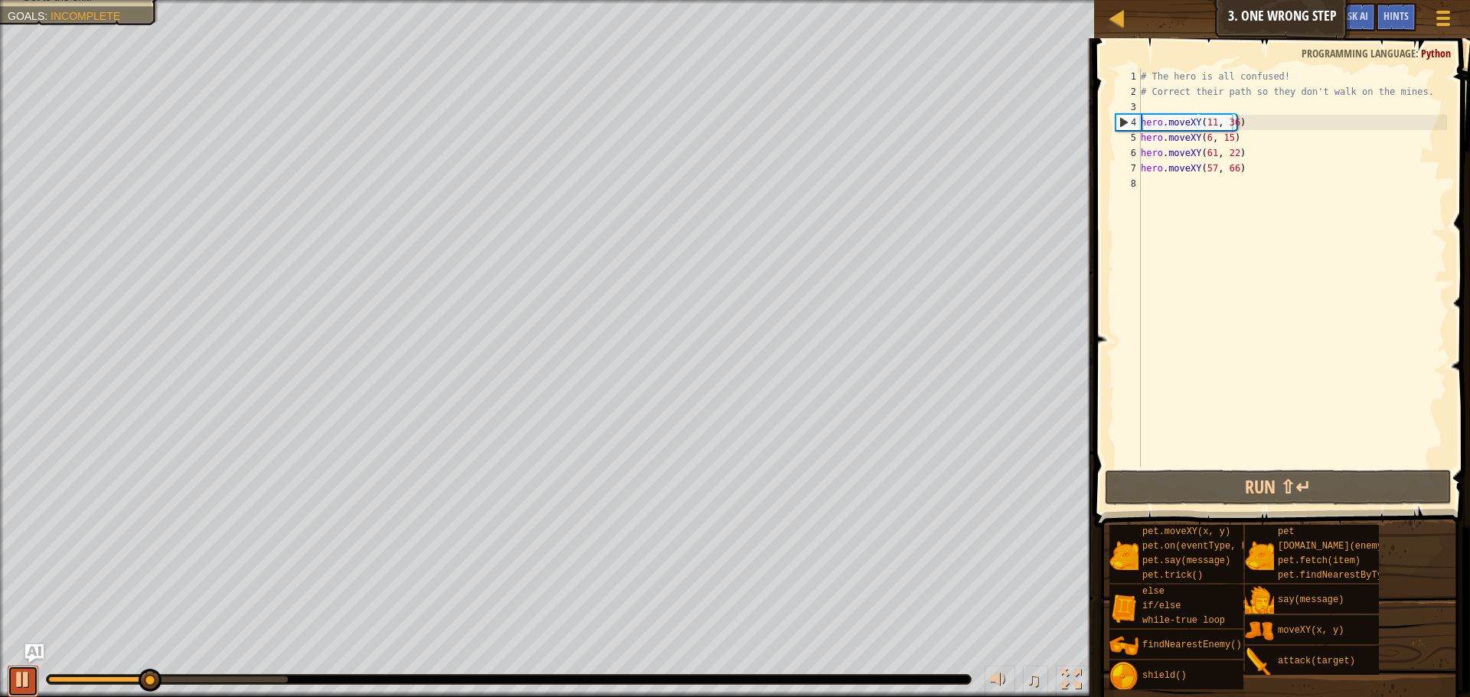
click at [21, 677] on div at bounding box center [23, 680] width 20 height 20
click at [1205, 138] on div "# The hero is all confused! # Correct their path so they don't walk on the mine…" at bounding box center [1291, 283] width 309 height 429
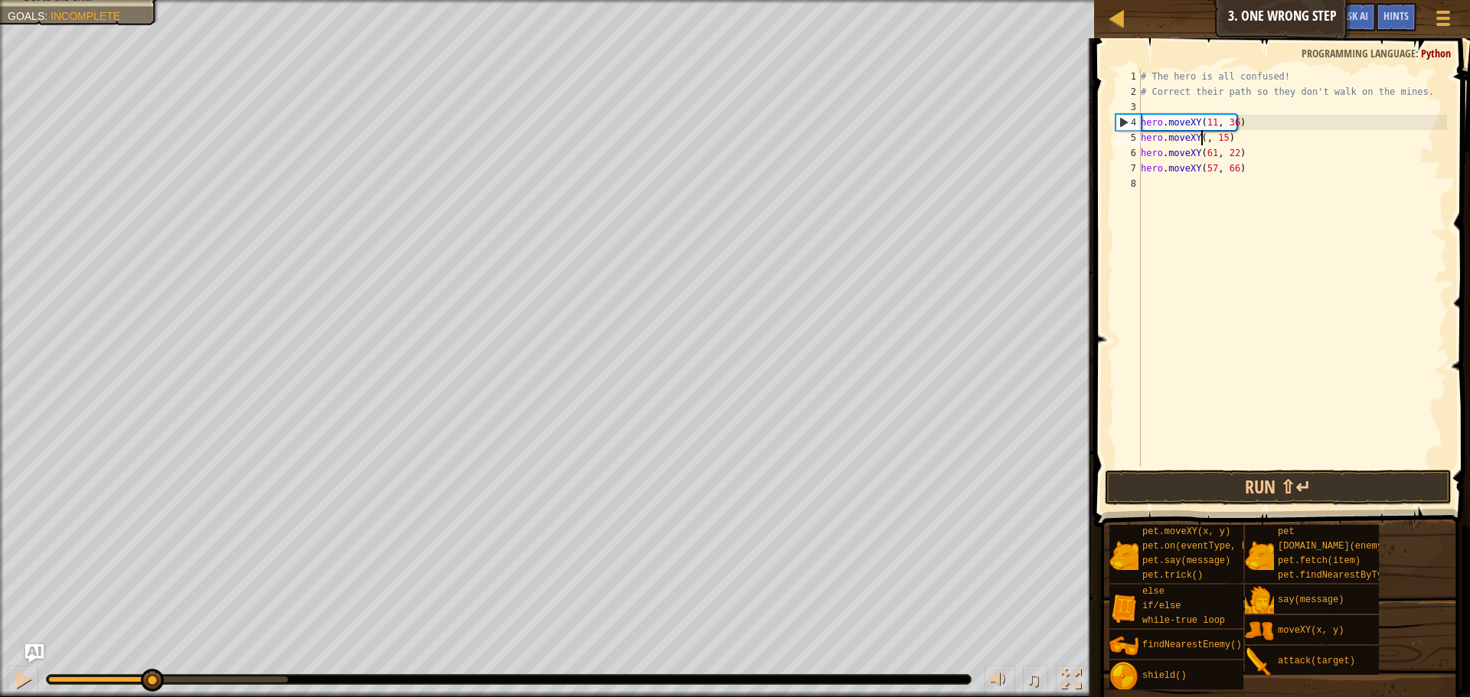
scroll to position [7, 6]
click at [1231, 140] on div "# The hero is all confused! # Correct their path so they don't walk on the mine…" at bounding box center [1291, 283] width 309 height 429
click at [1361, 485] on button "Run ⇧↵" at bounding box center [1278, 487] width 347 height 35
click at [1294, 486] on button "Run ⇧↵" at bounding box center [1278, 487] width 347 height 35
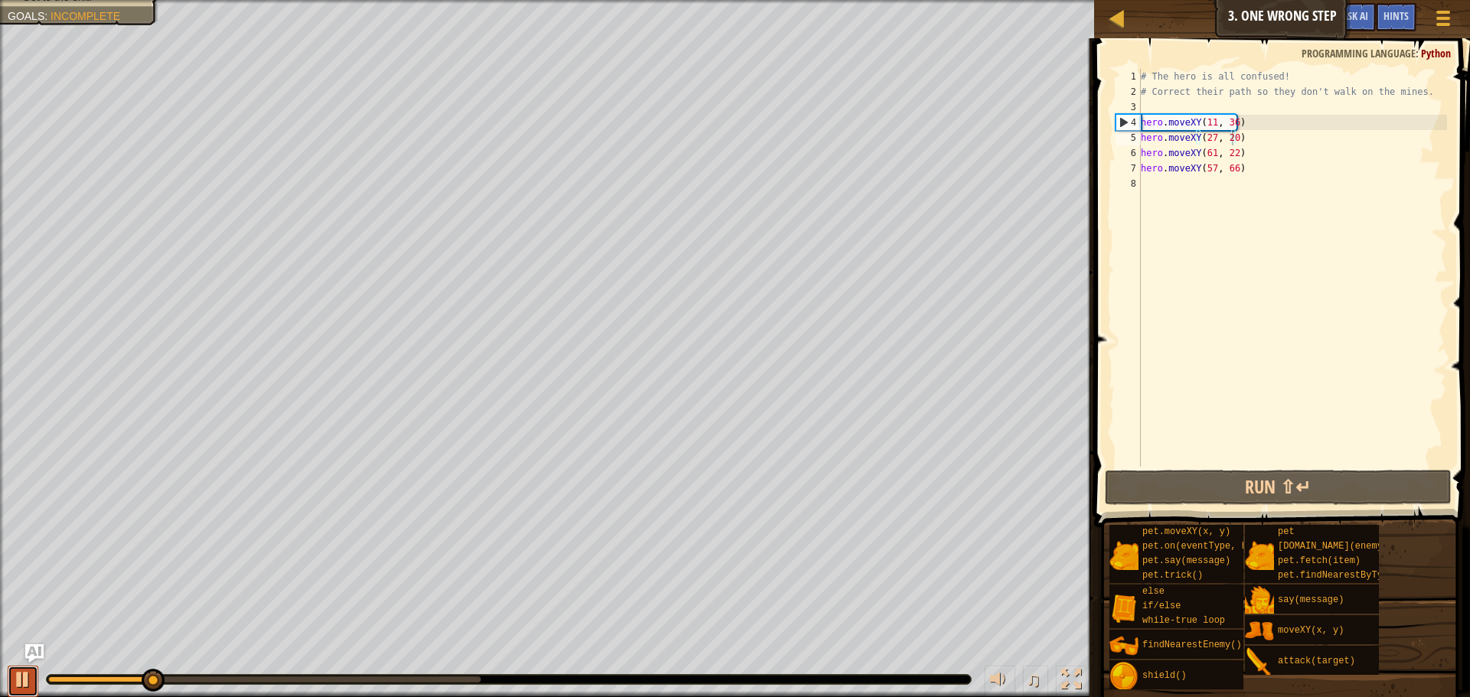
click at [28, 671] on div at bounding box center [23, 680] width 20 height 20
click at [1207, 150] on div "# The hero is all confused! # Correct their path so they don't walk on the mine…" at bounding box center [1291, 283] width 309 height 429
click at [1211, 151] on div "# The hero is all confused! # Correct their path so they don't walk on the mine…" at bounding box center [1291, 283] width 309 height 429
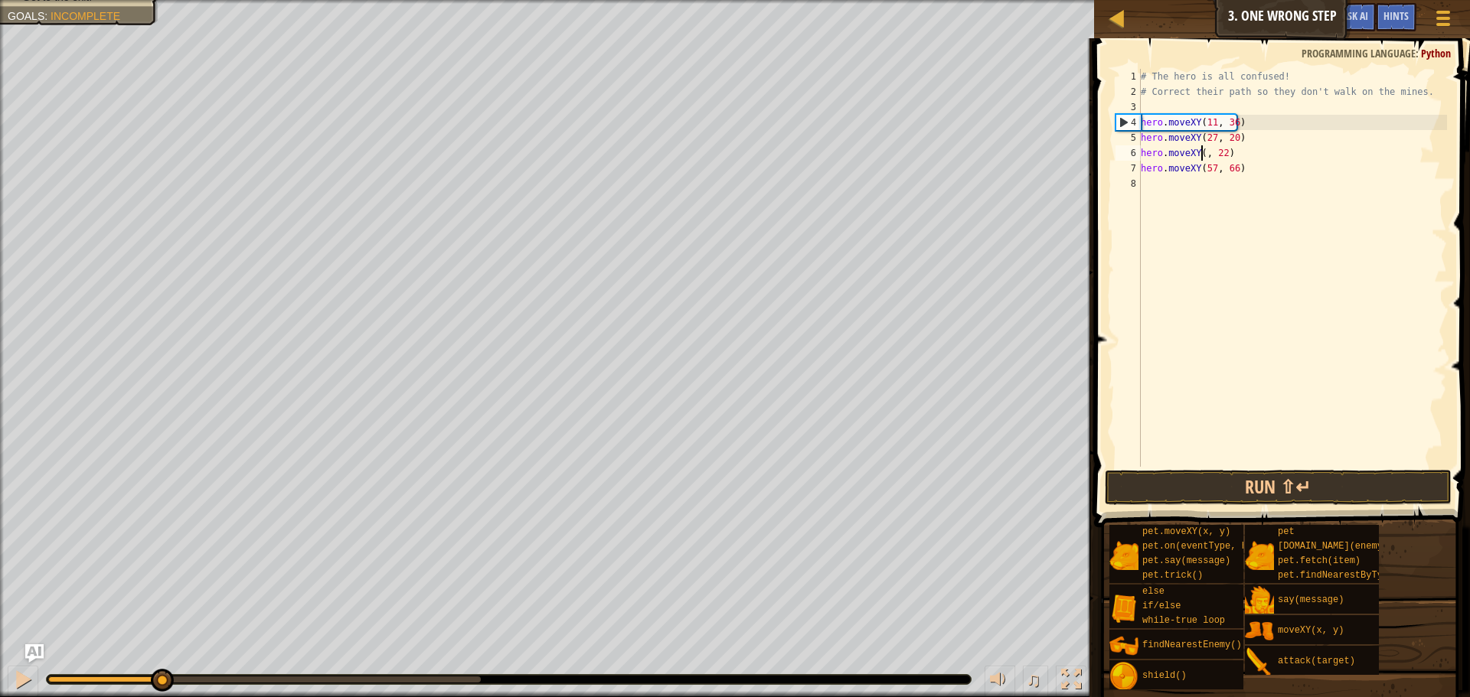
scroll to position [7, 6]
click at [1230, 149] on div "# The hero is all confused! # Correct their path so they don't walk on the mine…" at bounding box center [1291, 283] width 309 height 429
click at [1212, 171] on div "# The hero is all confused! # Correct their path so they don't walk on the mine…" at bounding box center [1291, 283] width 309 height 429
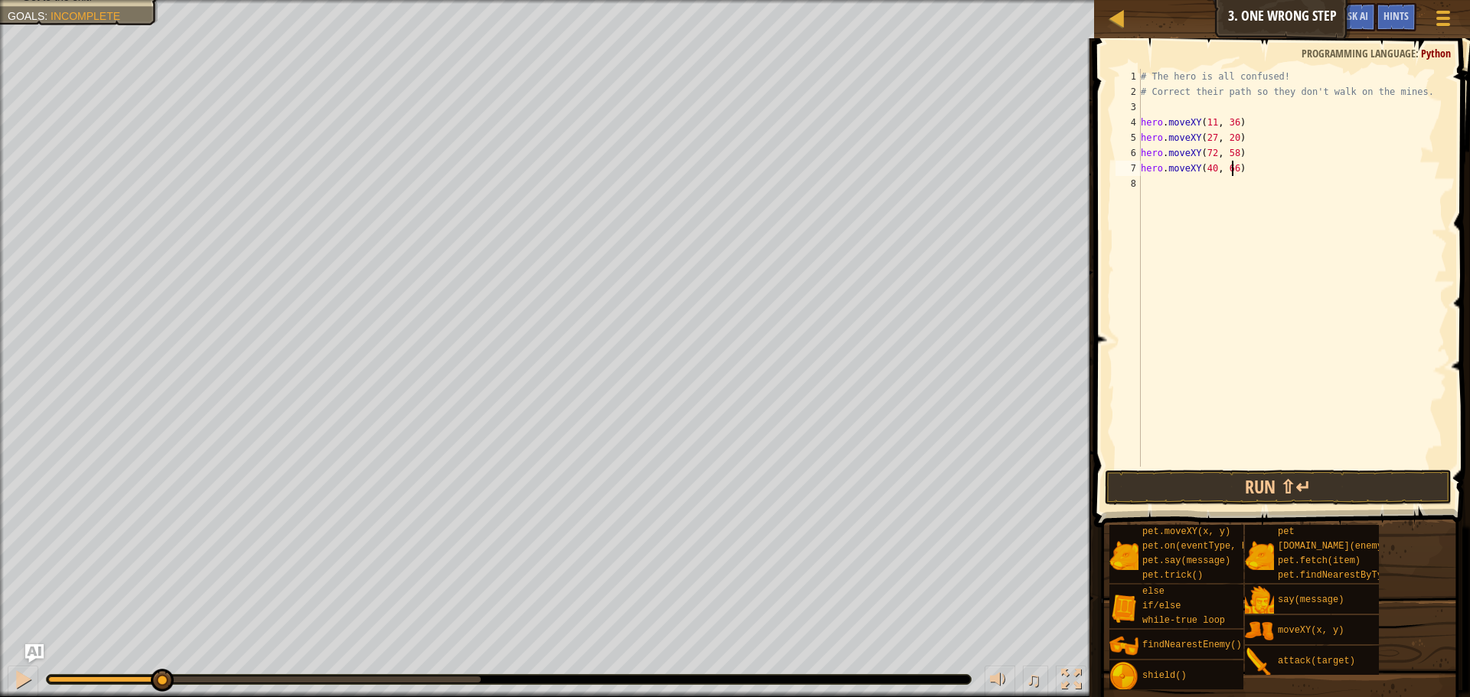
click at [1232, 170] on div "# The hero is all confused! # Correct their path so they don't walk on the mine…" at bounding box center [1291, 283] width 309 height 429
click at [1357, 494] on button "Run ⇧↵" at bounding box center [1278, 487] width 347 height 35
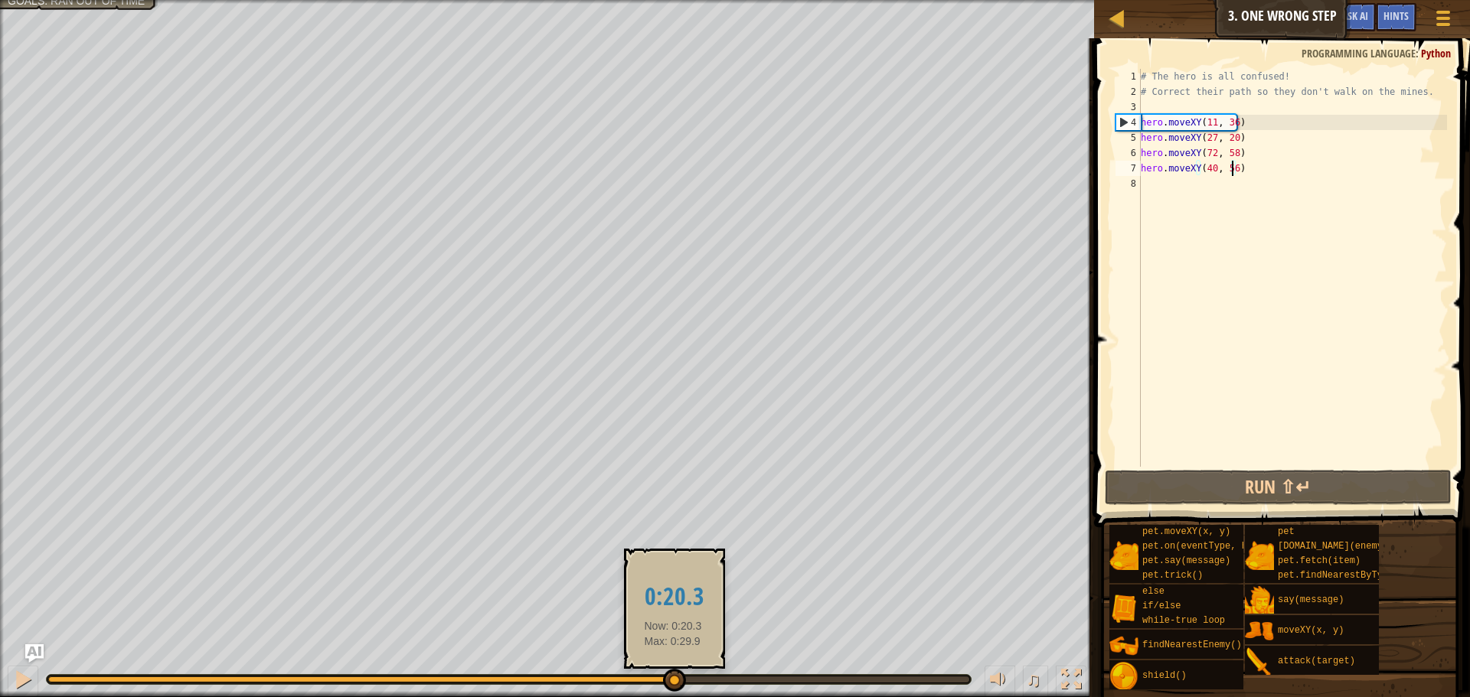
drag, startPoint x: 270, startPoint y: 685, endPoint x: 673, endPoint y: 690, distance: 402.7
click at [673, 690] on div at bounding box center [674, 680] width 23 height 23
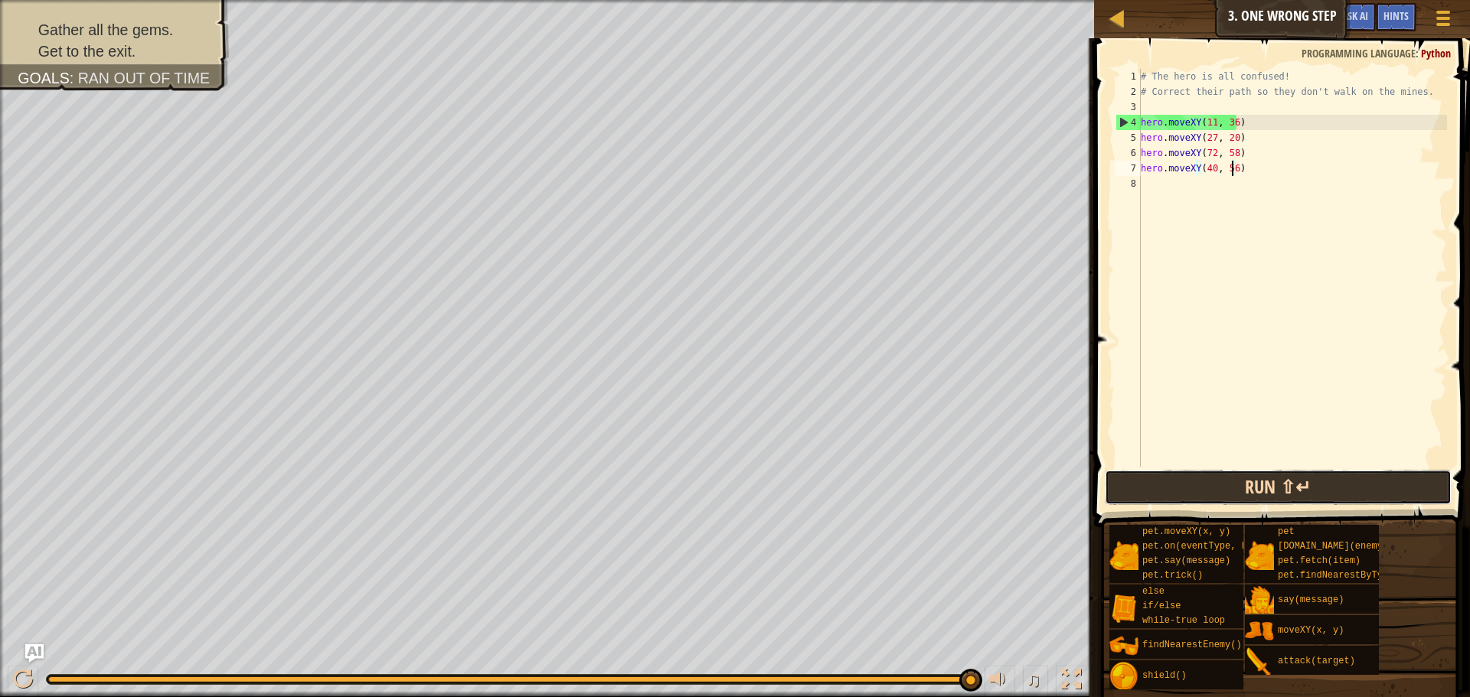
click at [1216, 493] on button "Run ⇧↵" at bounding box center [1278, 487] width 347 height 35
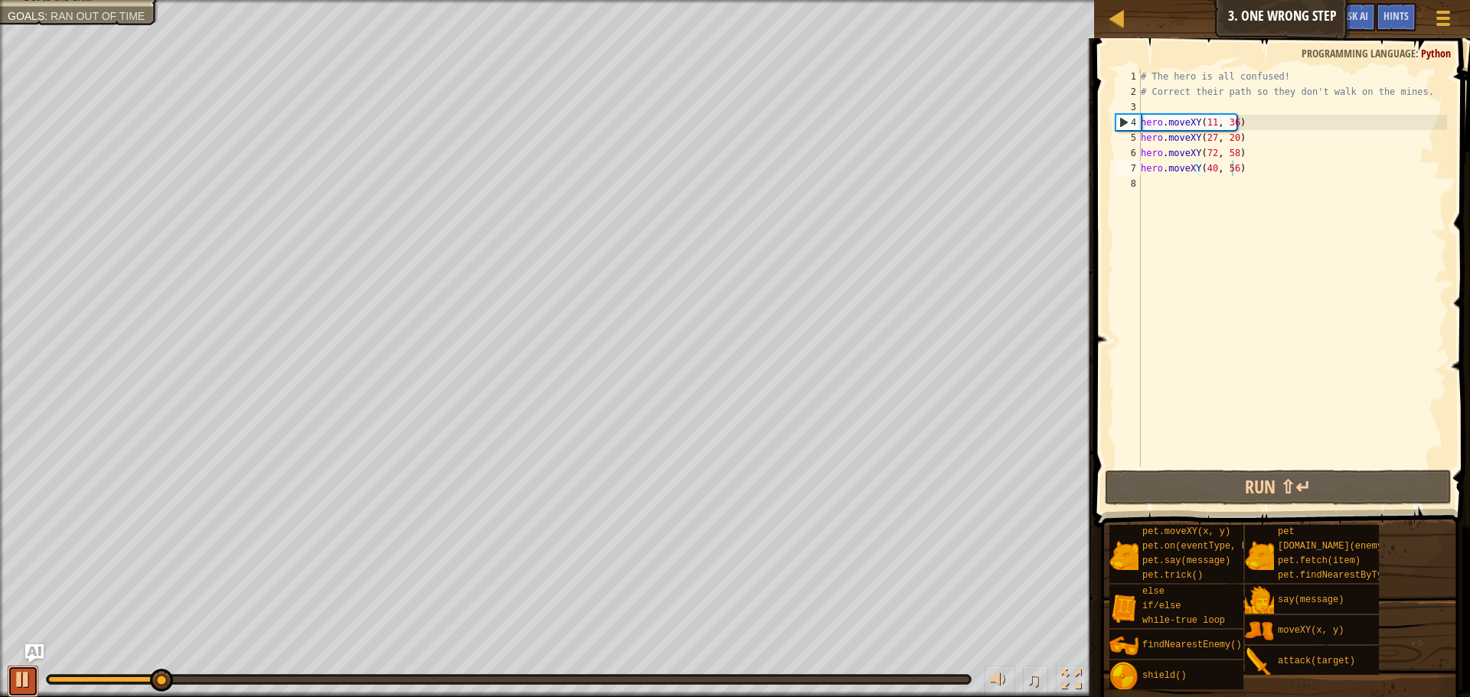
click at [23, 677] on div at bounding box center [23, 680] width 20 height 20
click at [1209, 155] on div "# The hero is all confused! # Correct their path so they don't walk on the mine…" at bounding box center [1291, 283] width 309 height 429
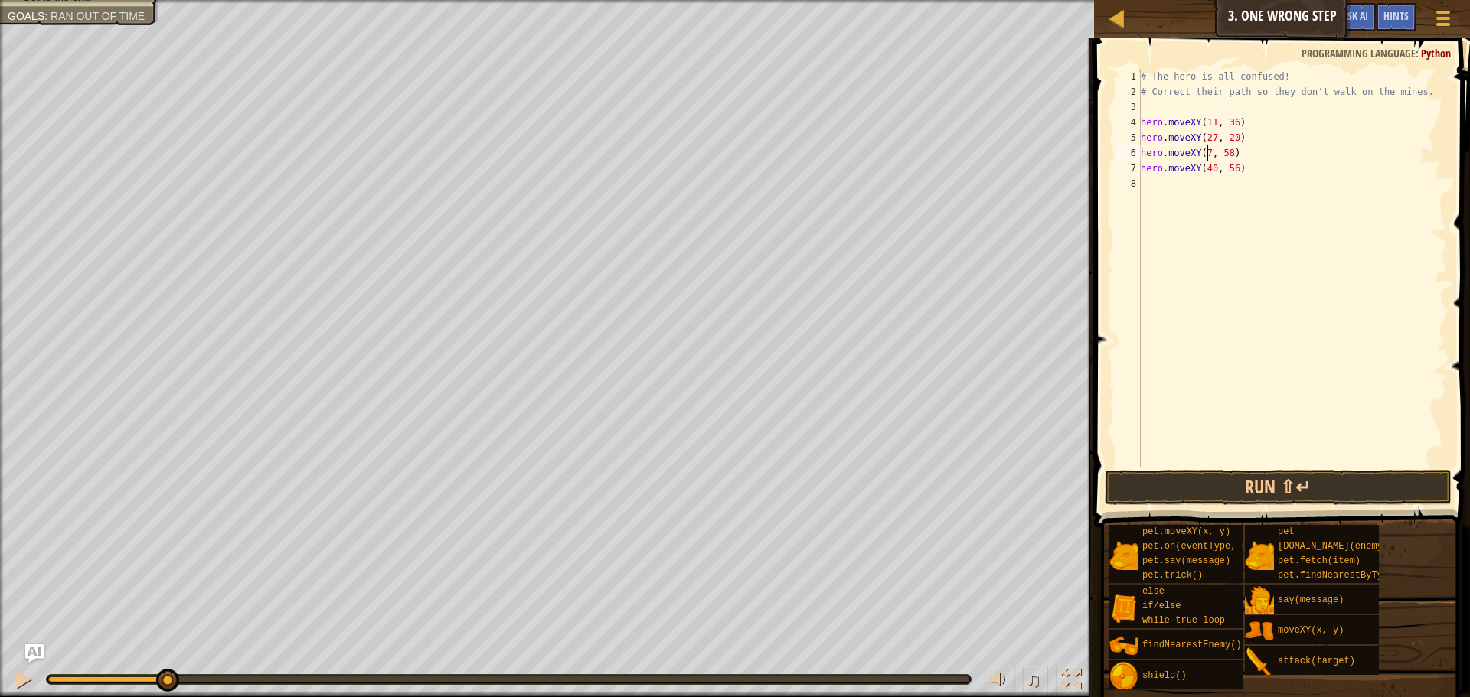
type textarea "hero.moveXY(77, 58)"
click at [1175, 186] on div "# The hero is all confused! # Correct their path so they don't walk on the mine…" at bounding box center [1291, 283] width 309 height 429
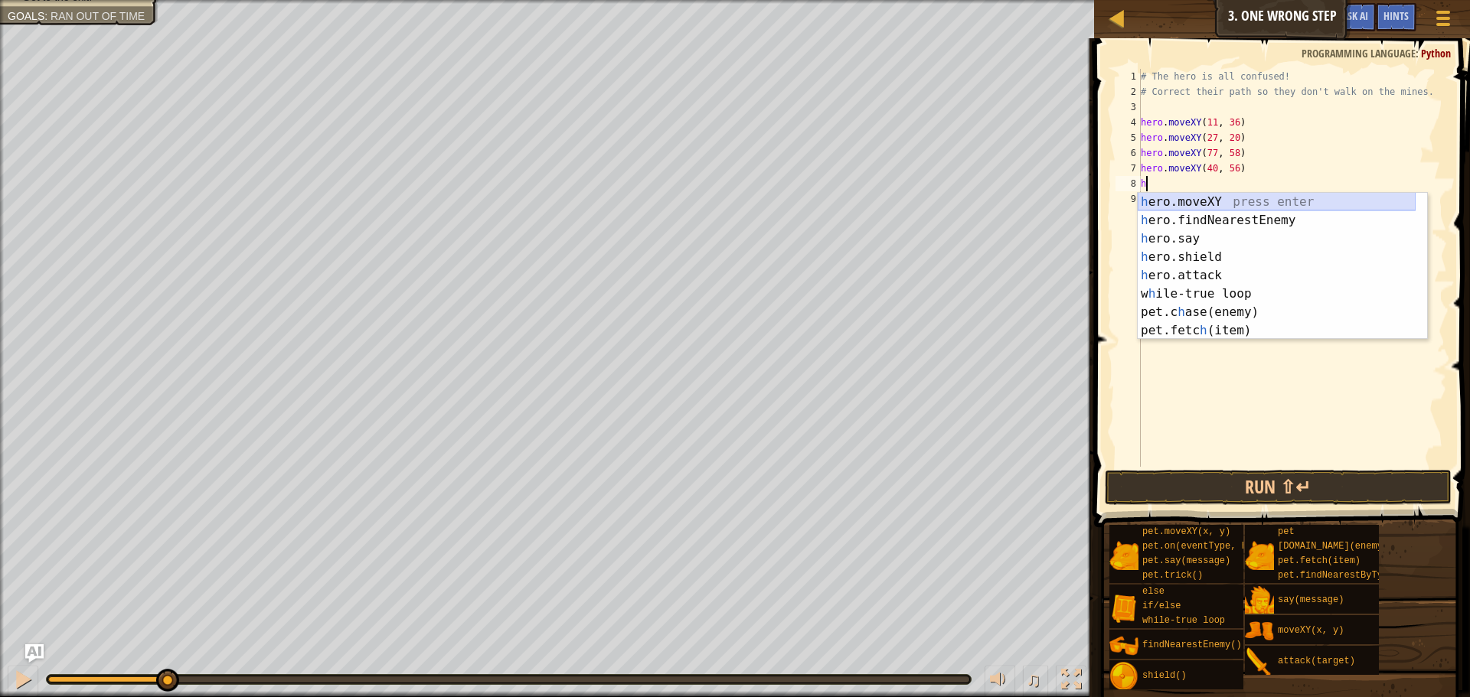
click at [1218, 201] on div "h ero.moveXY press enter h ero.findNearestEnemy press enter h ero.say press ent…" at bounding box center [1276, 285] width 278 height 184
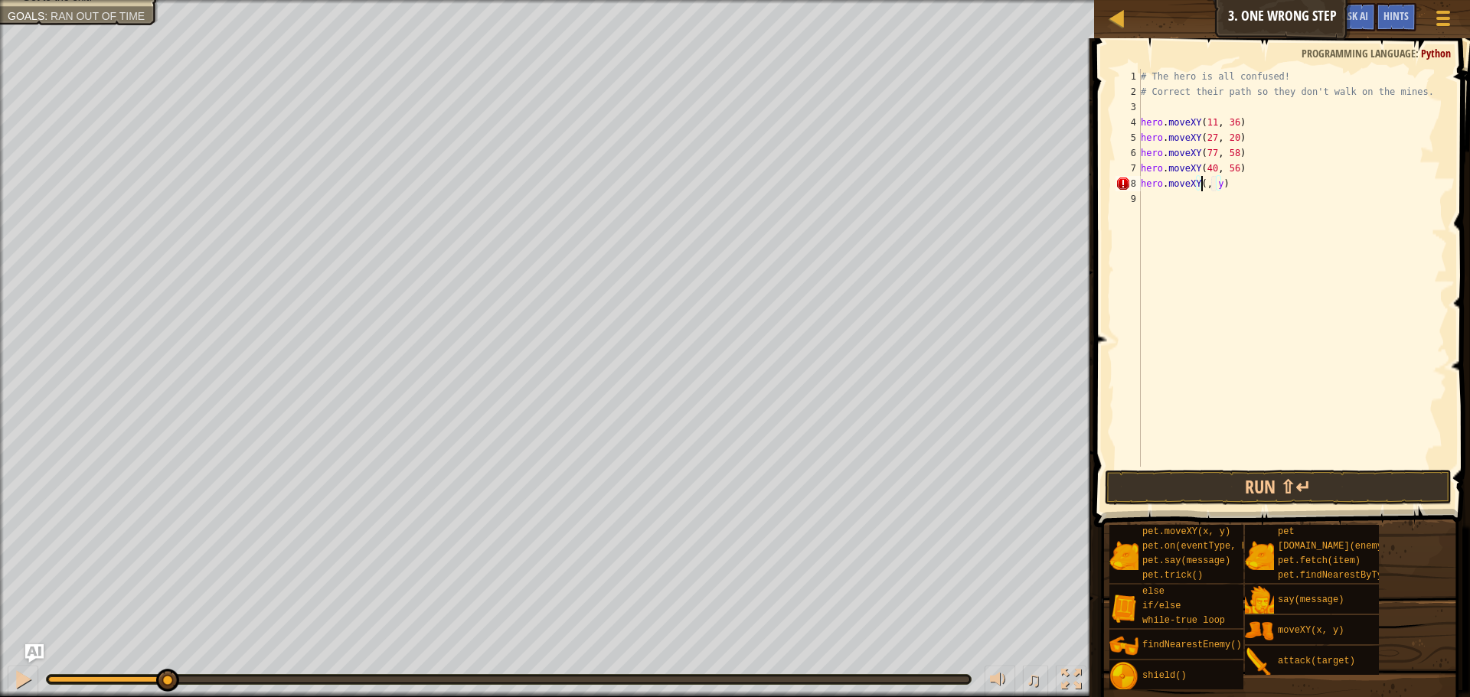
scroll to position [7, 6]
click at [1229, 183] on div "# The hero is all confused! # Correct their path so they don't walk on the mine…" at bounding box center [1291, 283] width 309 height 429
click at [1336, 475] on button "Run ⇧↵" at bounding box center [1278, 487] width 347 height 35
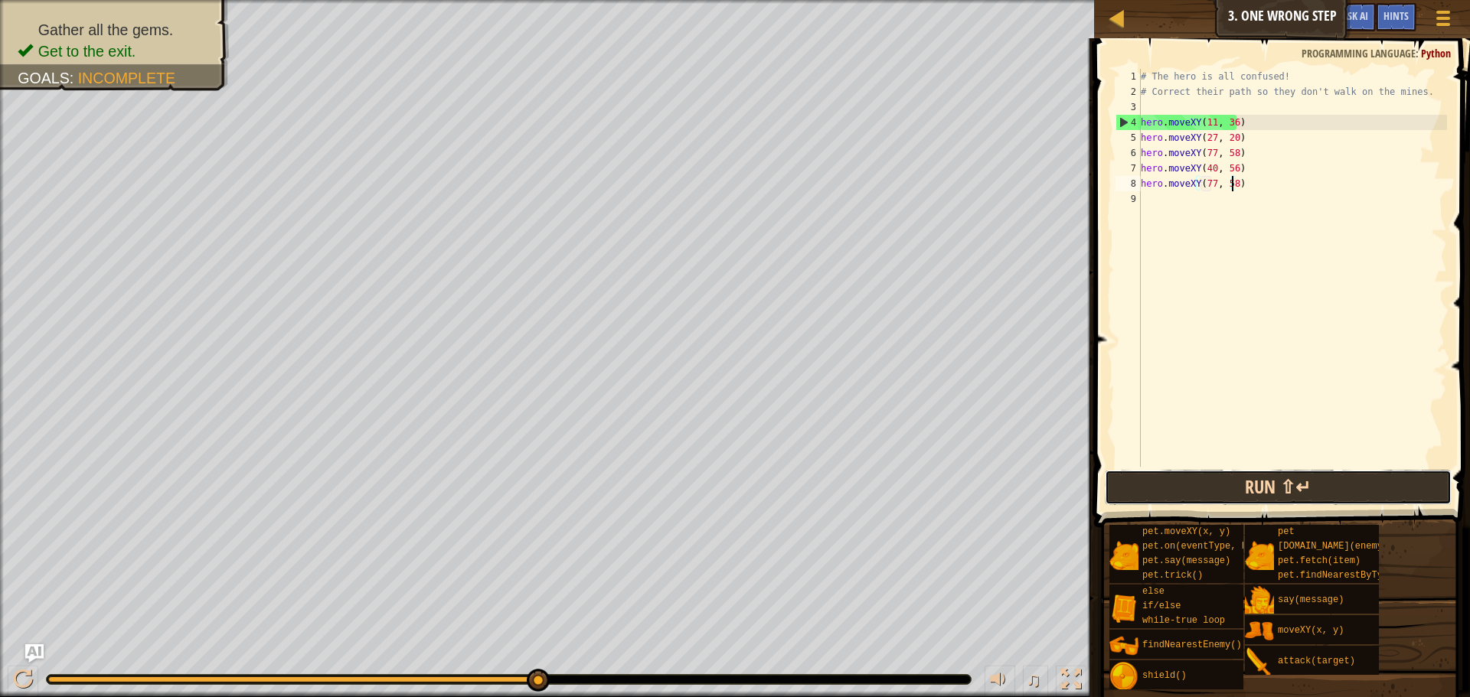
click at [1315, 488] on button "Run ⇧↵" at bounding box center [1278, 487] width 347 height 35
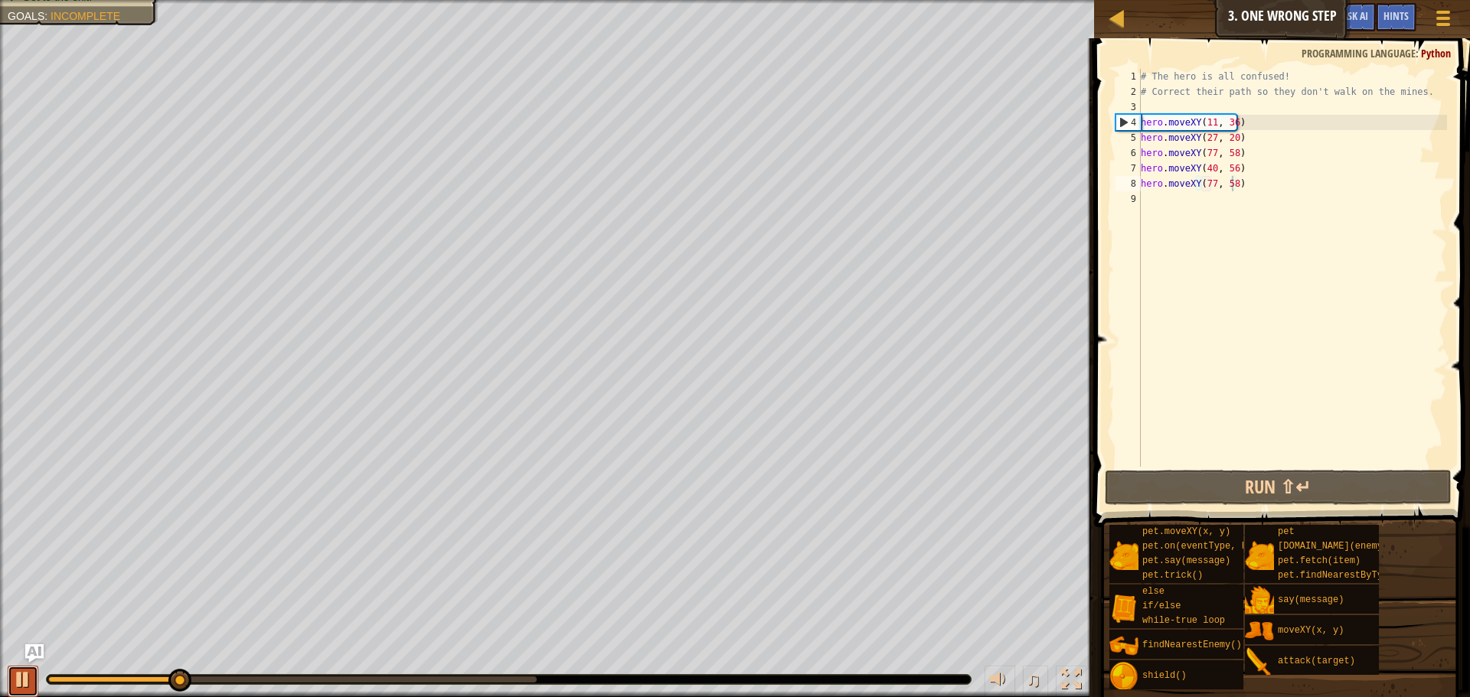
click at [18, 683] on div at bounding box center [23, 680] width 20 height 20
click at [1255, 181] on div "# The hero is all confused! # Correct their path so they don't walk on the mine…" at bounding box center [1291, 283] width 309 height 429
click at [1253, 187] on div "# The hero is all confused! # Correct their path so they don't walk on the mine…" at bounding box center [1291, 283] width 309 height 429
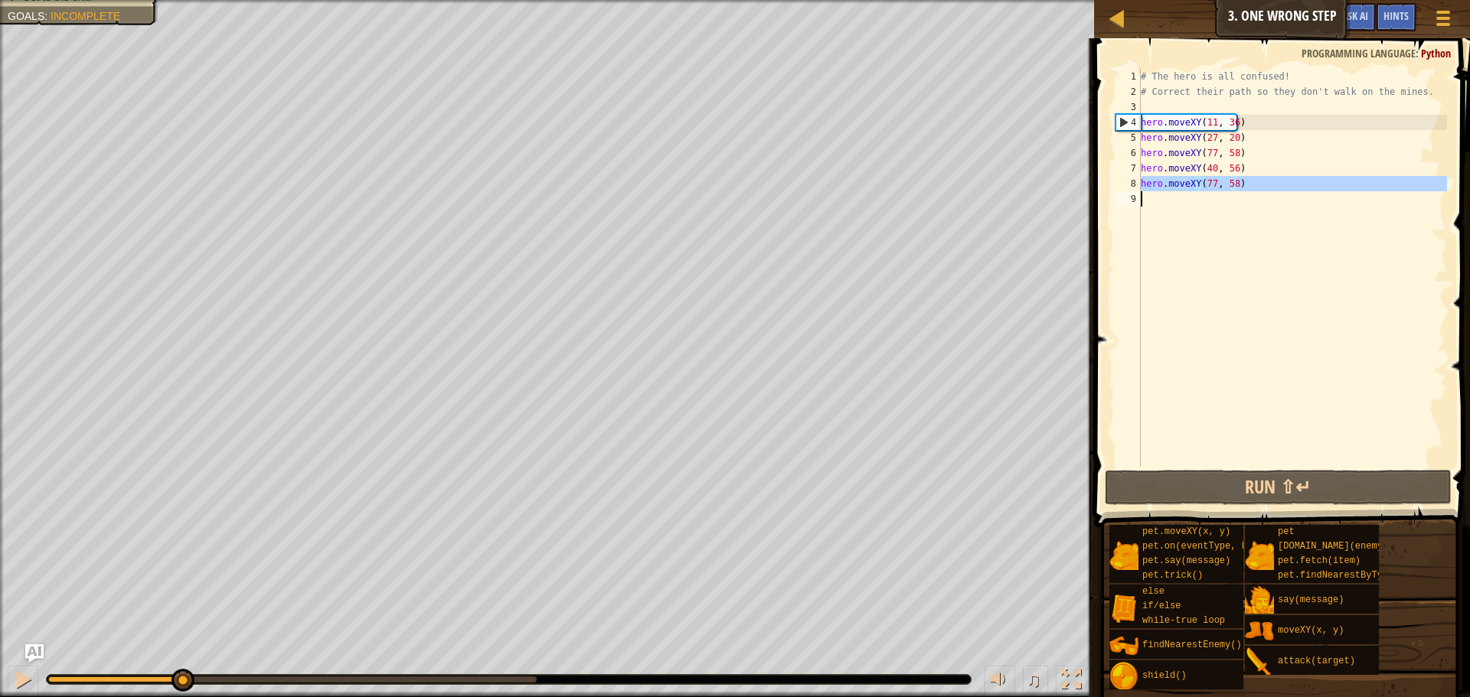
type textarea "hero.moveXY(77, 58)"
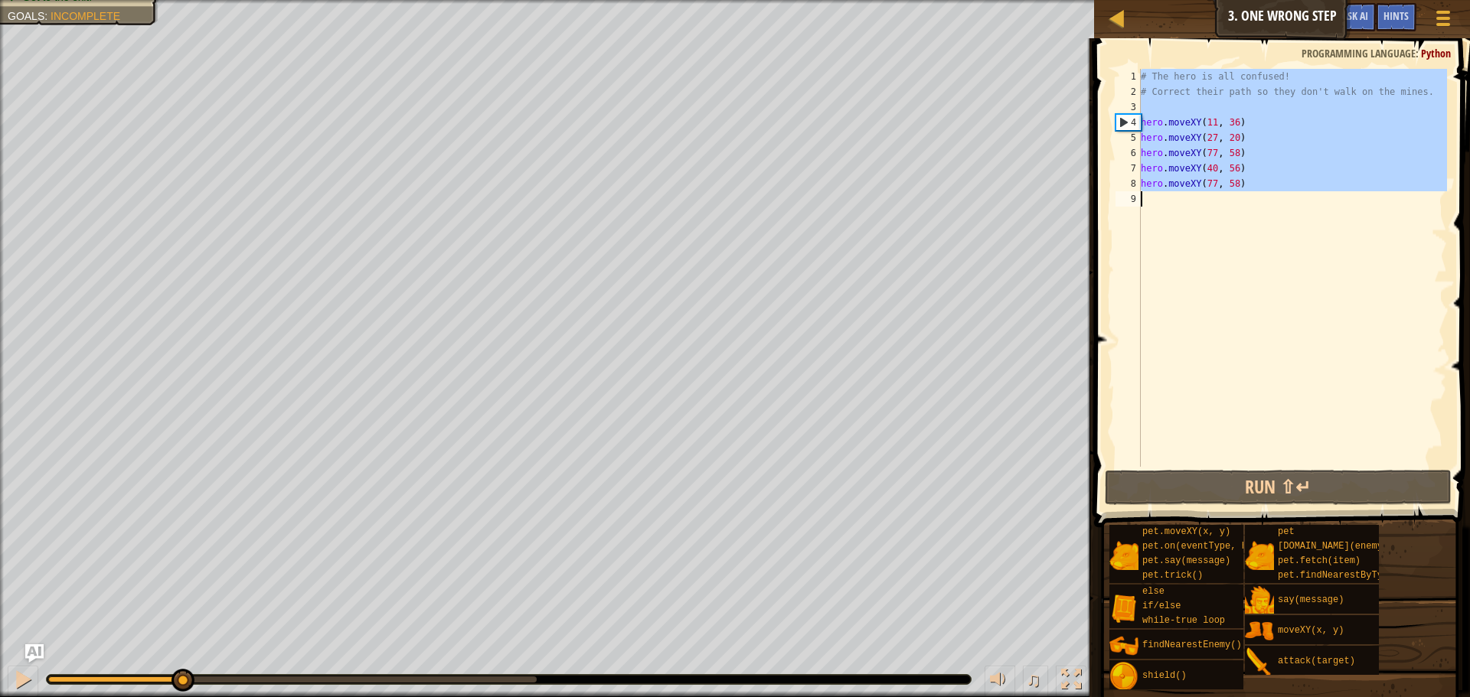
click at [1253, 187] on div "# The hero is all confused! # Correct their path so they don't walk on the mine…" at bounding box center [1291, 283] width 309 height 429
click at [1250, 203] on div "# The hero is all confused! # Correct their path so they don't walk on the mine…" at bounding box center [1291, 268] width 309 height 398
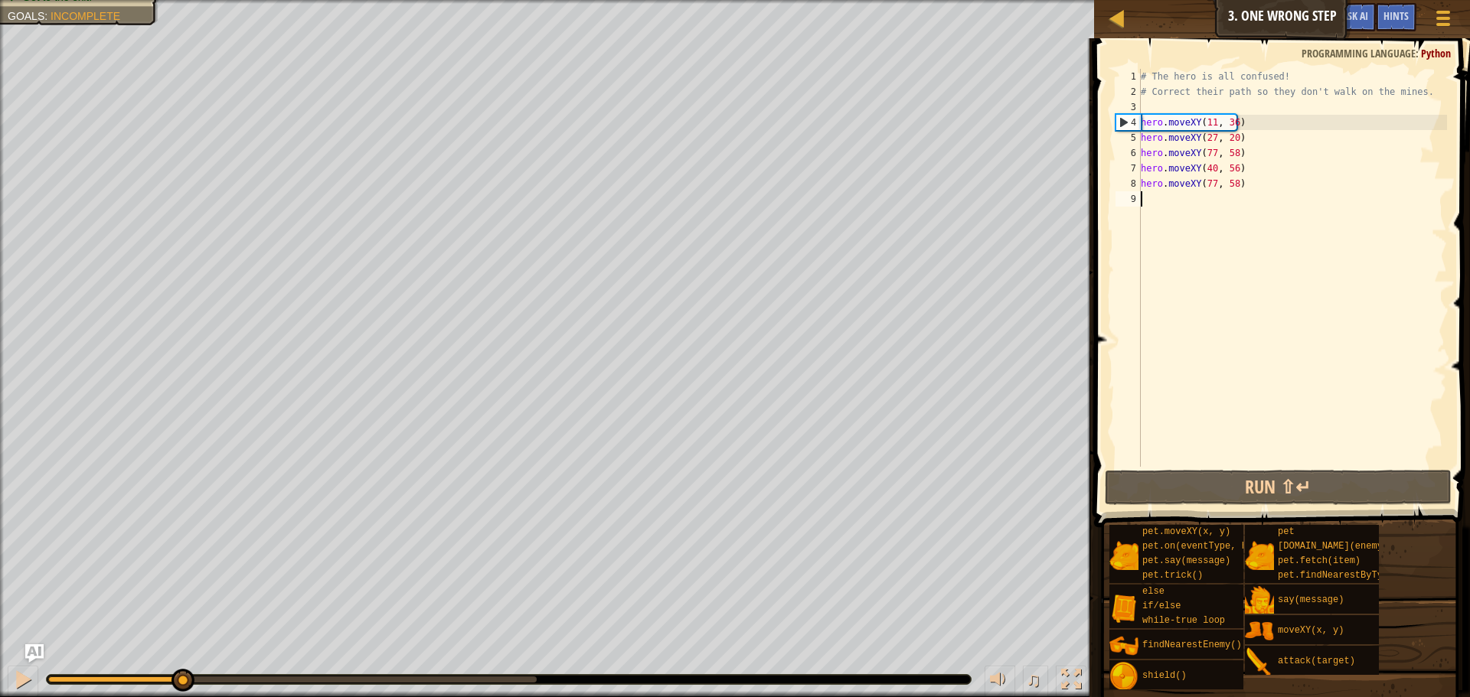
click at [1277, 185] on div "# The hero is all confused! # Correct their path so they don't walk on the mine…" at bounding box center [1291, 283] width 309 height 429
click at [1112, 162] on div "hero.moveXY(77, 58) 1 2 3 4 5 6 7 8 9 # The hero is all confused! # Correct the…" at bounding box center [1279, 268] width 335 height 398
click at [1135, 166] on div "7" at bounding box center [1127, 168] width 25 height 15
click at [1209, 152] on div "# The hero is all confused! # Correct their path so they don't walk on the mine…" at bounding box center [1291, 283] width 309 height 429
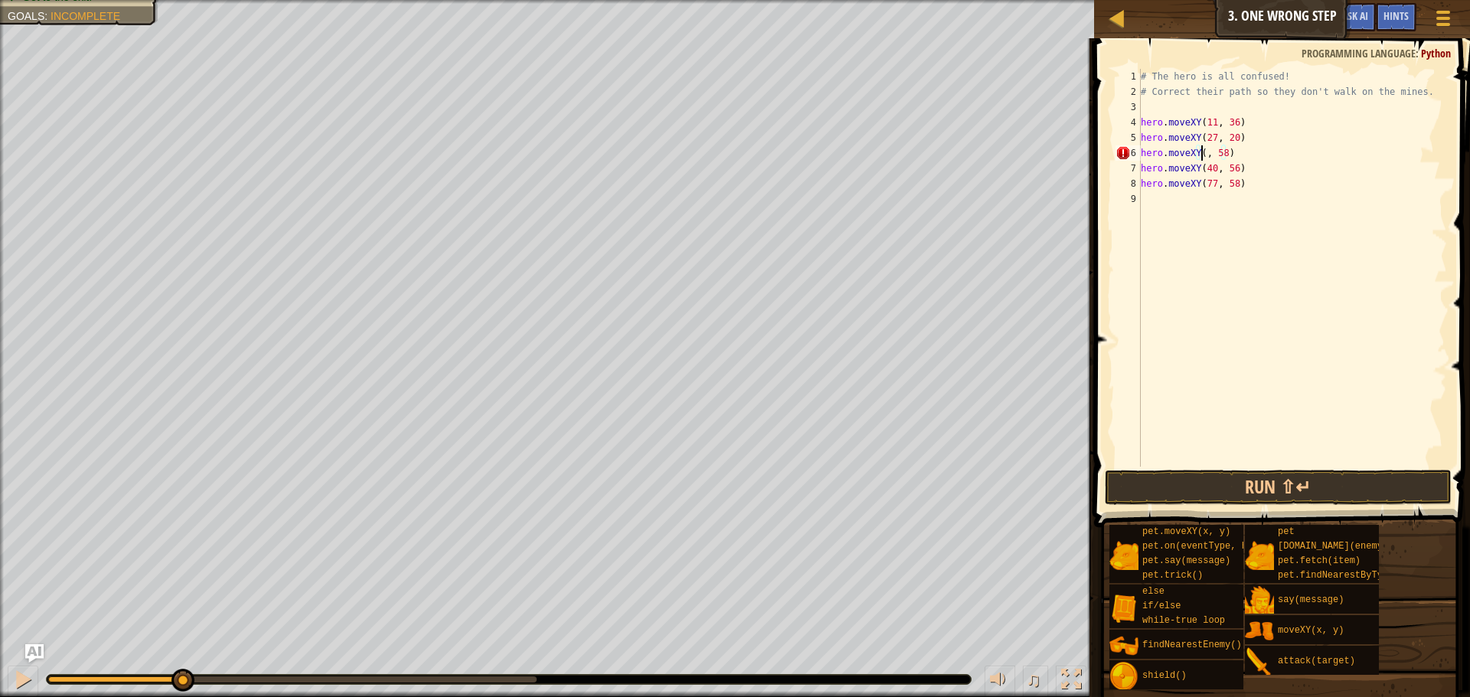
scroll to position [7, 6]
click at [1232, 154] on div "# The hero is all confused! # Correct their path so they don't walk on the mine…" at bounding box center [1291, 283] width 309 height 429
type textarea "hero.moveXY(50, 42)"
click at [1273, 481] on button "Run ⇧↵" at bounding box center [1278, 487] width 347 height 35
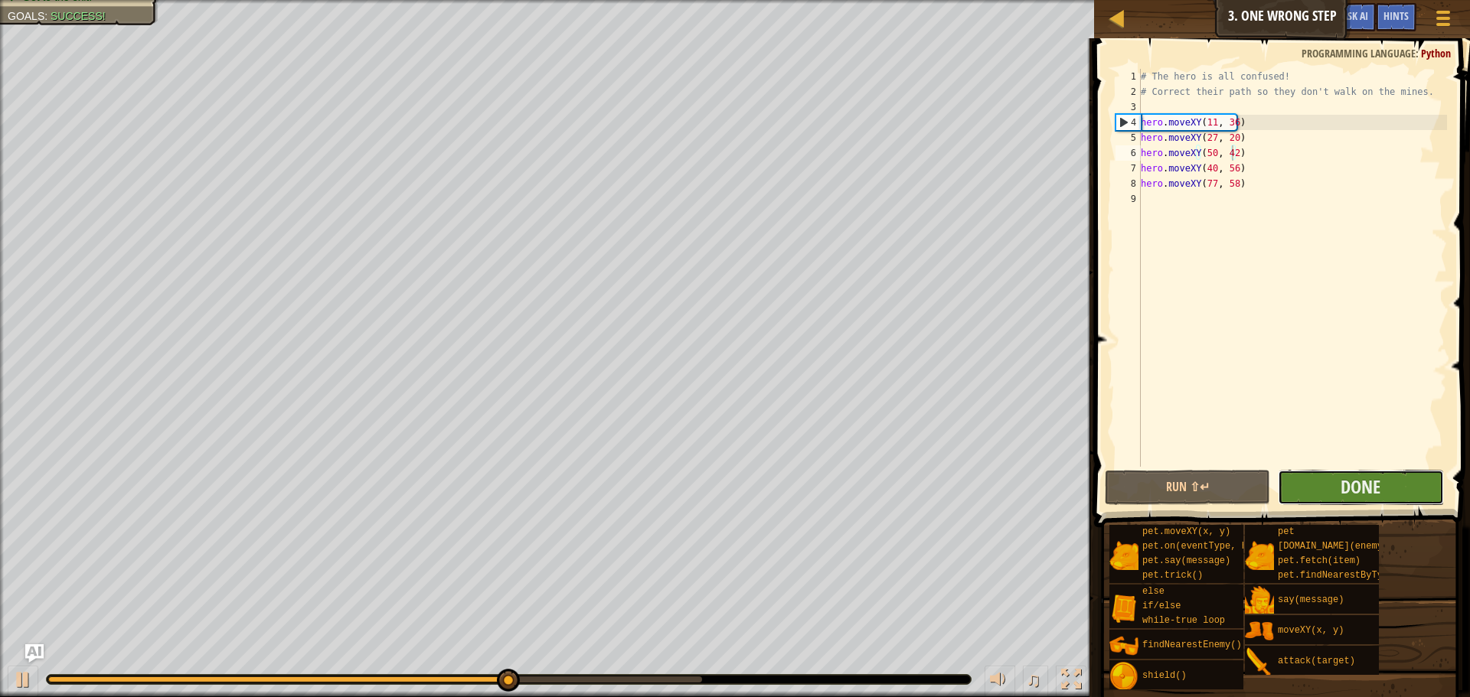
click at [1403, 499] on button "Done" at bounding box center [1360, 487] width 165 height 35
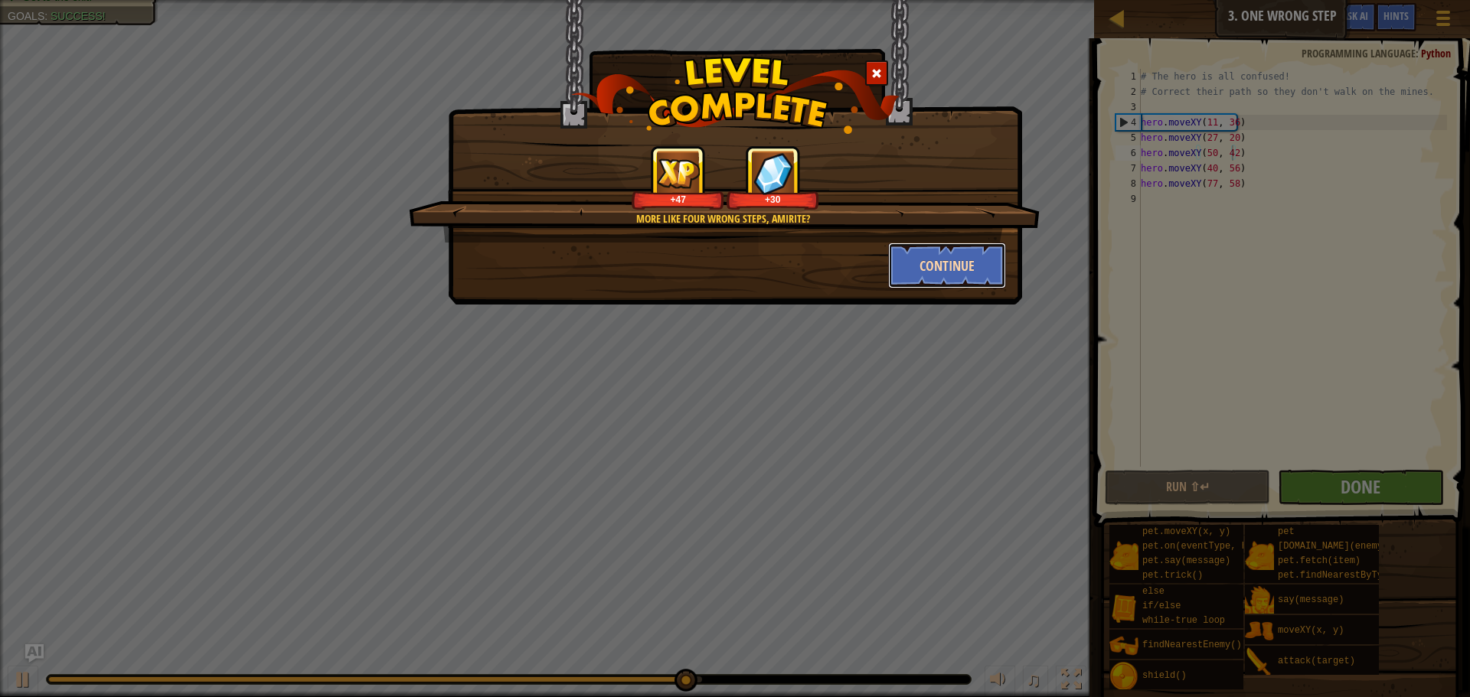
click at [971, 276] on button "Continue" at bounding box center [947, 266] width 119 height 46
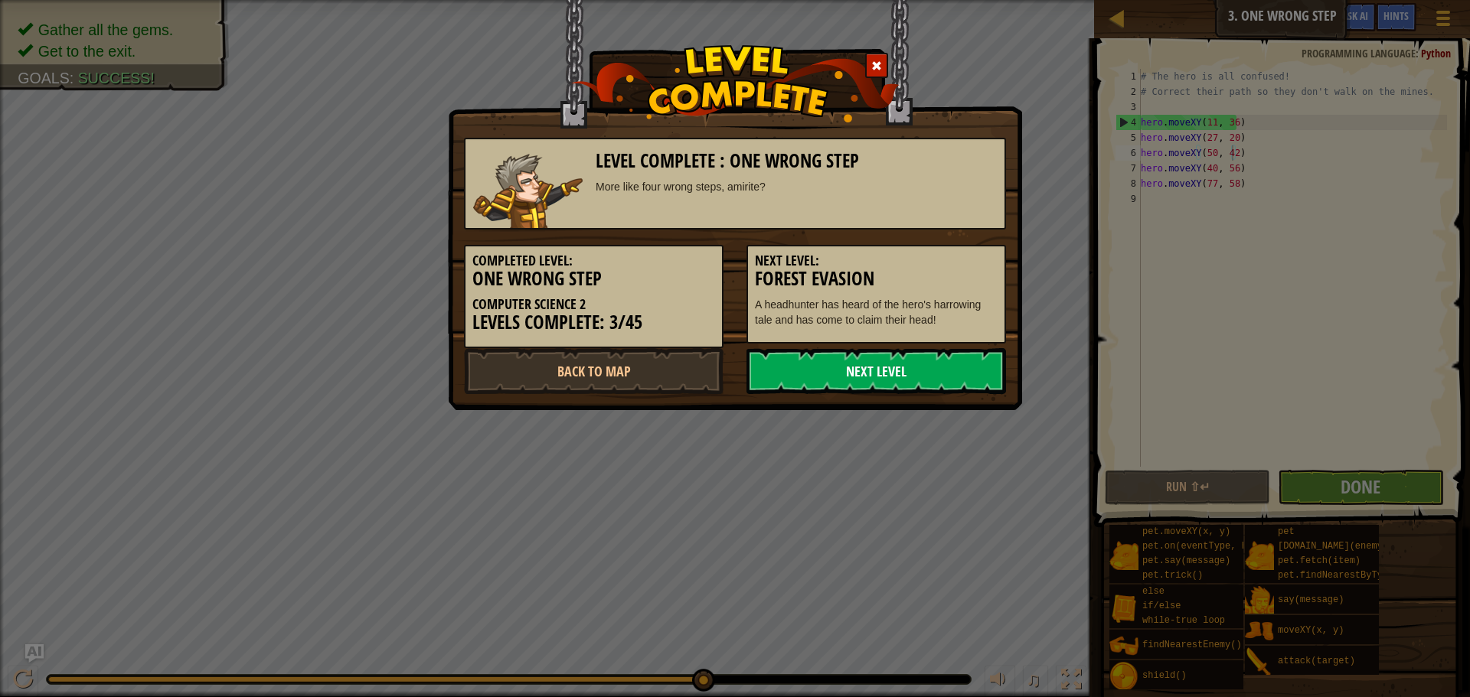
click at [904, 378] on link "Next Level" at bounding box center [875, 371] width 259 height 46
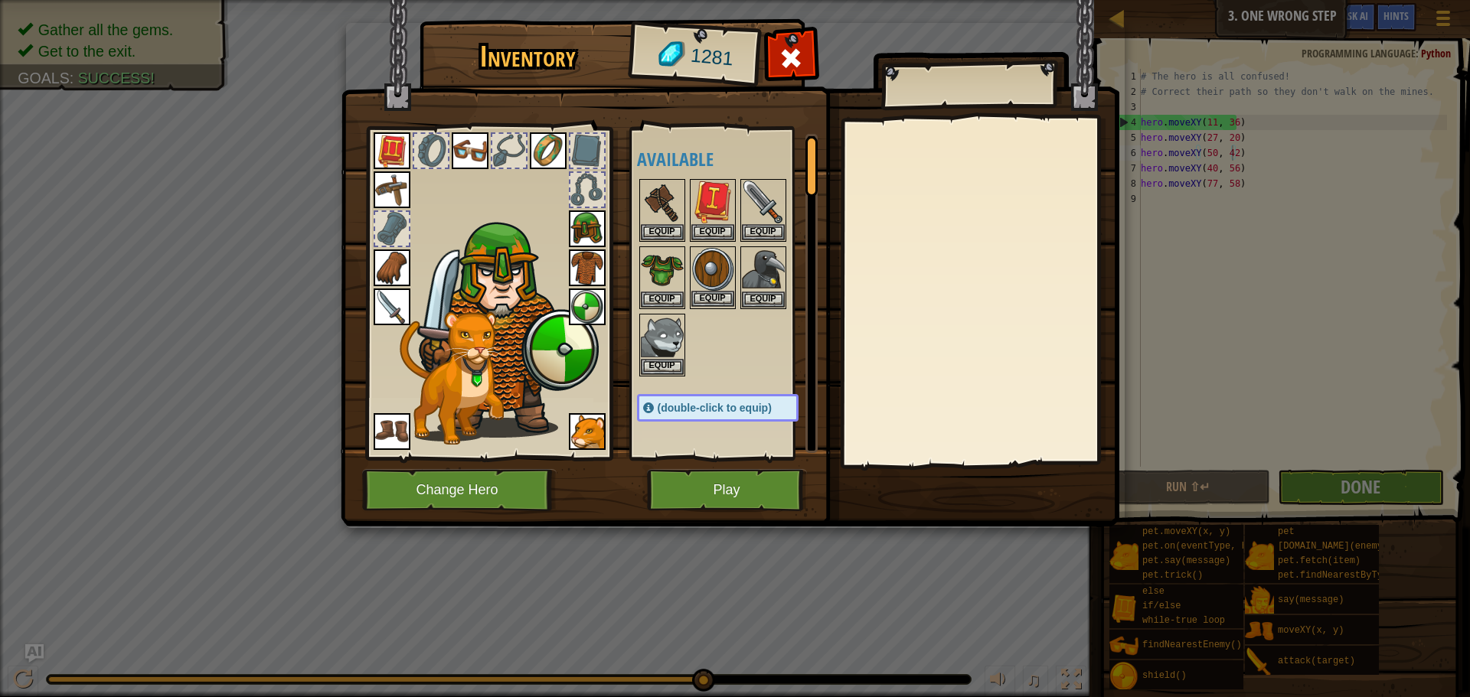
click at [708, 290] on img at bounding box center [712, 269] width 43 height 43
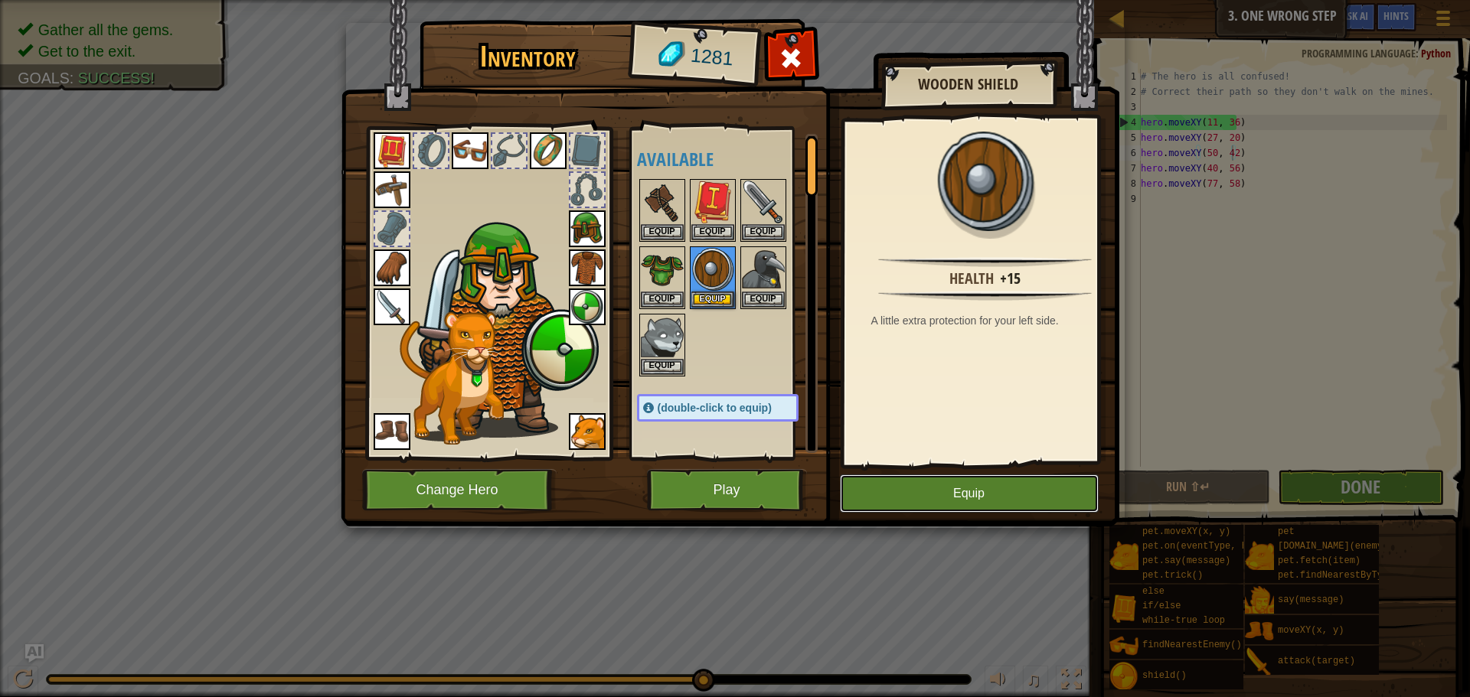
click at [1007, 478] on button "Equip" at bounding box center [969, 494] width 259 height 38
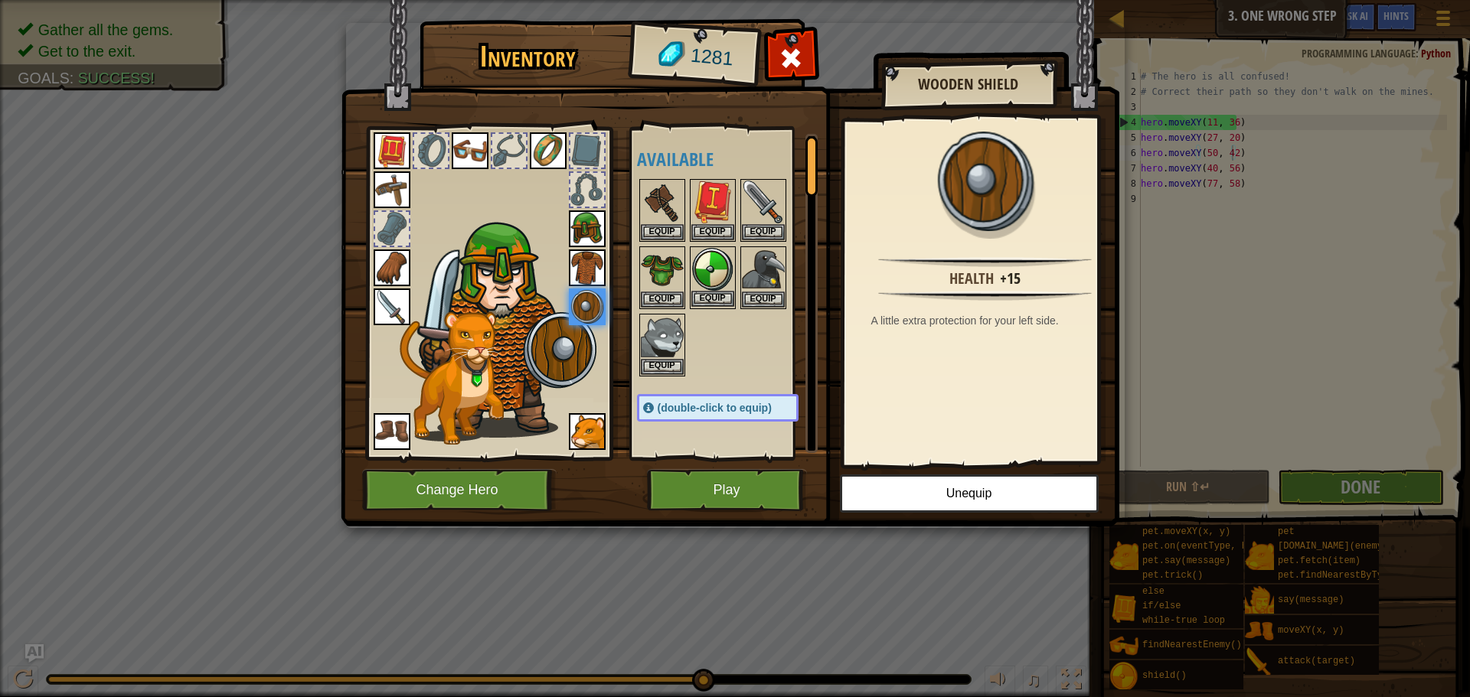
drag, startPoint x: 723, startPoint y: 281, endPoint x: 729, endPoint y: 299, distance: 19.1
click at [724, 282] on img at bounding box center [712, 269] width 43 height 43
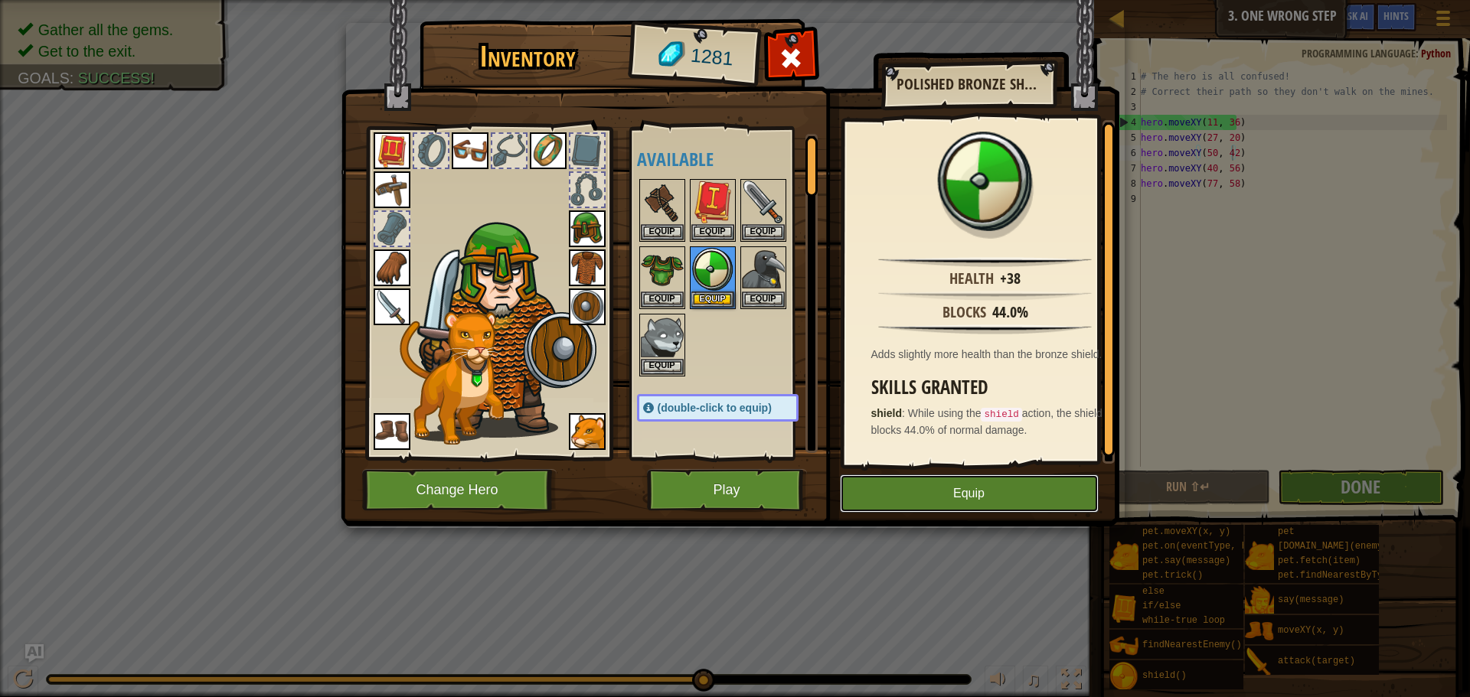
click at [1004, 478] on button "Equip" at bounding box center [969, 494] width 259 height 38
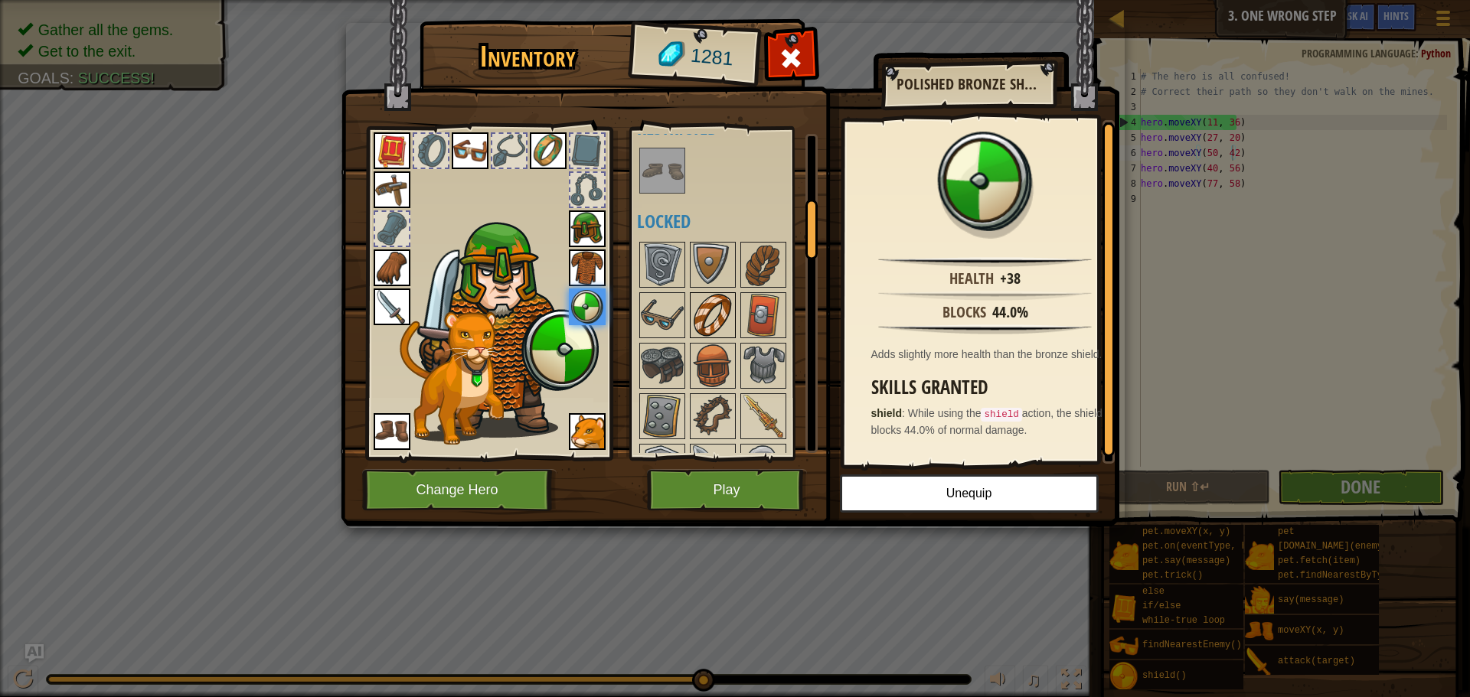
scroll to position [383, 0]
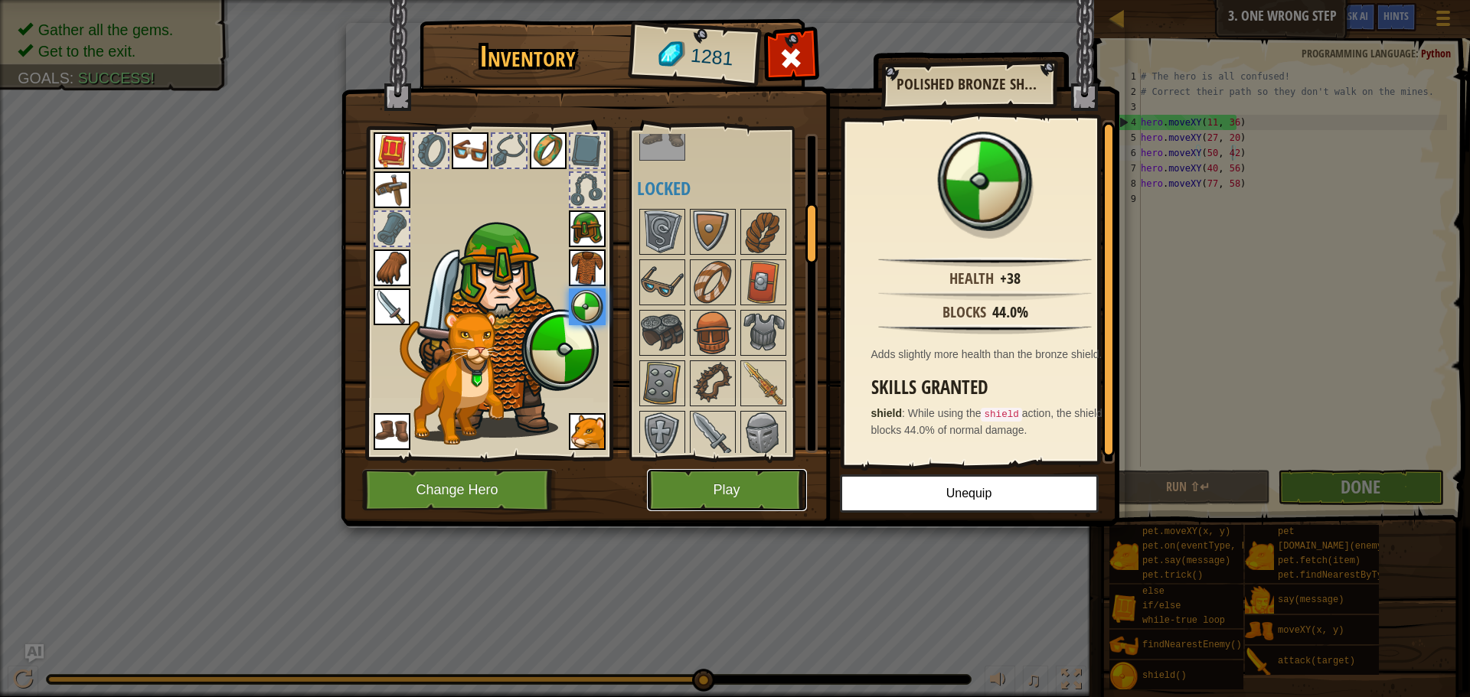
click at [726, 488] on button "Play" at bounding box center [727, 490] width 160 height 42
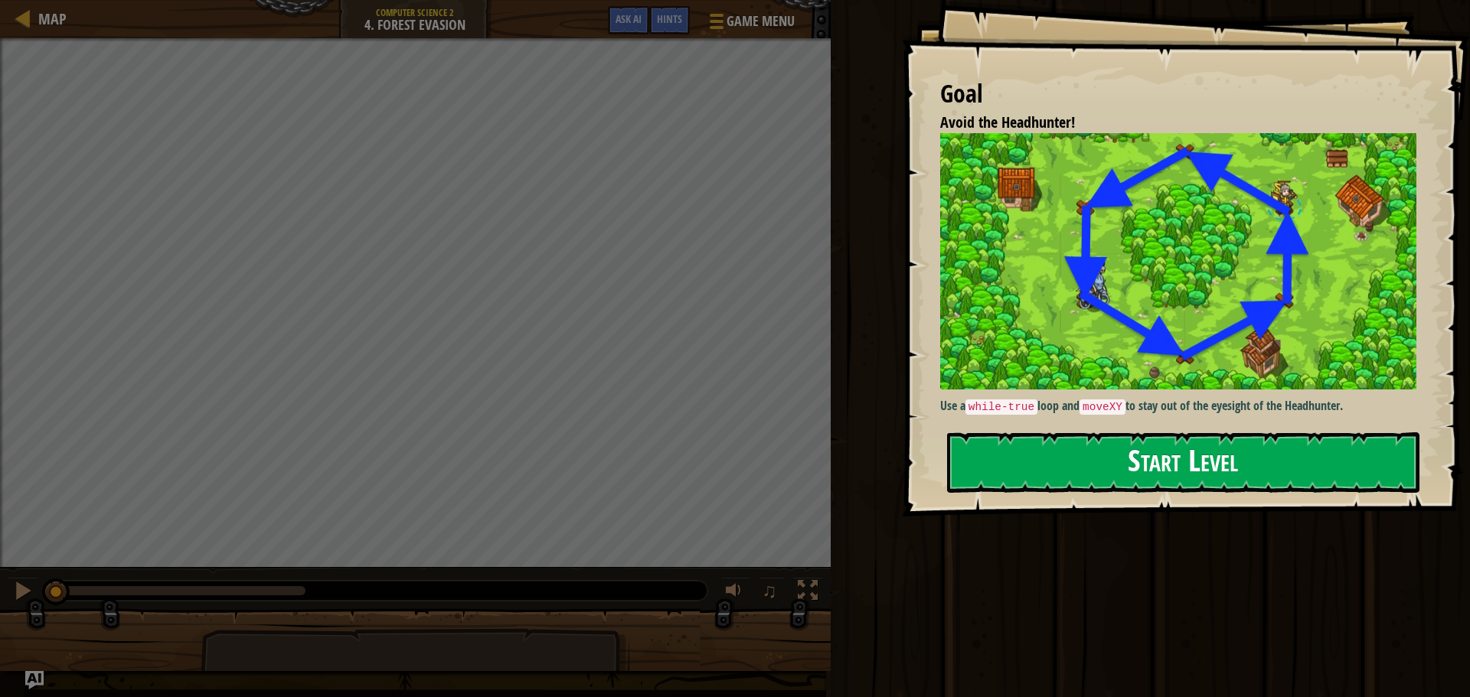
click at [1035, 464] on button "Start Level" at bounding box center [1183, 462] width 472 height 60
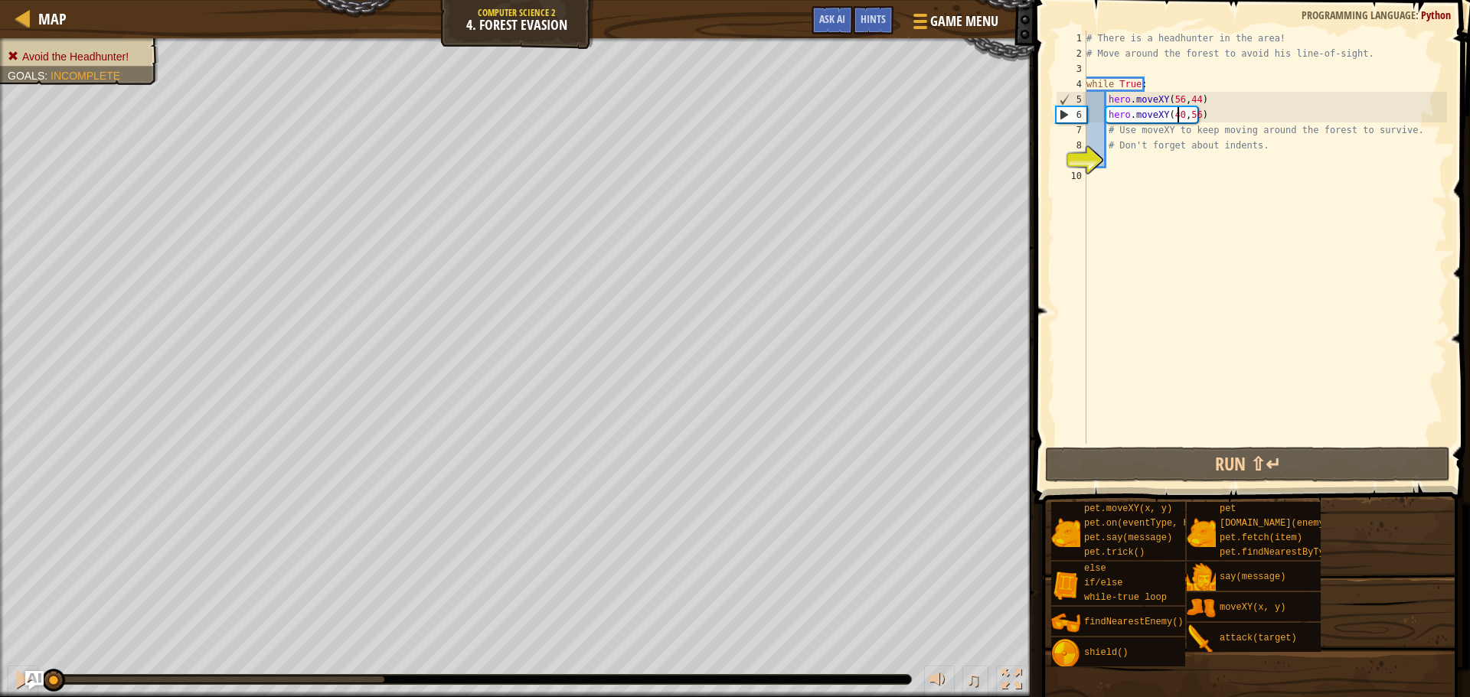
click at [1175, 119] on div "# There is a headhunter in the area! # Move around the forest to avoid his line…" at bounding box center [1265, 253] width 364 height 444
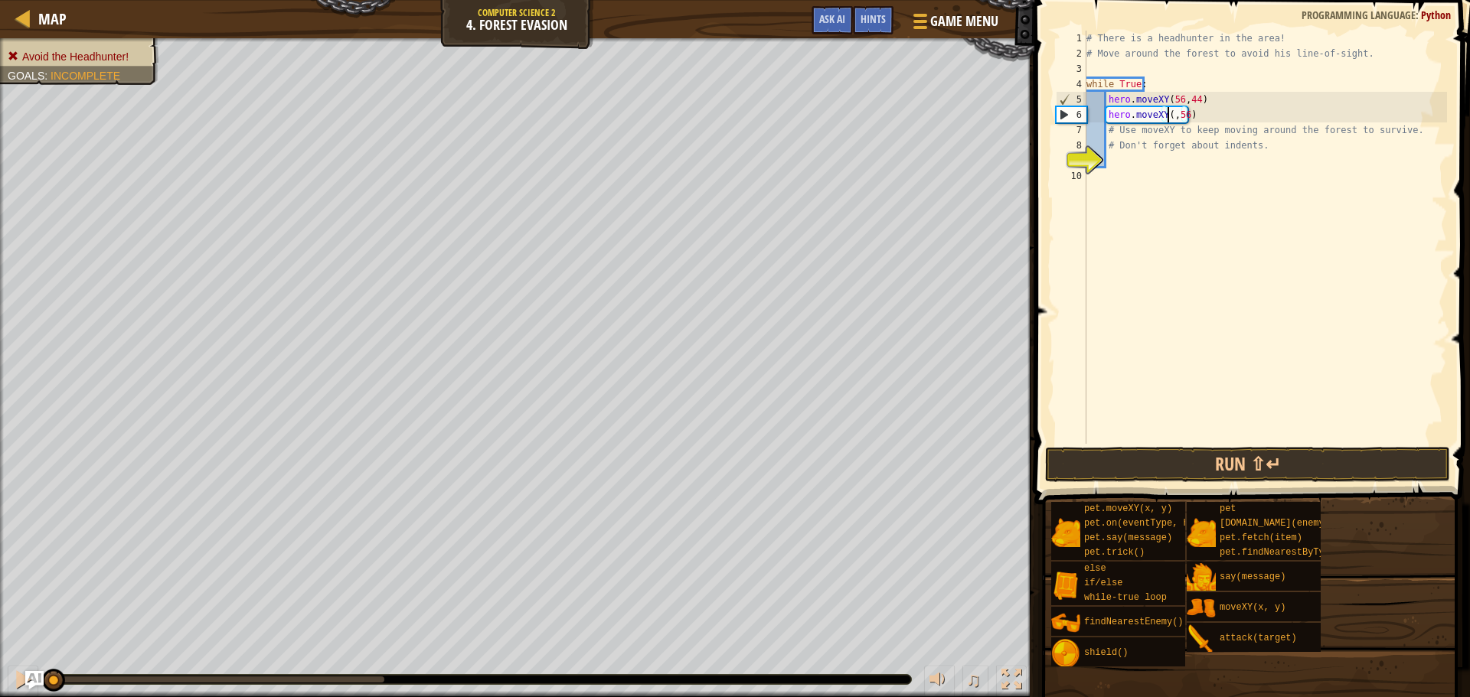
scroll to position [7, 7]
click at [1192, 116] on div "# There is a headhunter in the area! # Move around the forest to avoid his line…" at bounding box center [1265, 253] width 364 height 444
type textarea "hero.moveXY(24,44)"
click at [1198, 113] on div "# There is a headhunter in the area! # Move around the forest to avoid his line…" at bounding box center [1265, 253] width 364 height 444
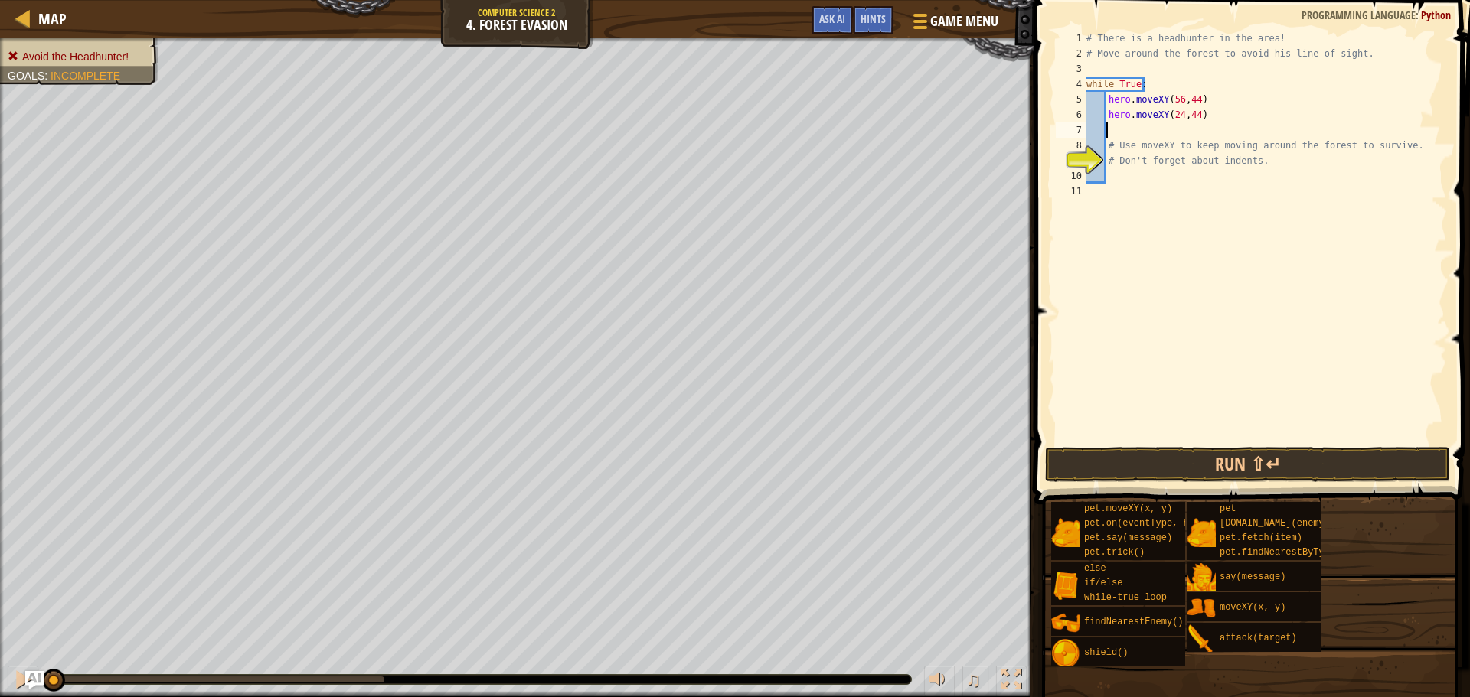
scroll to position [7, 1]
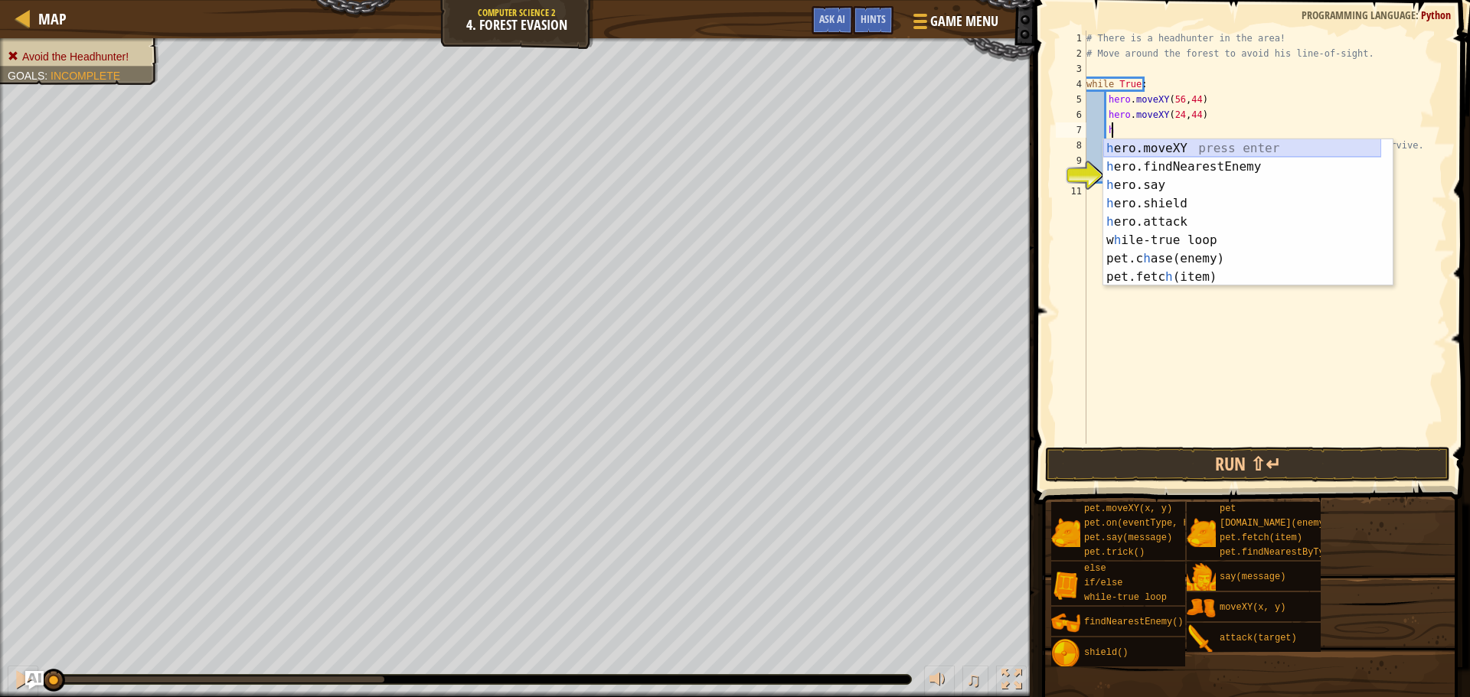
click at [1183, 151] on div "h ero.moveXY press enter h ero.findNearestEnemy press enter h ero.say press ent…" at bounding box center [1242, 231] width 278 height 184
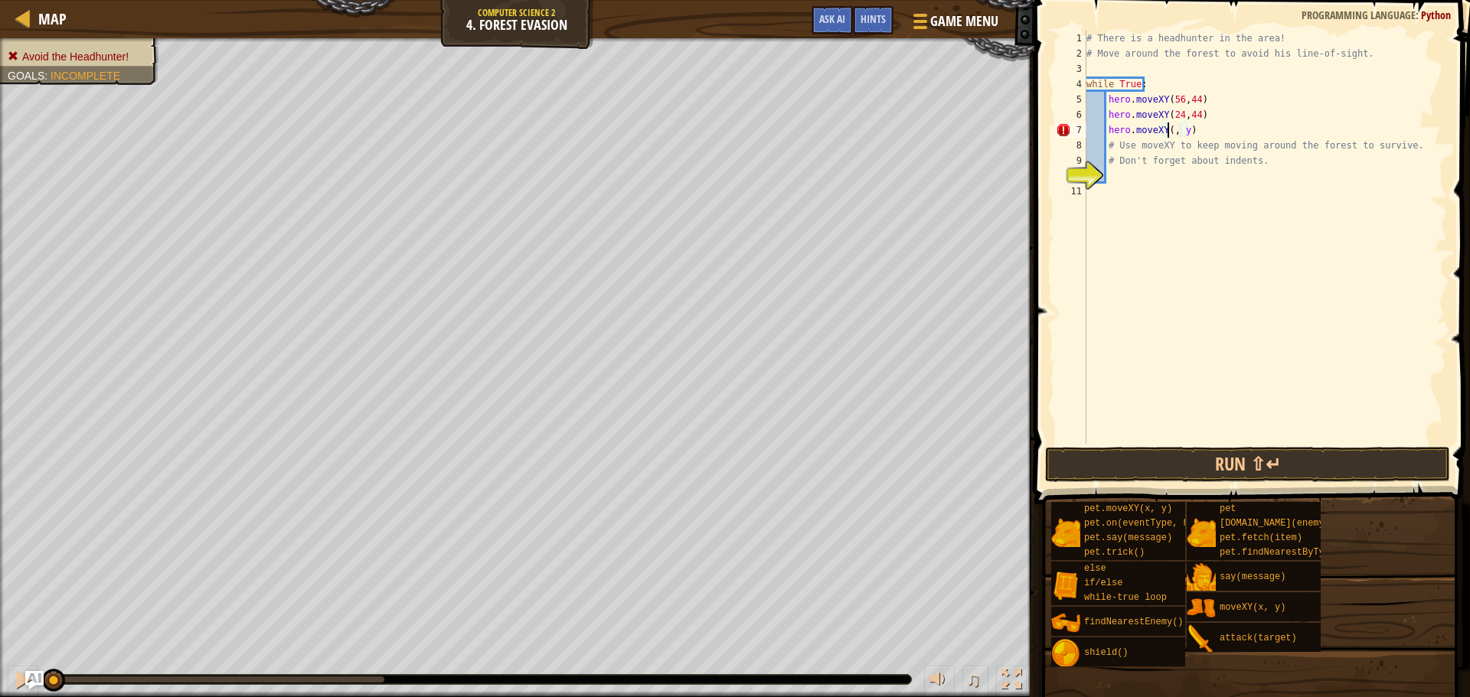
scroll to position [7, 7]
click at [1193, 129] on div "# There is a headhunter in the area! # Move around the forest to avoid his line…" at bounding box center [1265, 253] width 364 height 444
click at [1210, 131] on div "# There is a headhunter in the area! # Move around the forest to avoid his line…" at bounding box center [1265, 253] width 364 height 444
click at [1215, 132] on div "# There is a headhunter in the area! # Move around the forest to avoid his line…" at bounding box center [1265, 253] width 364 height 444
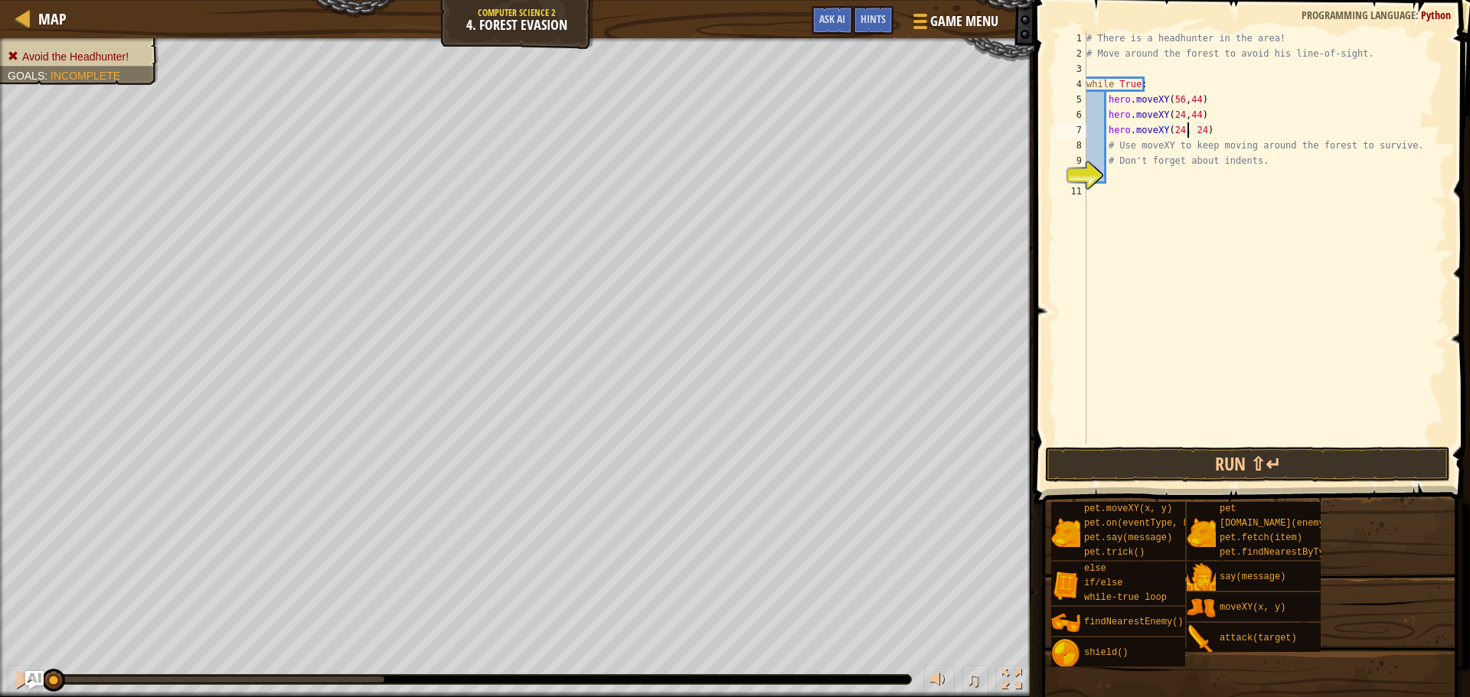
click at [1186, 132] on div "# There is a headhunter in the area! # Move around the forest to avoid his line…" at bounding box center [1265, 253] width 364 height 444
click at [1201, 119] on div "# There is a headhunter in the area! # Move around the forest to avoid his line…" at bounding box center [1265, 253] width 364 height 444
click at [1204, 130] on div "# There is a headhunter in the area! # Move around the forest to avoid his line…" at bounding box center [1265, 253] width 364 height 444
click at [1340, 458] on button "Run ⇧↵" at bounding box center [1247, 464] width 405 height 35
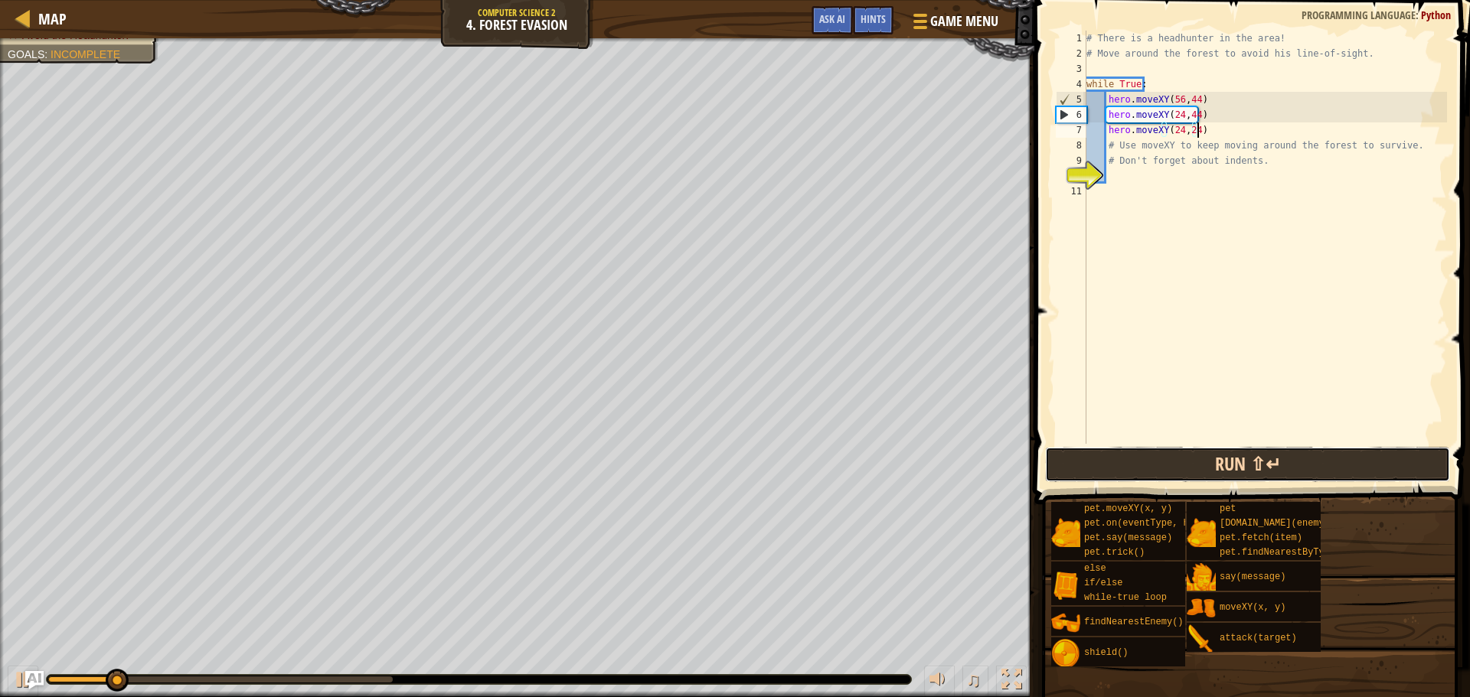
click at [1330, 465] on button "Run ⇧↵" at bounding box center [1247, 464] width 405 height 35
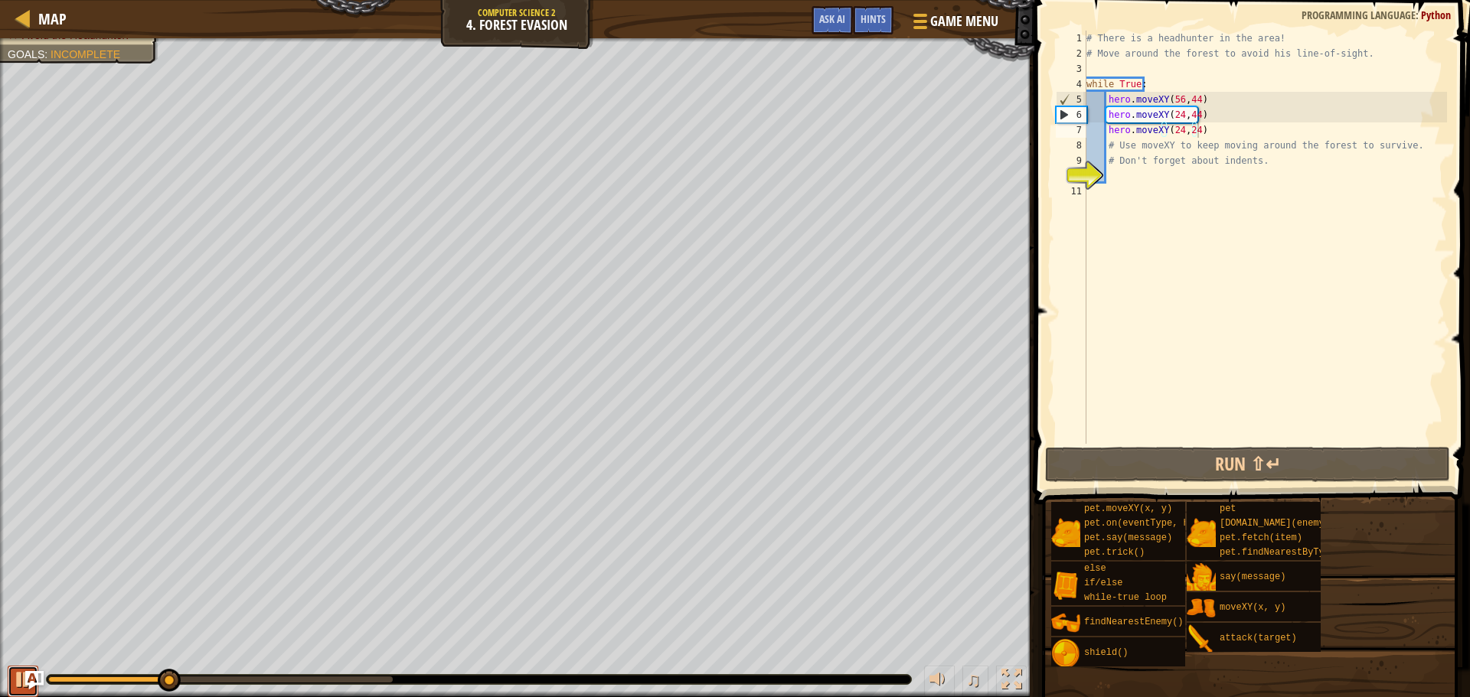
click at [21, 672] on div at bounding box center [23, 680] width 20 height 20
click at [1177, 102] on div "# There is a headhunter in the area! # Move around the forest to avoid his line…" at bounding box center [1265, 253] width 364 height 444
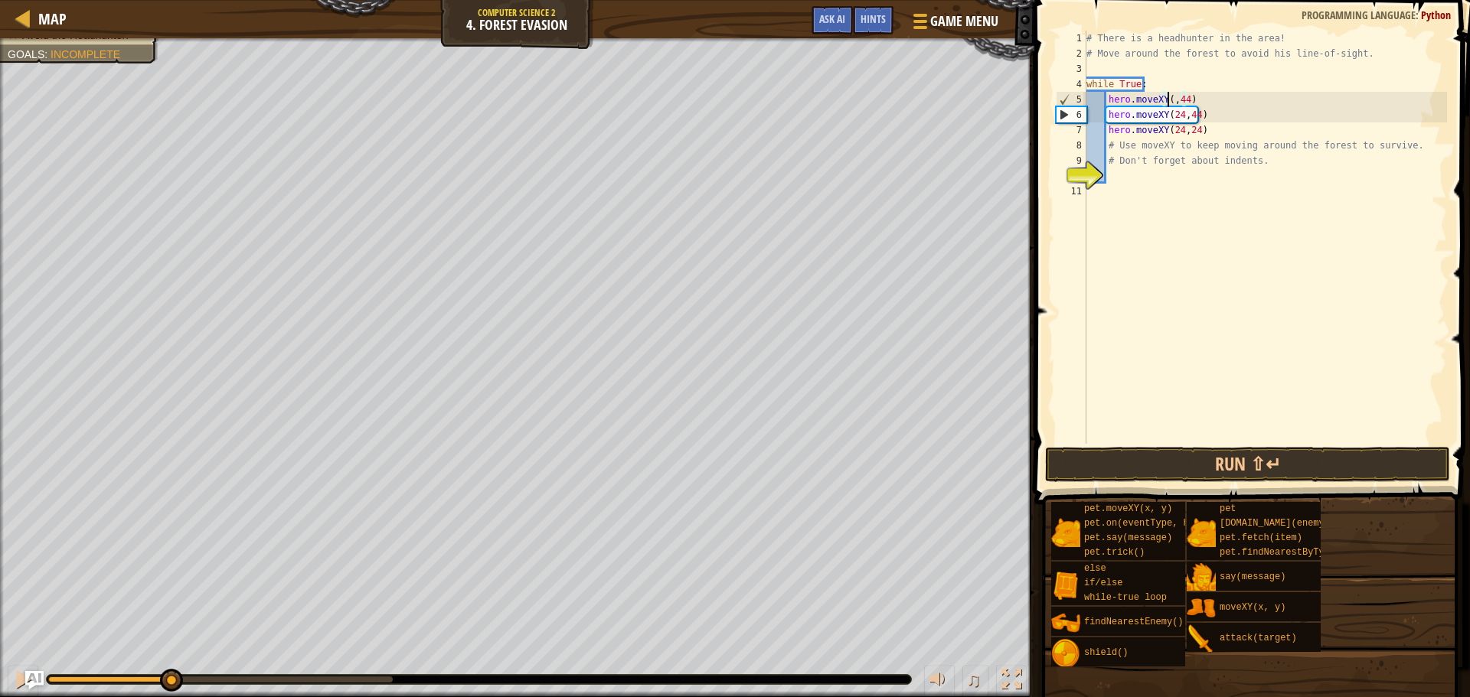
scroll to position [7, 7]
click at [1190, 102] on div "# There is a headhunter in the area! # Move around the forest to avoid his line…" at bounding box center [1265, 253] width 364 height 444
click at [1193, 101] on div "# There is a headhunter in the area! # Move around the forest to avoid his line…" at bounding box center [1265, 253] width 364 height 444
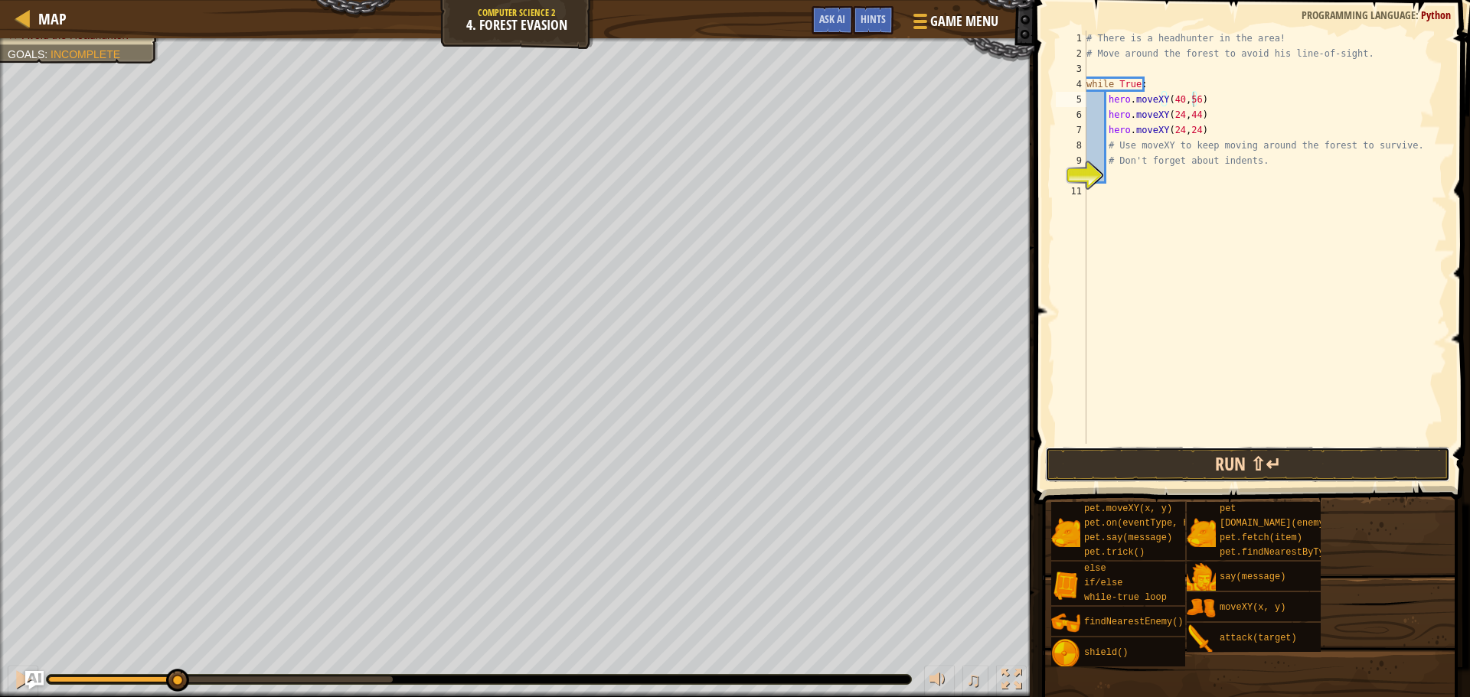
click at [1288, 465] on button "Run ⇧↵" at bounding box center [1247, 464] width 405 height 35
click at [1284, 472] on button "Run ⇧↵" at bounding box center [1247, 464] width 405 height 35
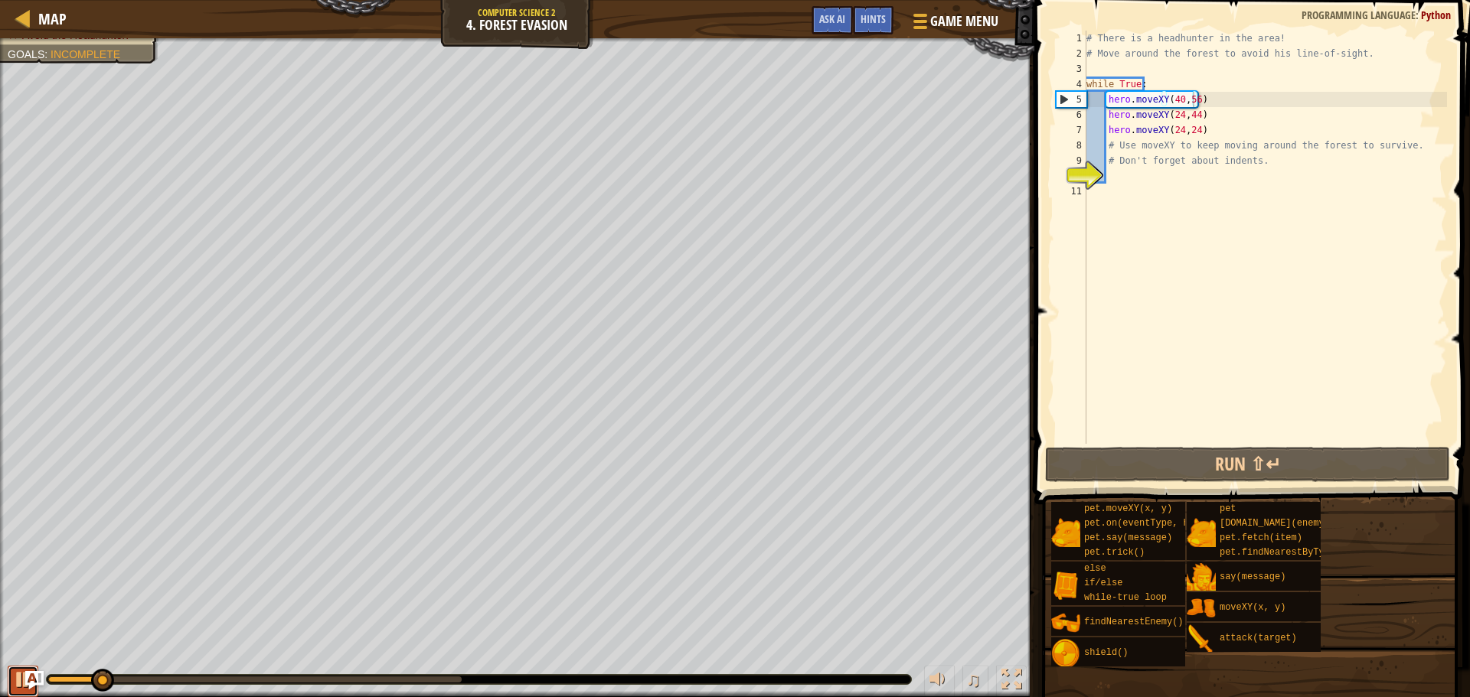
click at [21, 680] on div at bounding box center [23, 680] width 20 height 20
click at [1234, 129] on div "# There is a headhunter in the area! # Move around the forest to avoid his line…" at bounding box center [1265, 253] width 364 height 444
type textarea "hero.moveXY(24,24)"
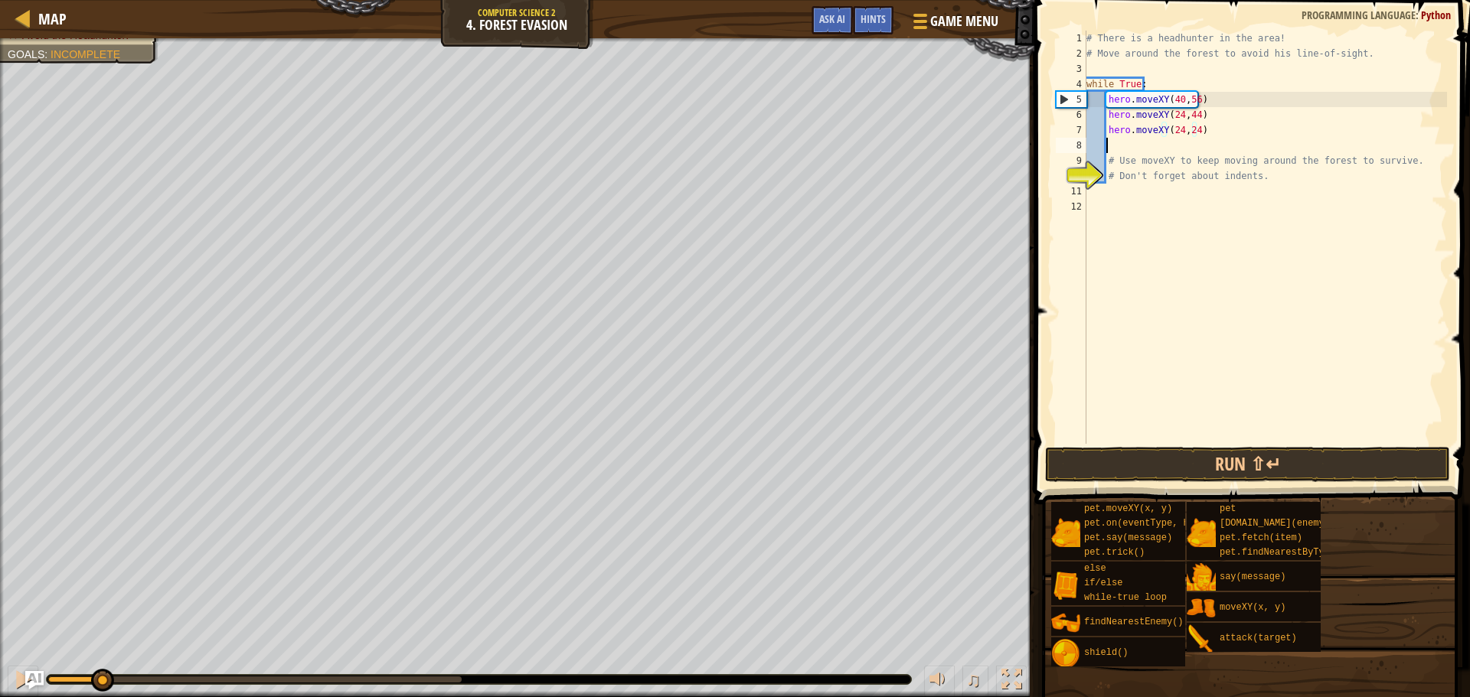
scroll to position [7, 1]
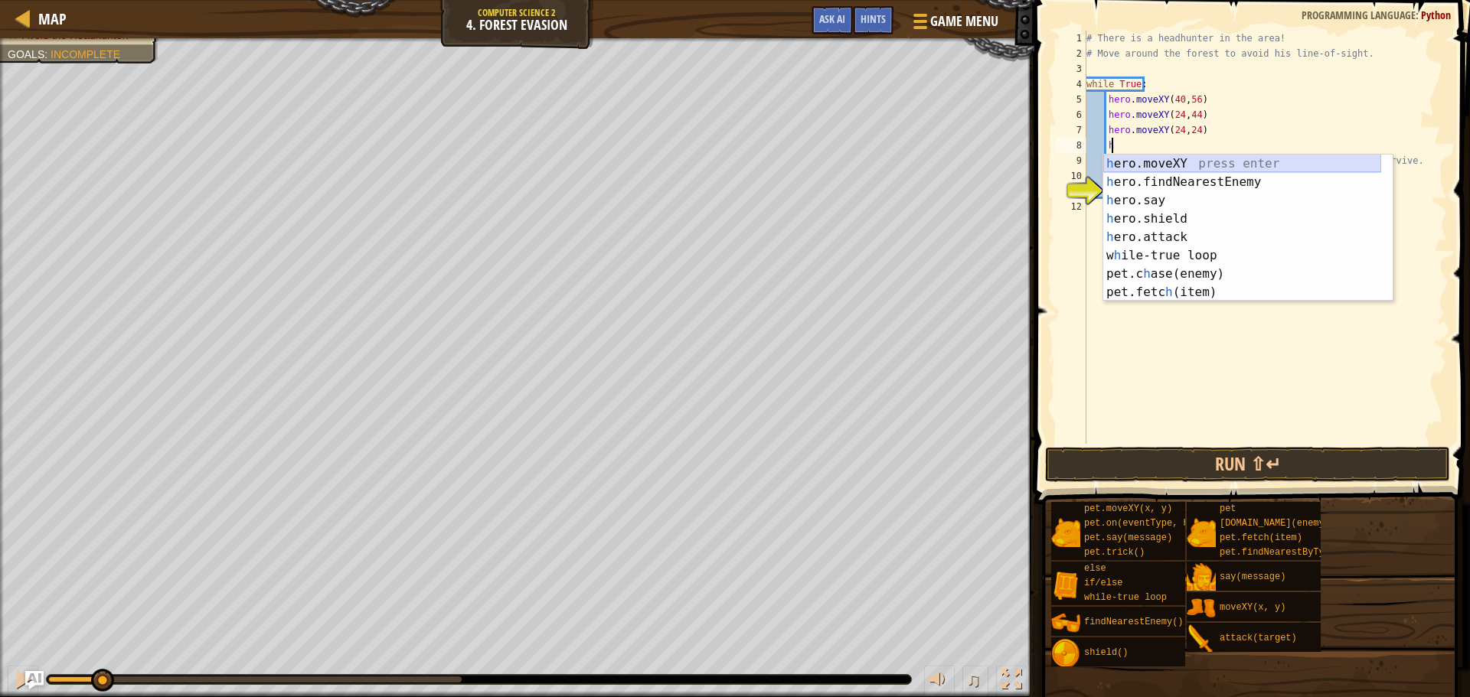
click at [1167, 161] on div "h ero.moveXY press enter h ero.findNearestEnemy press enter h ero.say press ent…" at bounding box center [1242, 247] width 278 height 184
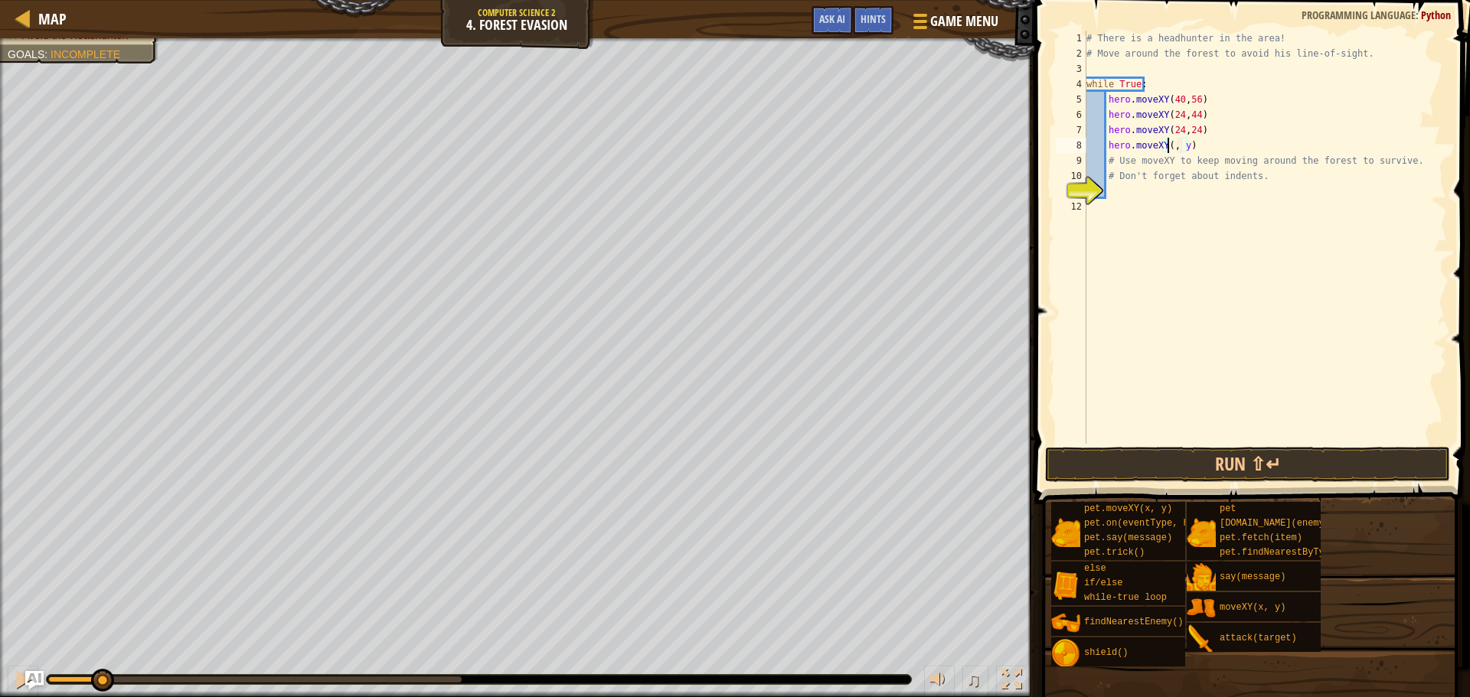
scroll to position [7, 7]
click at [1193, 149] on div "# There is a headhunter in the area! # Move around the forest to avoid his line…" at bounding box center [1265, 253] width 364 height 444
click at [1198, 140] on div "# There is a headhunter in the area! # Move around the forest to avoid his line…" at bounding box center [1265, 237] width 364 height 413
click at [1193, 142] on div "# There is a headhunter in the area! # Move around the forest to avoid his line…" at bounding box center [1265, 253] width 364 height 444
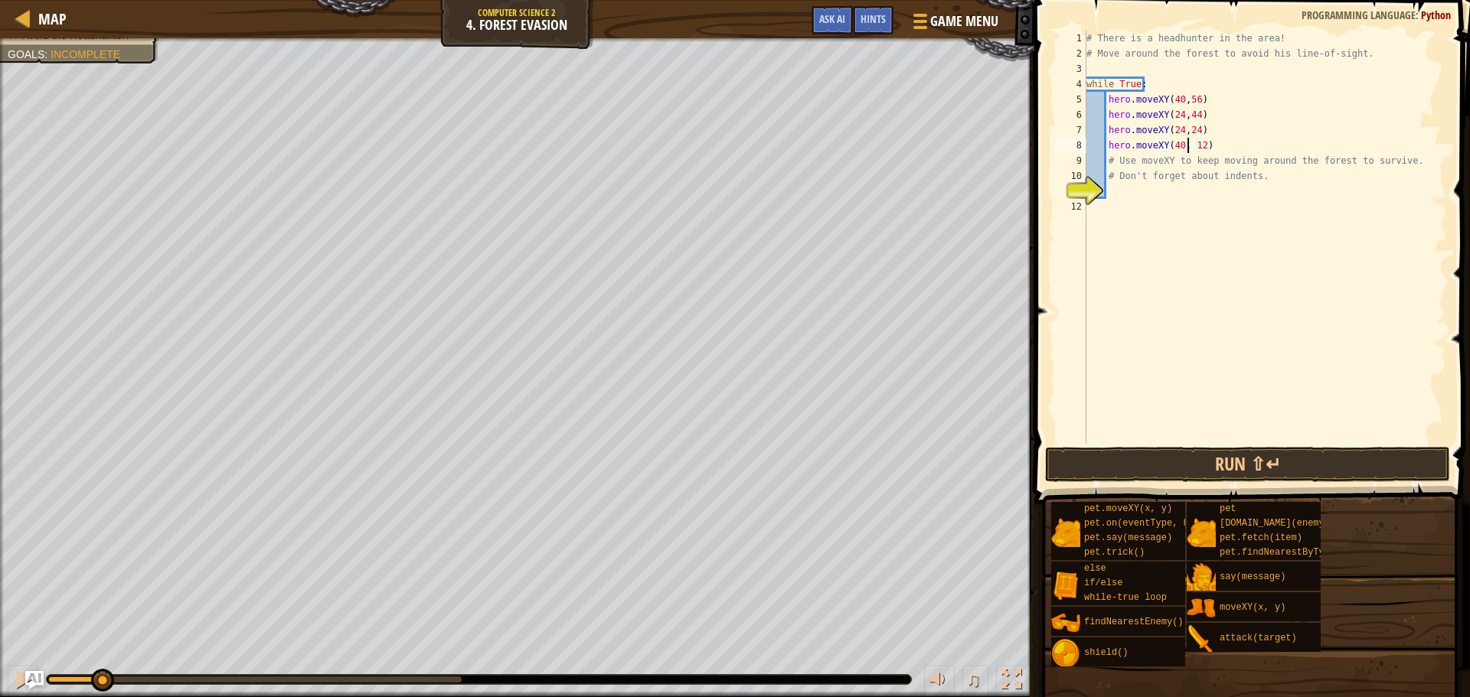
click at [1187, 145] on div "# There is a headhunter in the area! # Move around the forest to avoid his line…" at bounding box center [1265, 253] width 364 height 444
type textarea "hero.moveXY(40,12)"
click at [1204, 146] on div "# There is a headhunter in the area! # Move around the forest to avoid his line…" at bounding box center [1265, 253] width 364 height 444
type textarea "y"
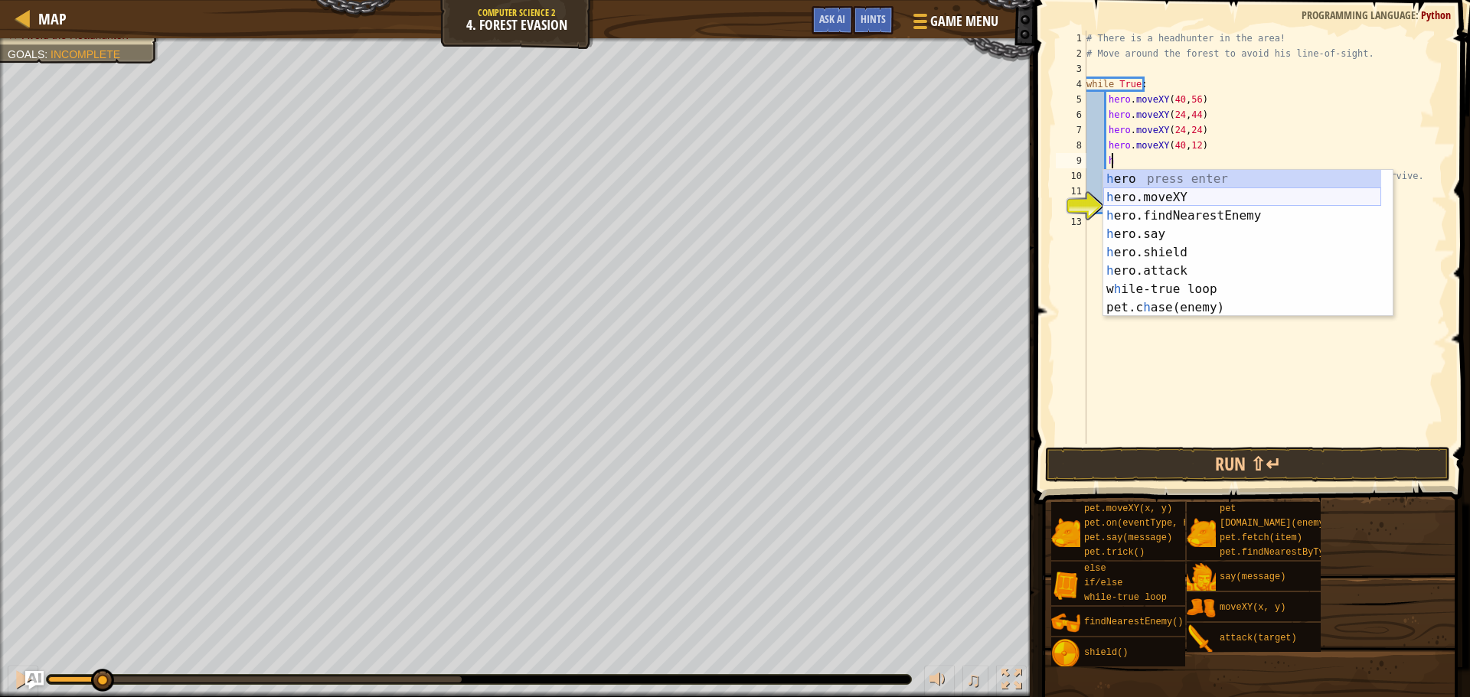
click at [1179, 190] on div "h ero press enter h ero.moveXY press enter h ero.findNearestEnemy press enter h…" at bounding box center [1242, 262] width 278 height 184
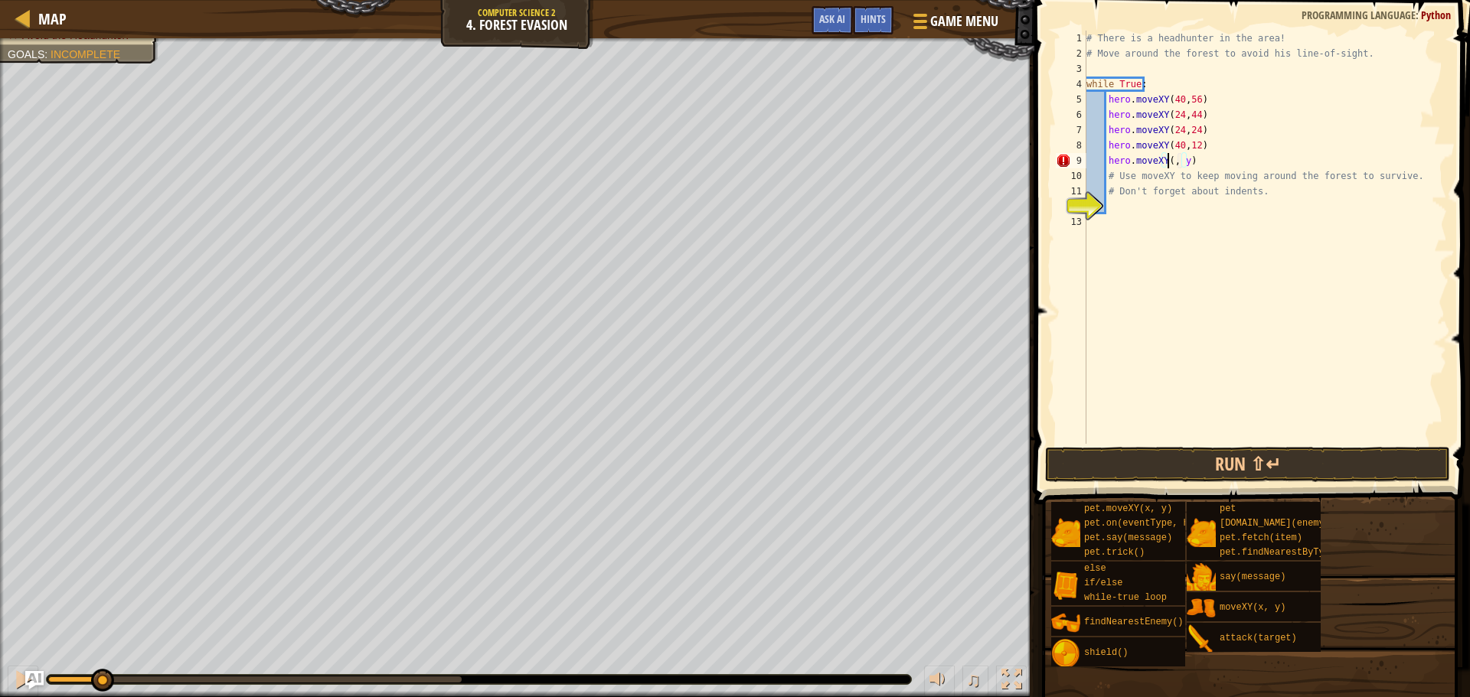
scroll to position [7, 7]
click at [1189, 162] on div "# There is a headhunter in the area! # Move around the forest to avoid his line…" at bounding box center [1265, 253] width 364 height 444
click at [1194, 161] on div "# There is a headhunter in the area! # Move around the forest to avoid his line…" at bounding box center [1265, 253] width 364 height 444
click at [1182, 161] on div "# There is a headhunter in the area! # Move around the forest to avoid his line…" at bounding box center [1265, 253] width 364 height 444
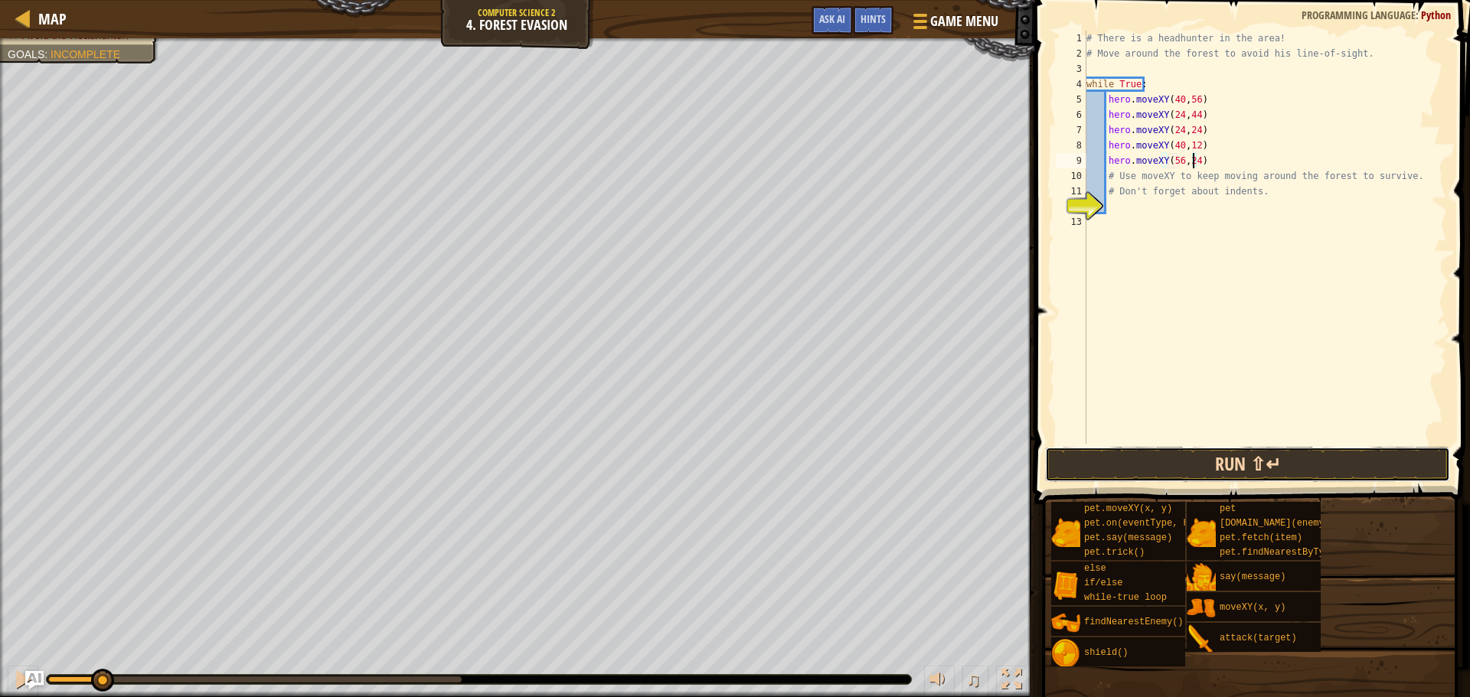
click at [1339, 464] on button "Run ⇧↵" at bounding box center [1247, 464] width 405 height 35
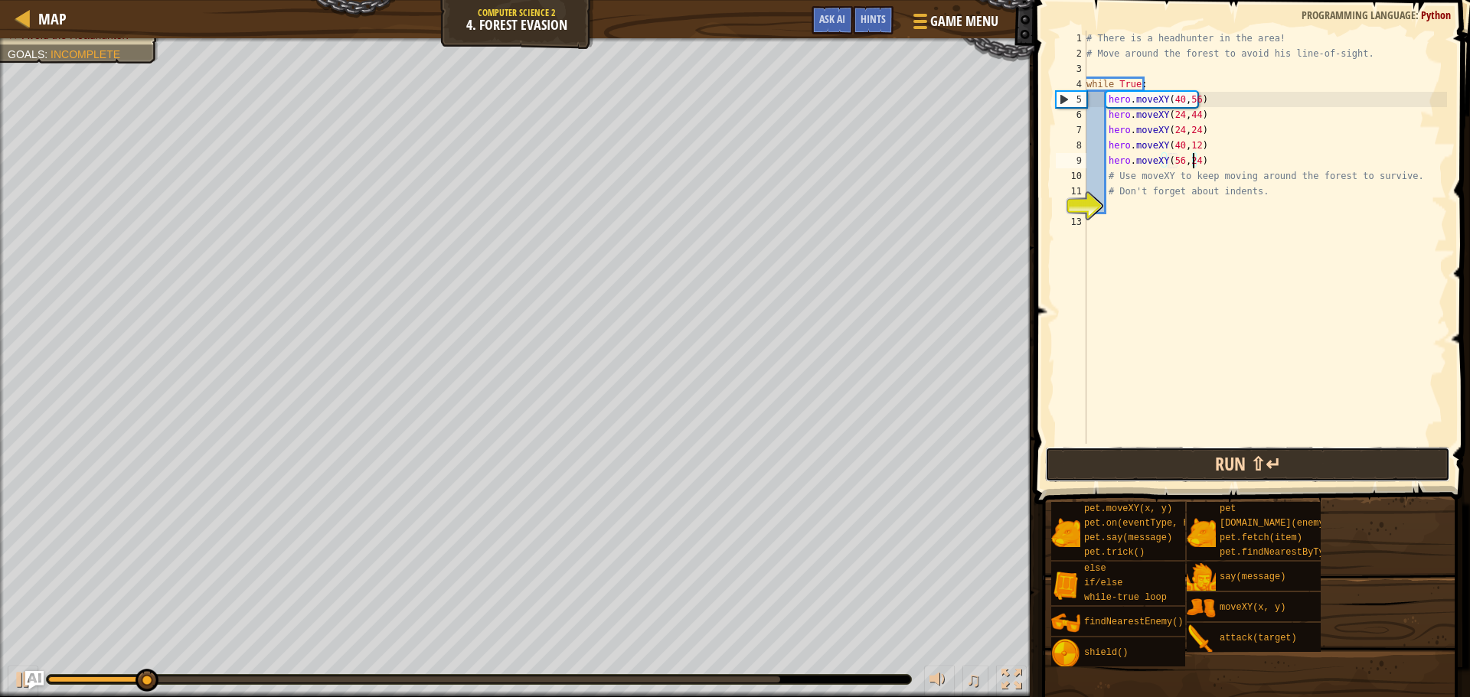
click at [1333, 467] on button "Run ⇧↵" at bounding box center [1247, 464] width 405 height 35
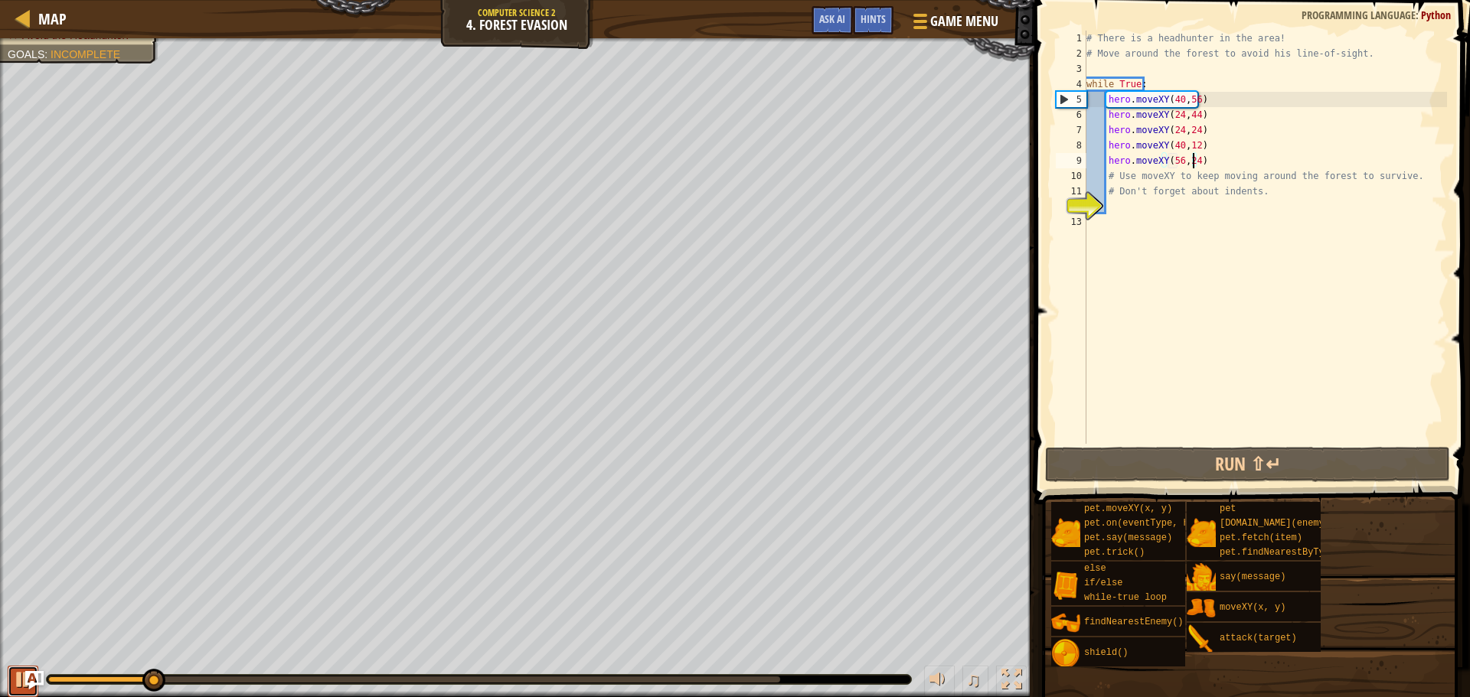
click at [12, 674] on button at bounding box center [23, 681] width 31 height 31
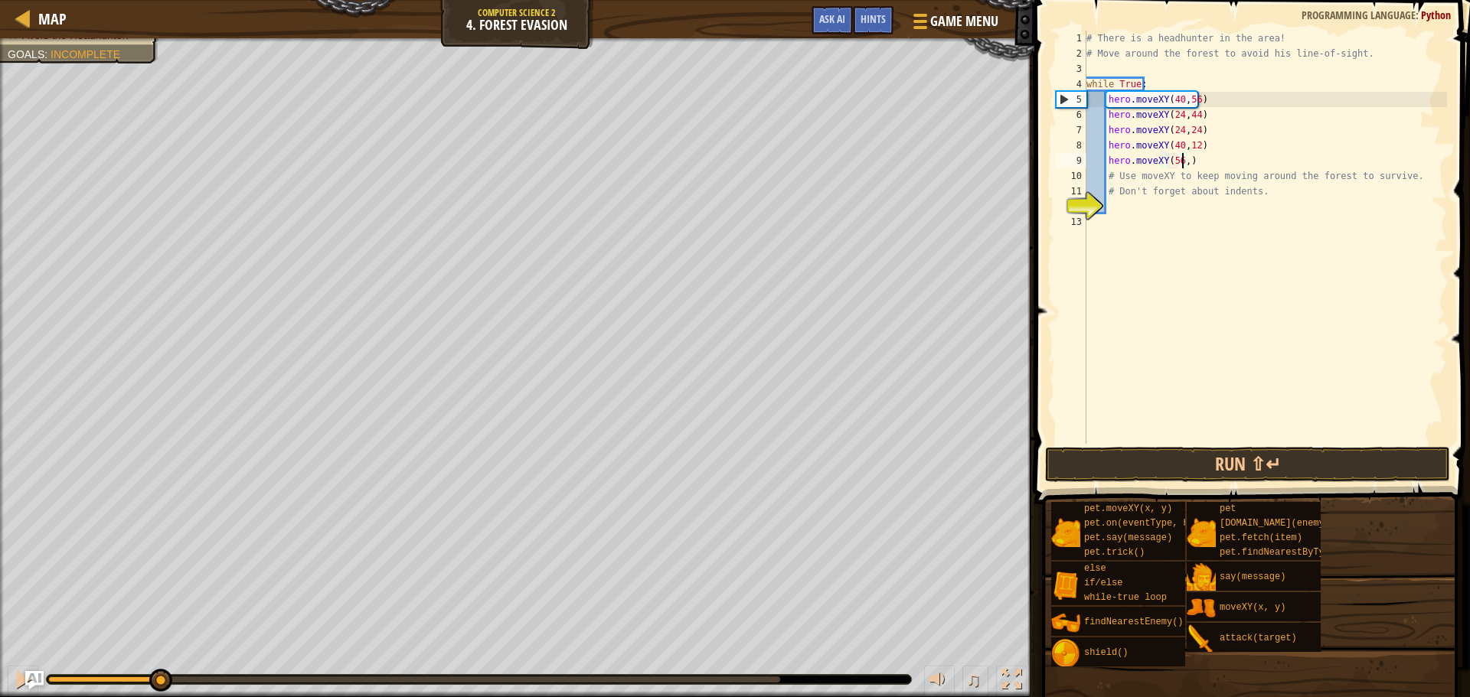
scroll to position [7, 8]
type textarea "hero.moveXY(56,44)"
click at [1244, 445] on div "hero.moveXY(56,44) 1 2 3 4 5 6 7 8 9 10 11 12 13 # There is a headhunter in the…" at bounding box center [1250, 283] width 440 height 550
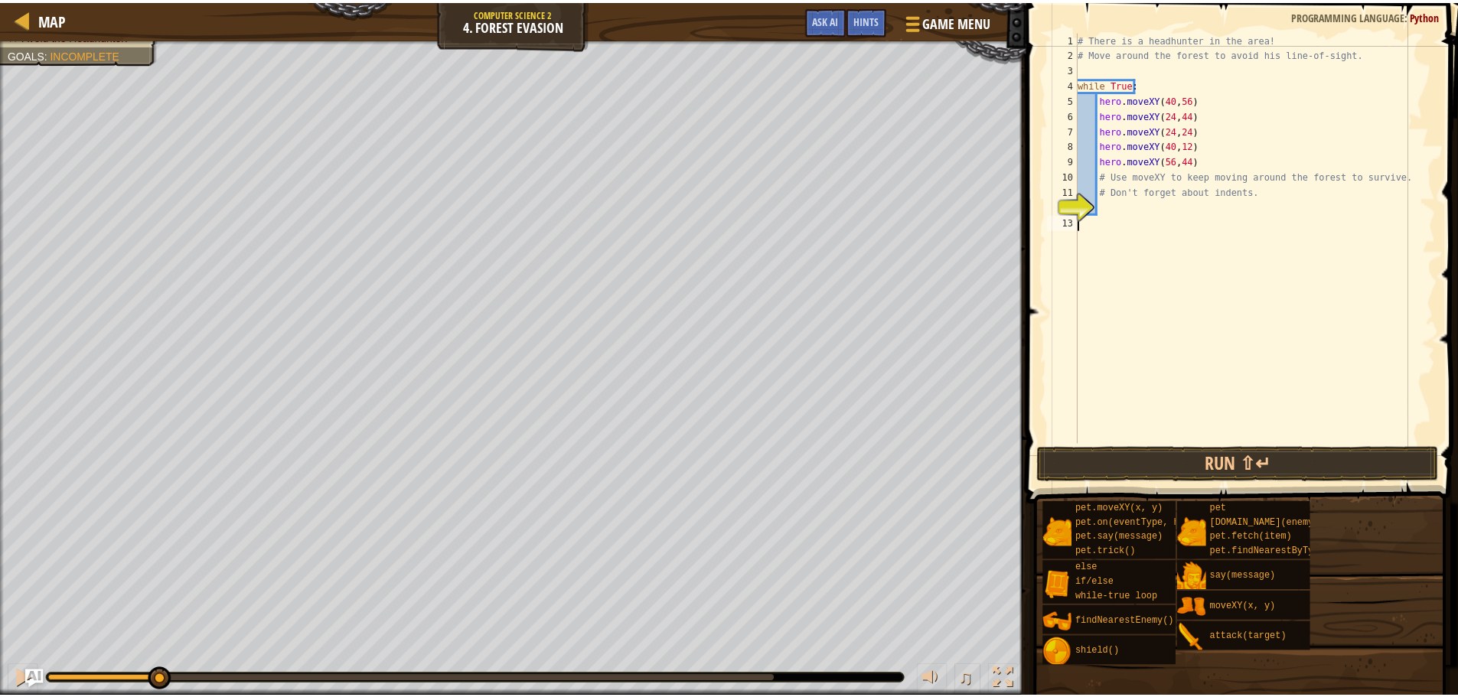
scroll to position [7, 0]
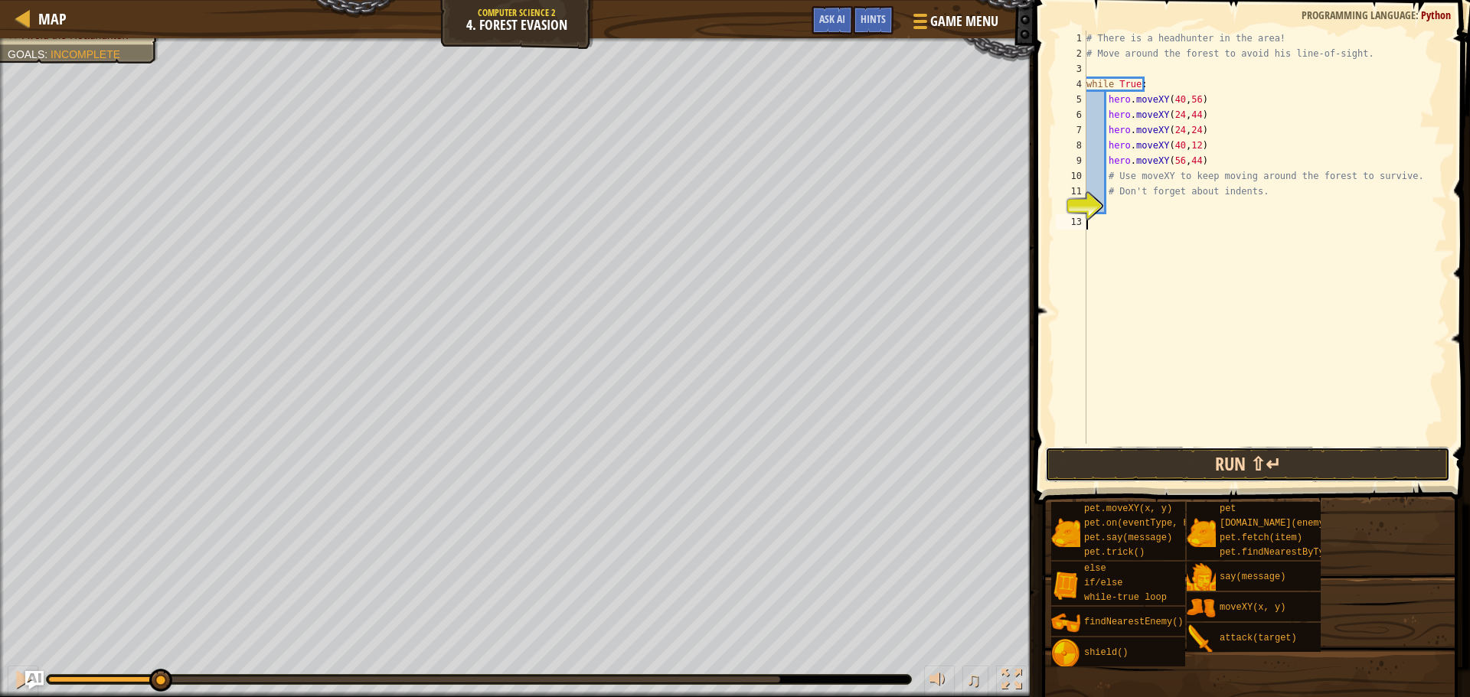
click at [1244, 456] on button "Run ⇧↵" at bounding box center [1247, 464] width 405 height 35
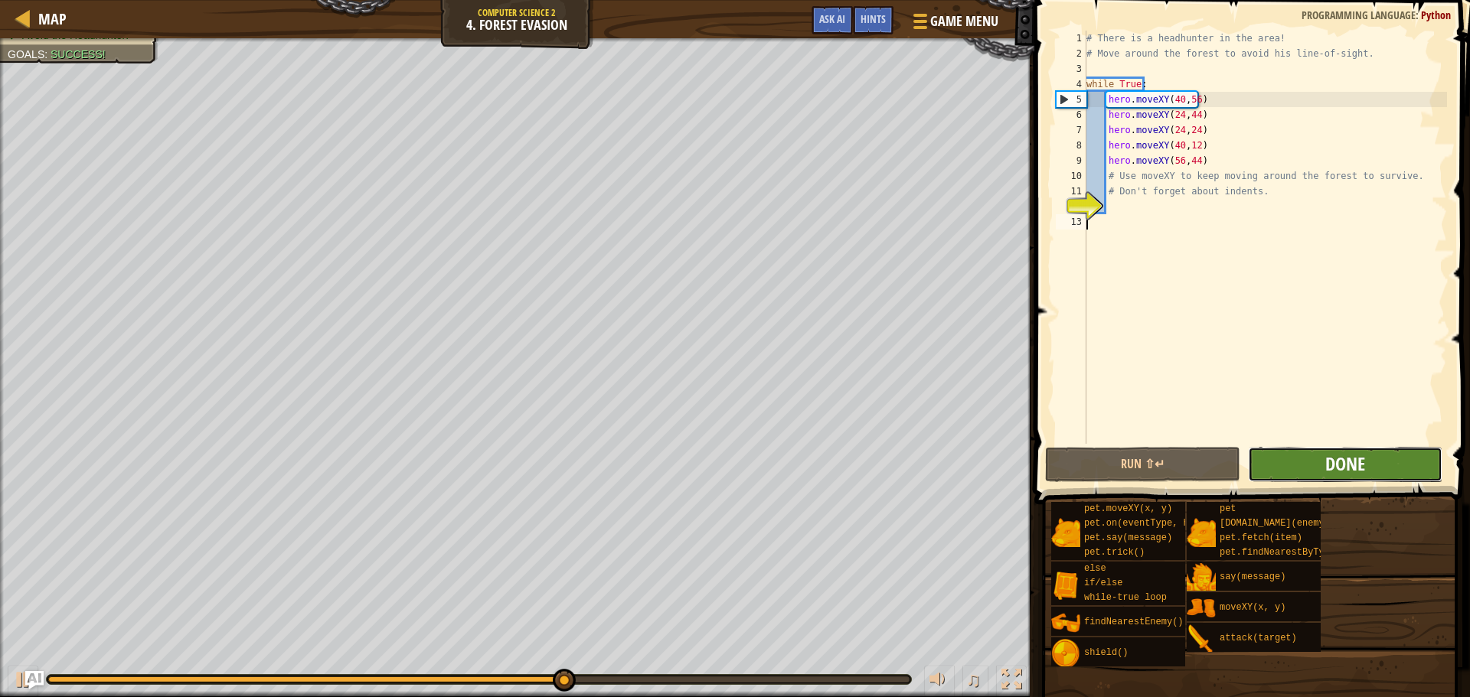
click at [1355, 460] on span "Done" at bounding box center [1345, 464] width 40 height 24
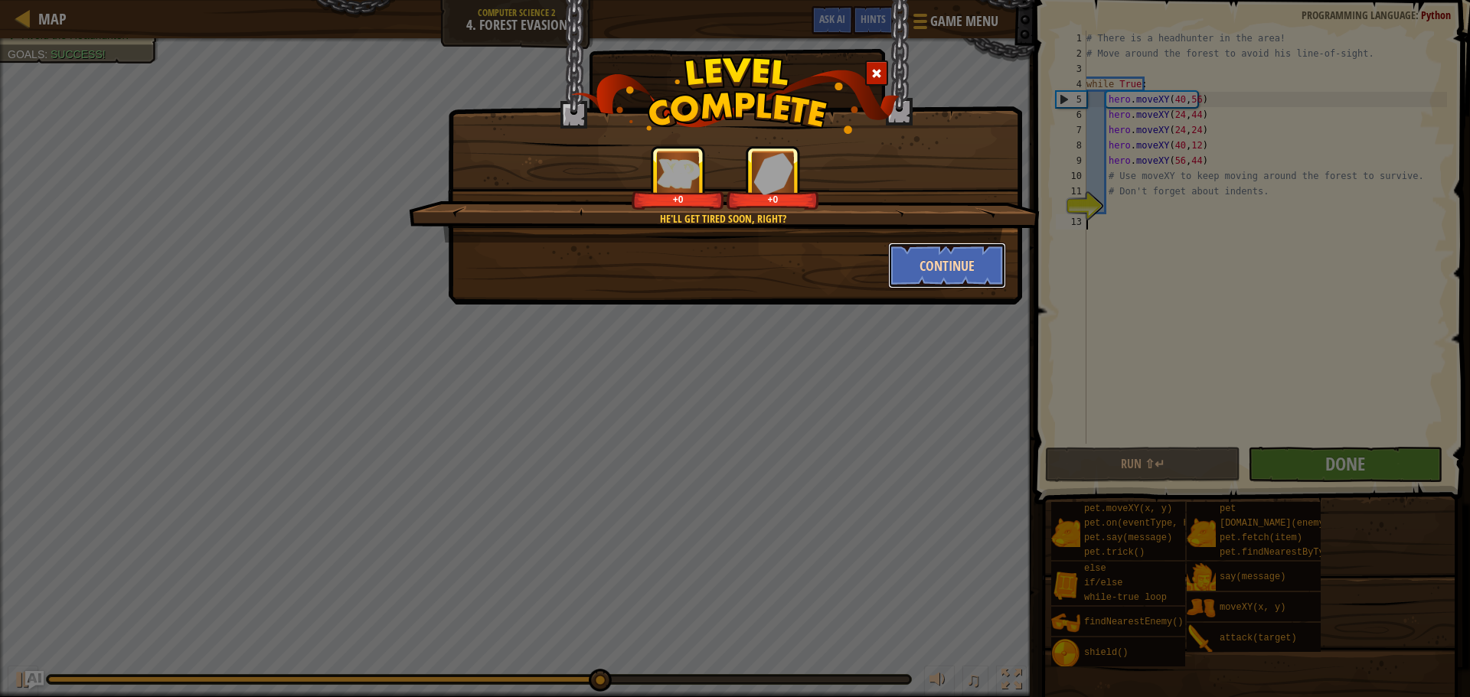
click at [999, 273] on button "Continue" at bounding box center [947, 266] width 119 height 46
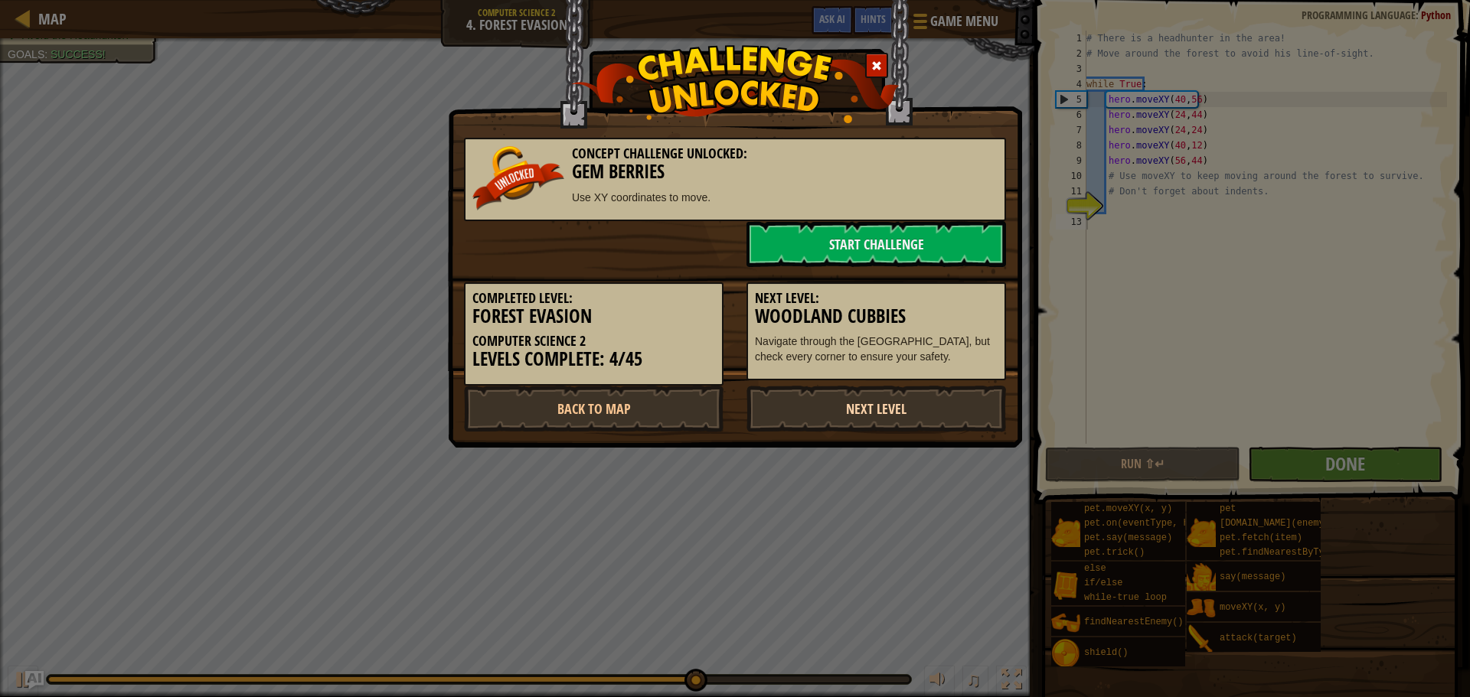
click at [885, 406] on link "Next Level" at bounding box center [875, 409] width 259 height 46
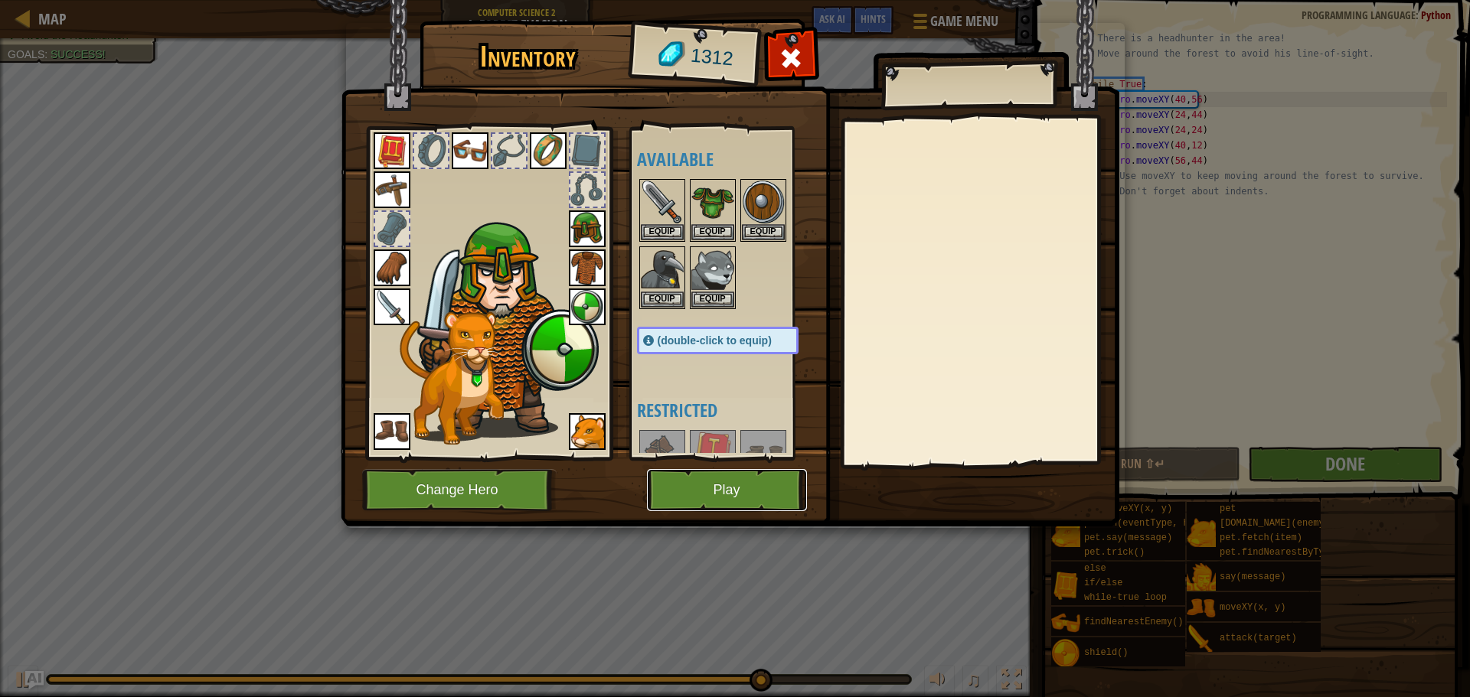
click at [754, 487] on button "Play" at bounding box center [727, 490] width 160 height 42
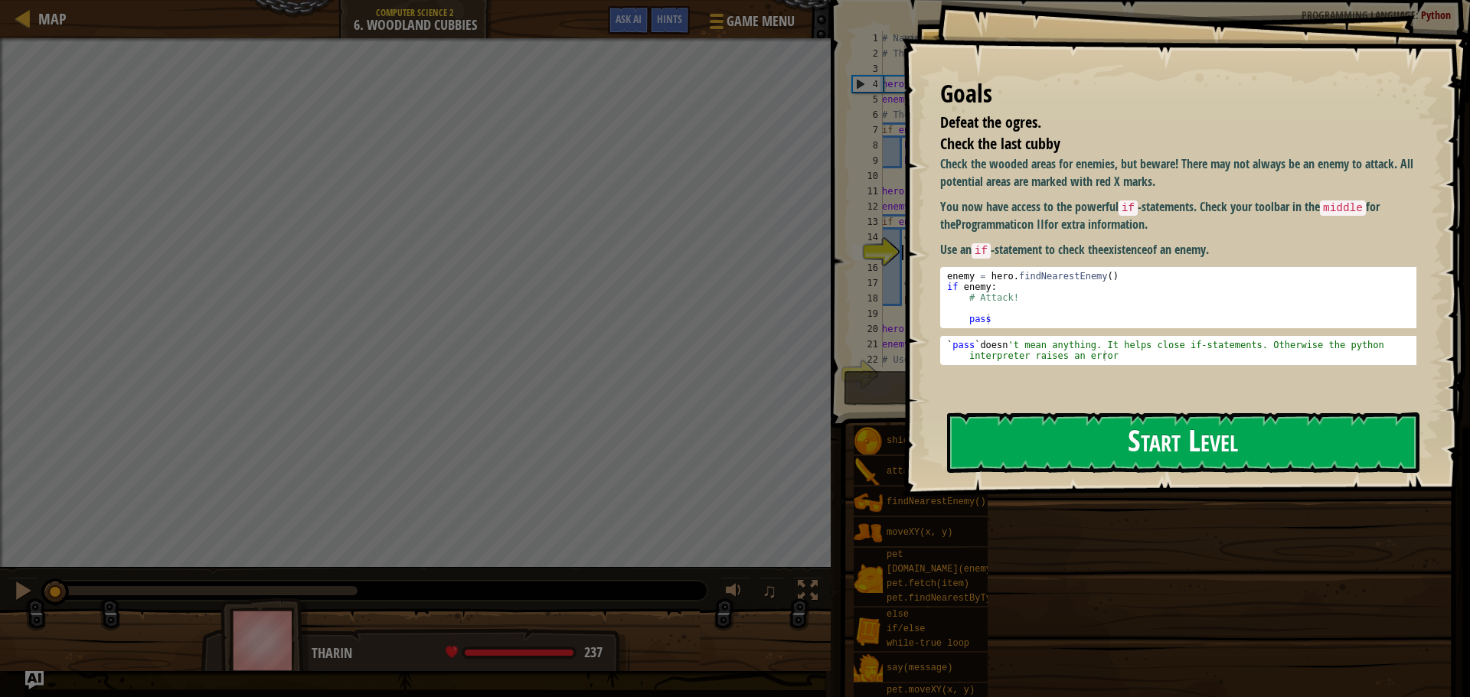
click at [1077, 431] on button "Start Level" at bounding box center [1183, 443] width 472 height 60
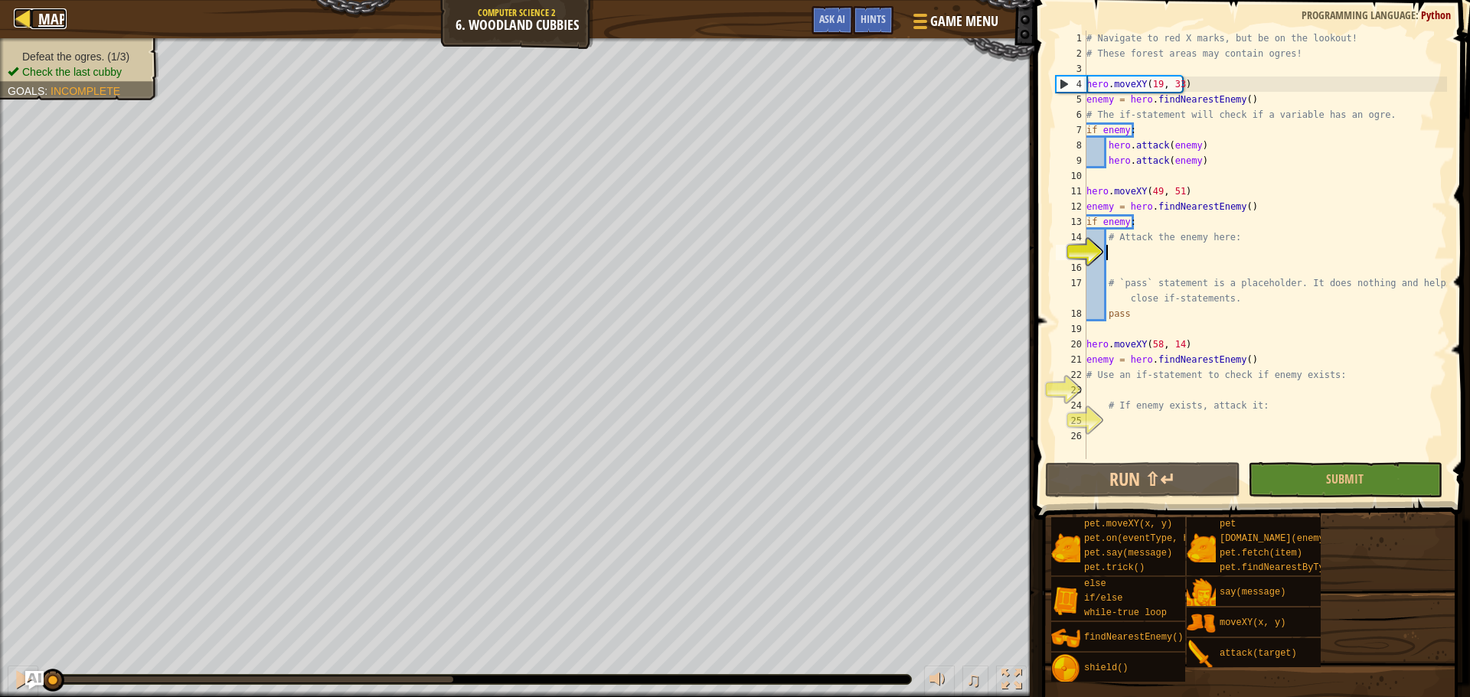
click at [33, 15] on link "Map" at bounding box center [49, 18] width 36 height 21
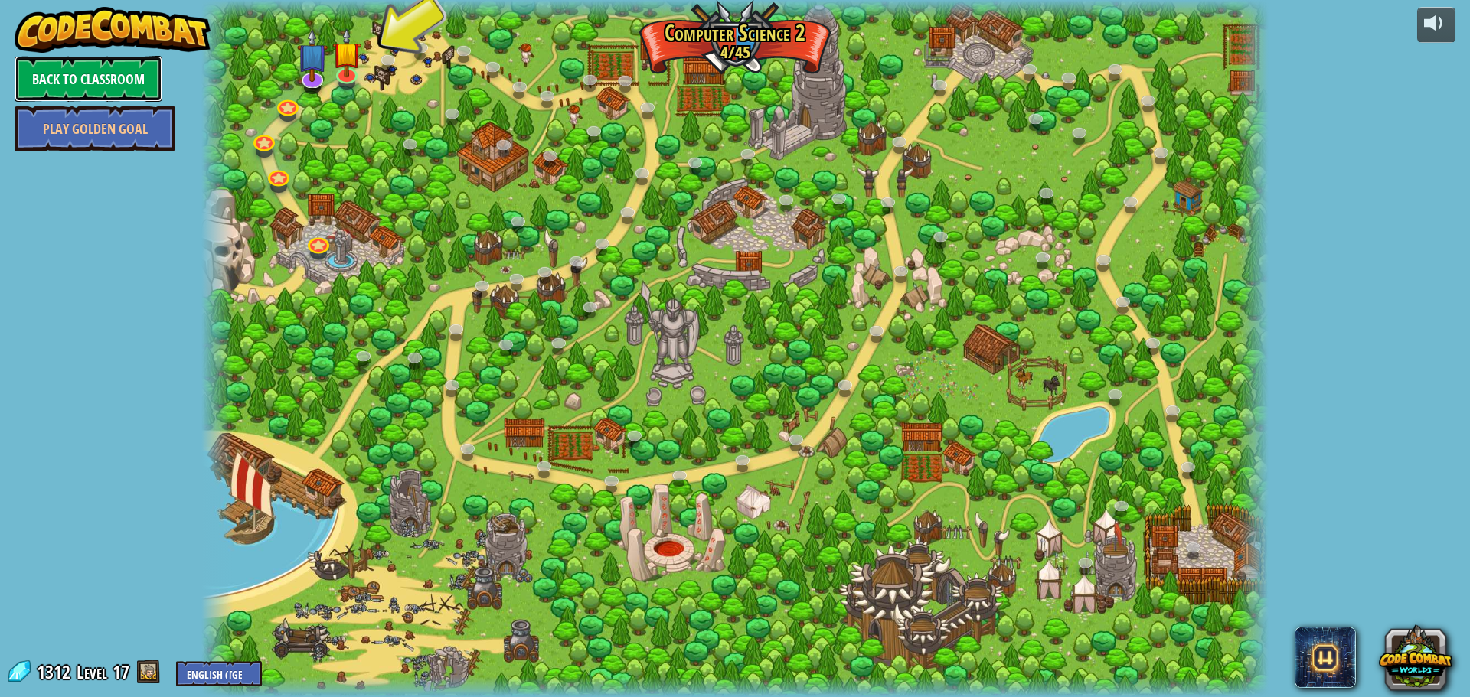
click at [126, 62] on link "Back to Classroom" at bounding box center [89, 79] width 148 height 46
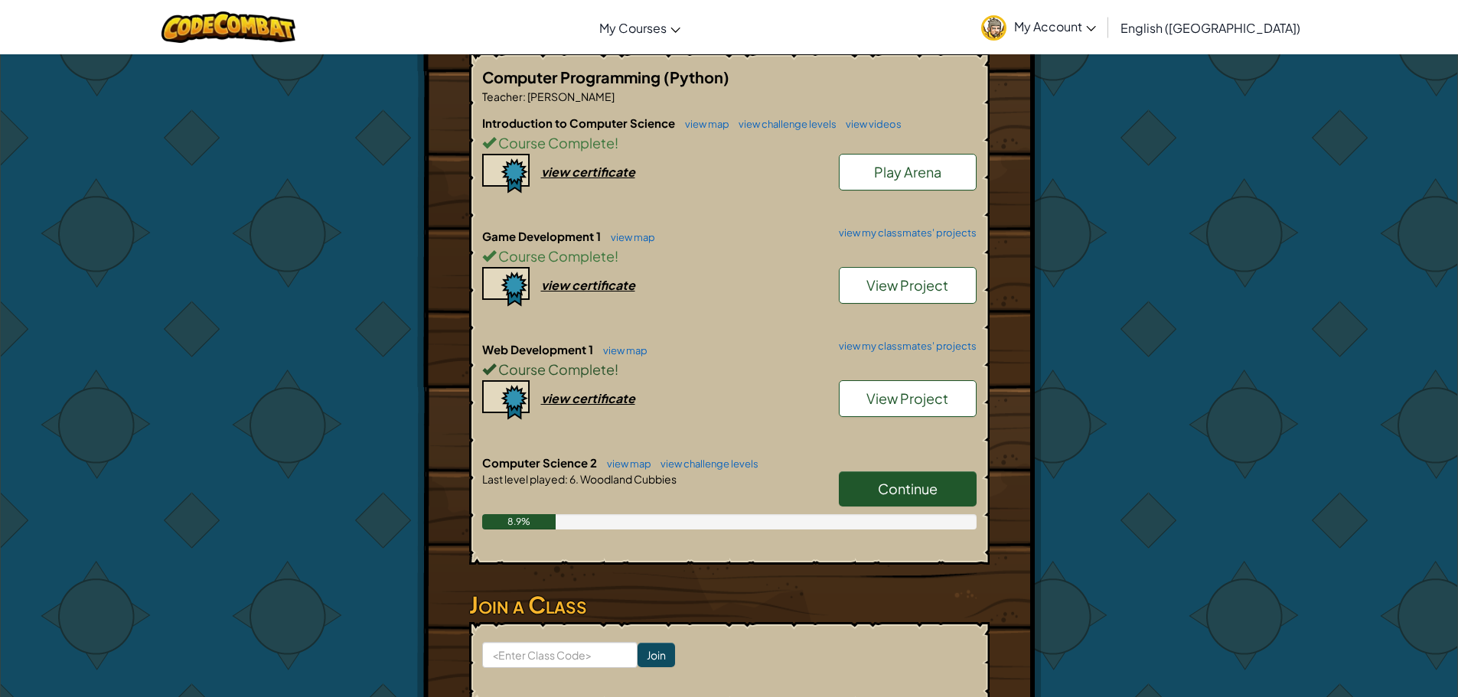
scroll to position [306, 0]
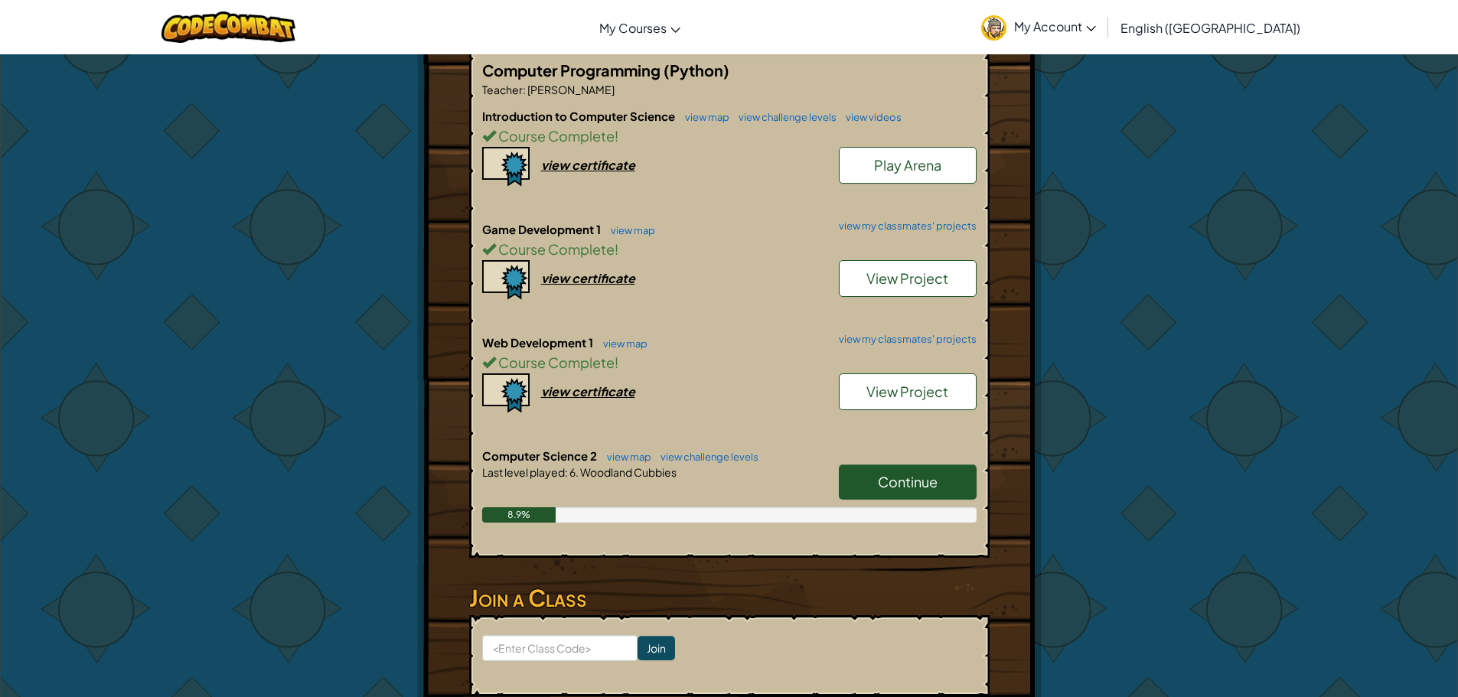
click at [949, 483] on link "Continue" at bounding box center [908, 482] width 138 height 35
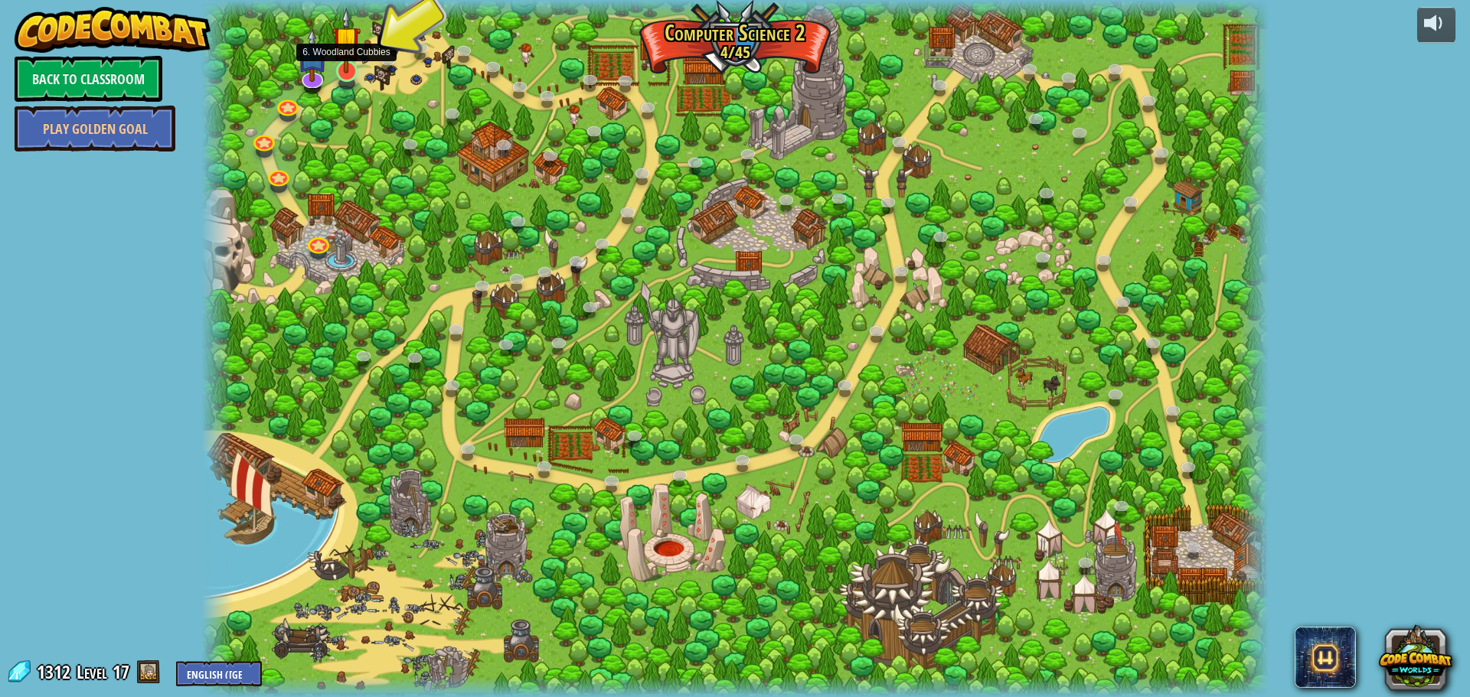
click at [354, 71] on img at bounding box center [346, 40] width 28 height 65
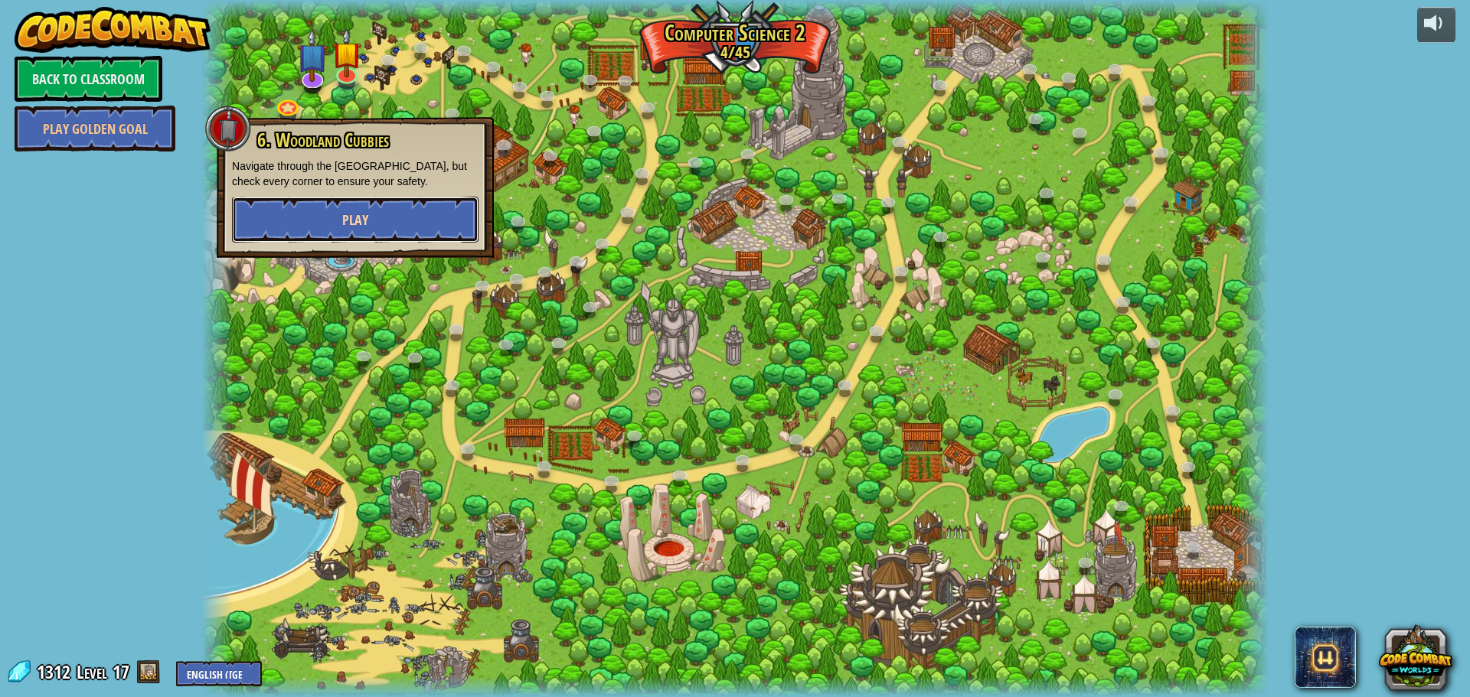
click at [447, 218] on button "Play" at bounding box center [355, 220] width 246 height 46
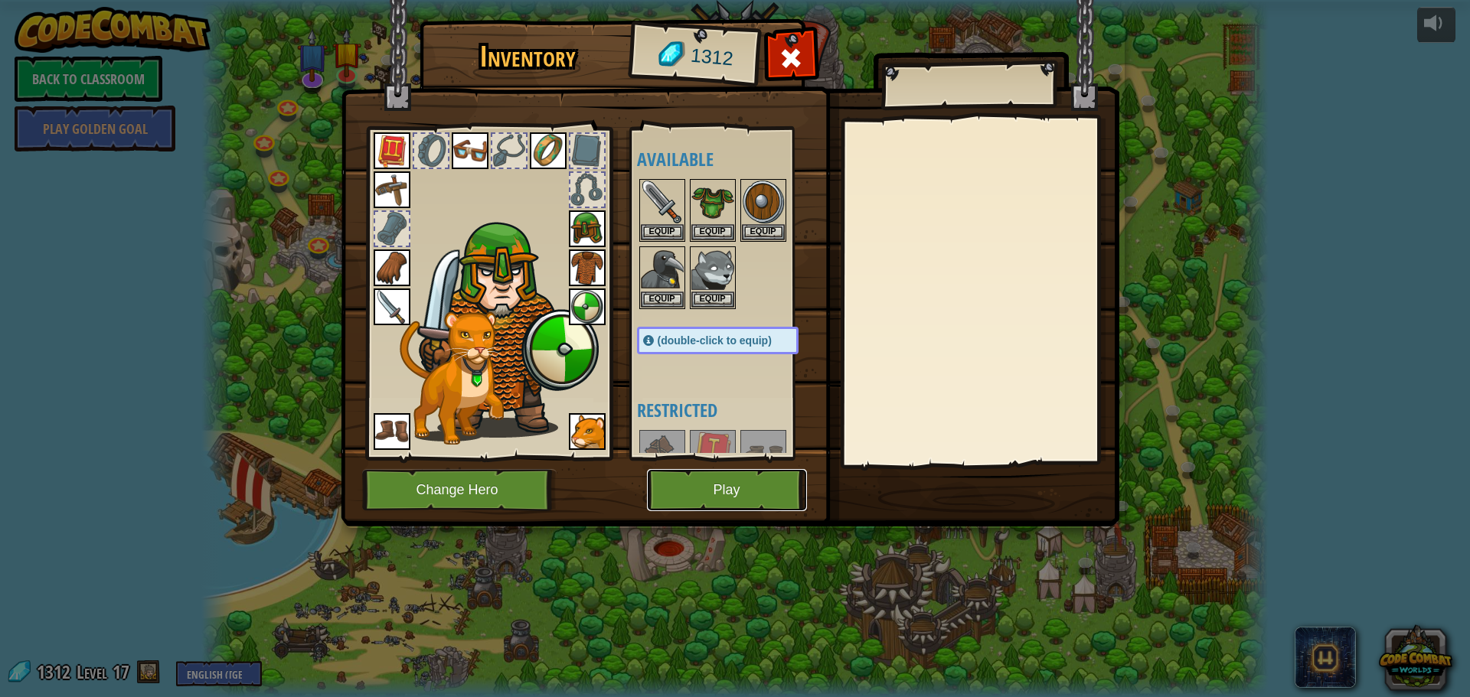
click at [772, 486] on button "Play" at bounding box center [727, 490] width 160 height 42
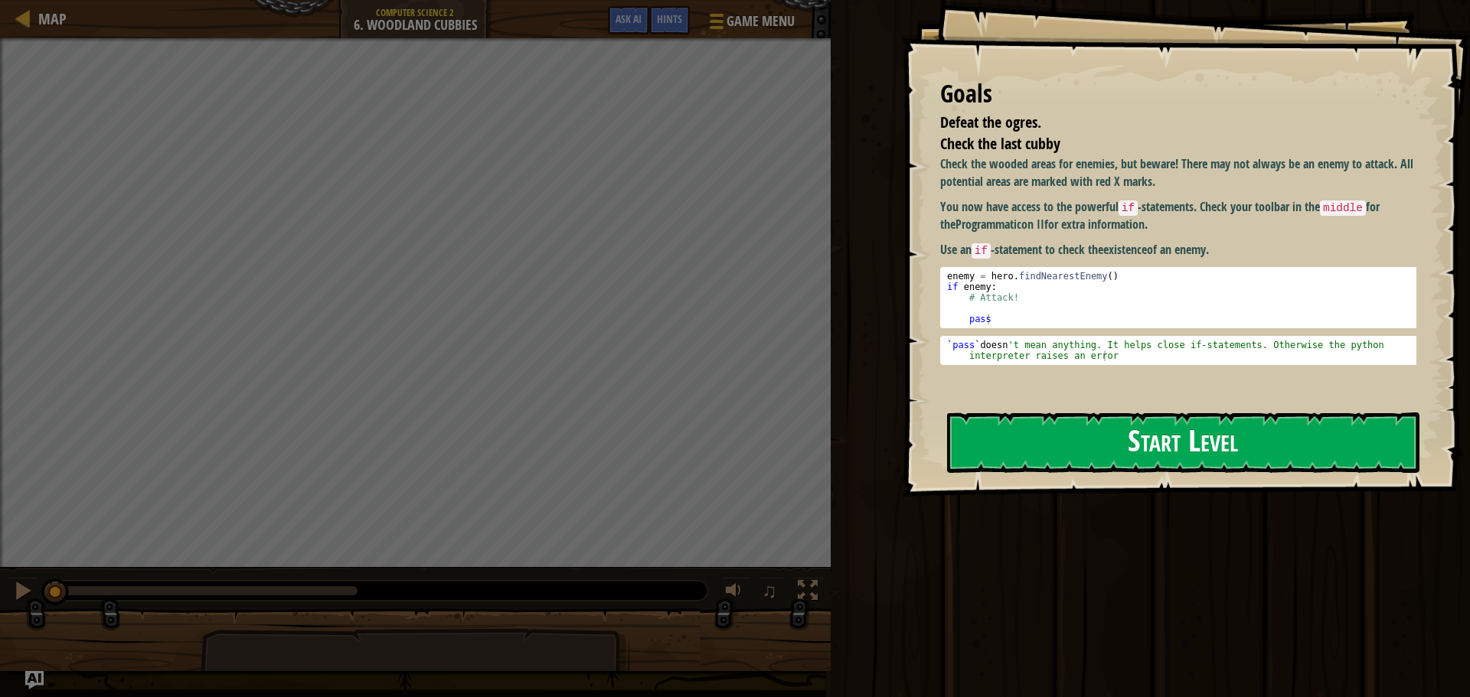
click at [1193, 413] on button "Start Level" at bounding box center [1183, 443] width 472 height 60
